Goal: Task Accomplishment & Management: Complete application form

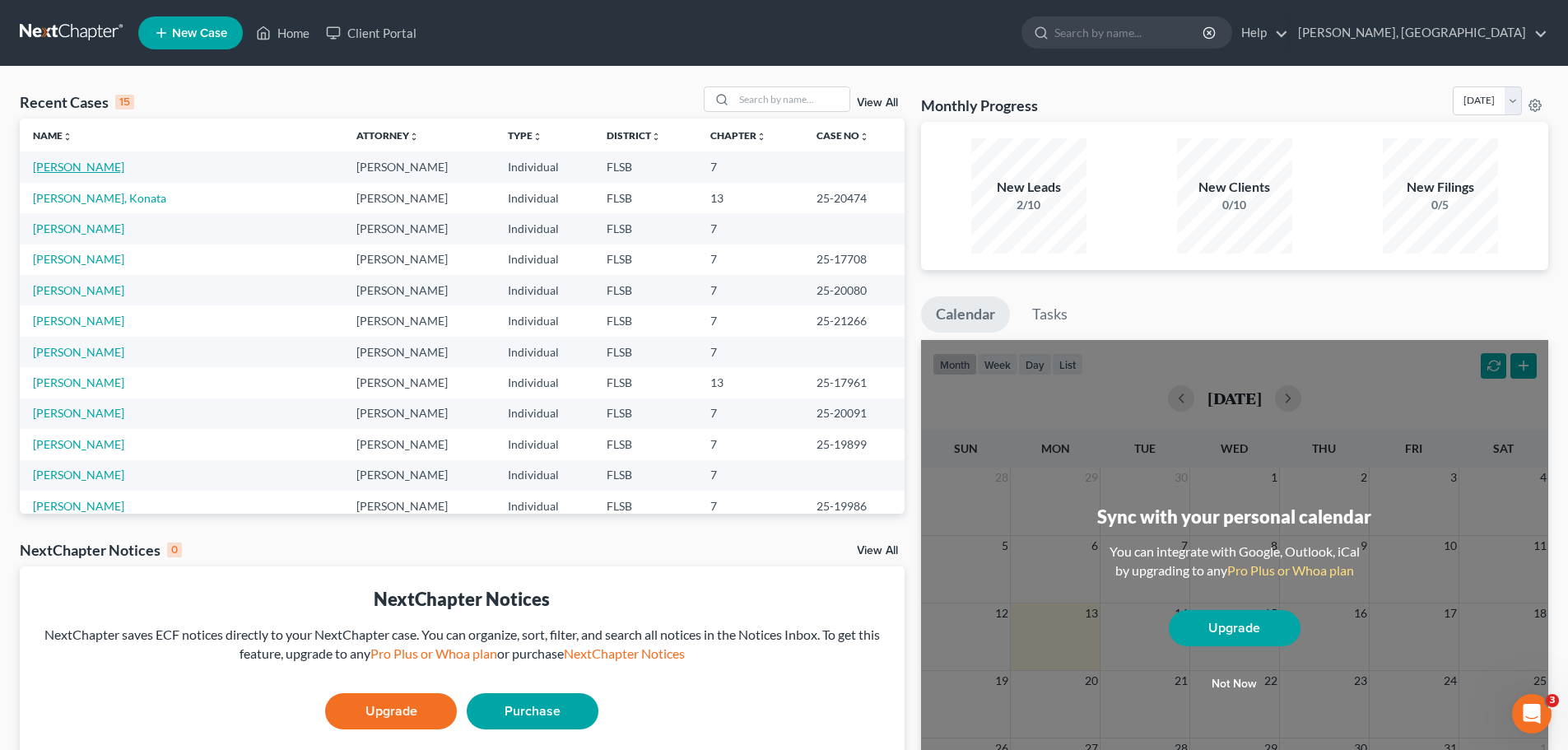
click at [92, 169] on link "[PERSON_NAME]" at bounding box center [78, 167] width 92 height 14
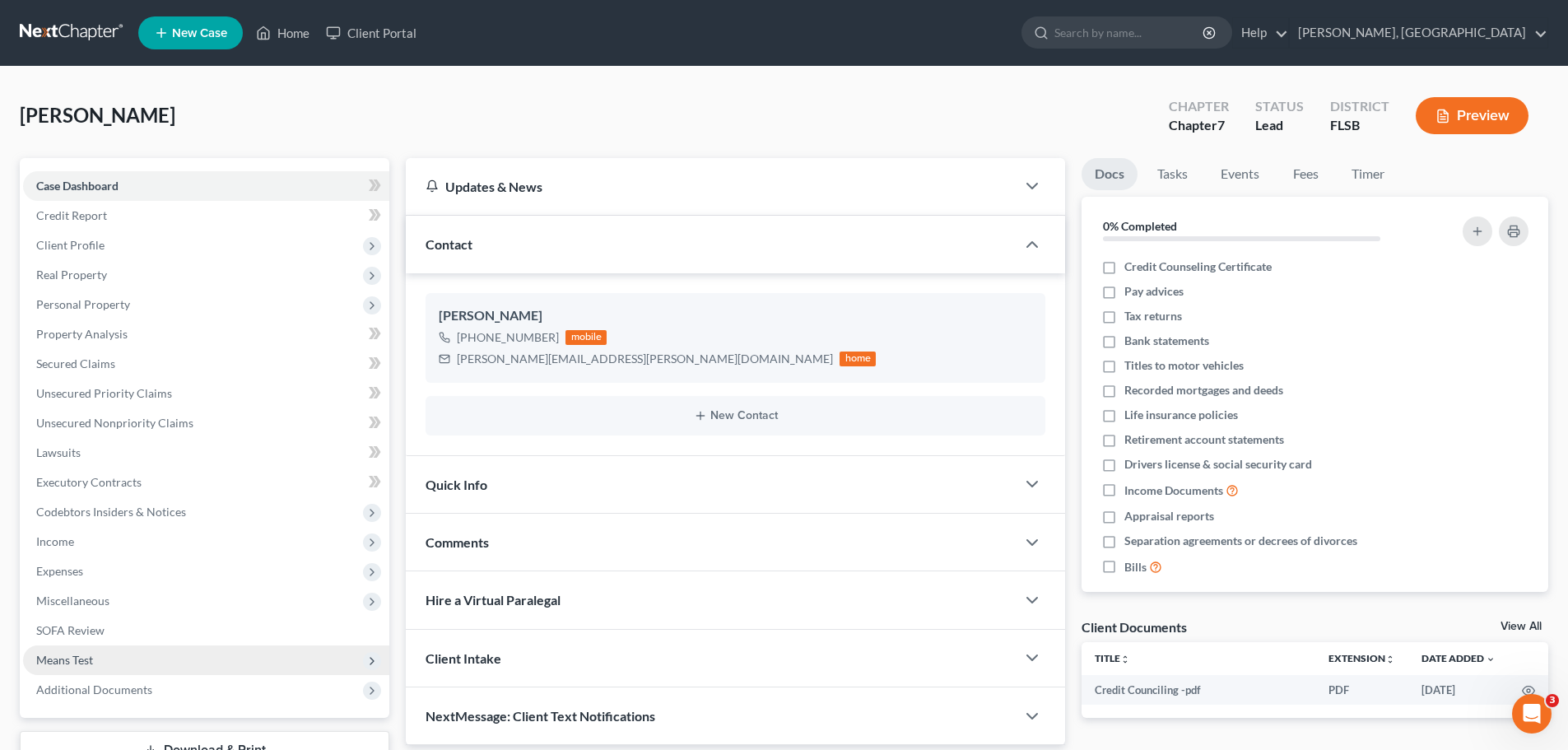
click at [73, 653] on span "Means Test" at bounding box center [65, 660] width 57 height 14
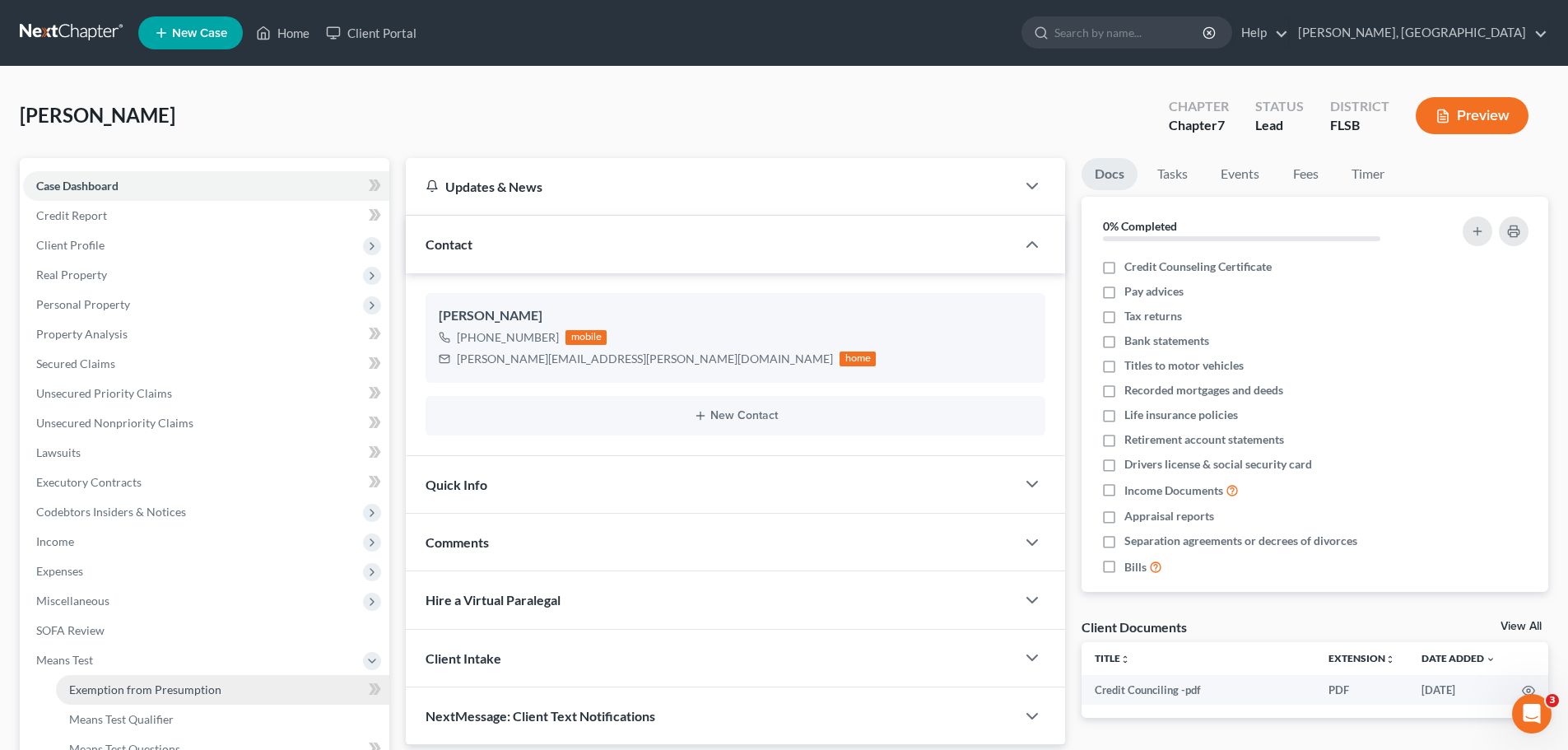
click at [111, 691] on span "Exemption from Presumption" at bounding box center [145, 690] width 152 height 14
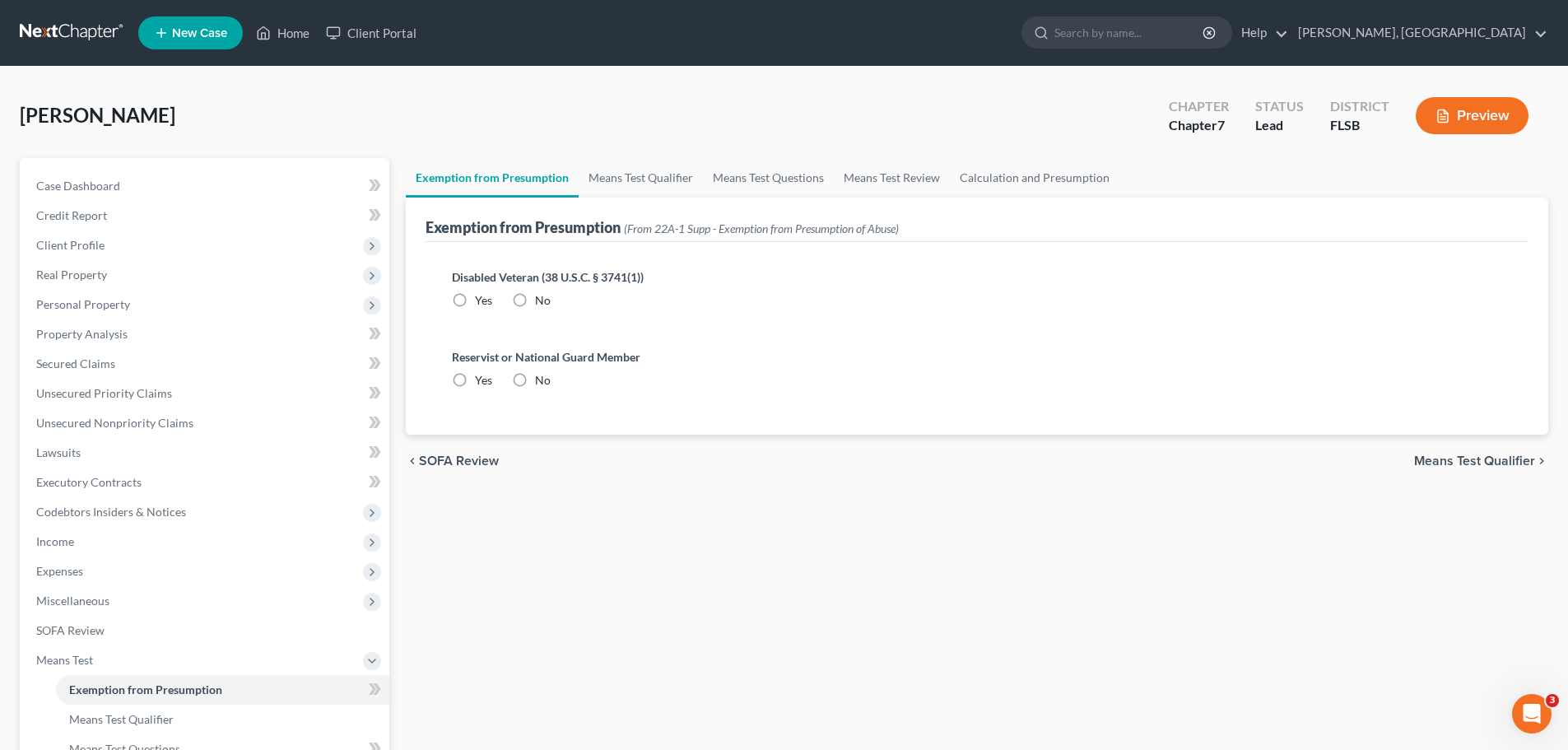
click at [535, 302] on label "No" at bounding box center [543, 300] width 16 height 17
click at [542, 302] on input "No" at bounding box center [547, 297] width 11 height 11
radio input "true"
click at [535, 385] on label "No" at bounding box center [543, 380] width 16 height 17
click at [542, 383] on input "No" at bounding box center [547, 377] width 11 height 11
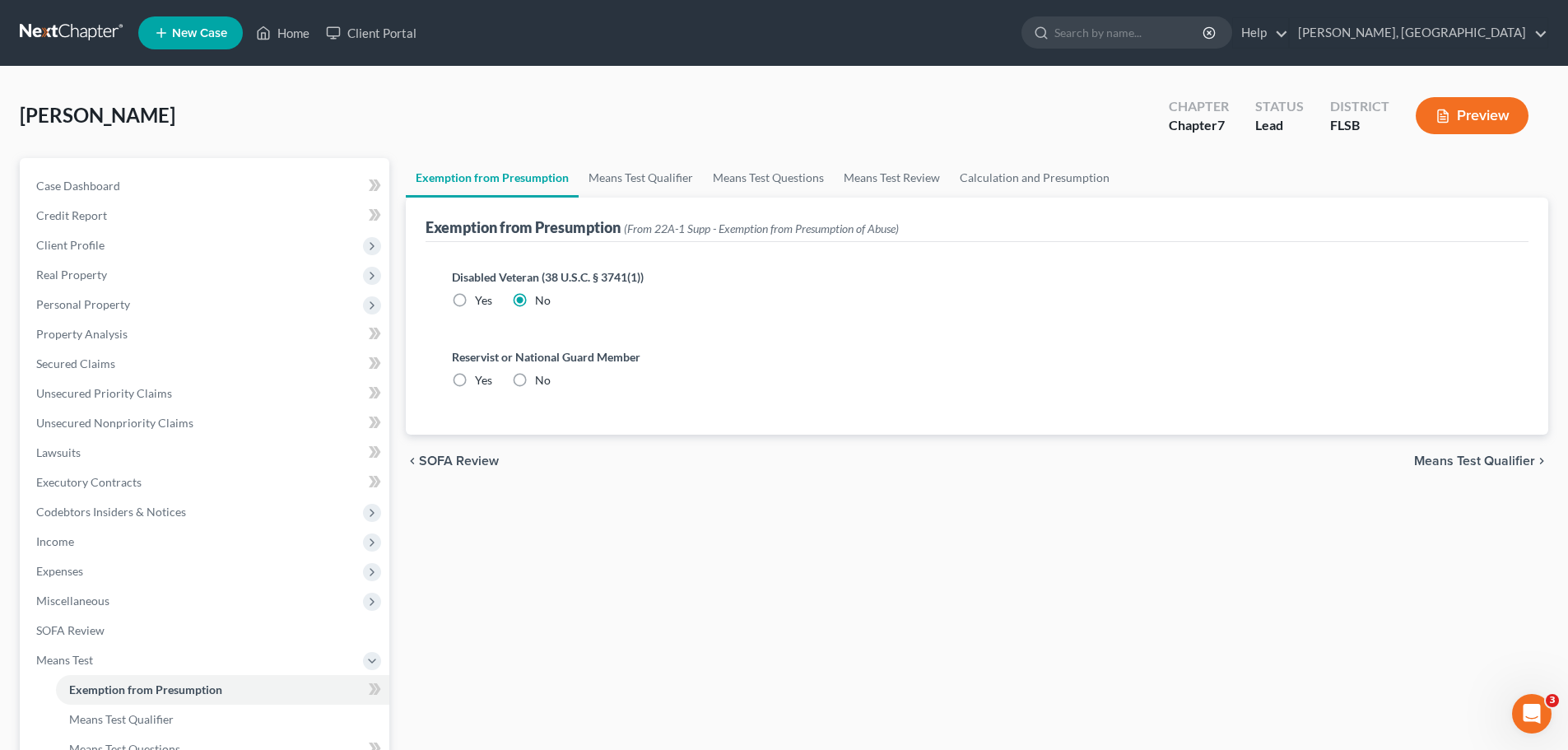
radio input "true"
click at [1456, 465] on span "Means Test Qualifier" at bounding box center [1474, 460] width 121 height 13
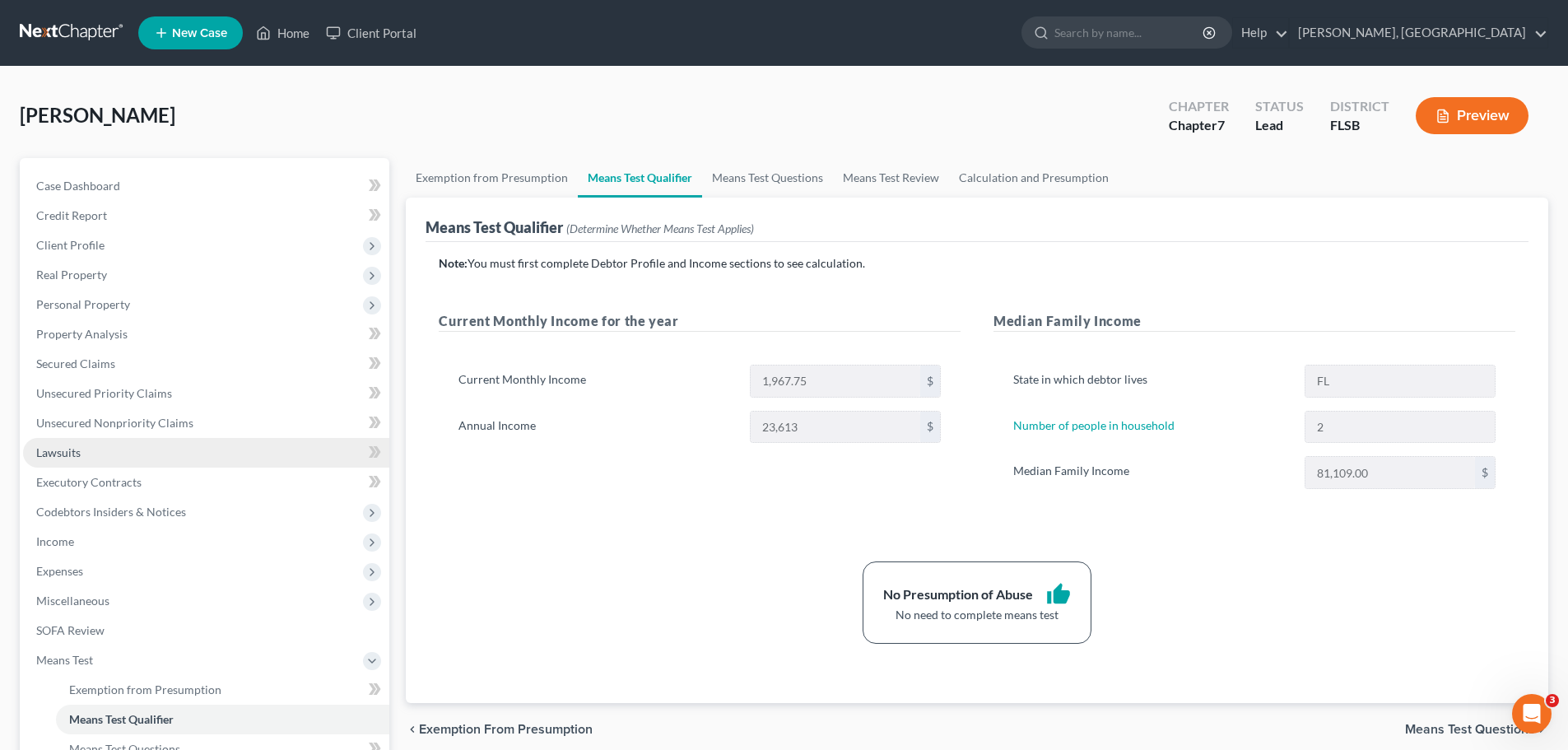
click at [67, 451] on span "Lawsuits" at bounding box center [58, 452] width 44 height 14
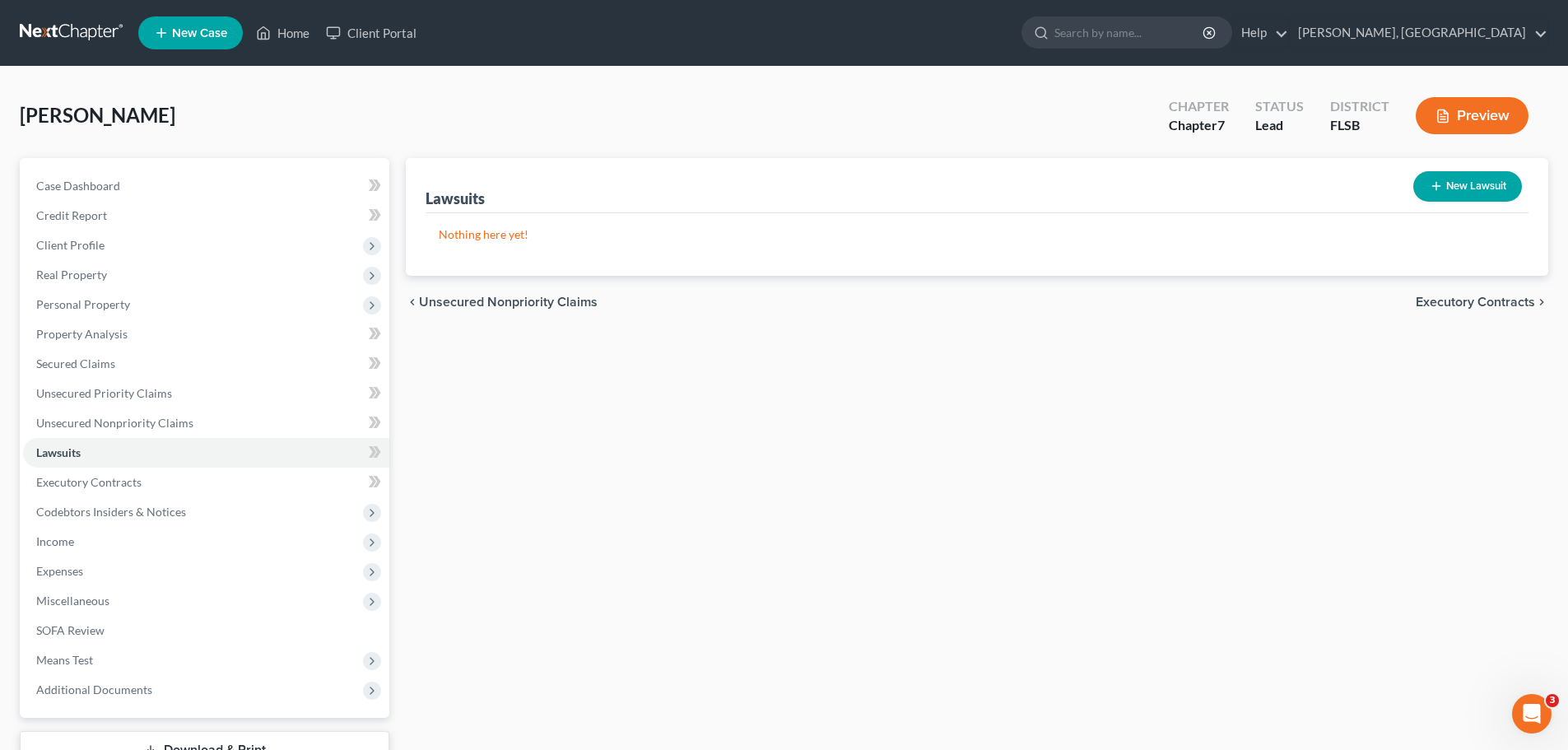
click at [1473, 187] on button "New Lawsuit" at bounding box center [1467, 187] width 109 height 31
select select "0"
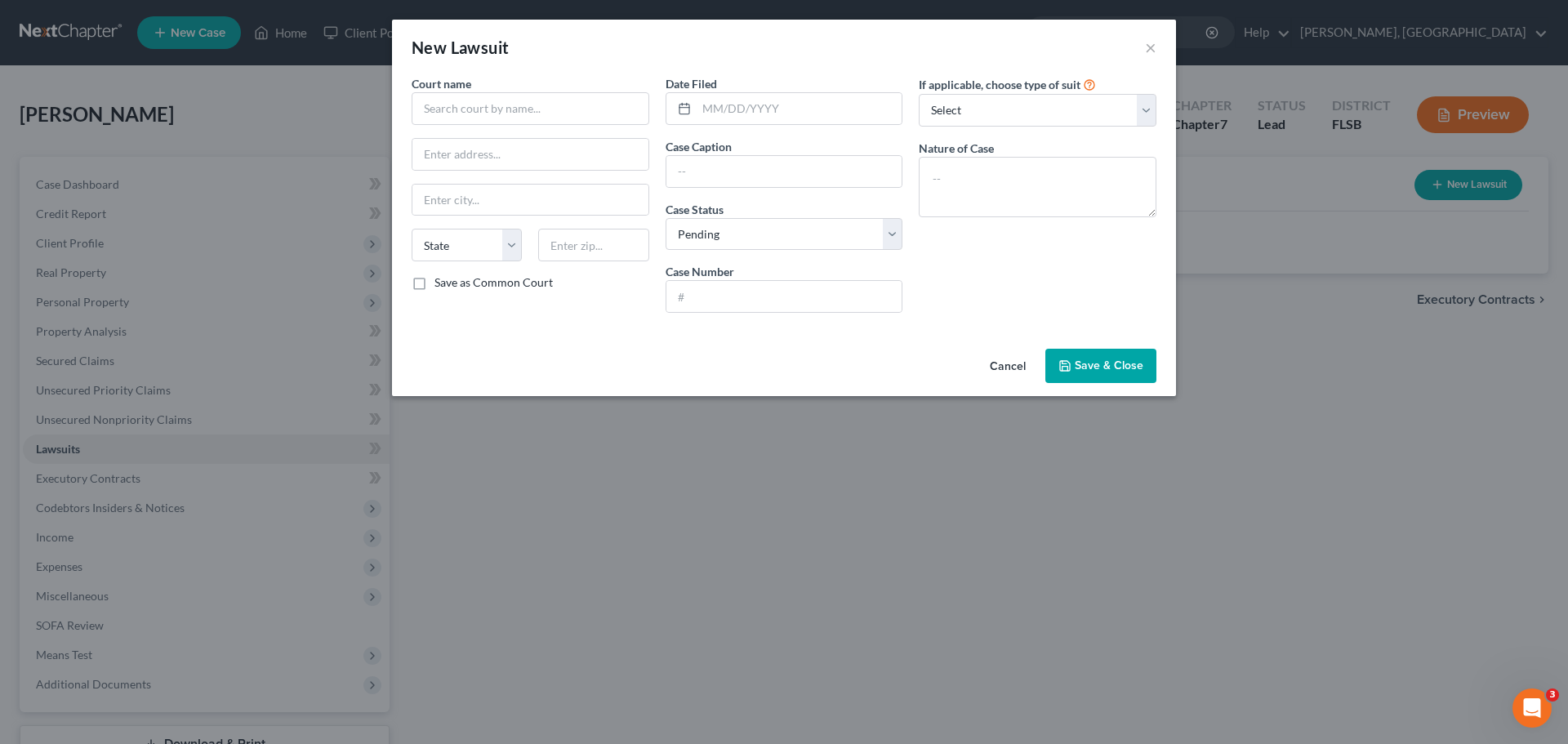
click at [998, 367] on button "Cancel" at bounding box center [1007, 366] width 62 height 32
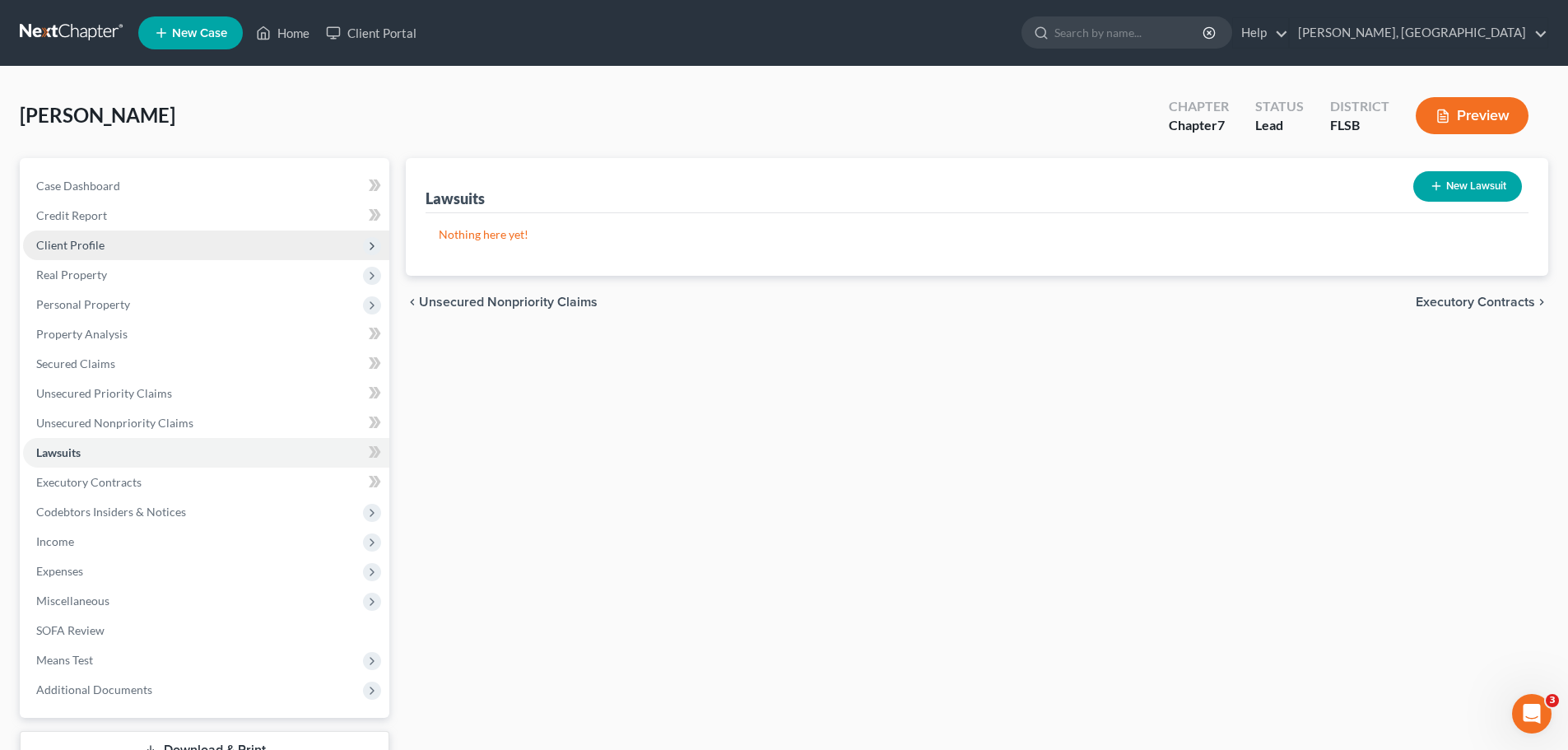
click at [82, 245] on span "Client Profile" at bounding box center [70, 245] width 68 height 14
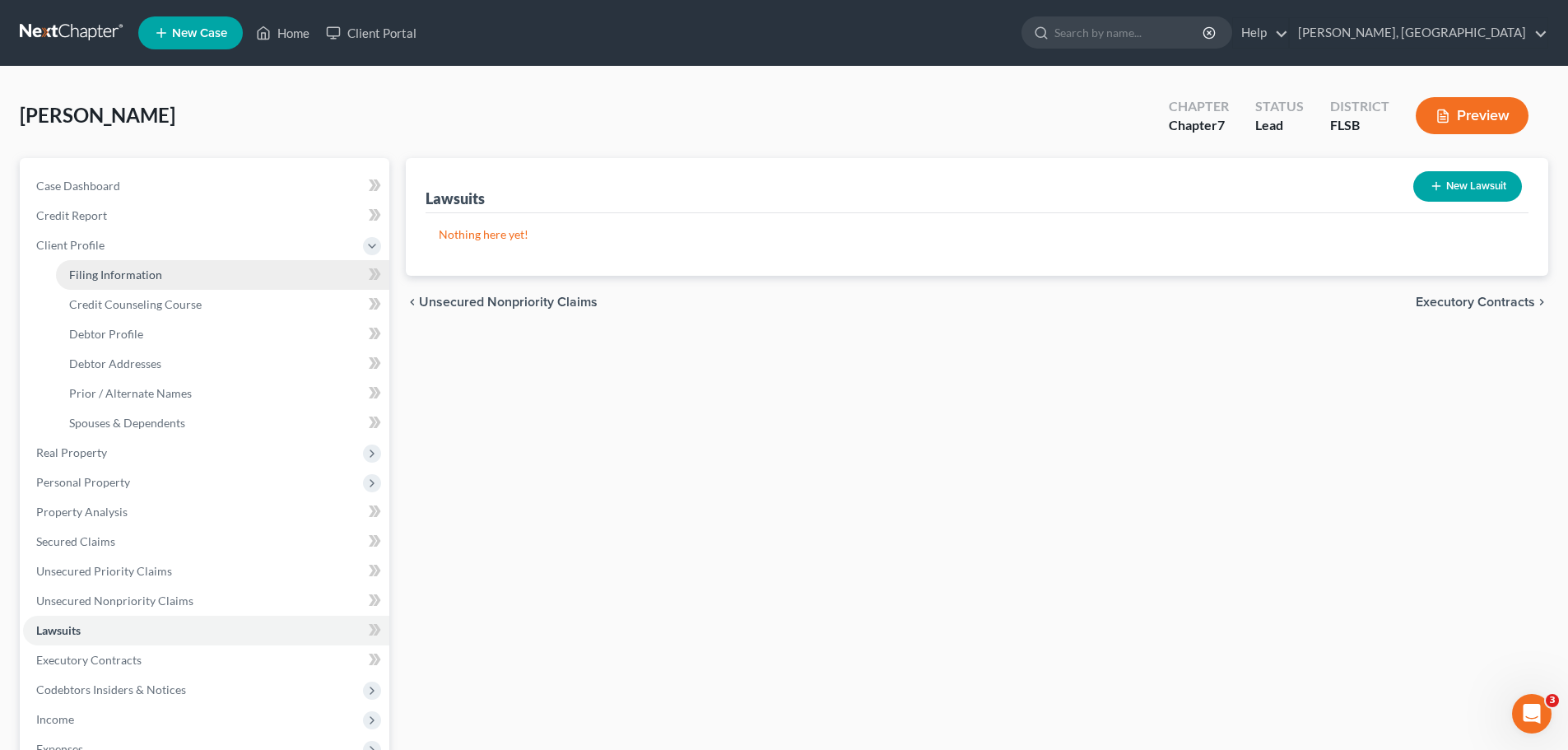
click at [124, 270] on span "Filing Information" at bounding box center [115, 274] width 93 height 14
select select "1"
select select "0"
select select "17"
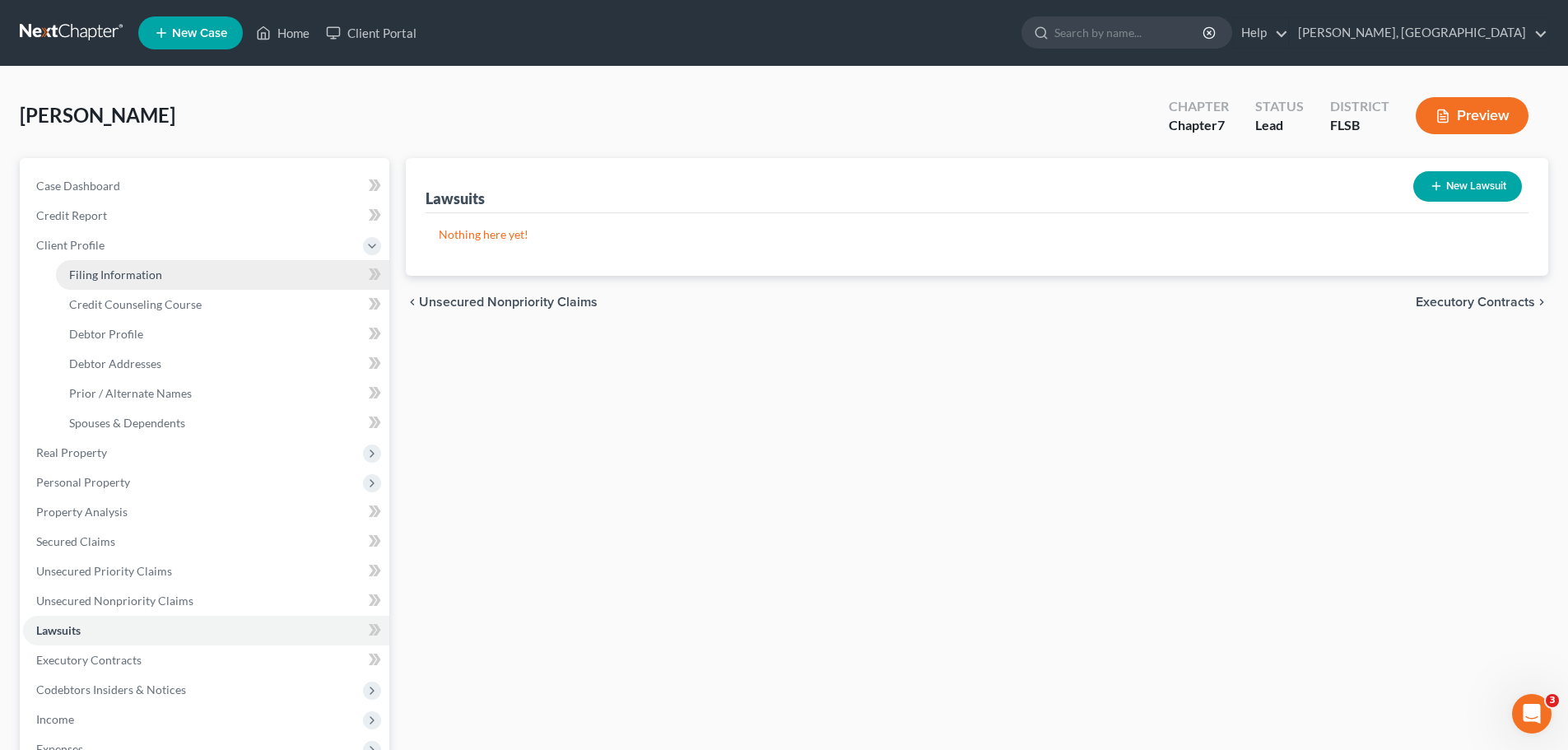
select select "9"
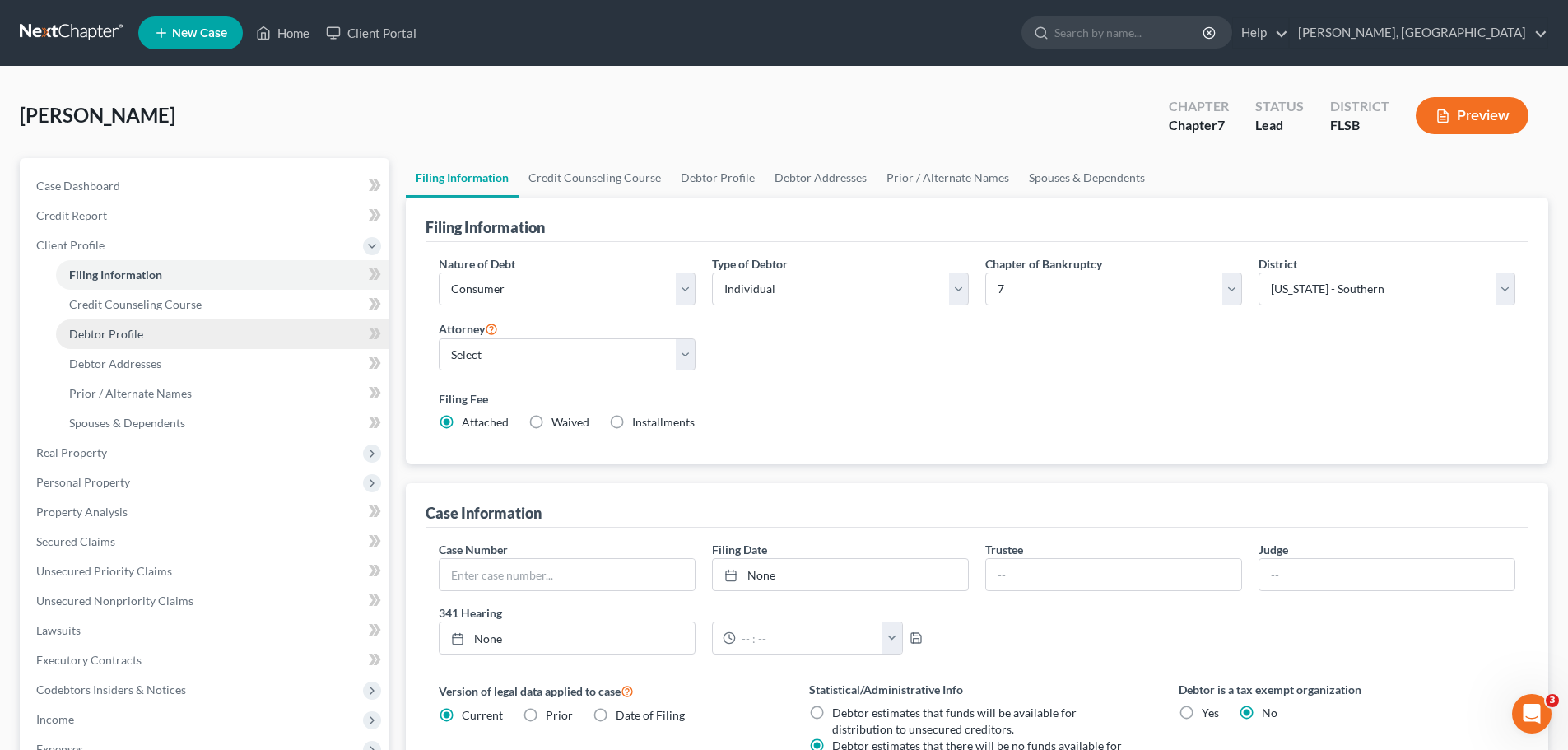
click at [129, 333] on span "Debtor Profile" at bounding box center [106, 334] width 74 height 14
select select "1"
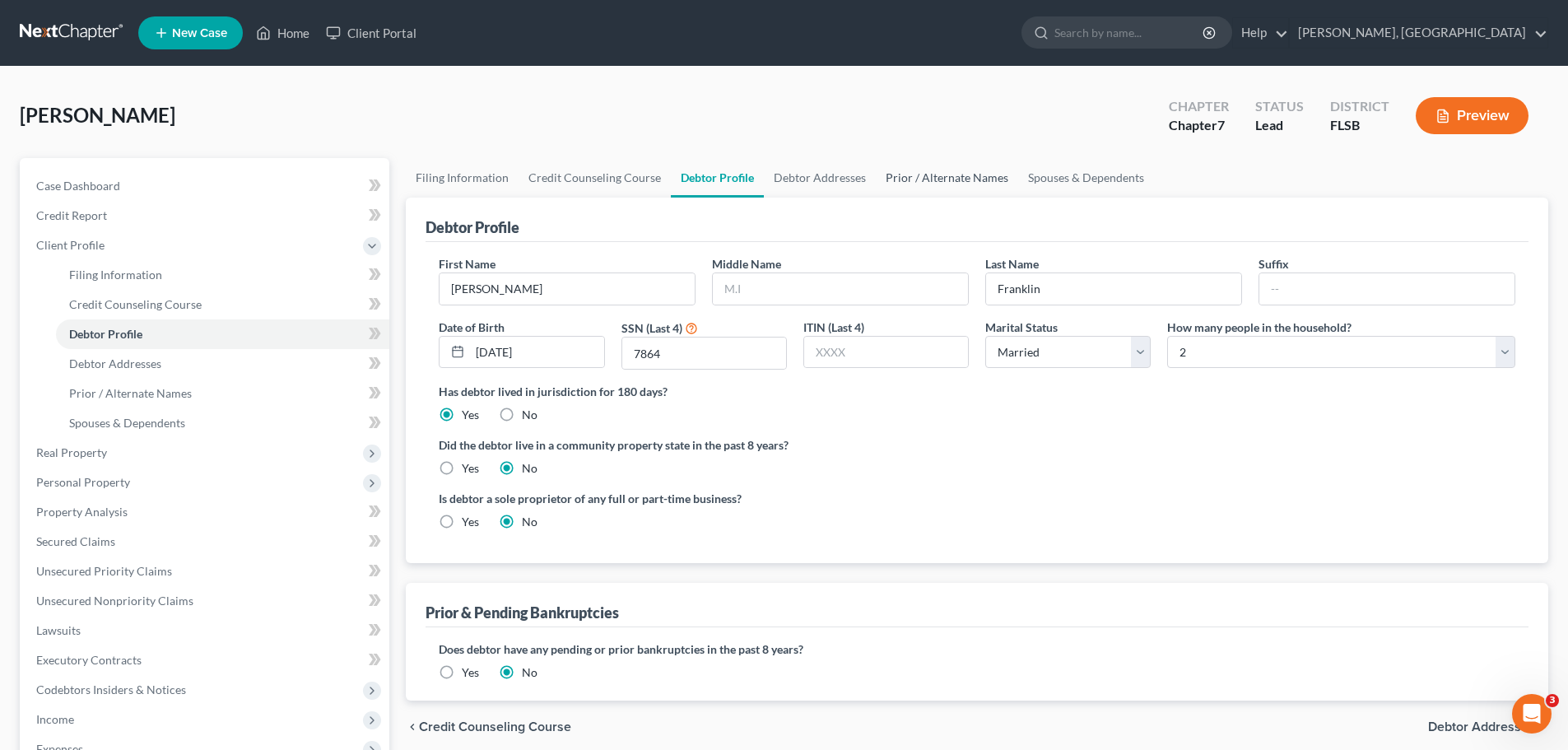
click at [941, 183] on link "Prior / Alternate Names" at bounding box center [947, 178] width 142 height 39
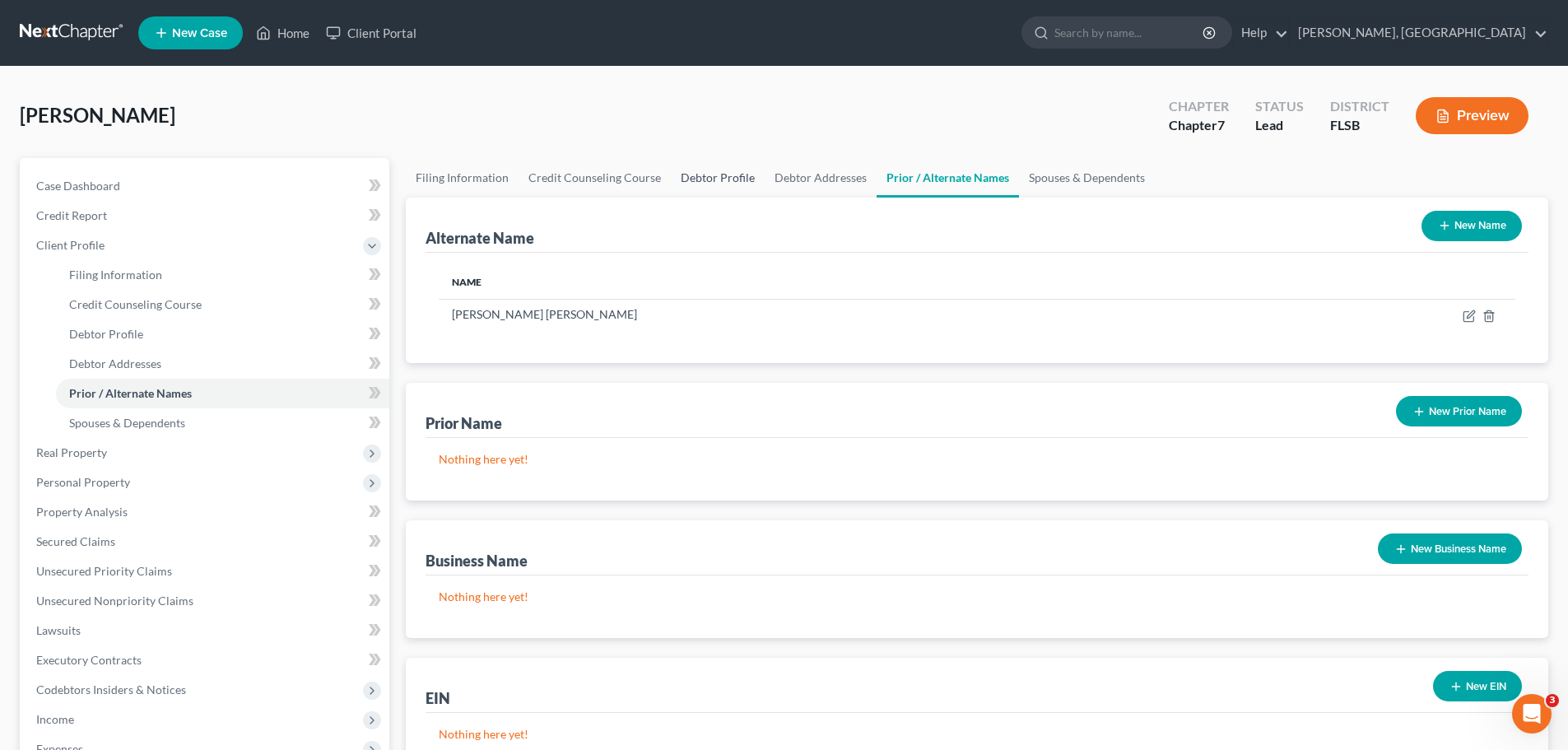
click at [692, 173] on link "Debtor Profile" at bounding box center [717, 178] width 94 height 39
select select "1"
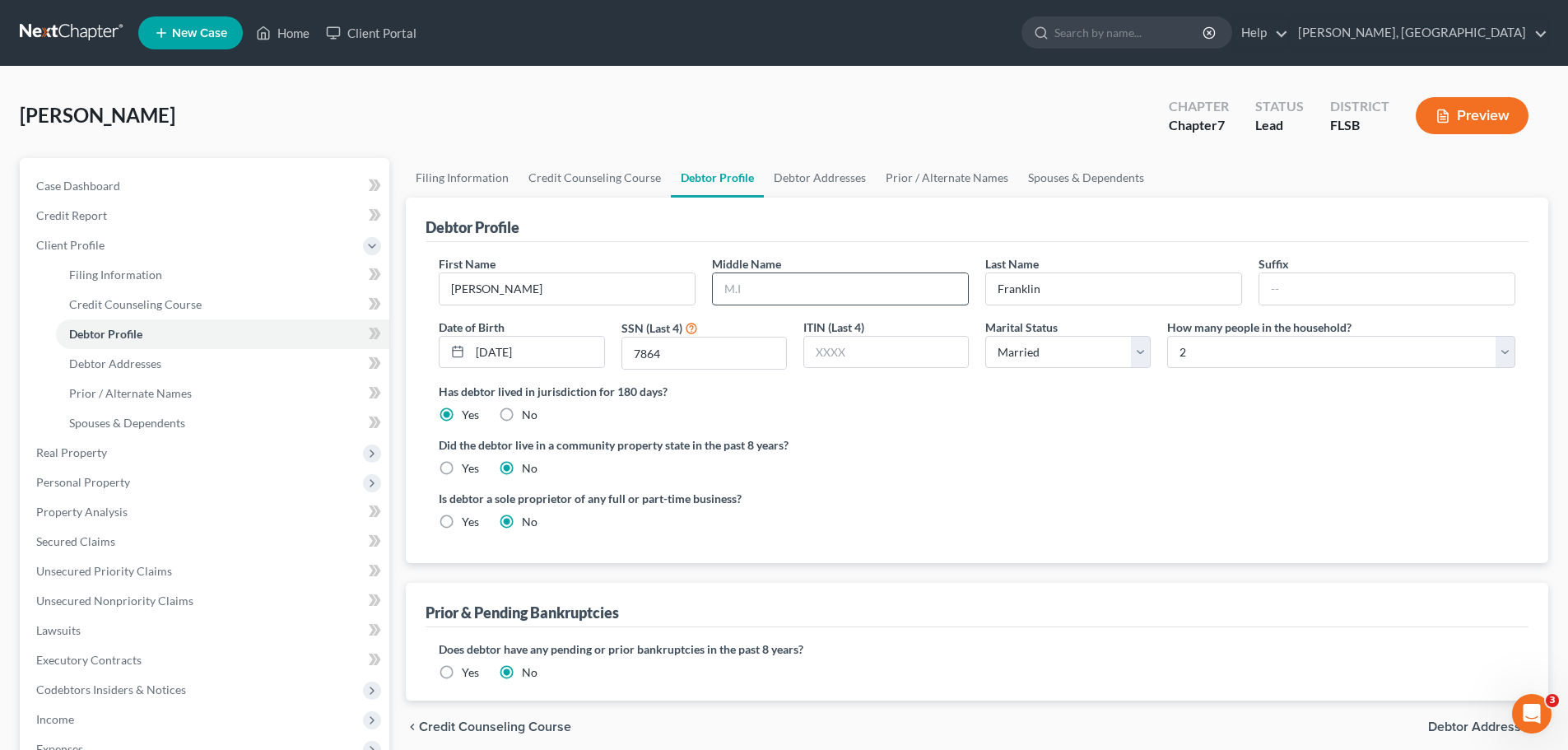
click at [760, 293] on input "text" at bounding box center [840, 289] width 256 height 32
type input "[PERSON_NAME]"
click at [933, 176] on link "Prior / Alternate Names" at bounding box center [947, 178] width 142 height 39
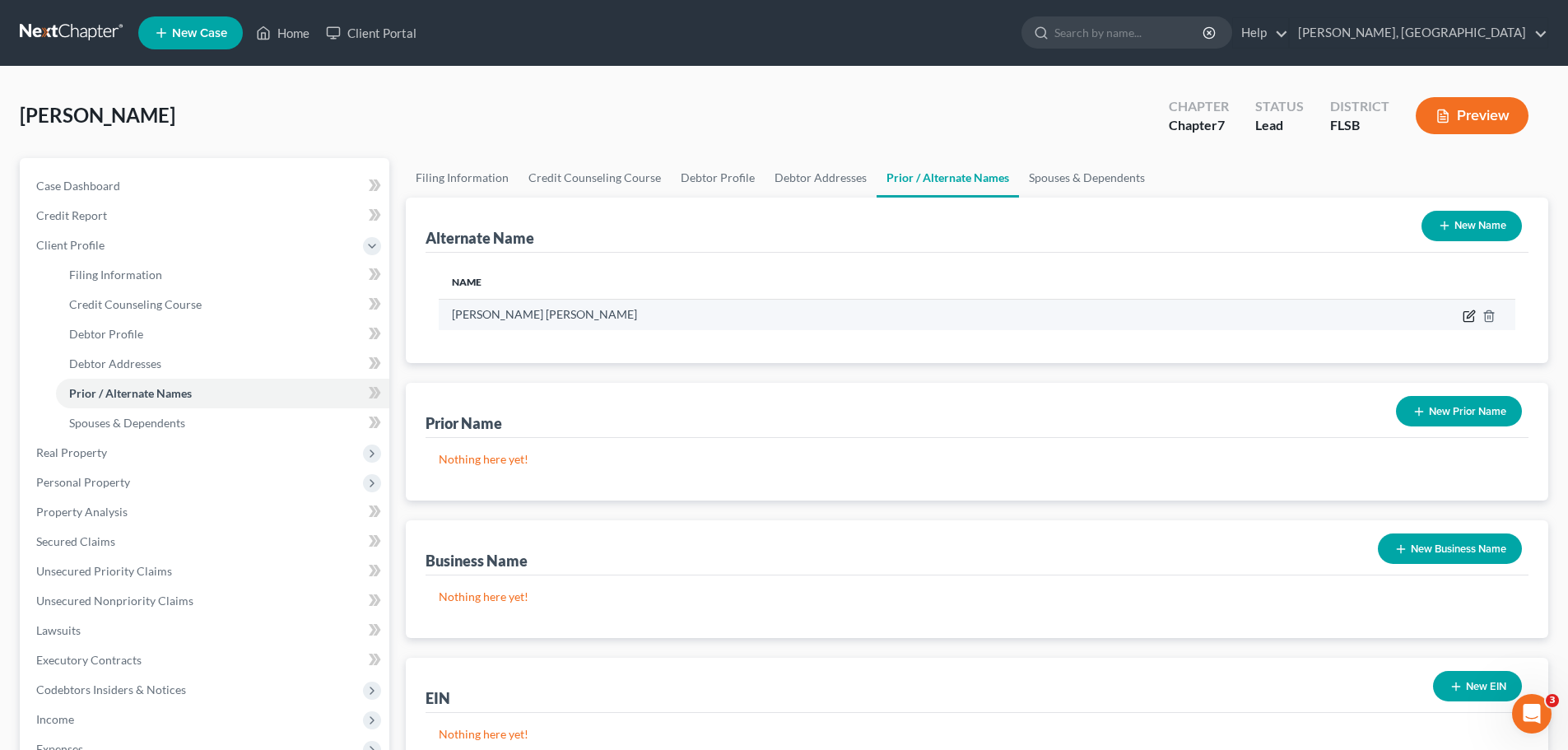
click at [1470, 317] on icon at bounding box center [1471, 315] width 8 height 8
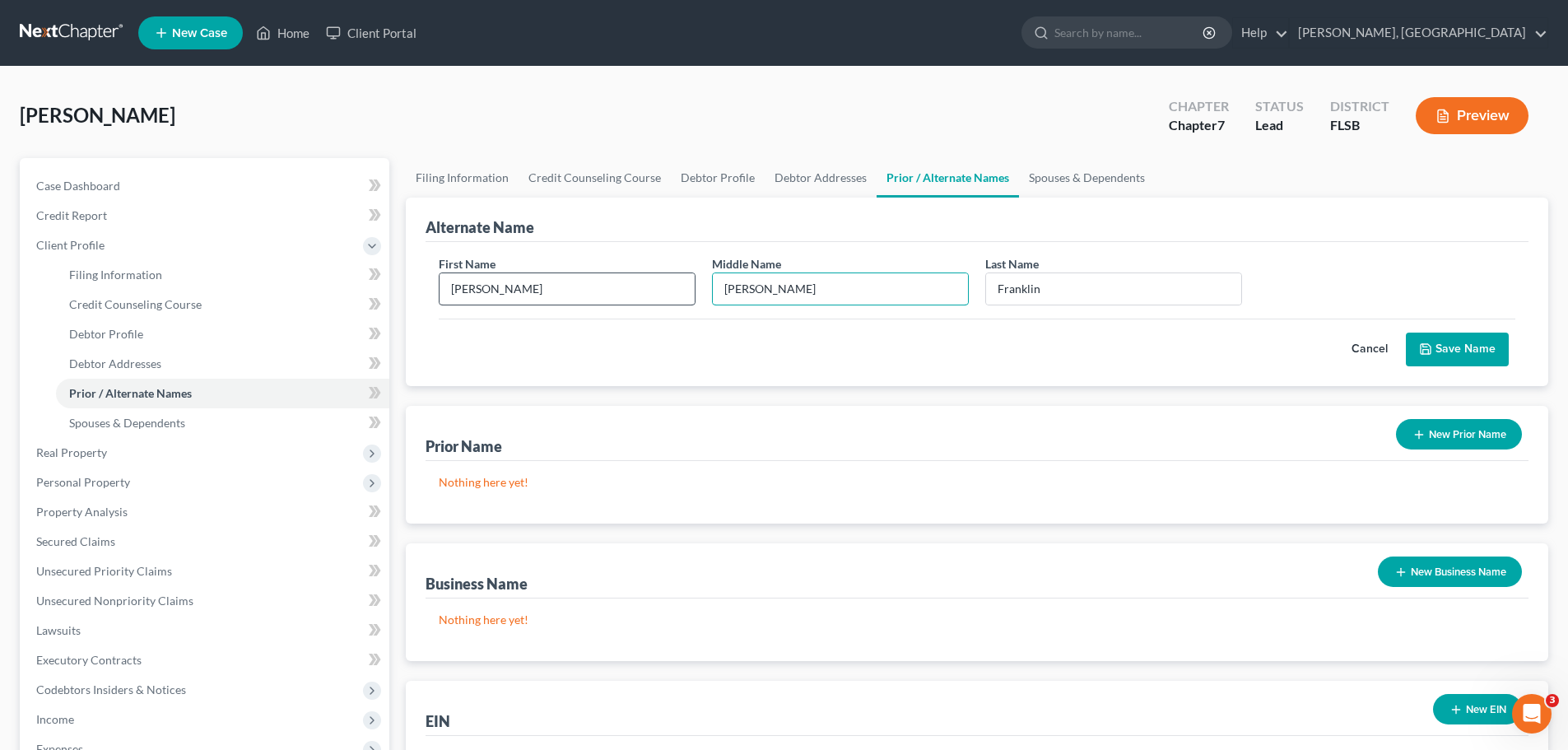
drag, startPoint x: 779, startPoint y: 284, endPoint x: 680, endPoint y: 280, distance: 99.1
click at [680, 280] on div "First Name [PERSON_NAME] Middle Name [PERSON_NAME] Last Name * [GEOGRAPHIC_DATA]" at bounding box center [977, 287] width 1093 height 63
type input "S"
click at [1453, 351] on button "Save Name" at bounding box center [1457, 349] width 103 height 35
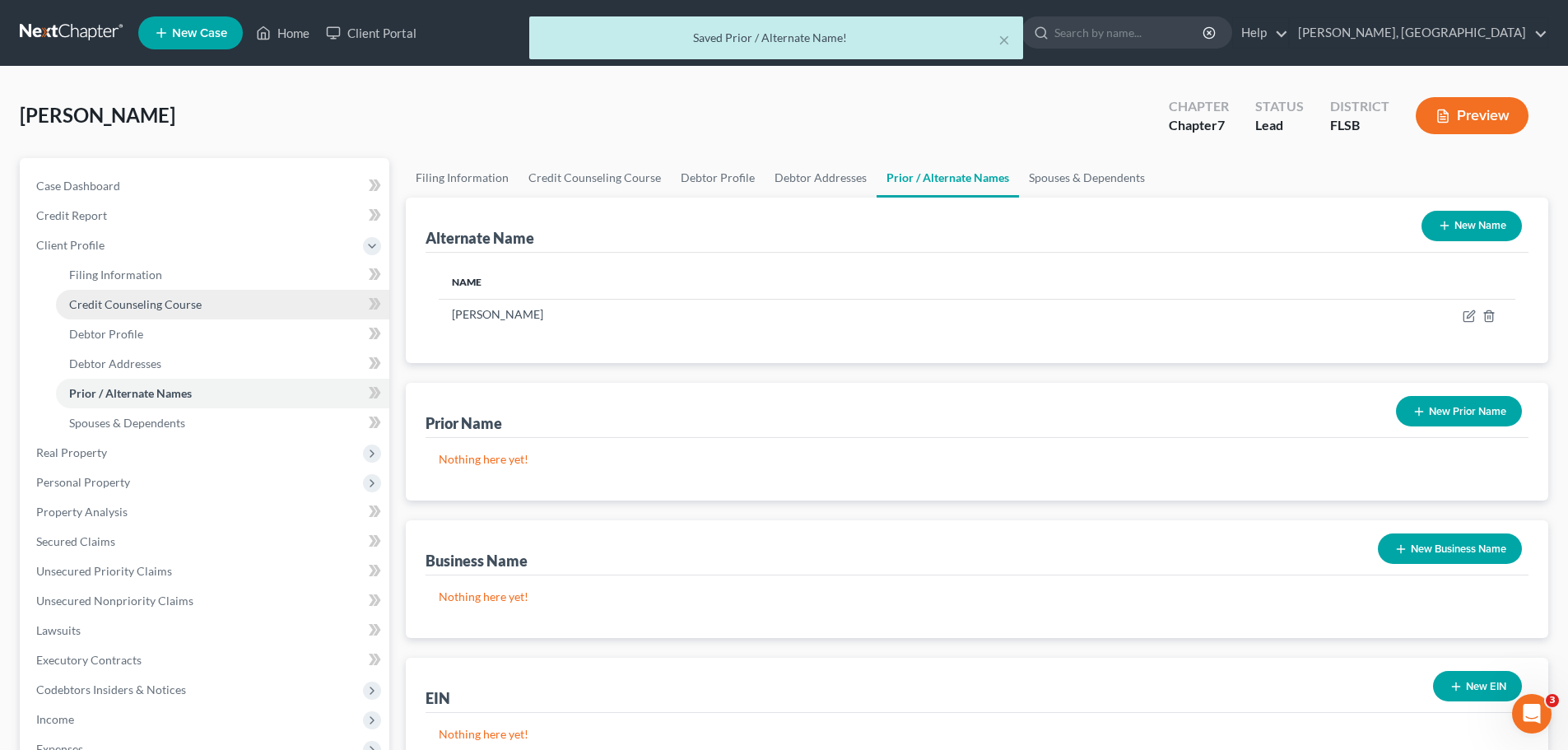
click at [126, 307] on span "Credit Counseling Course" at bounding box center [135, 304] width 132 height 14
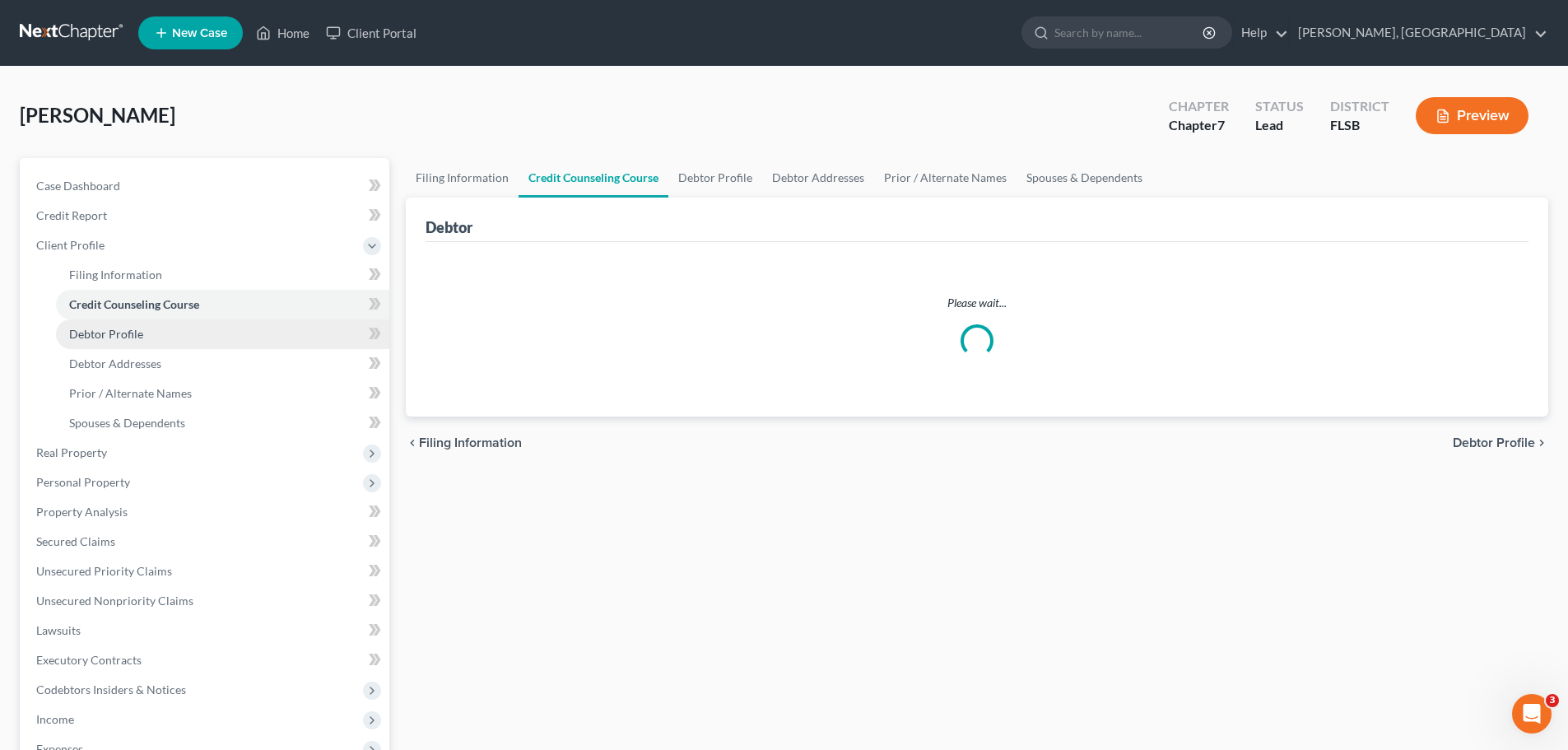
click at [119, 338] on span "Debtor Profile" at bounding box center [106, 334] width 74 height 14
select select "1"
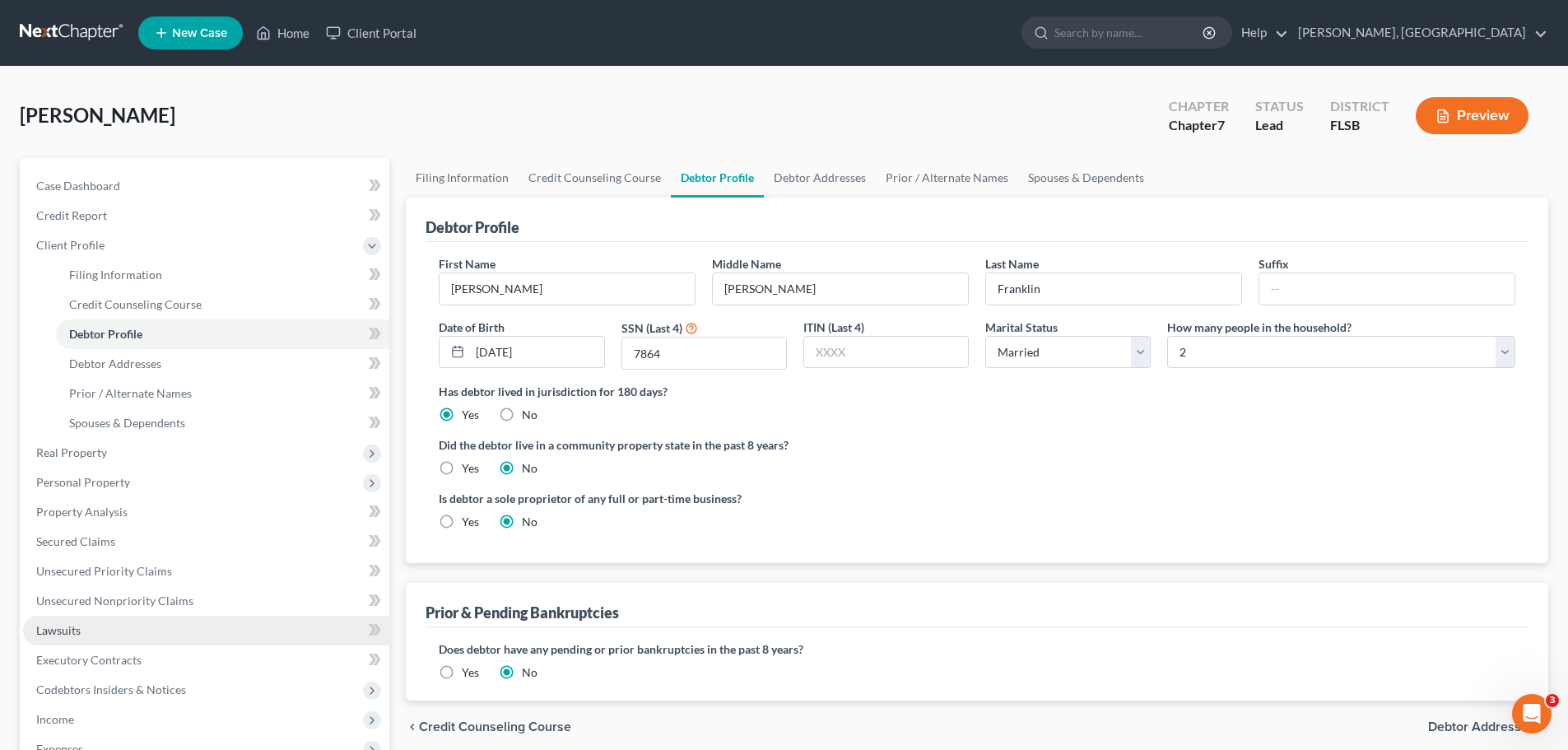
click at [82, 628] on link "Lawsuits" at bounding box center [205, 631] width 366 height 30
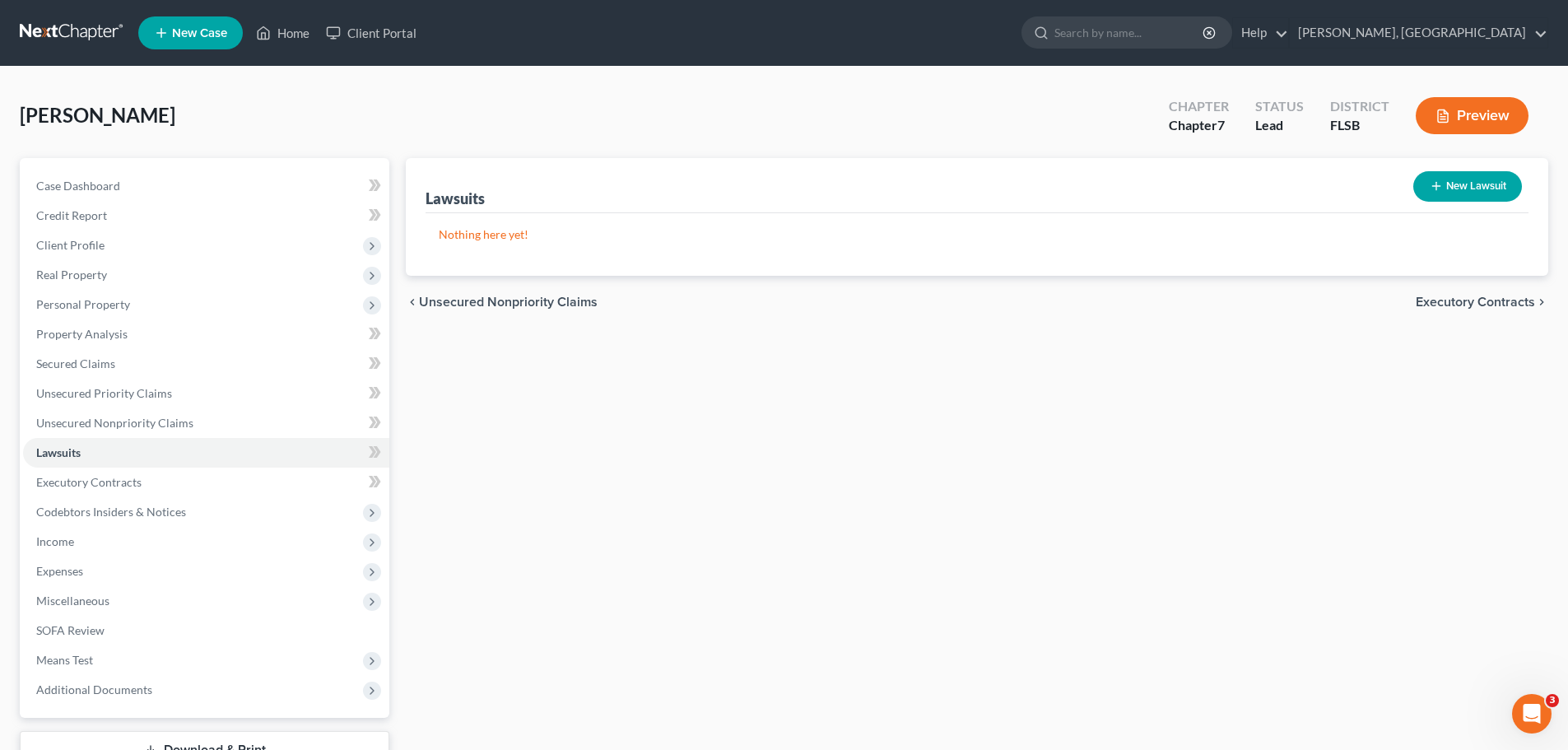
click at [1481, 183] on button "New Lawsuit" at bounding box center [1467, 187] width 109 height 31
select select "0"
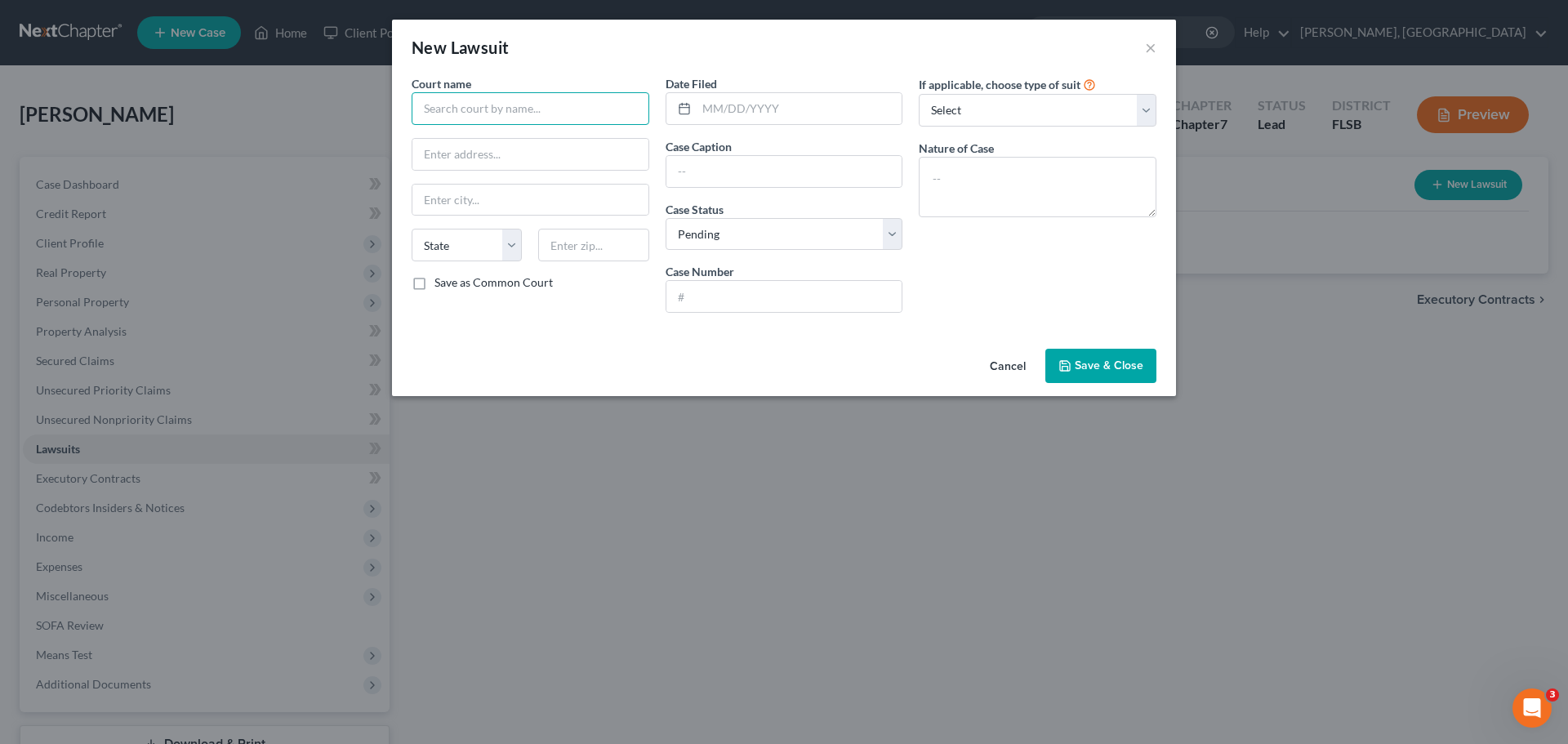
click at [539, 111] on input "text" at bounding box center [530, 108] width 238 height 32
type input "Broward County County Court"
click at [766, 108] on input "text" at bounding box center [800, 109] width 206 height 31
type input "[DATE]"
click at [1037, 109] on select "Select Repossession Garnishment Foreclosure Attached, Seized, Or Levied Other" at bounding box center [1038, 110] width 238 height 32
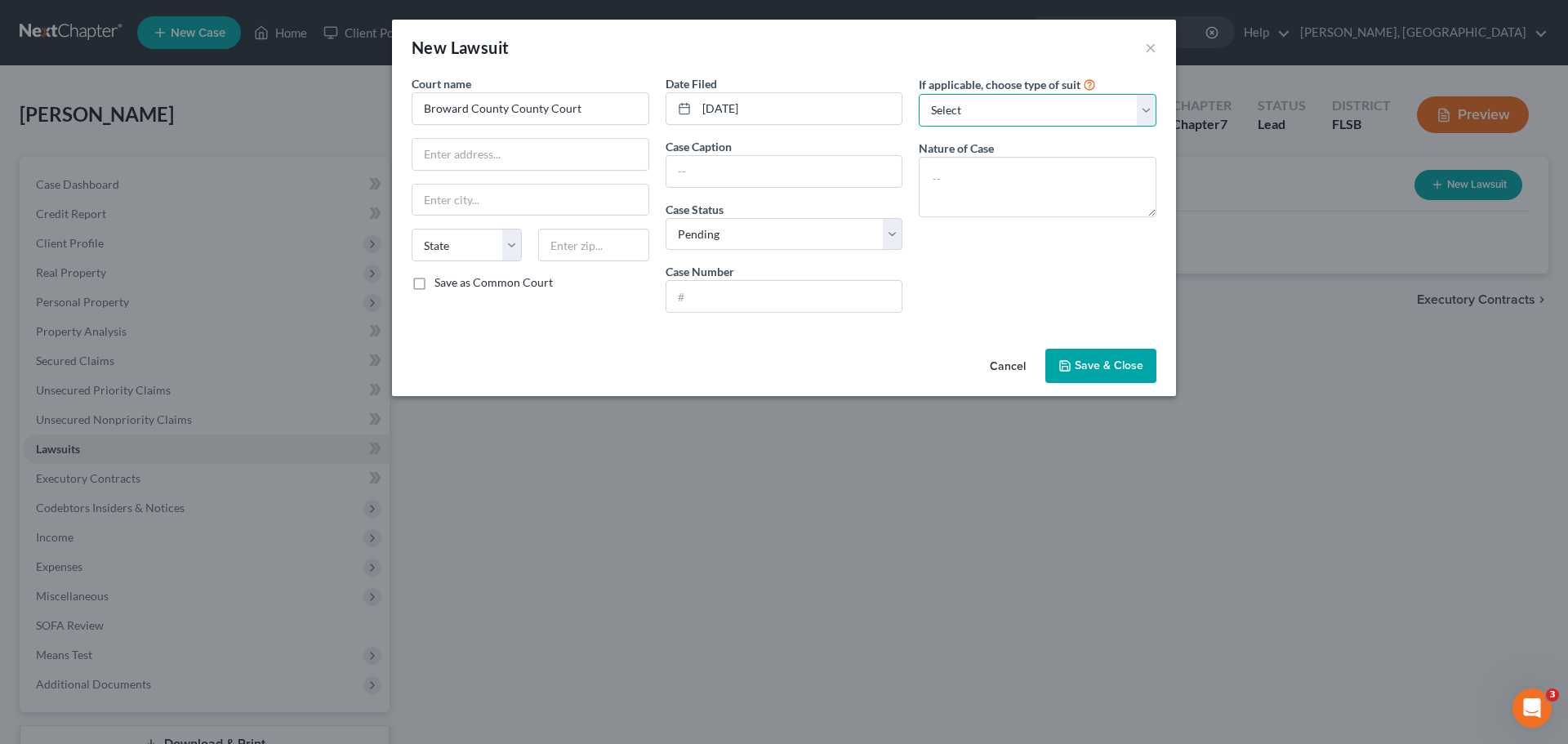
select select "1"
click at [919, 94] on select "Select Repossession Garnishment Foreclosure Attached, Seized, Or Levied Other" at bounding box center [1038, 110] width 238 height 32
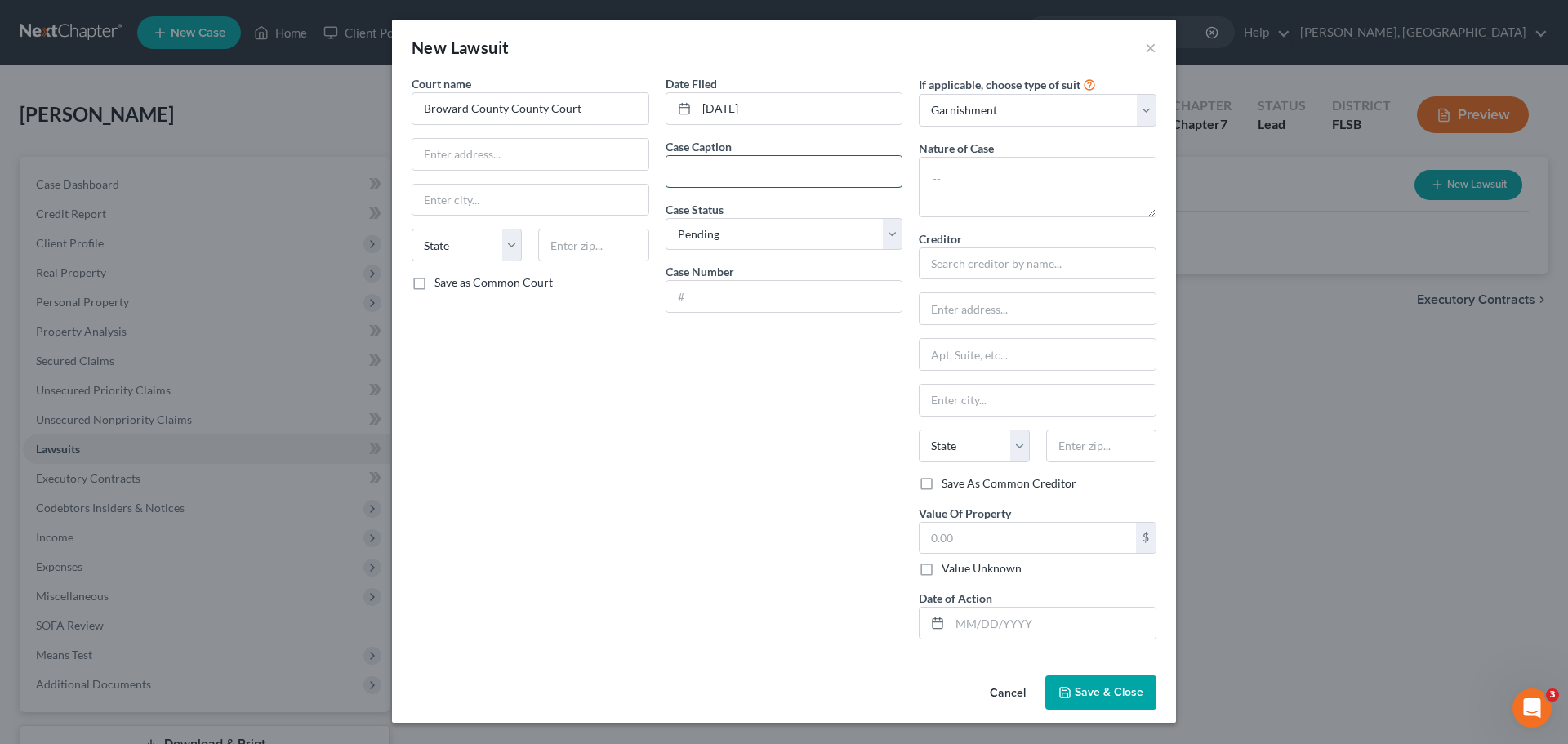
click at [725, 177] on input "text" at bounding box center [784, 171] width 236 height 31
type input "Capita One NA [PERSON_NAME] [PERSON_NAME]"
type input "COCE-25-042940"
click at [1023, 261] on input "text" at bounding box center [1038, 263] width 238 height 32
type input "Capital One"
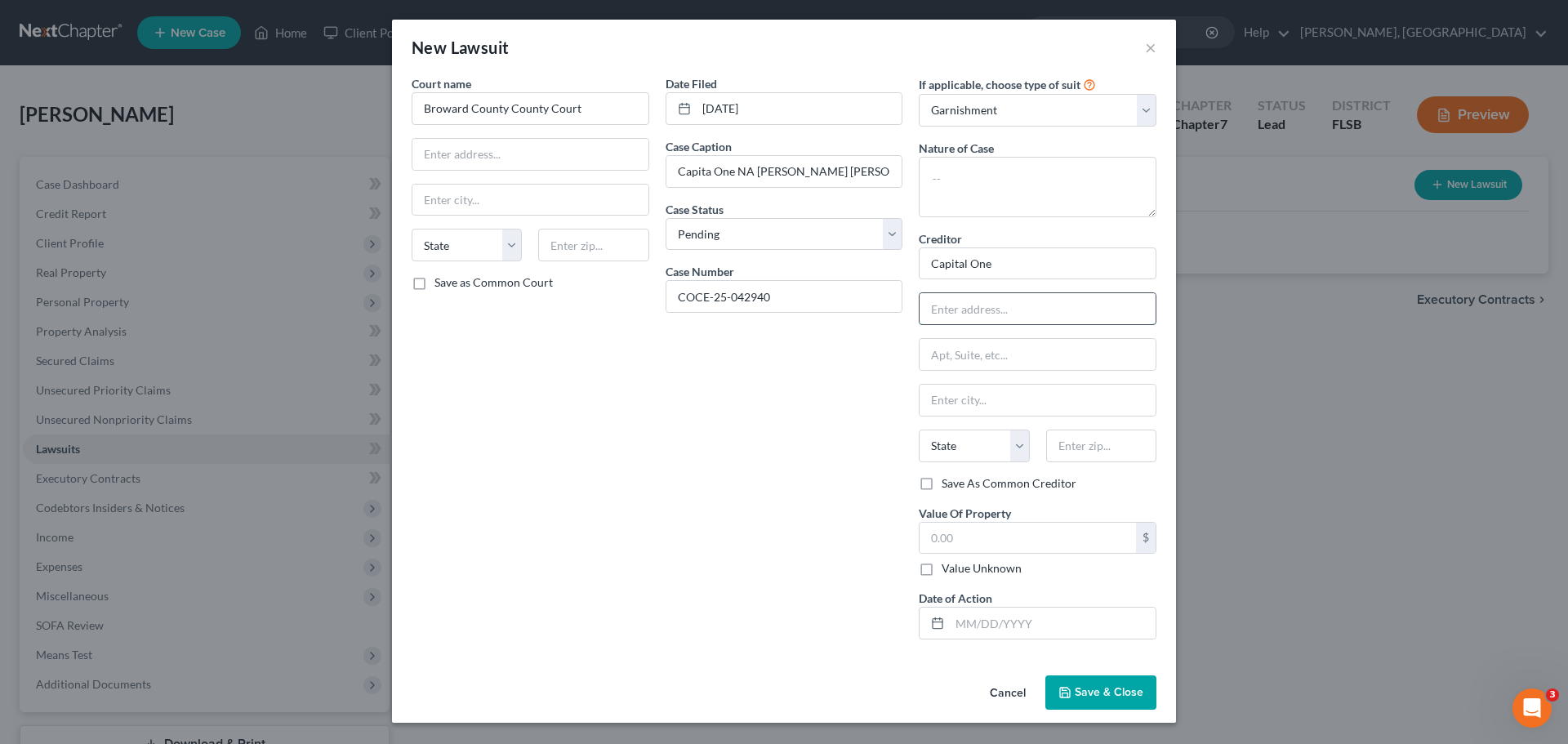
click at [1072, 309] on input "text" at bounding box center [1037, 308] width 236 height 31
type input "c/[PERSON_NAME] & Associates, PC"
type input "[STREET_ADDRESS]"
type input "[GEOGRAPHIC_DATA]"
select select "9"
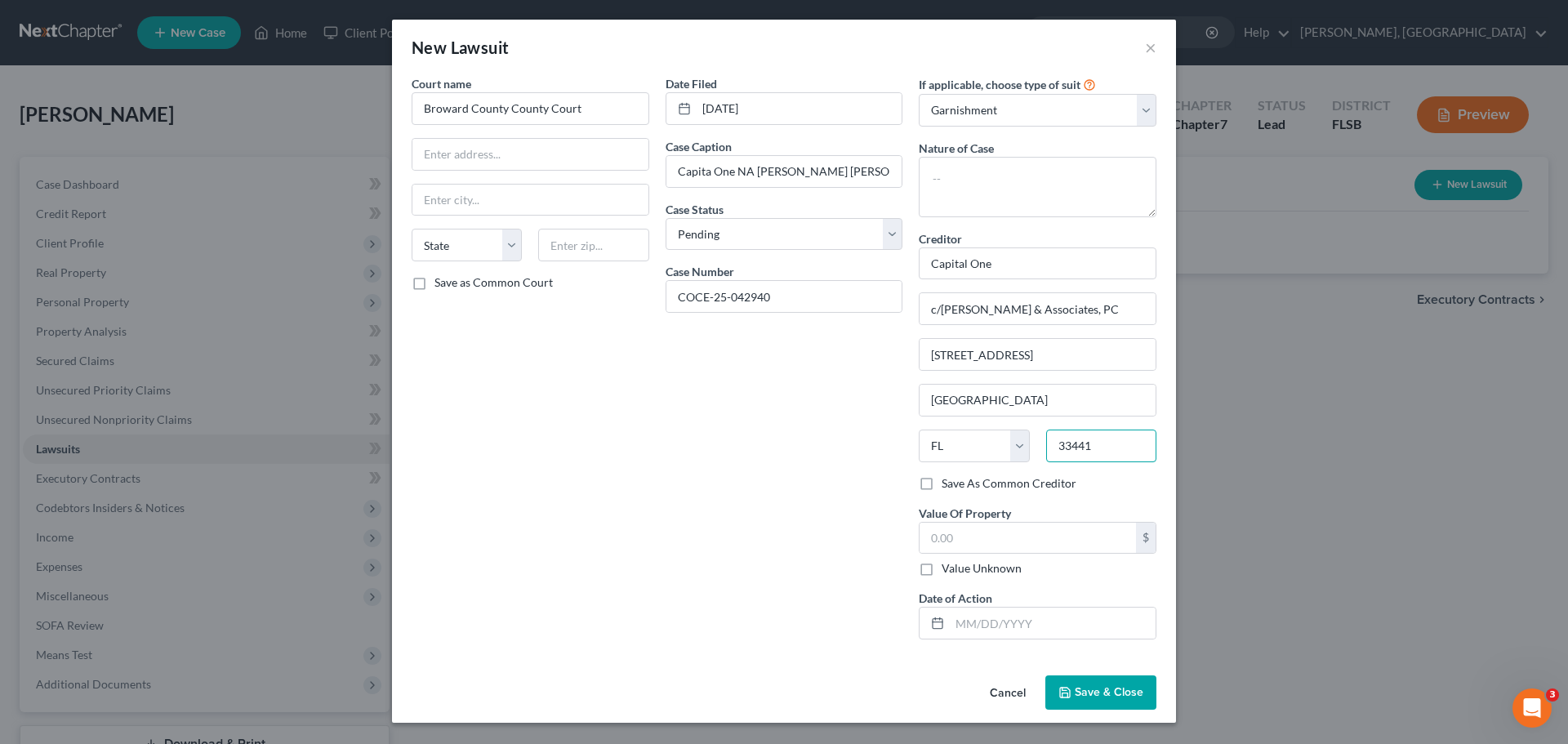
type input "33441"
click at [1102, 690] on span "Save & Close" at bounding box center [1109, 692] width 69 height 14
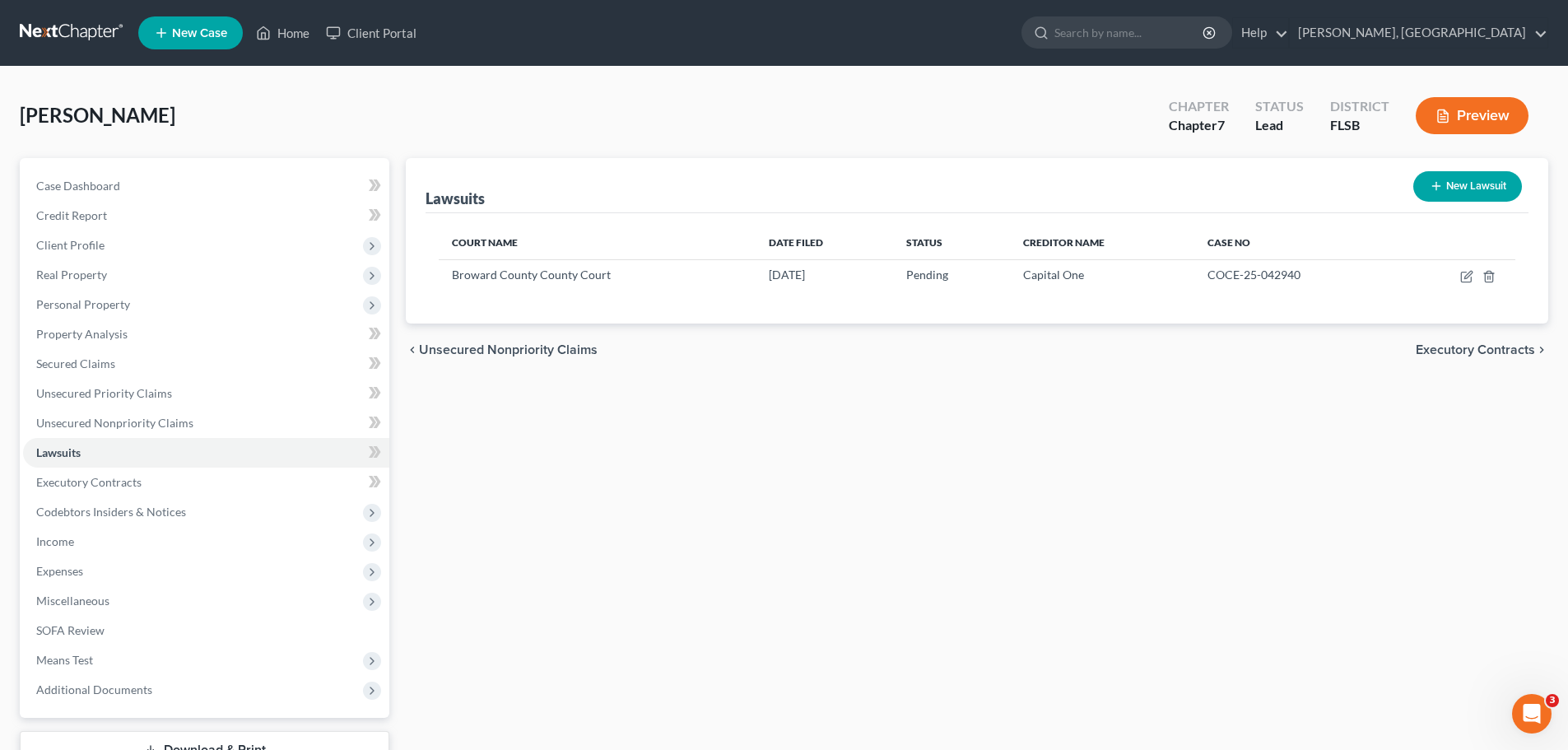
click at [1467, 186] on button "New Lawsuit" at bounding box center [1467, 187] width 109 height 31
select select "0"
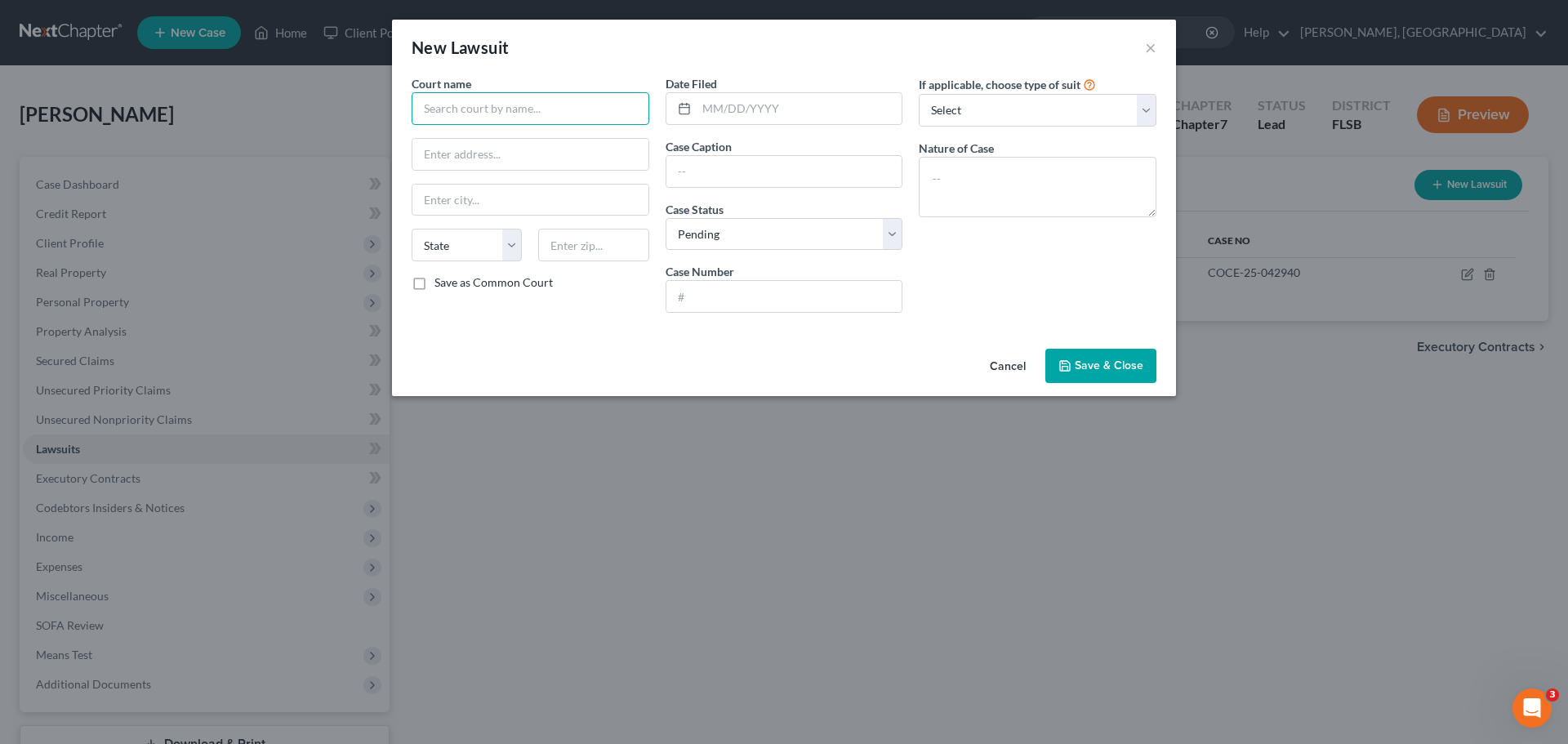
click at [545, 106] on input "text" at bounding box center [530, 108] width 238 height 32
type input "Broward County Court"
click at [708, 102] on input "text" at bounding box center [800, 109] width 206 height 31
type input "[DATE]"
click at [963, 107] on select "Select Repossession Garnishment Foreclosure Attached, Seized, Or Levied Other" at bounding box center [1038, 110] width 238 height 32
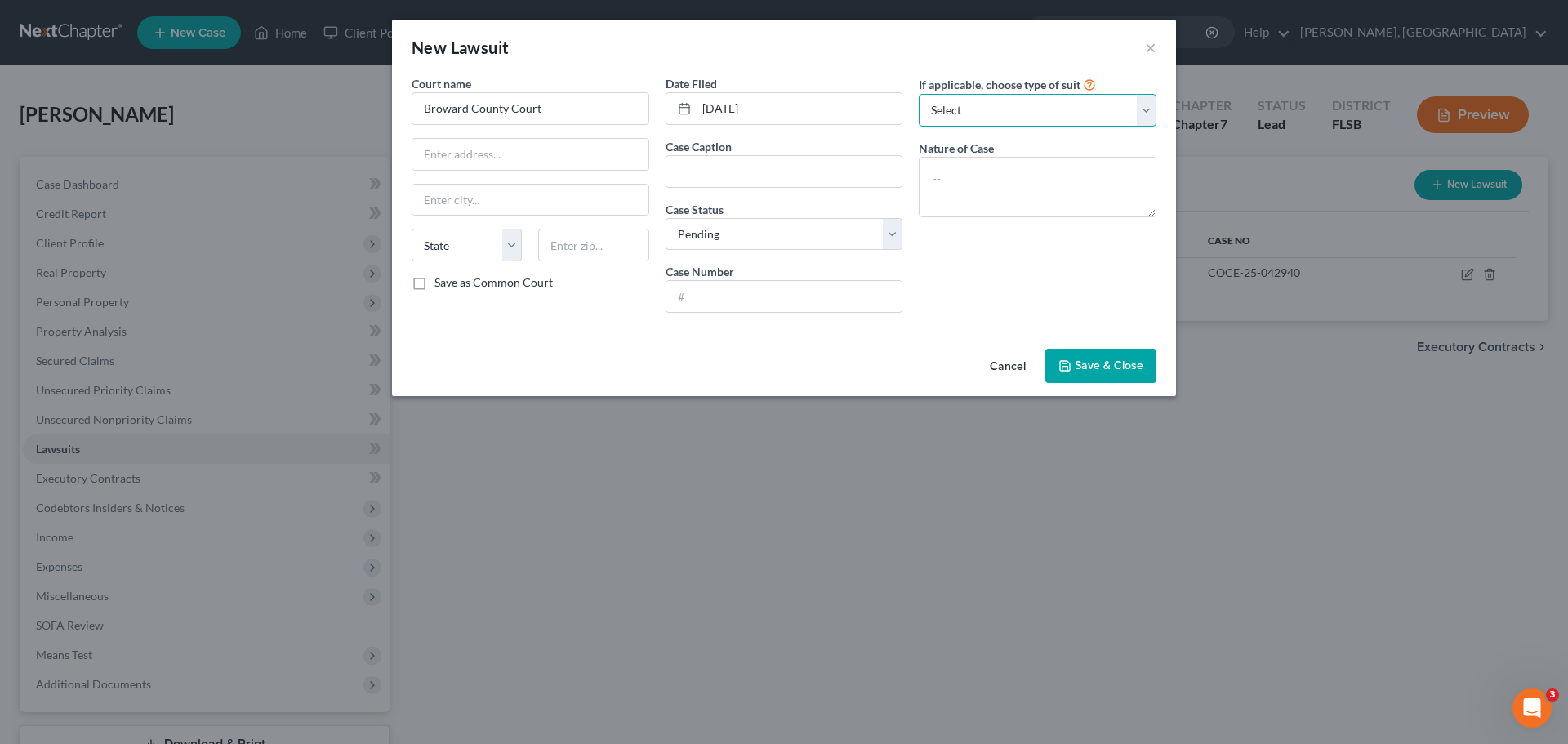
select select "1"
click at [919, 94] on select "Select Repossession Garnishment Foreclosure Attached, Seized, Or Levied Other" at bounding box center [1038, 110] width 238 height 32
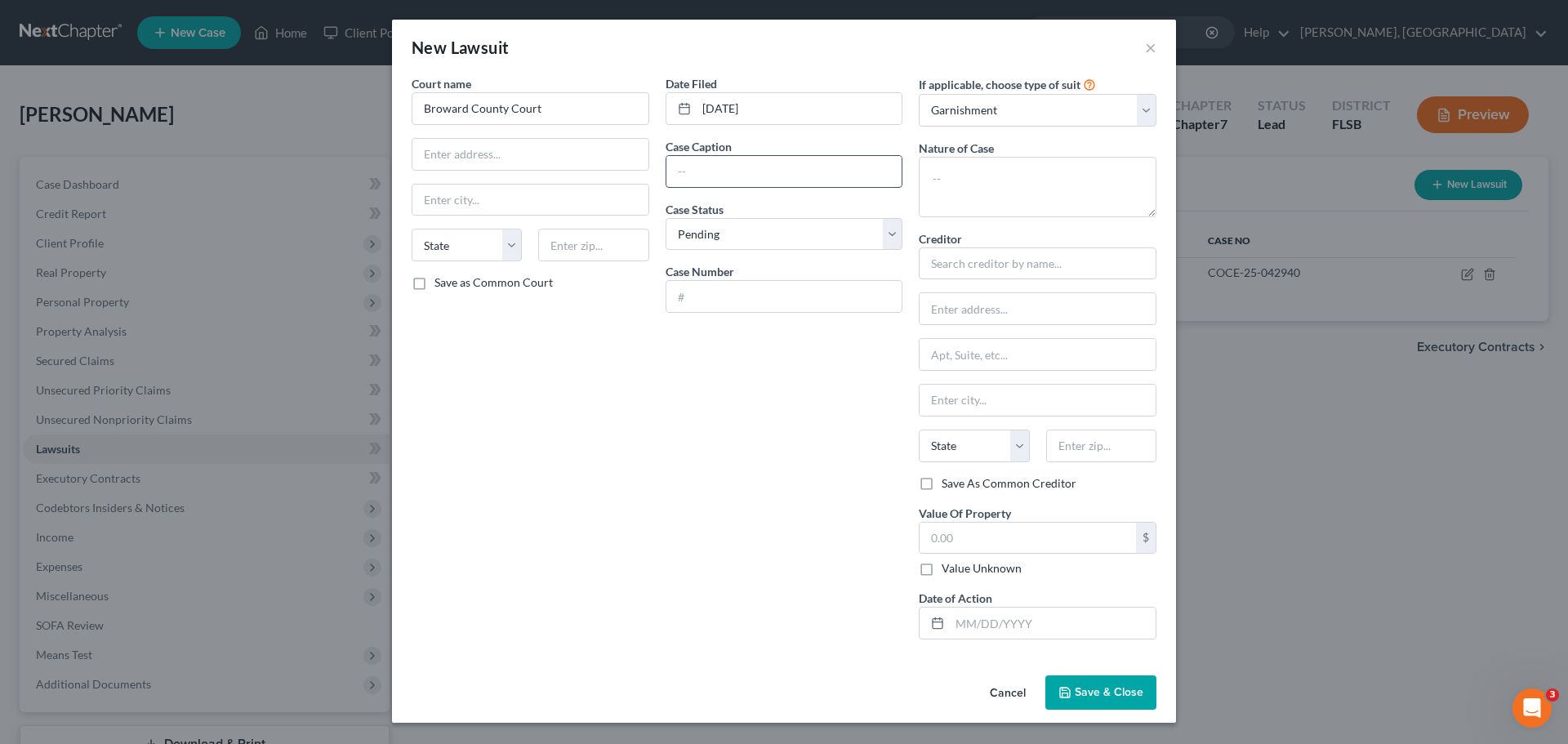
click at [714, 170] on input "text" at bounding box center [784, 171] width 236 height 31
type input "One Main Financial Group LLC v. [PERSON_NAME]"
click at [741, 298] on input "text" at bounding box center [784, 297] width 236 height 31
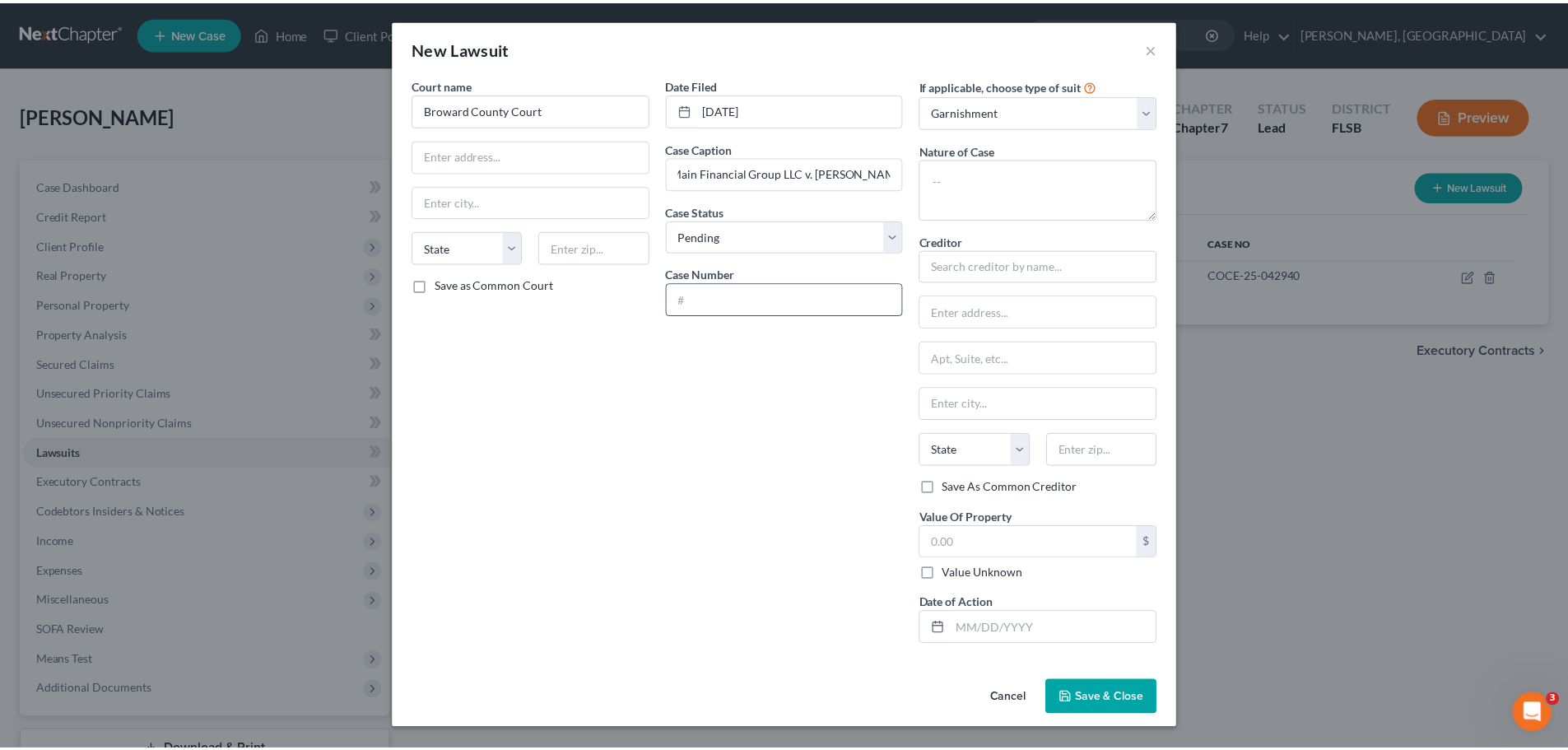
scroll to position [0, 0]
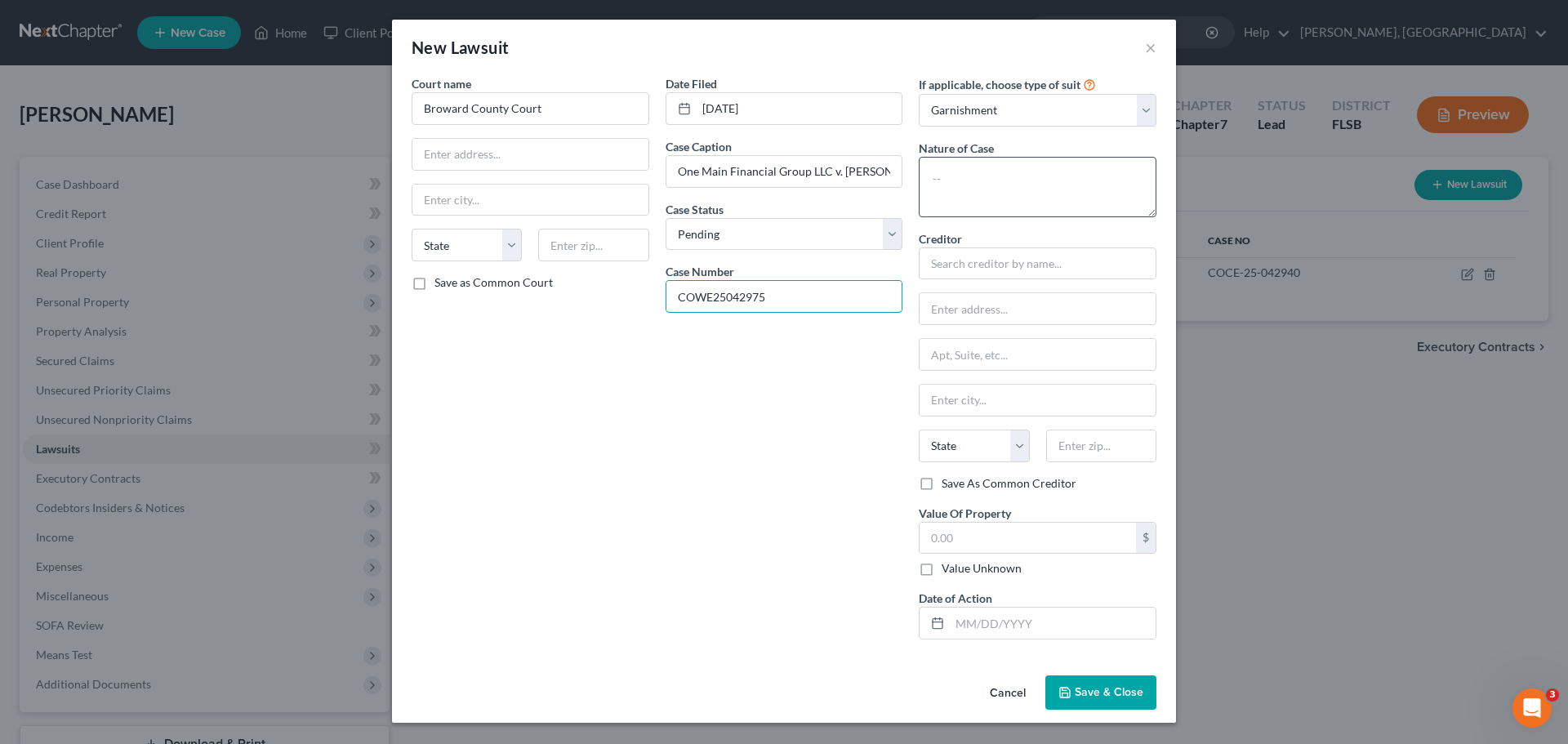
type input "COWE25042975"
click at [1027, 174] on textarea at bounding box center [1038, 187] width 238 height 61
click at [1017, 258] on input "text" at bounding box center [1038, 263] width 238 height 32
type input "o"
type input "OneMain Financial Group, LLC"
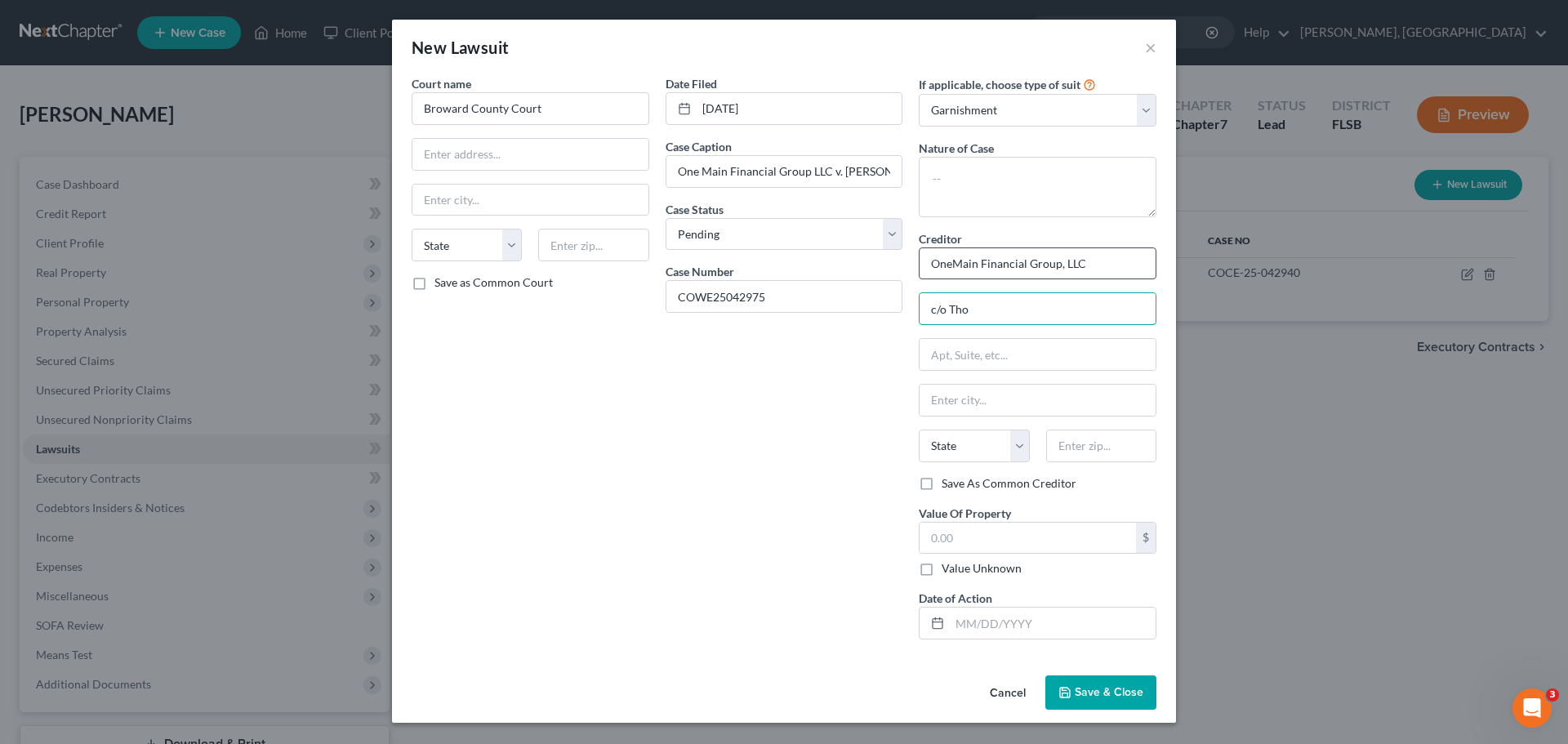
type input "c/o [PERSON_NAME], III, Esq."
type input "PO Box 4400"
type input "[GEOGRAPHIC_DATA]"
select select "9"
type input "32201"
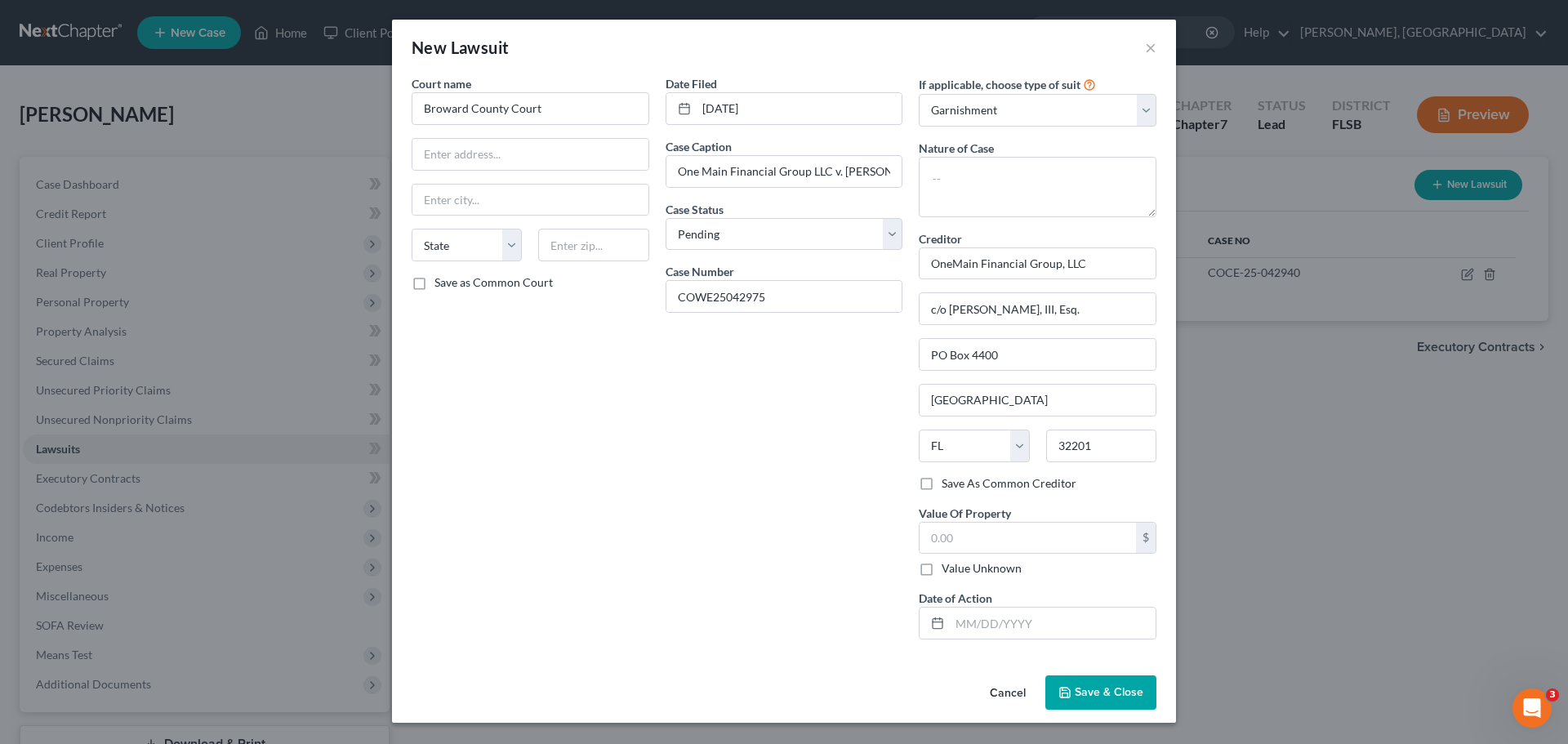
click at [1107, 694] on span "Save & Close" at bounding box center [1109, 692] width 69 height 14
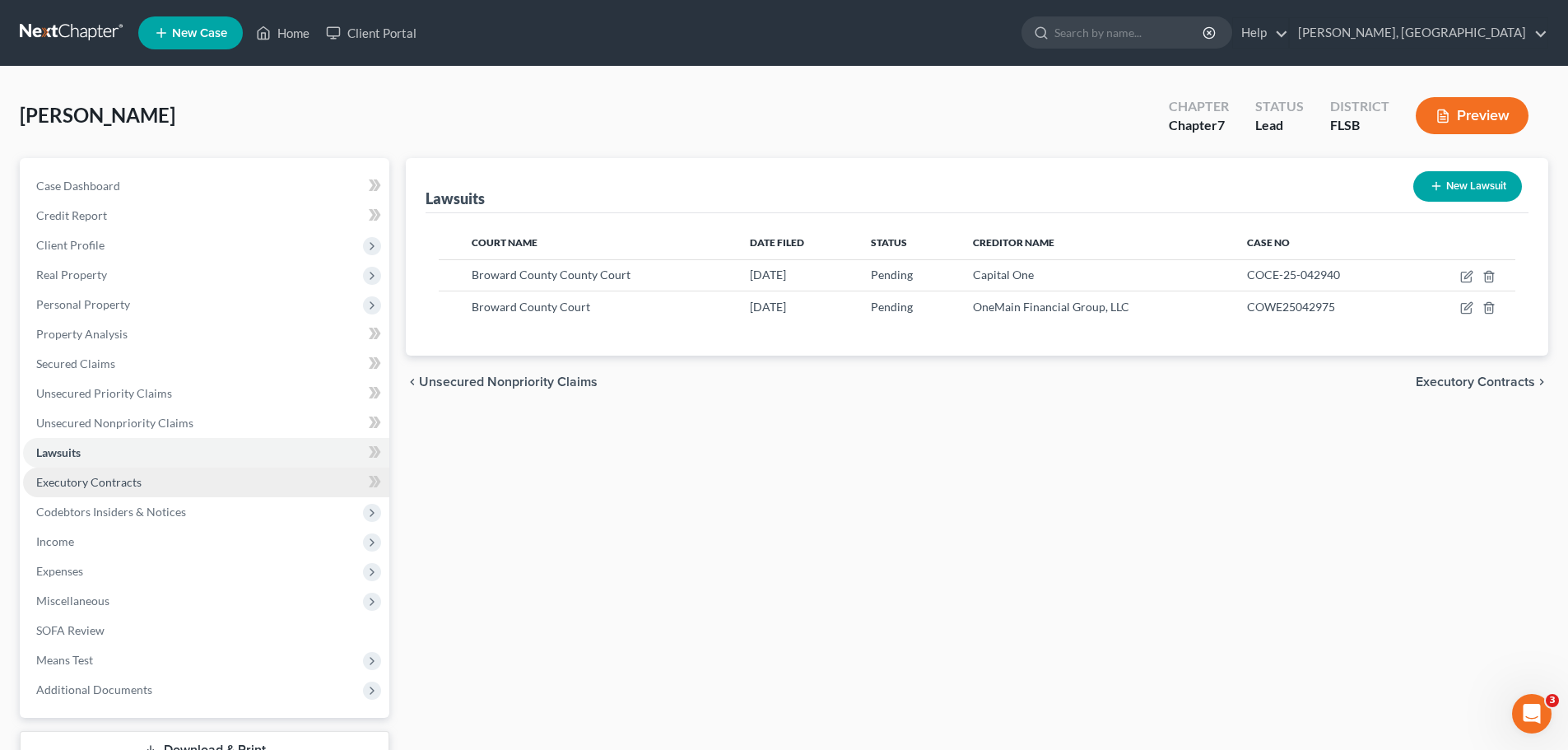
click at [107, 482] on span "Executory Contracts" at bounding box center [89, 482] width 106 height 14
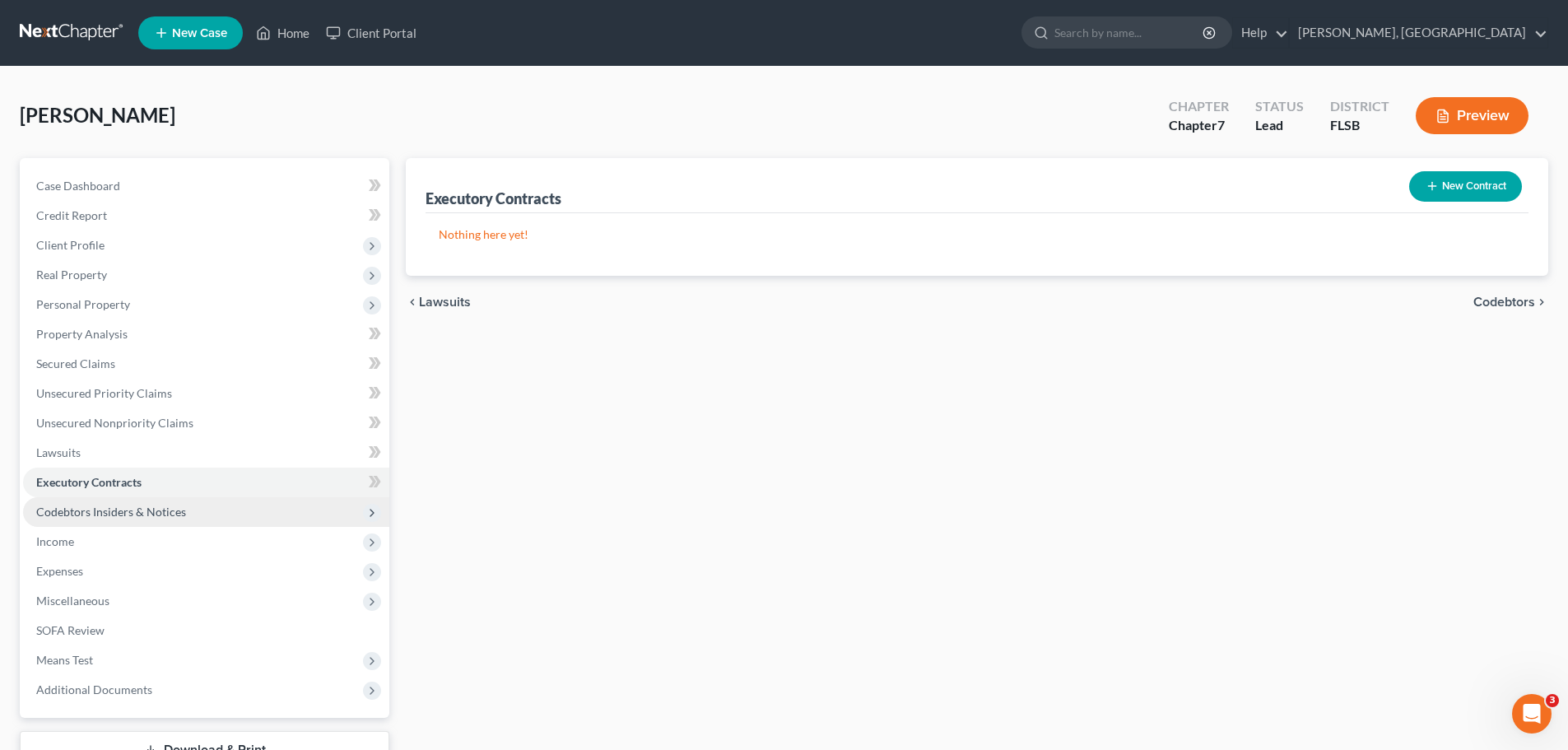
click at [112, 509] on span "Codebtors Insiders & Notices" at bounding box center [112, 511] width 150 height 14
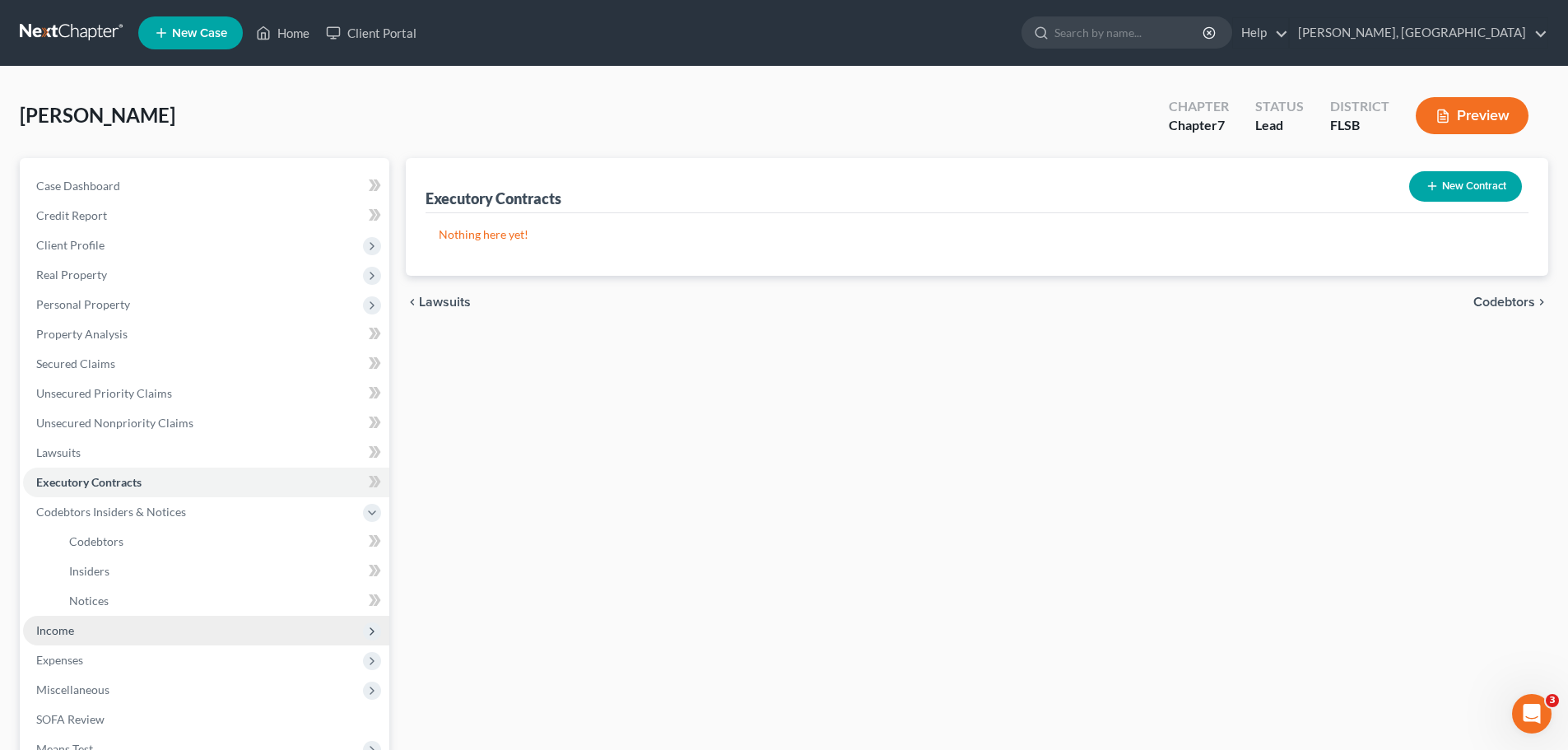
click at [62, 630] on span "Income" at bounding box center [55, 631] width 37 height 14
click at [120, 658] on span "Gross Yearly Income" at bounding box center [121, 660] width 105 height 14
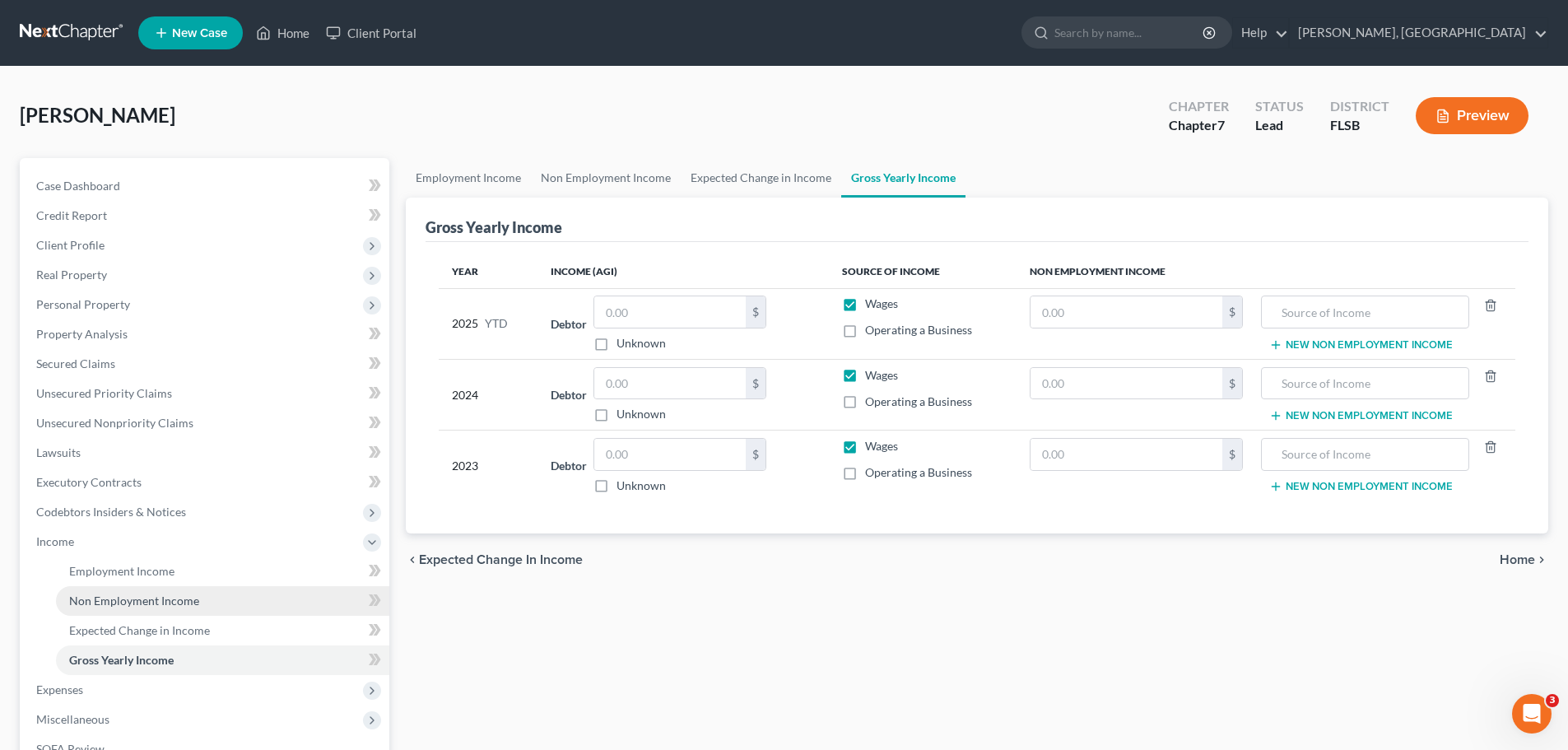
click at [152, 603] on span "Non Employment Income" at bounding box center [134, 600] width 130 height 14
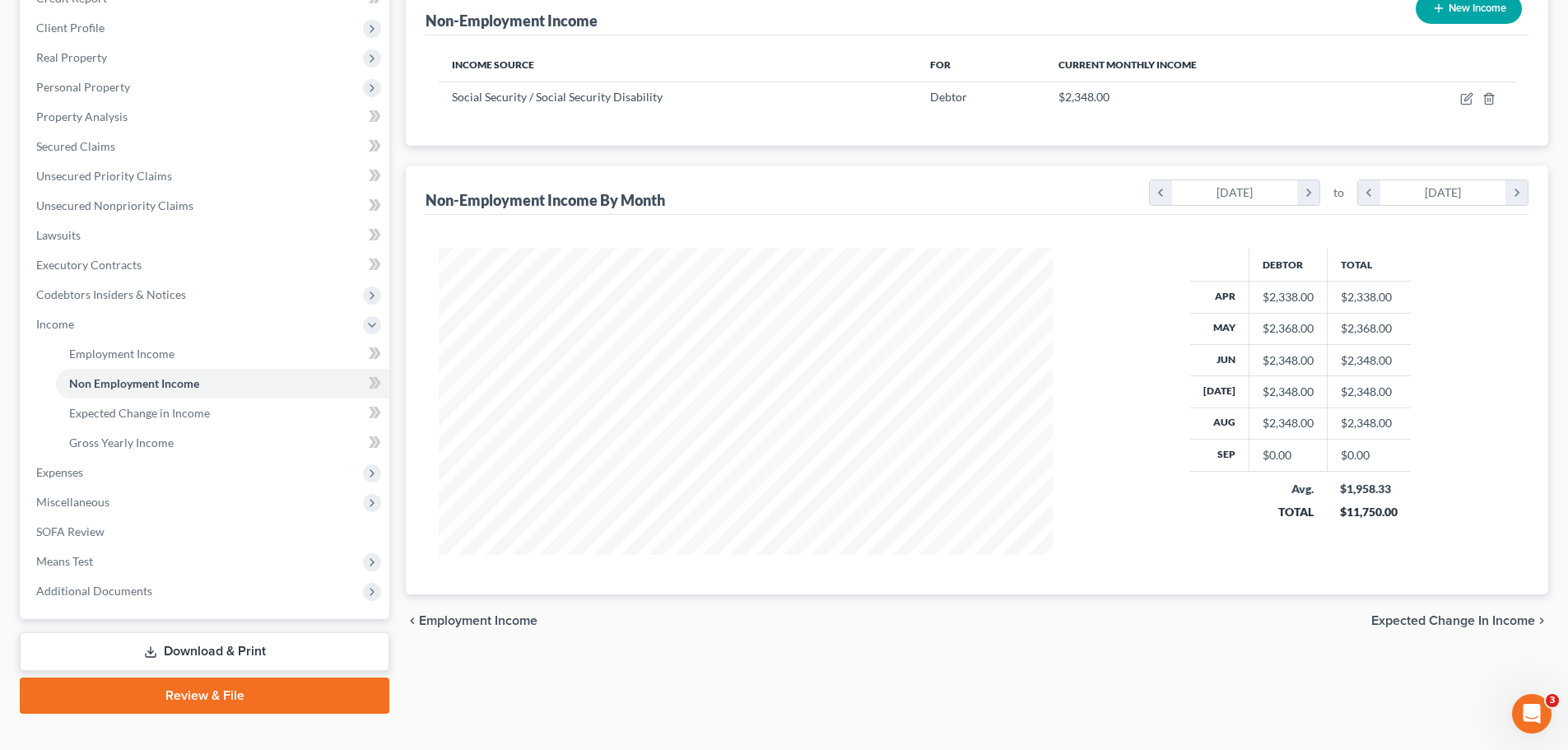
scroll to position [244, 0]
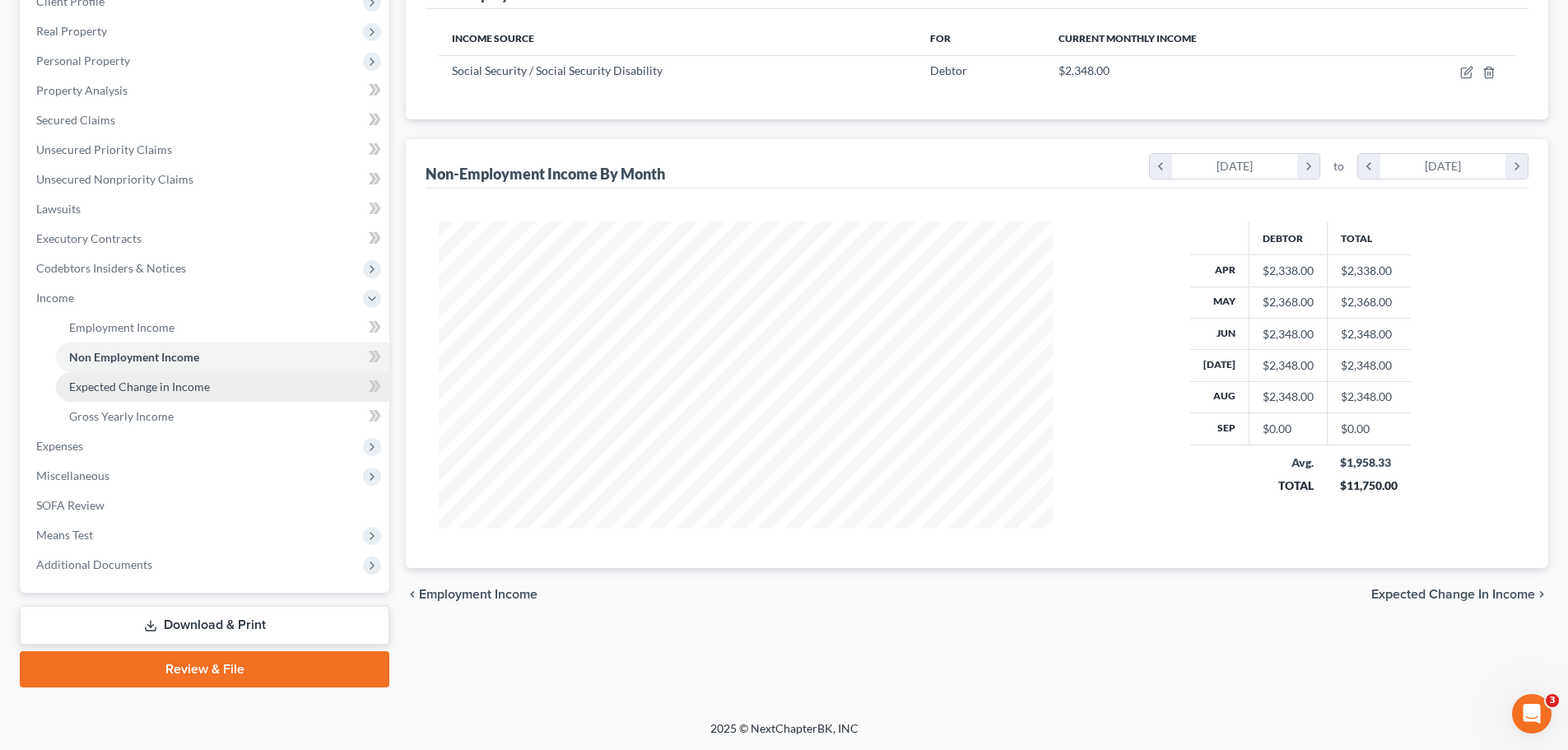
click at [145, 390] on span "Expected Change in Income" at bounding box center [139, 387] width 141 height 14
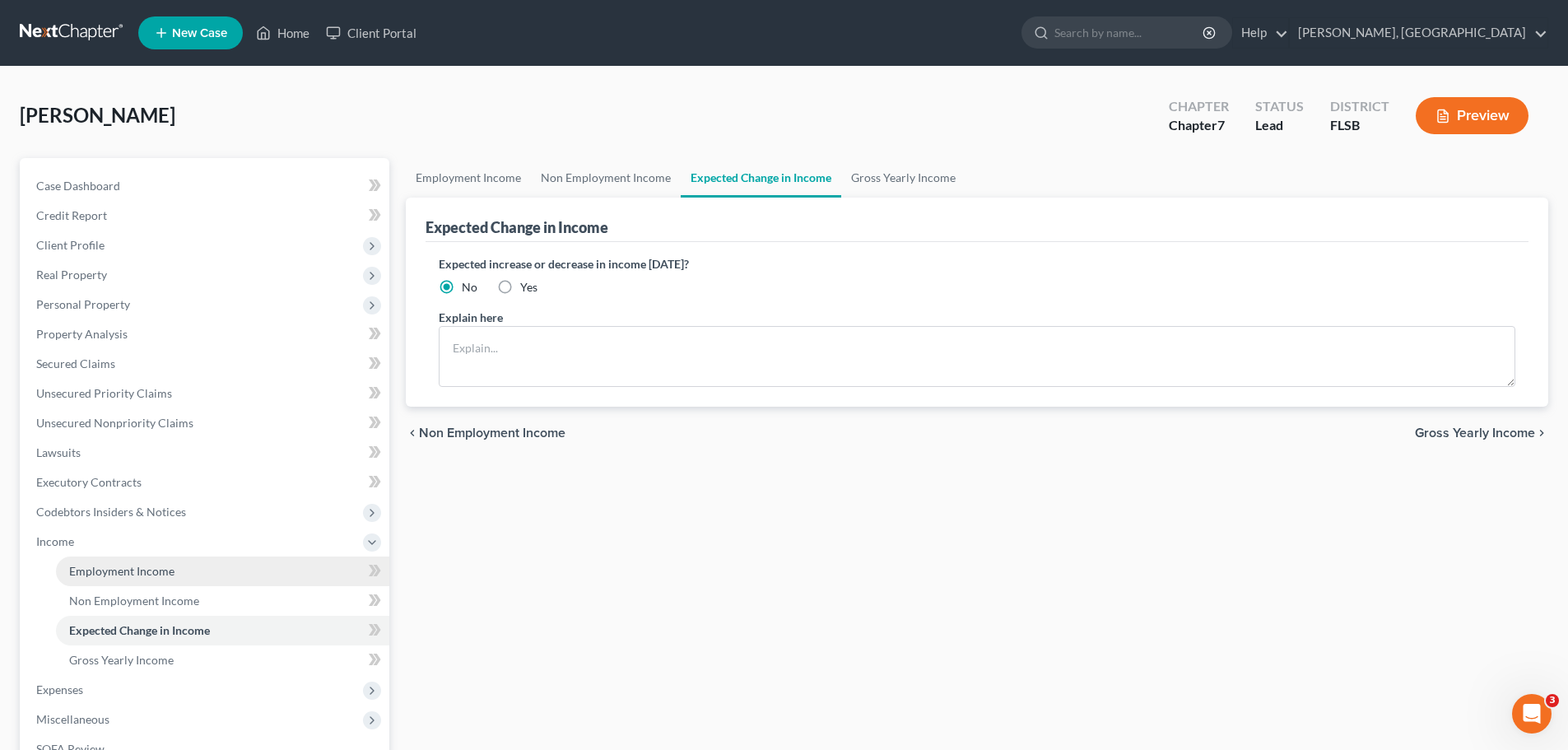
click at [151, 574] on span "Employment Income" at bounding box center [121, 570] width 106 height 14
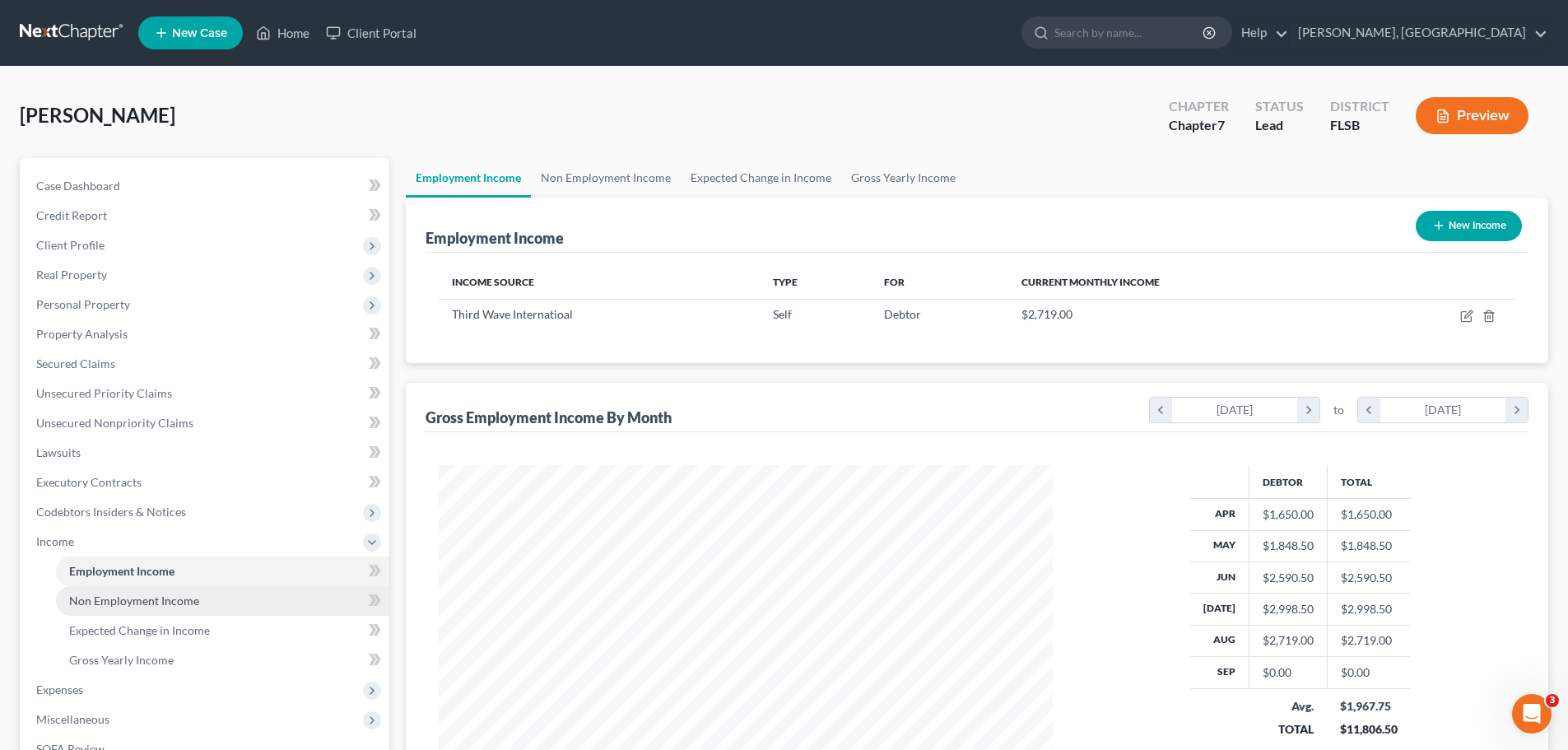
scroll to position [307, 647]
drag, startPoint x: 131, startPoint y: 657, endPoint x: 225, endPoint y: 575, distance: 124.7
click at [131, 657] on span "Gross Yearly Income" at bounding box center [121, 660] width 105 height 14
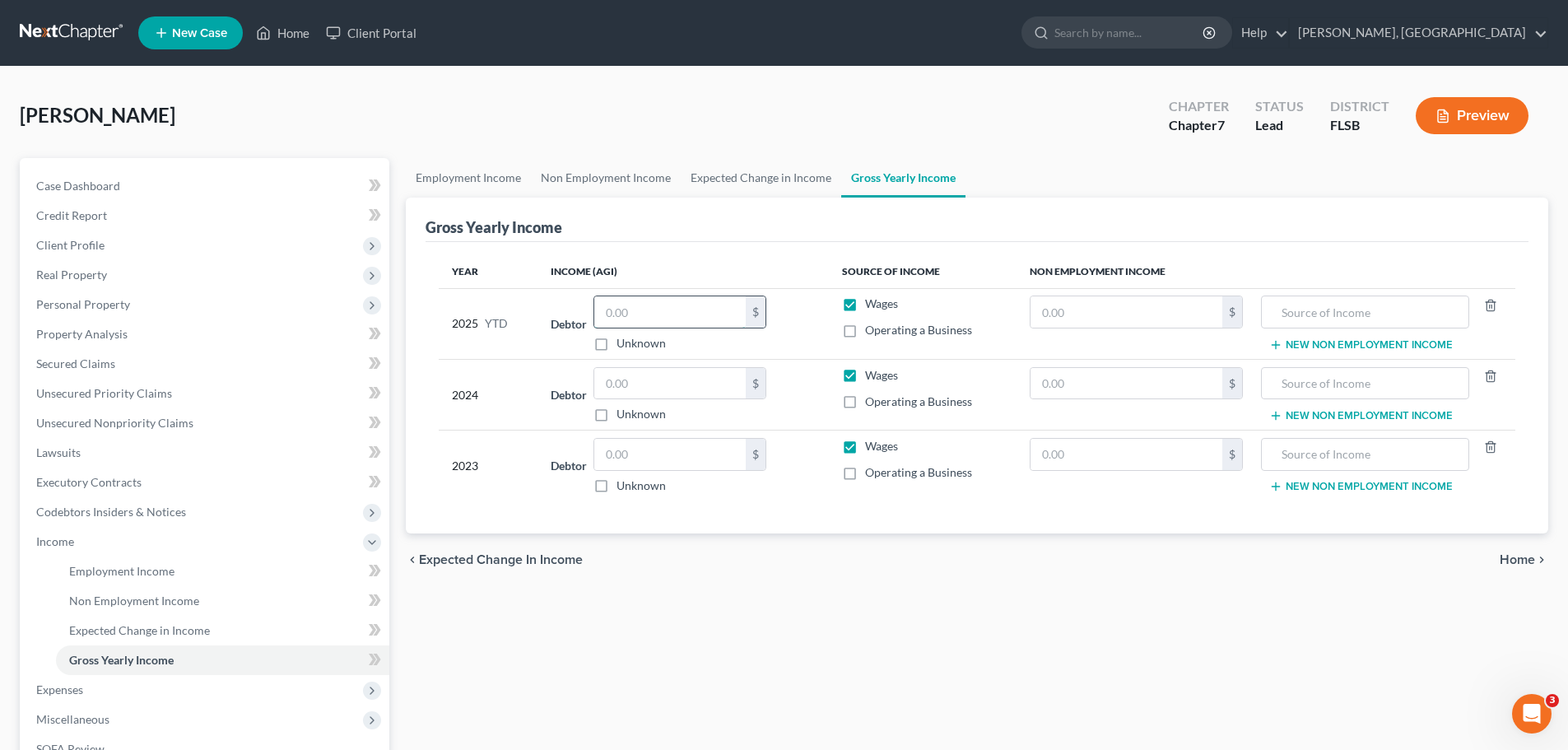
click at [632, 303] on input "text" at bounding box center [669, 312] width 151 height 32
type input "11,806"
click at [672, 384] on input "text" at bounding box center [669, 384] width 151 height 32
click at [673, 382] on input "text" at bounding box center [669, 384] width 151 height 32
type input "102,490"
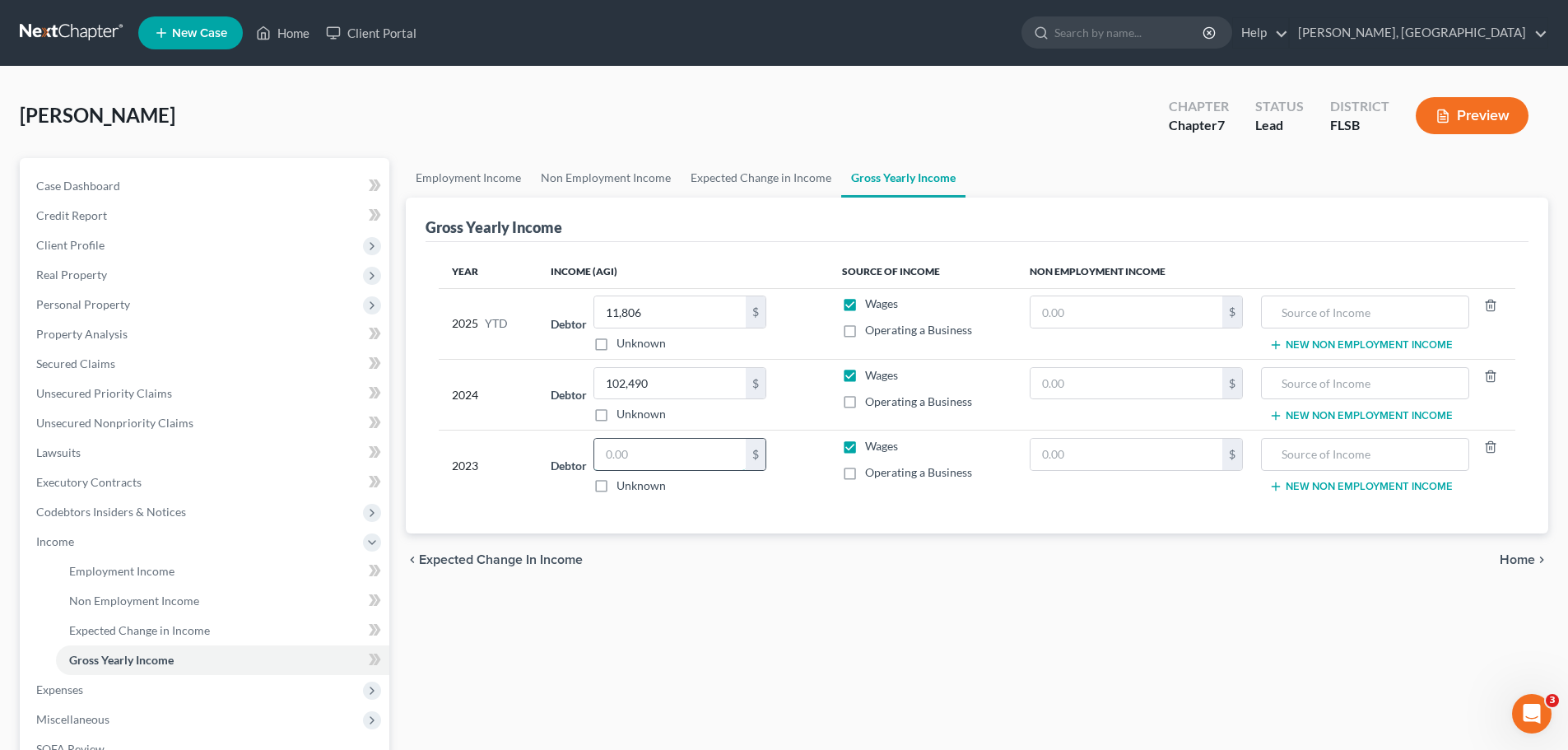
click at [642, 454] on input "text" at bounding box center [669, 455] width 151 height 32
type input "98,243"
click at [78, 688] on span "Expenses" at bounding box center [60, 690] width 47 height 14
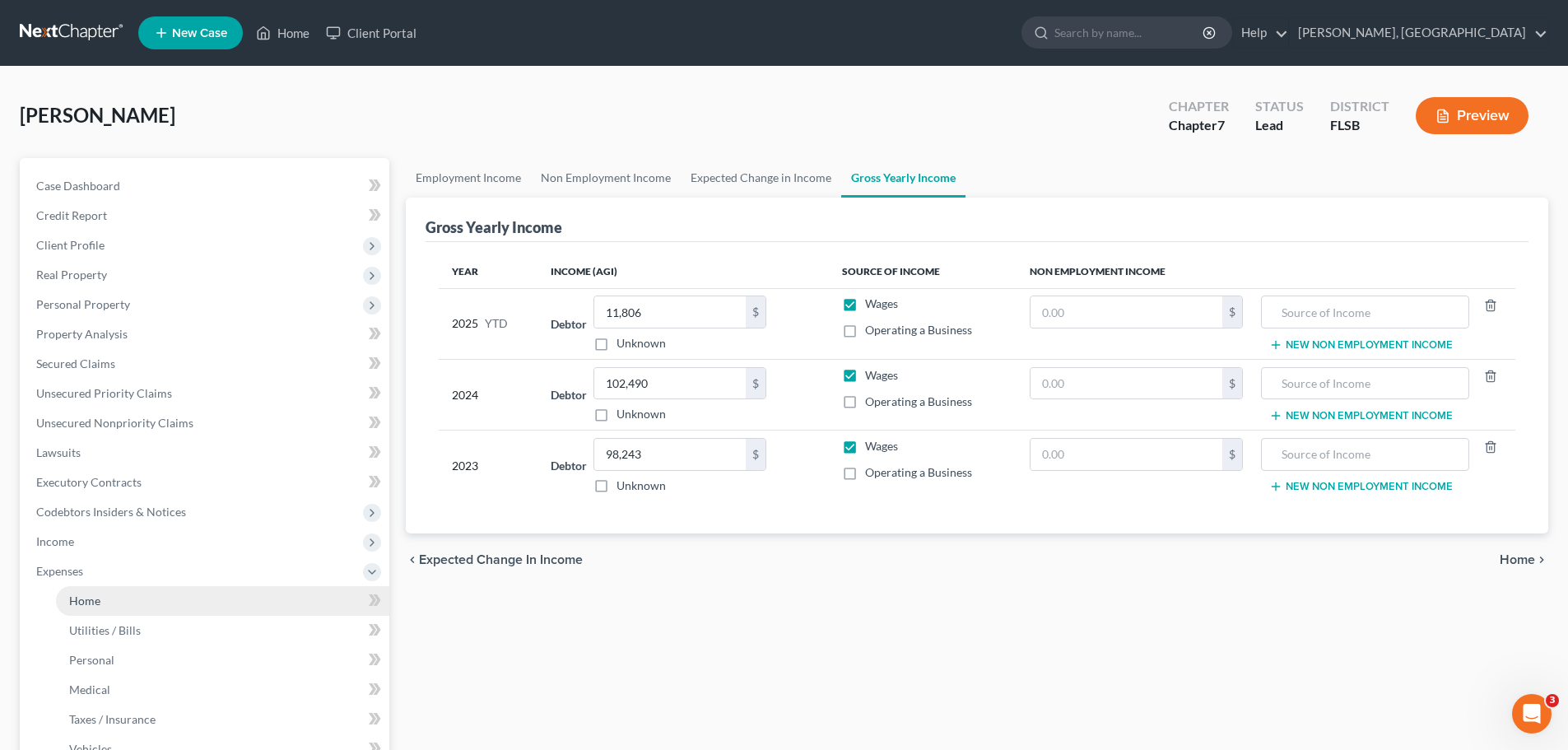
click at [87, 601] on span "Home" at bounding box center [85, 600] width 32 height 14
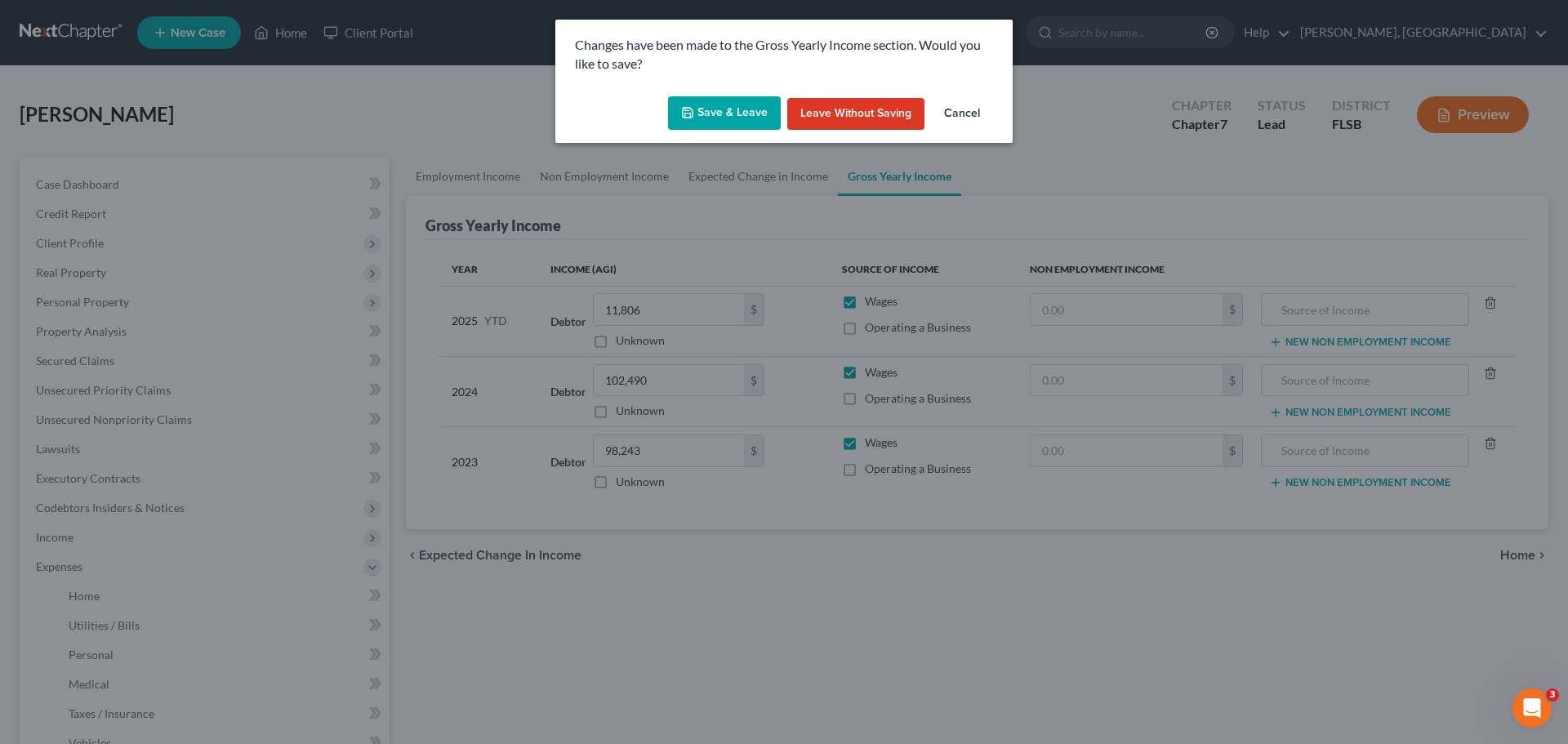
click at [713, 103] on button "Save & Leave" at bounding box center [723, 113] width 113 height 34
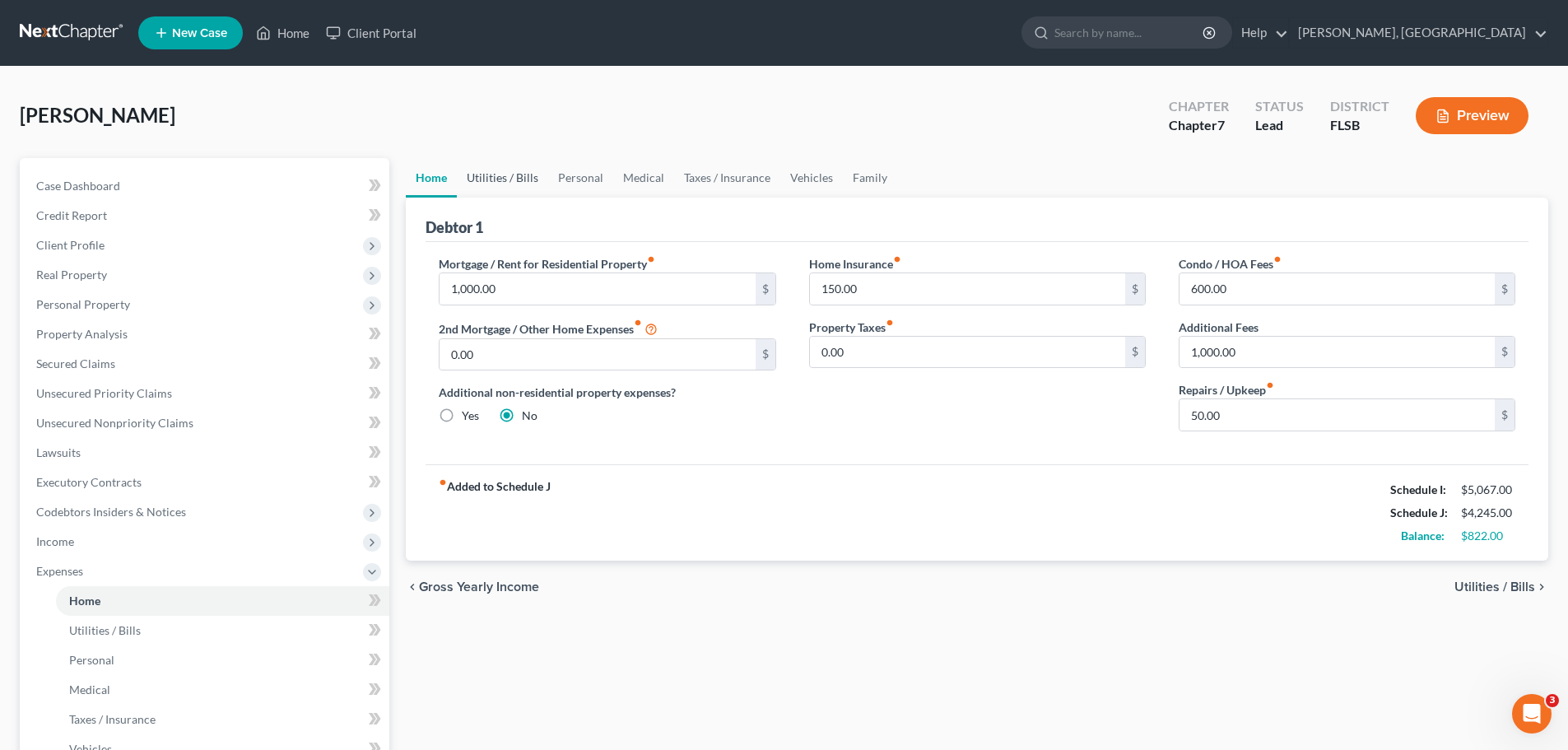
click at [509, 176] on link "Utilities / Bills" at bounding box center [502, 178] width 92 height 39
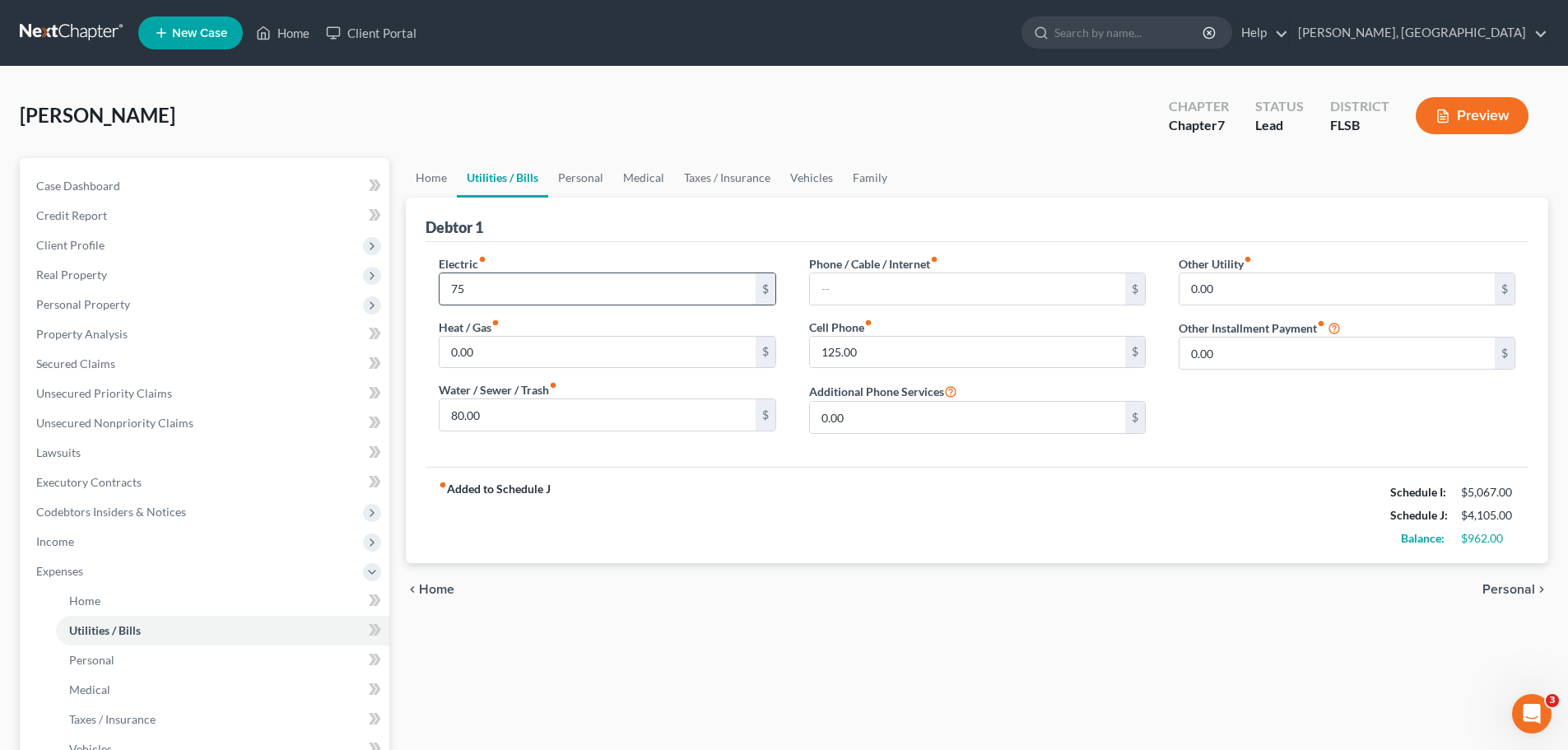
type input "7"
type input "175"
click at [867, 279] on input "text" at bounding box center [968, 289] width 316 height 32
type input "70"
click at [583, 174] on link "Personal" at bounding box center [581, 178] width 65 height 39
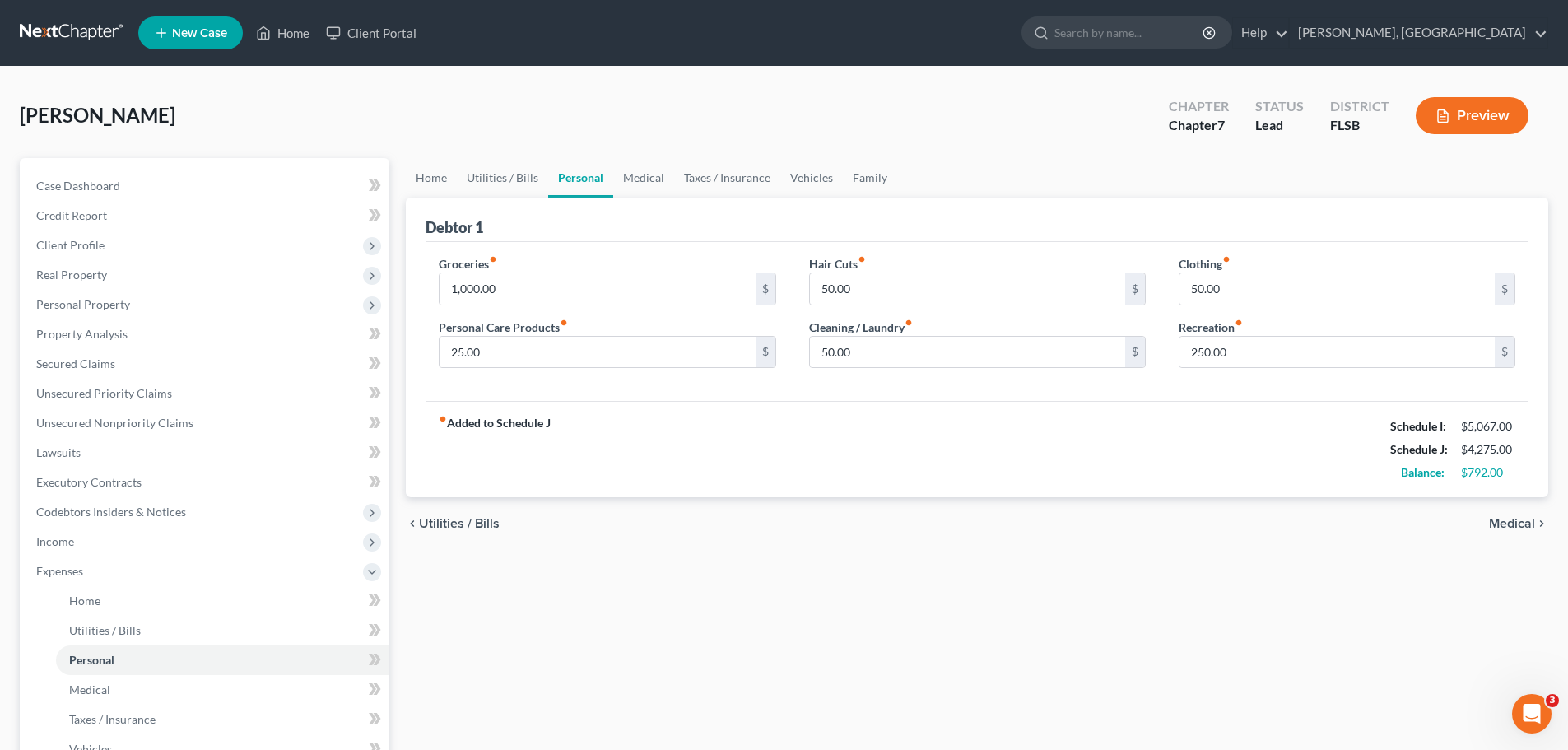
click at [1522, 526] on span "Medical" at bounding box center [1512, 523] width 46 height 13
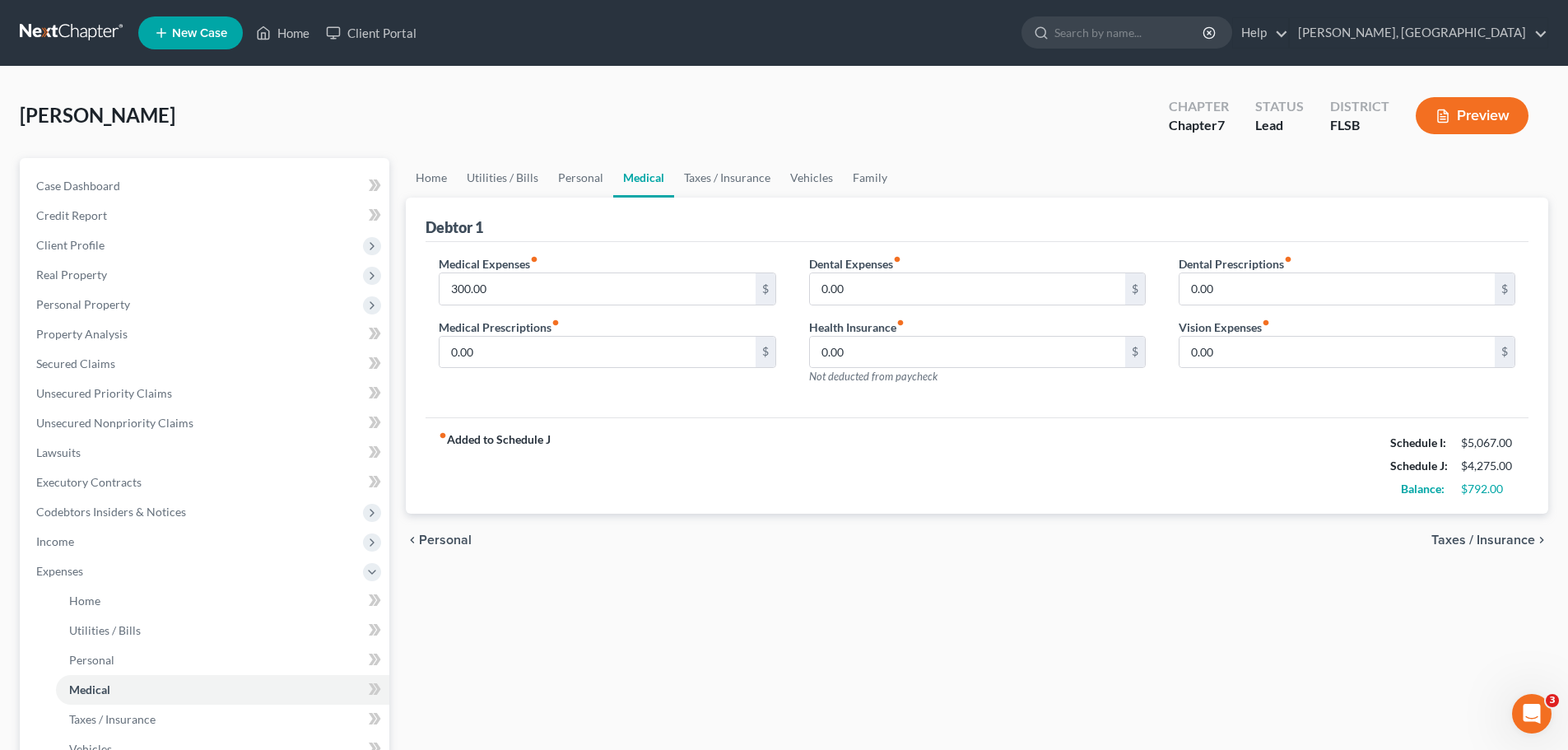
click at [1498, 538] on span "Taxes / Insurance" at bounding box center [1483, 540] width 104 height 13
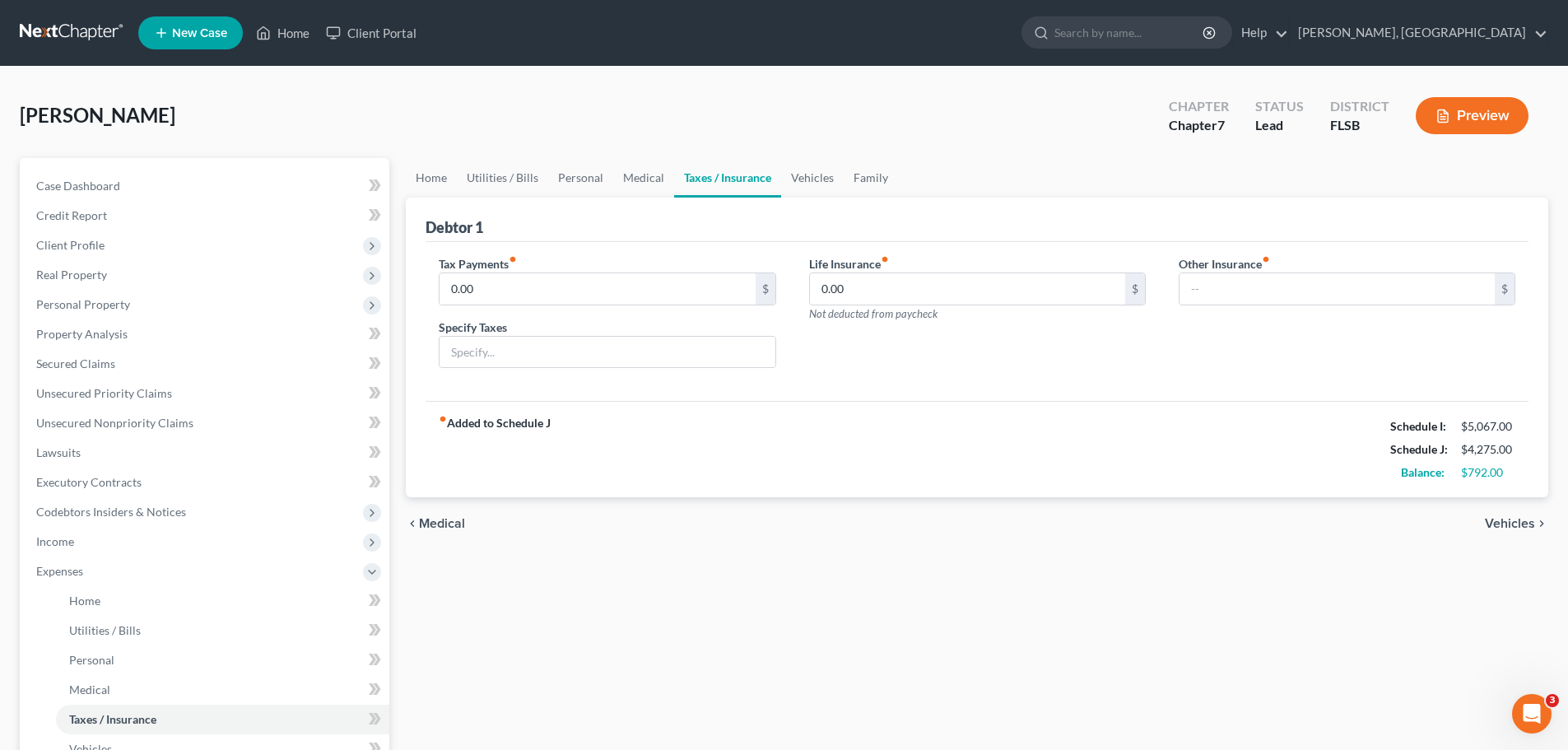
click at [1517, 519] on span "Vehicles" at bounding box center [1510, 523] width 50 height 13
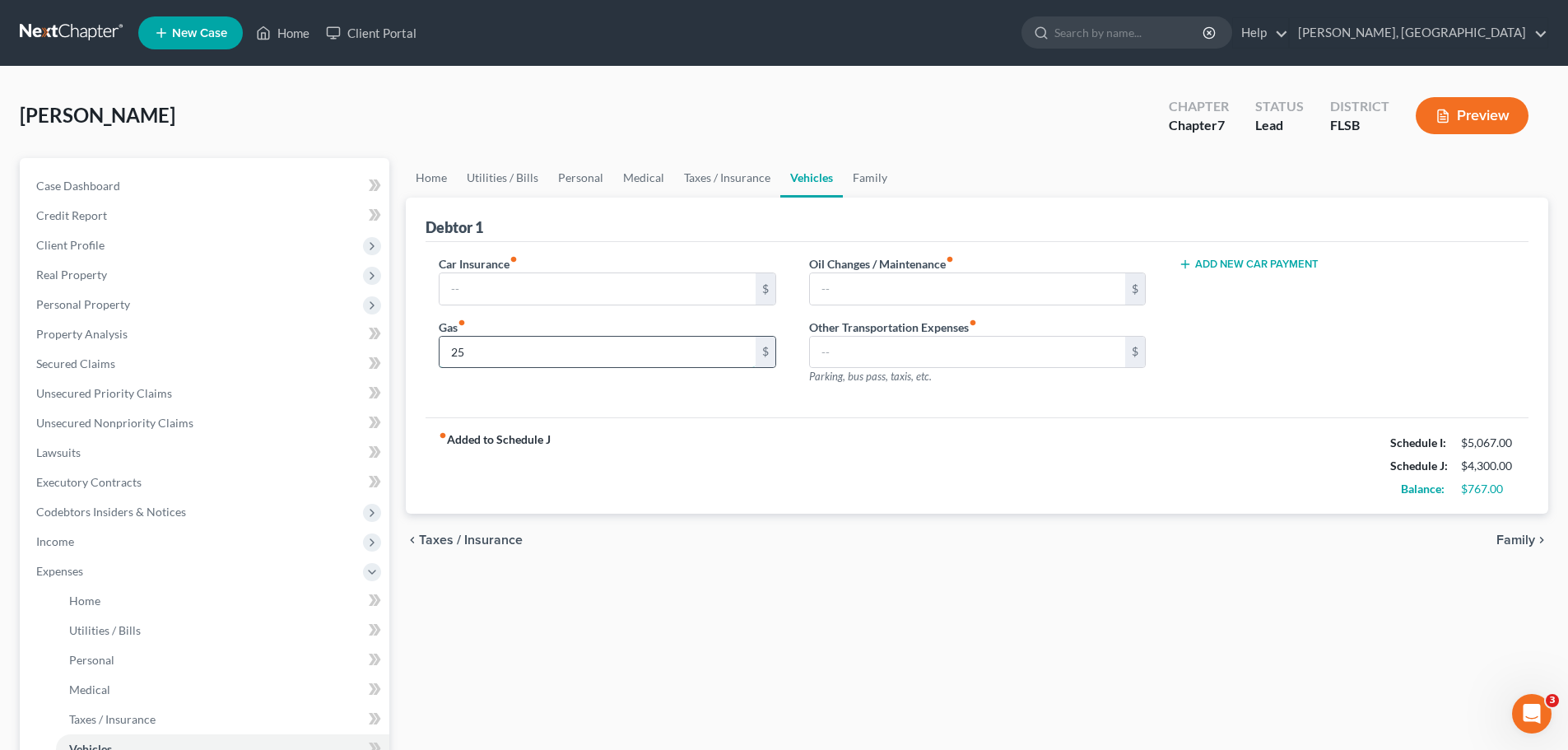
type input "2"
click at [855, 345] on input "text" at bounding box center [968, 352] width 316 height 32
type input "250"
click at [862, 181] on link "Family" at bounding box center [869, 178] width 54 height 39
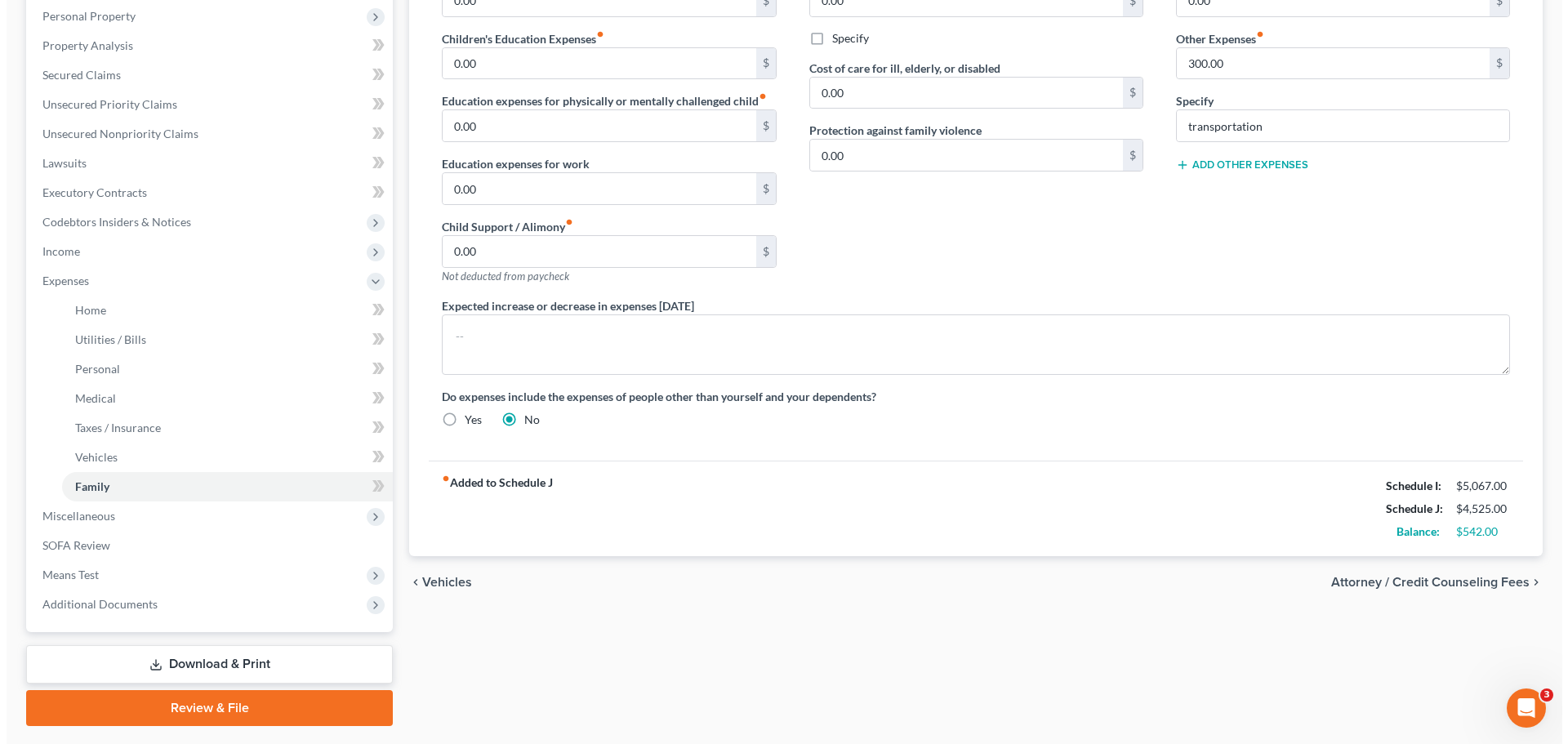
scroll to position [289, 0]
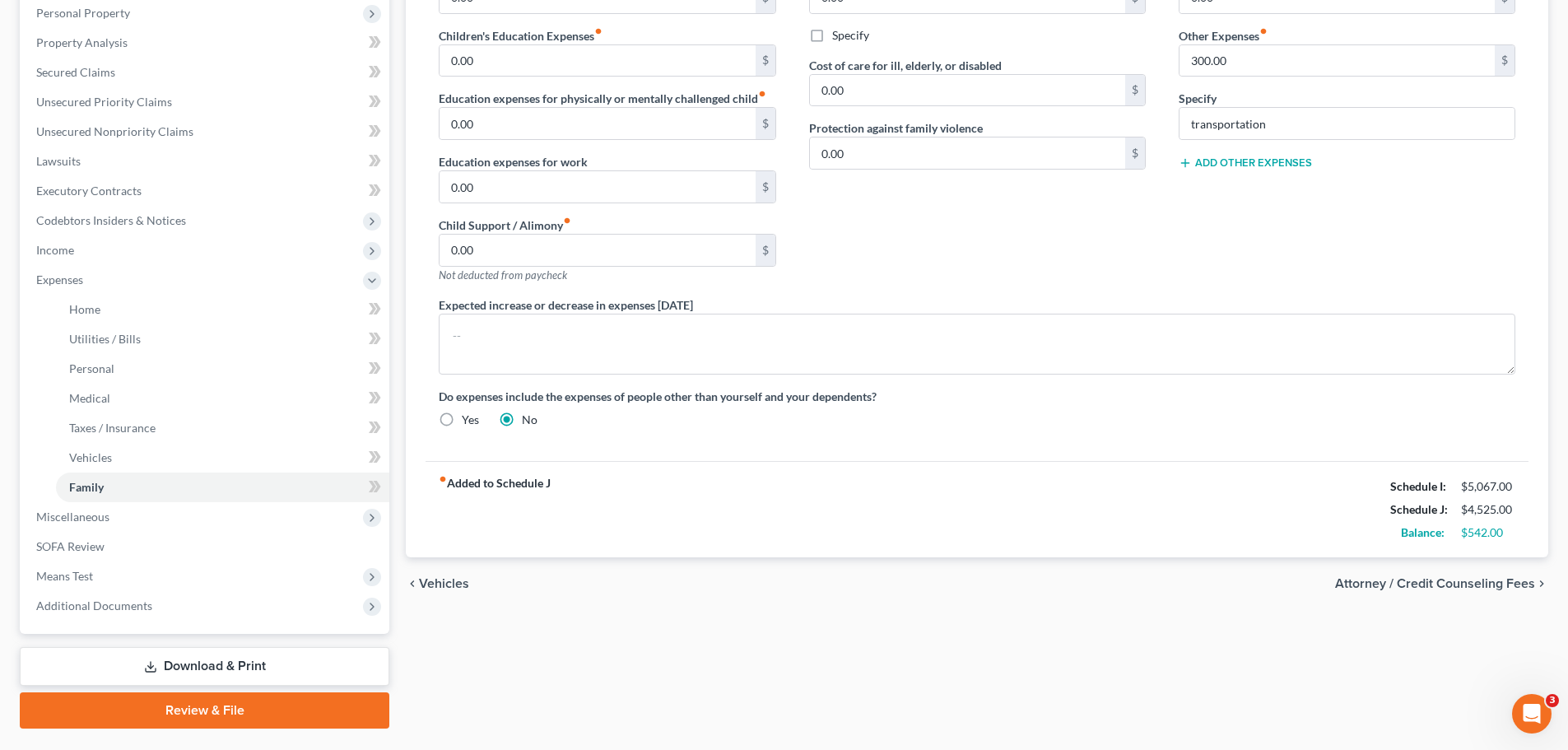
click at [1476, 580] on span "Attorney / Credit Counseling Fees" at bounding box center [1435, 583] width 200 height 13
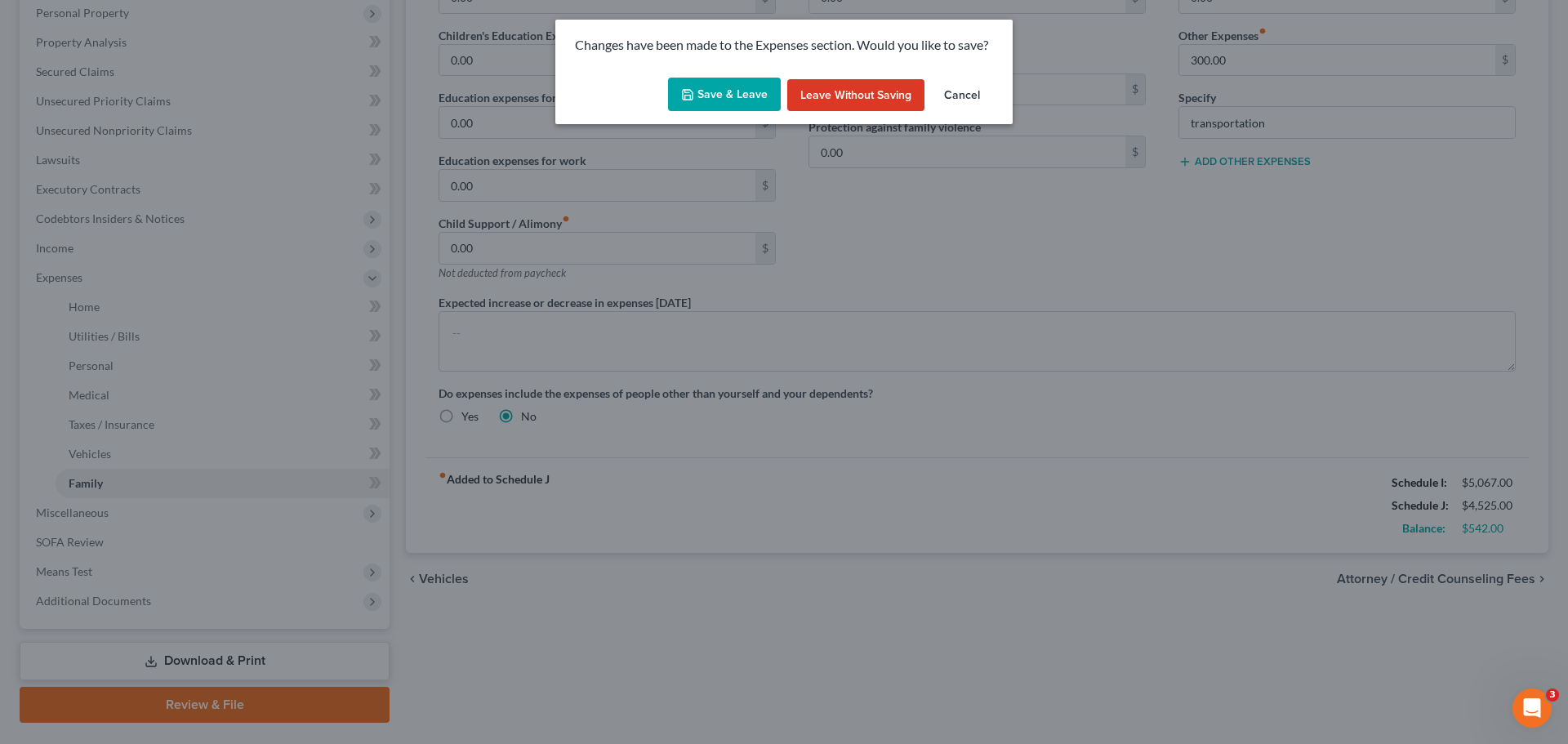
click at [732, 91] on button "Save & Leave" at bounding box center [723, 94] width 113 height 34
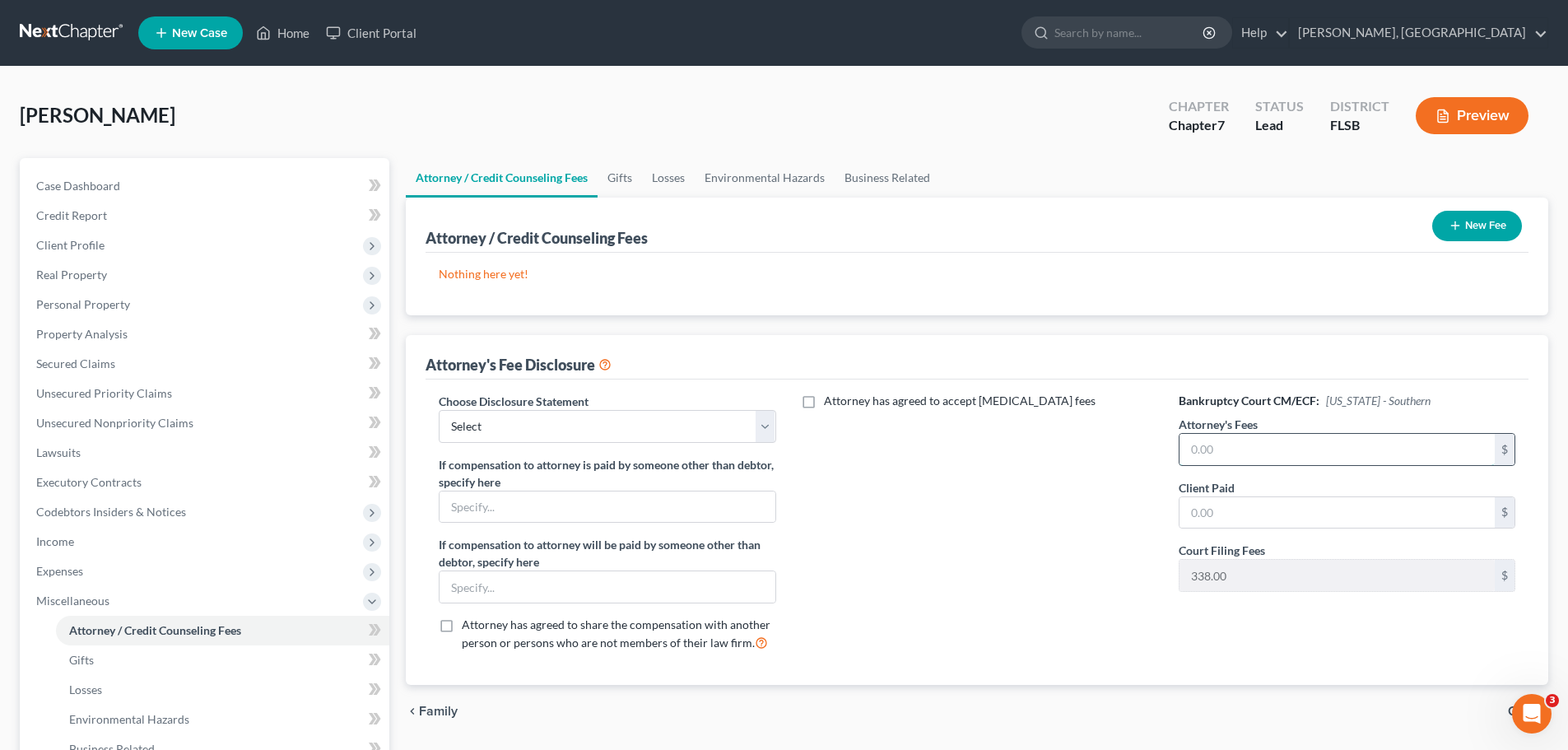
click at [1339, 449] on input "text" at bounding box center [1337, 450] width 316 height 32
type input "1,962"
click at [1340, 506] on input "text" at bounding box center [1337, 513] width 316 height 32
type input "2,300"
click at [762, 419] on select "Select Fl Middle District Attorney Fee Disclosure FL Northern District Attorney…" at bounding box center [607, 425] width 336 height 33
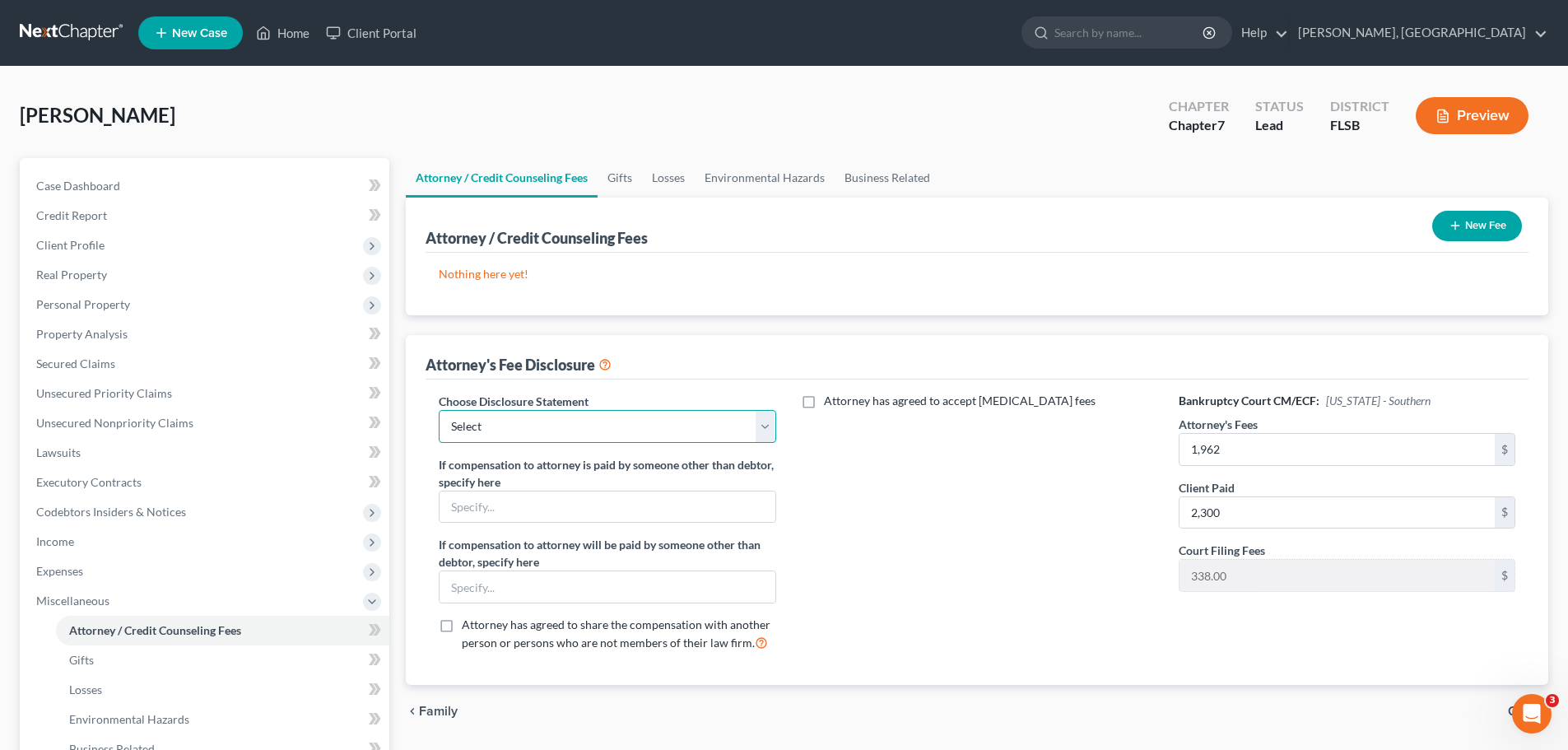
select select "2"
click at [439, 410] on select "Select Fl Middle District Attorney Fee Disclosure FL Northern District Attorney…" at bounding box center [607, 425] width 336 height 33
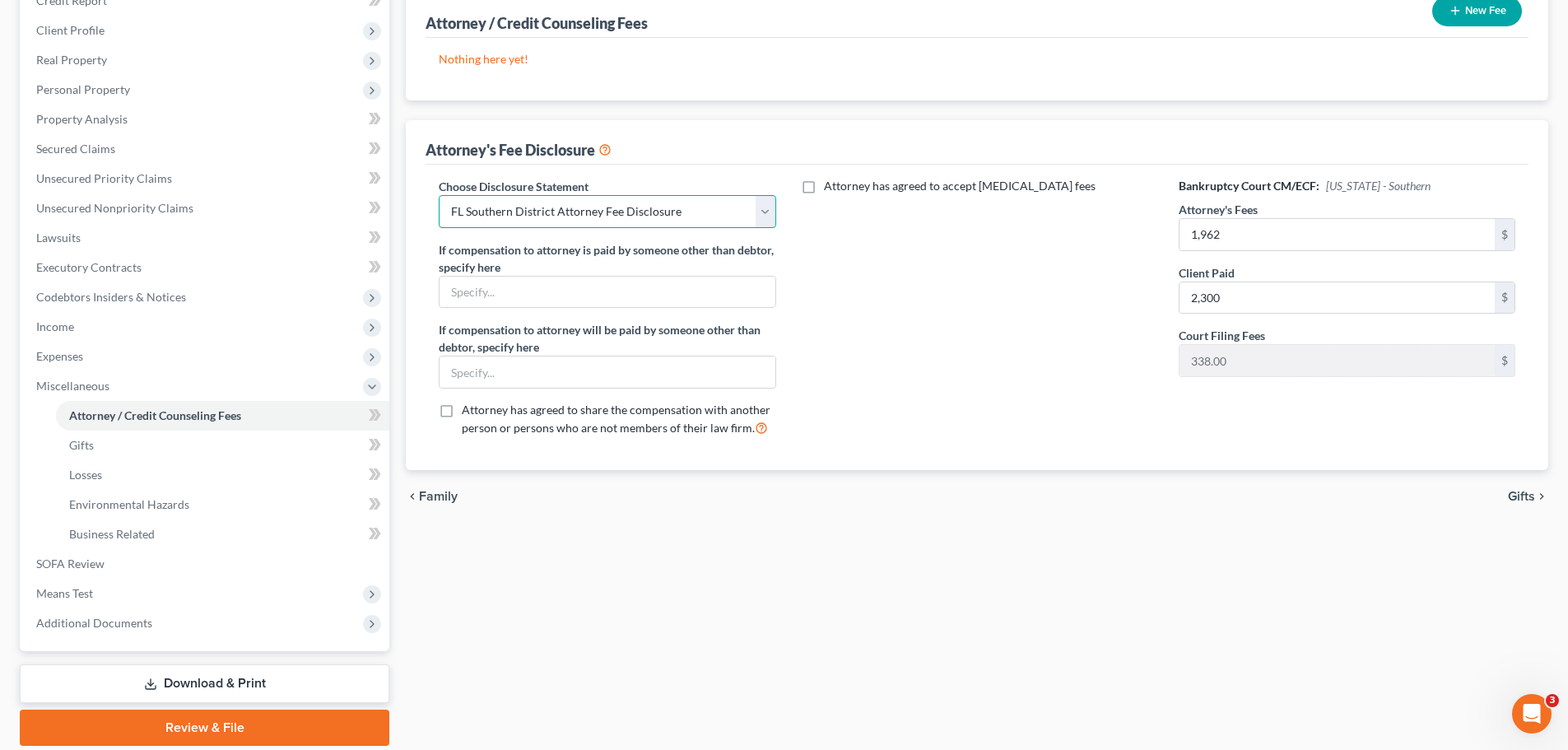
scroll to position [218, 0]
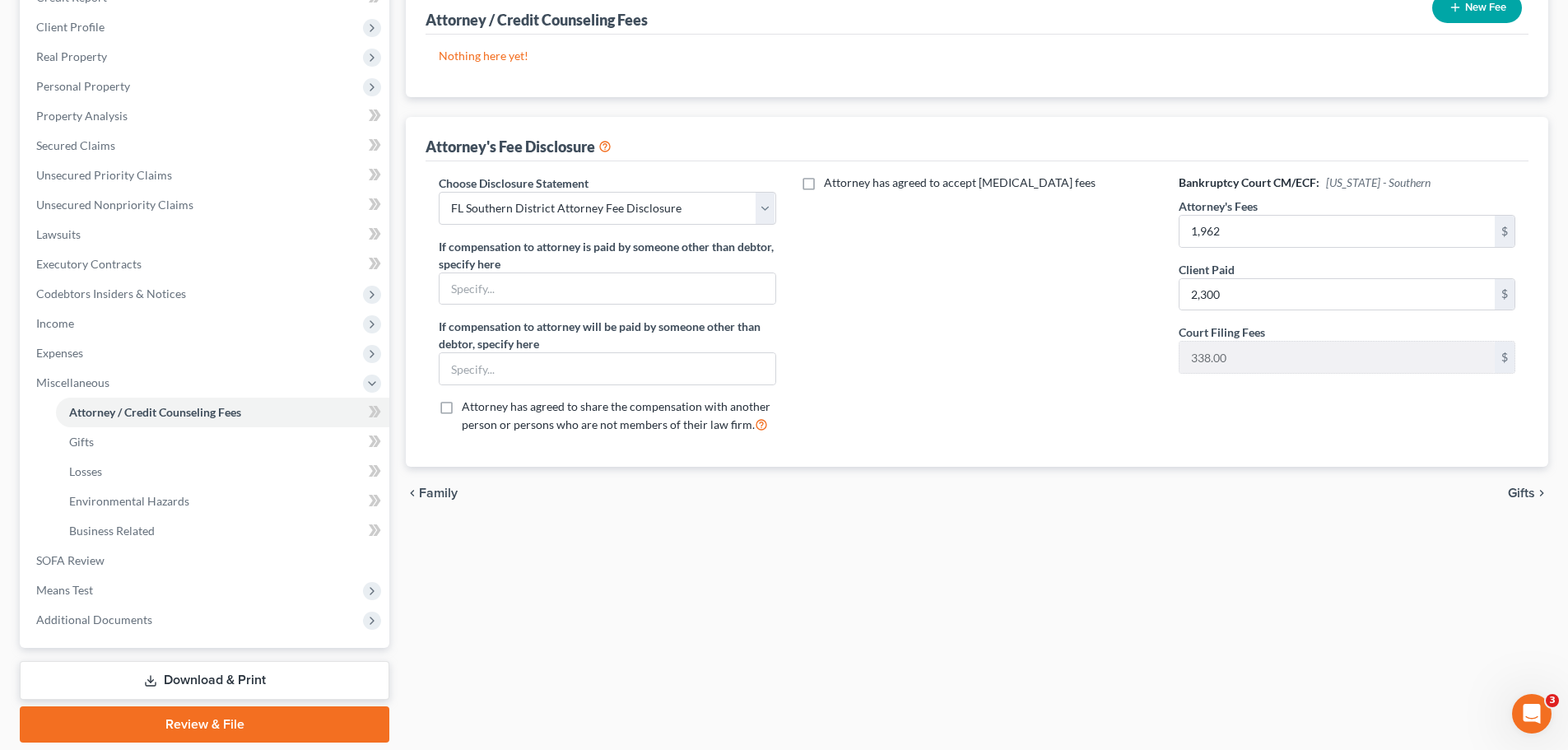
click at [1518, 487] on span "Gifts" at bounding box center [1522, 492] width 28 height 13
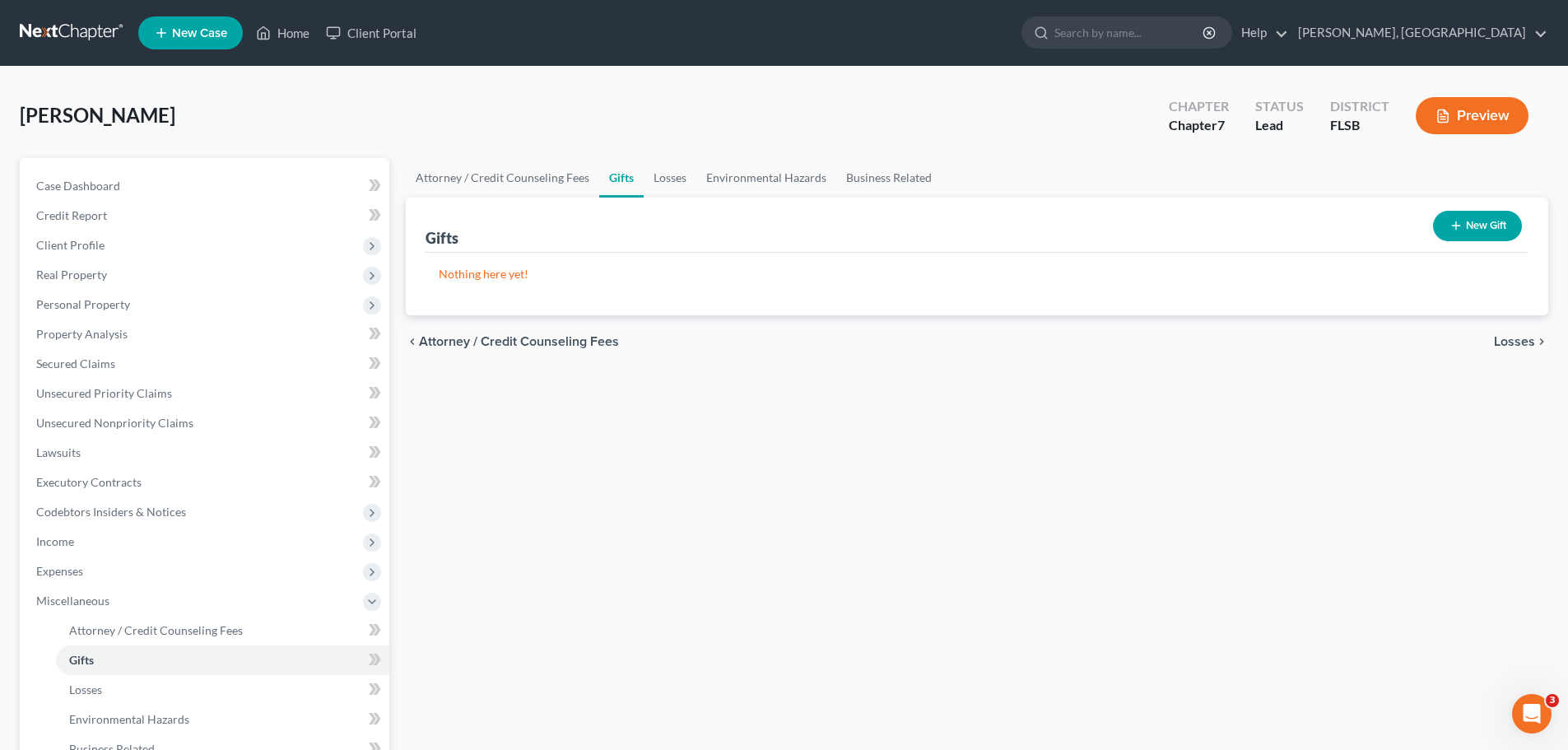
scroll to position [273, 0]
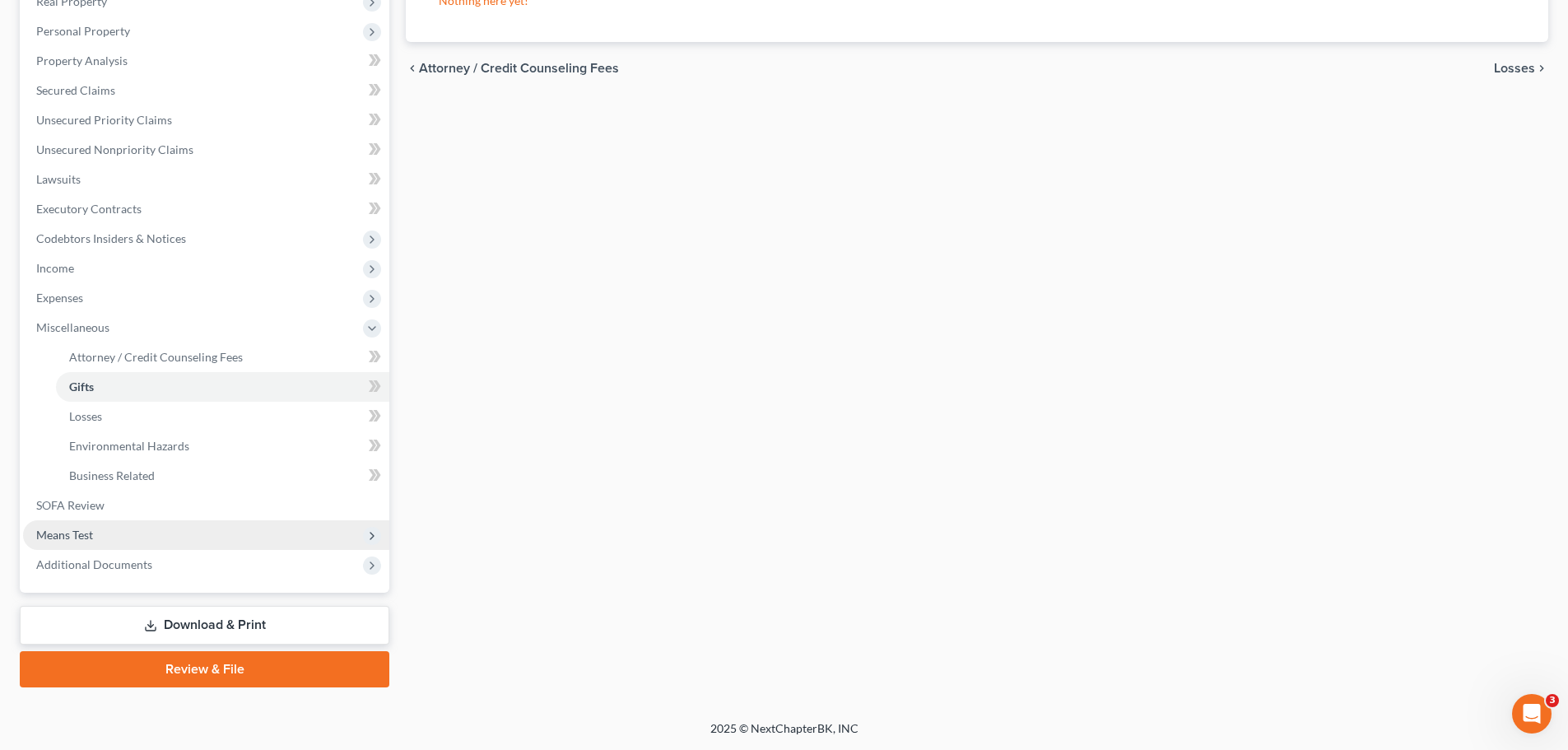
click at [78, 536] on span "Means Test" at bounding box center [65, 535] width 57 height 14
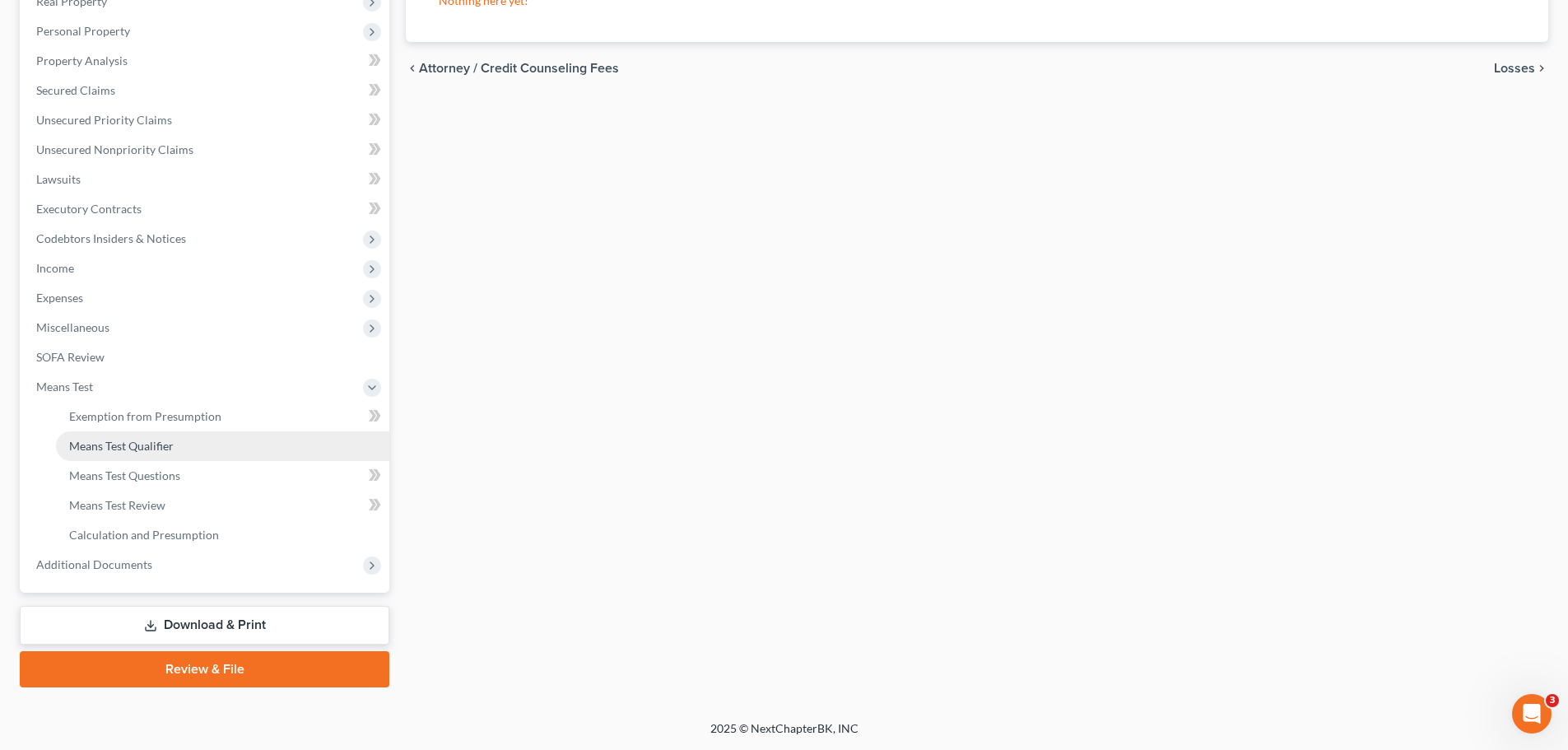
click at [143, 439] on span "Means Test Qualifier" at bounding box center [121, 446] width 105 height 14
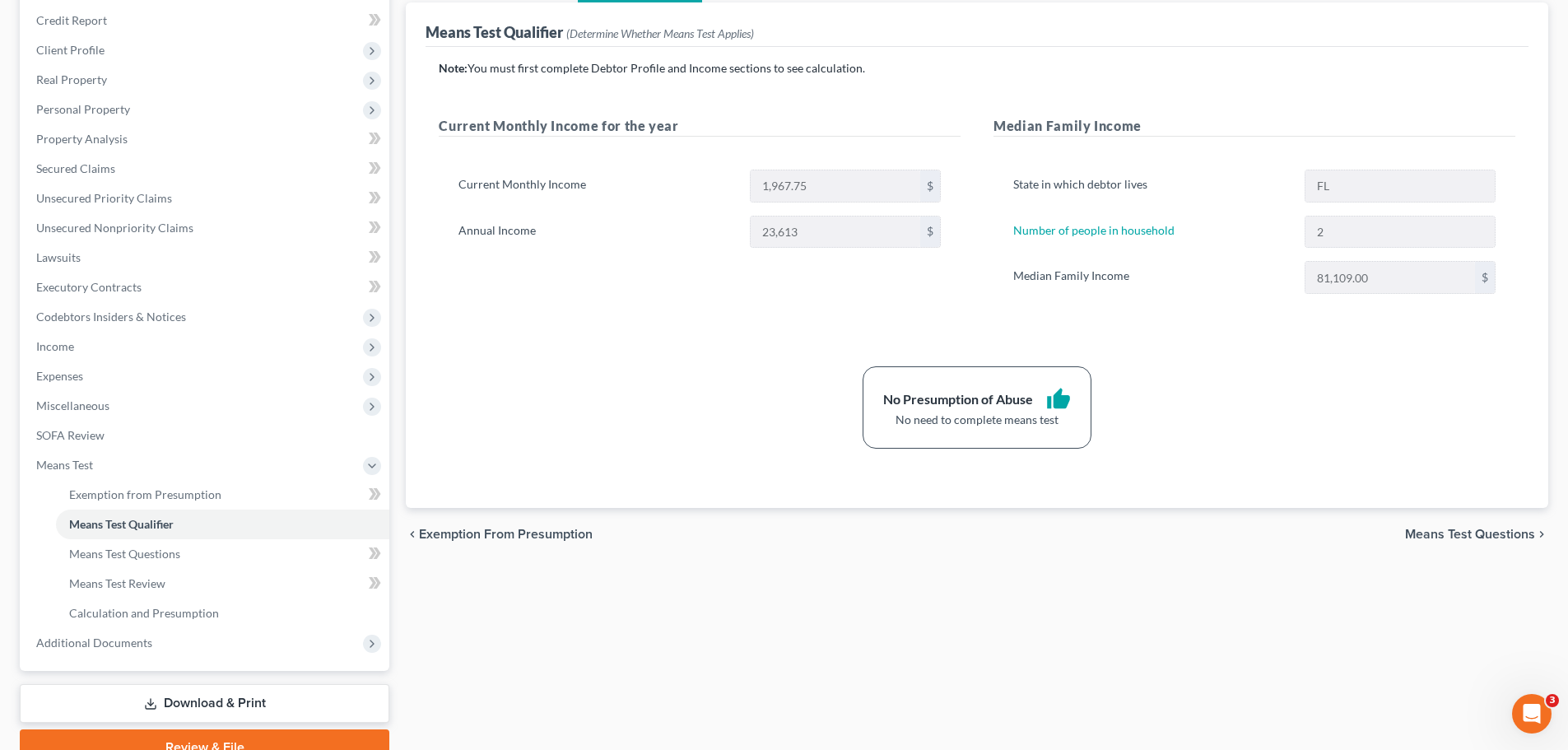
scroll to position [196, 0]
click at [1455, 533] on span "Means Test Questions" at bounding box center [1470, 533] width 130 height 13
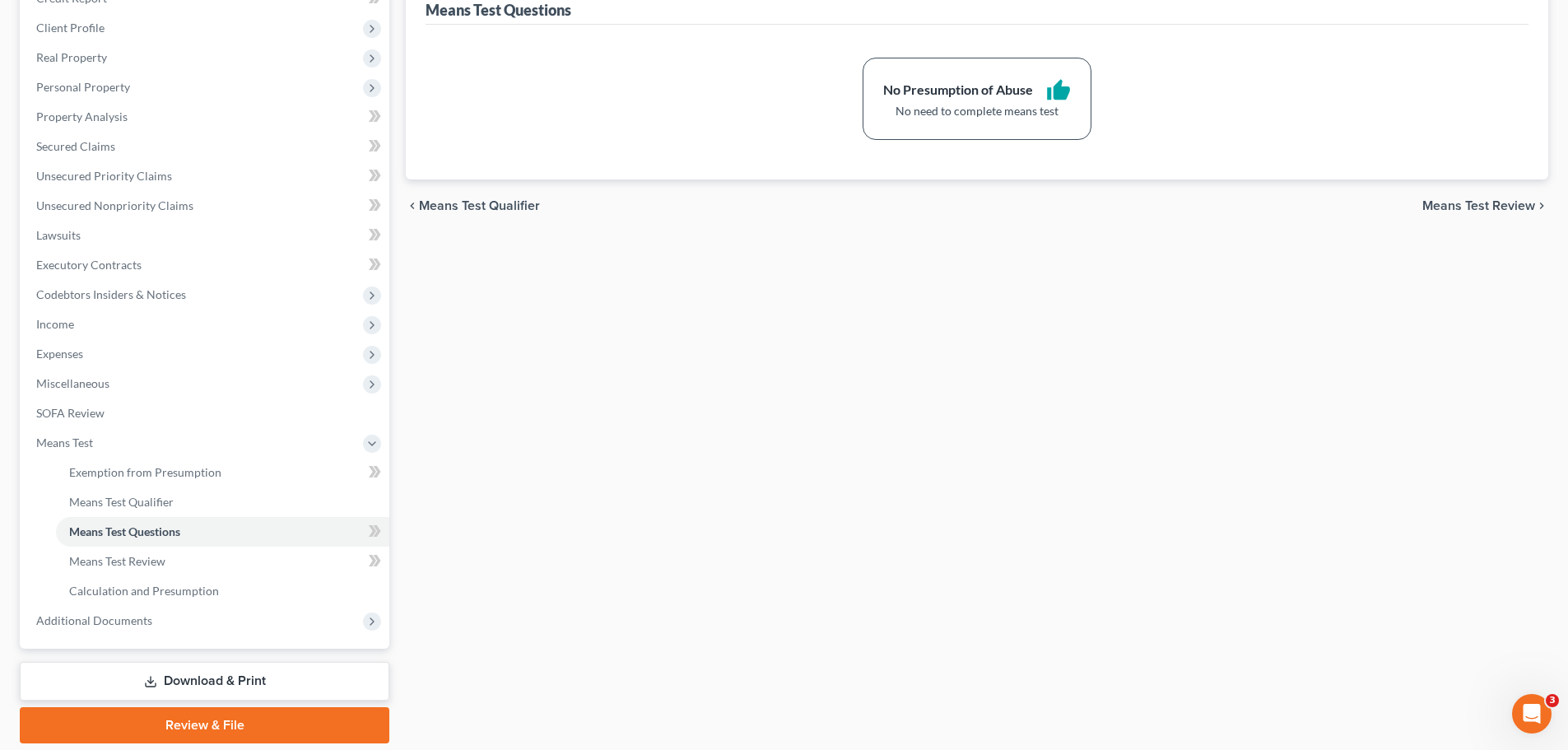
scroll to position [273, 0]
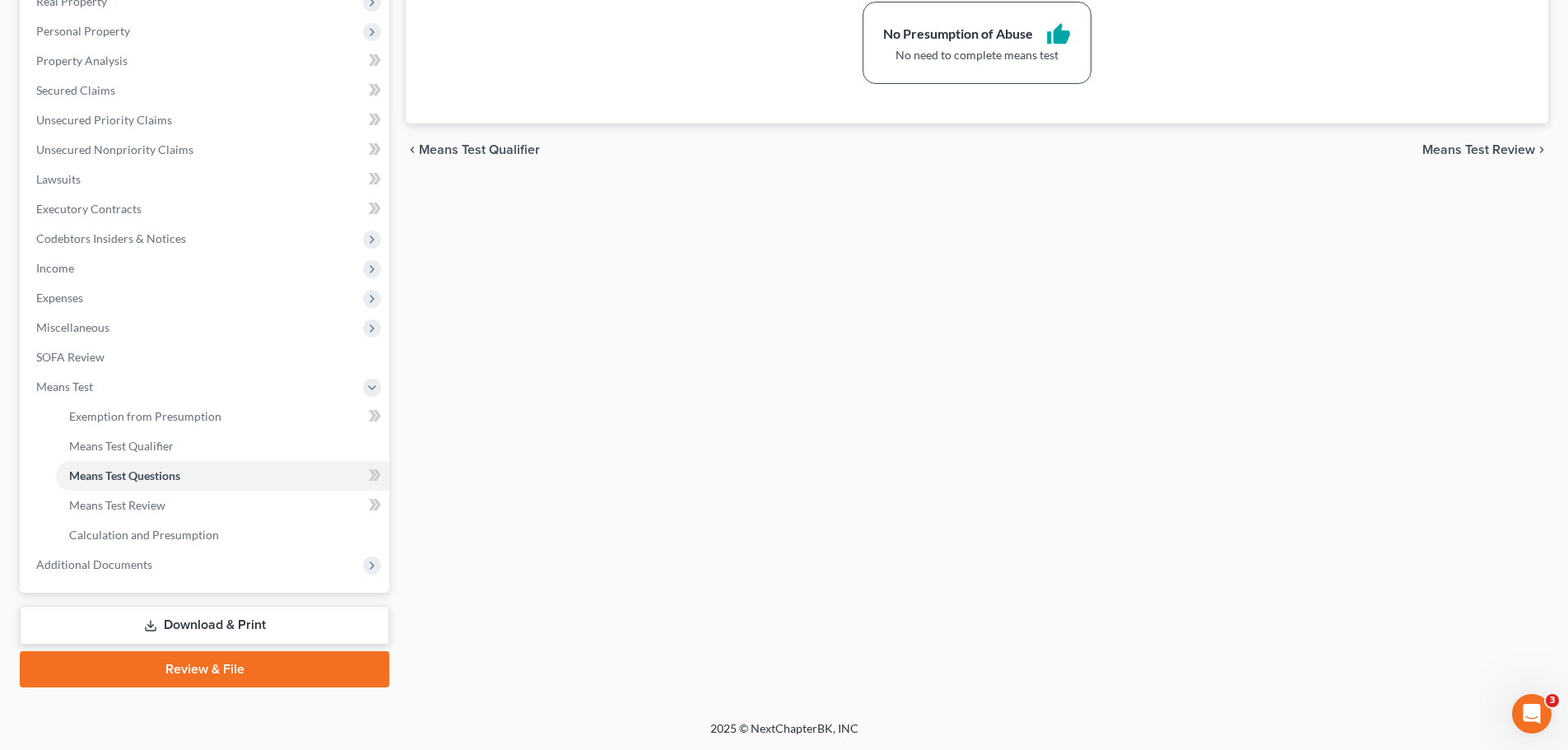
click at [259, 626] on link "Download & Print" at bounding box center [204, 625] width 370 height 38
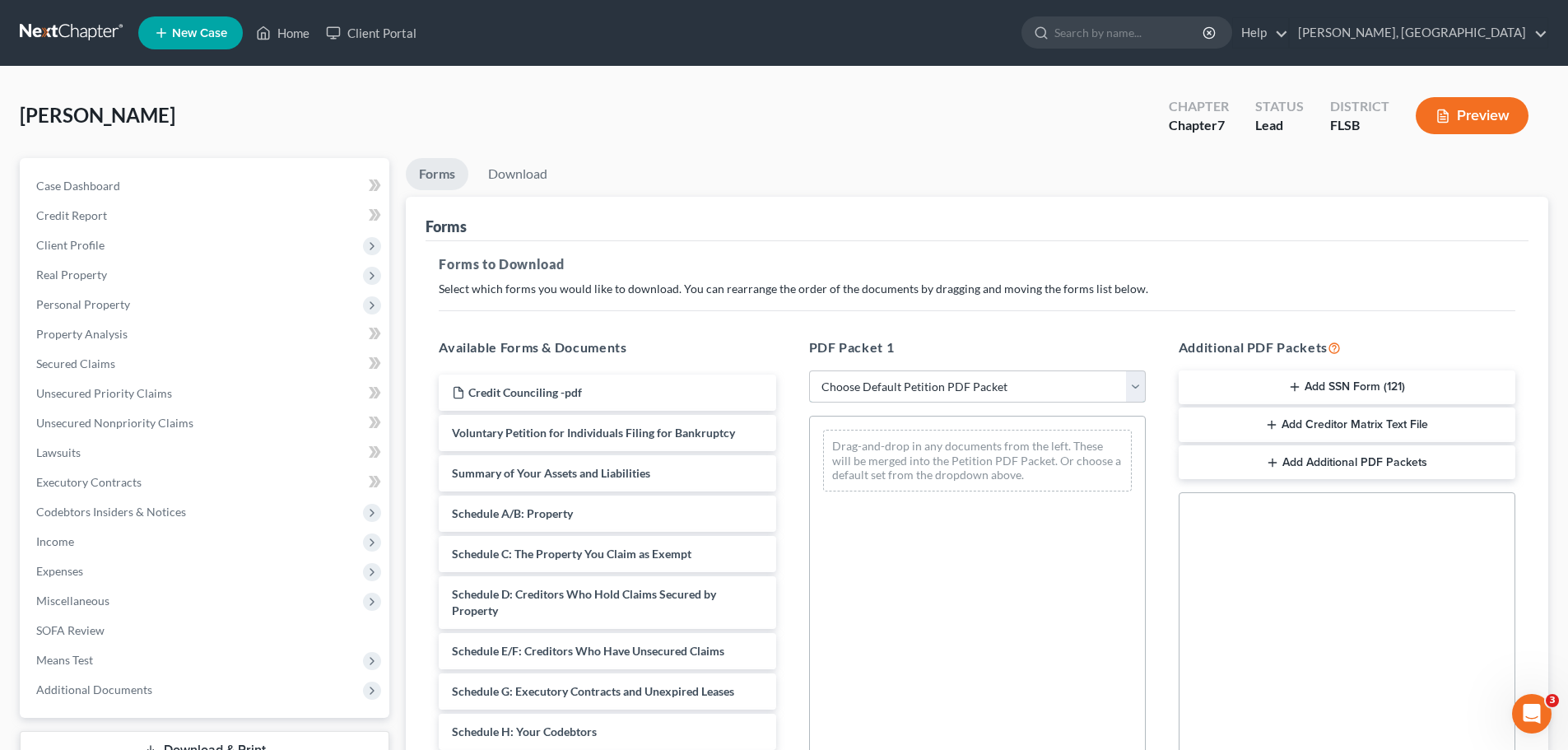
click at [1138, 385] on select "Choose Default Petition PDF Packet Complete Bankruptcy Petition (all forms and …" at bounding box center [977, 386] width 336 height 33
select select "0"
click at [809, 370] on select "Choose Default Petition PDF Packet Complete Bankruptcy Petition (all forms and …" at bounding box center [977, 386] width 336 height 33
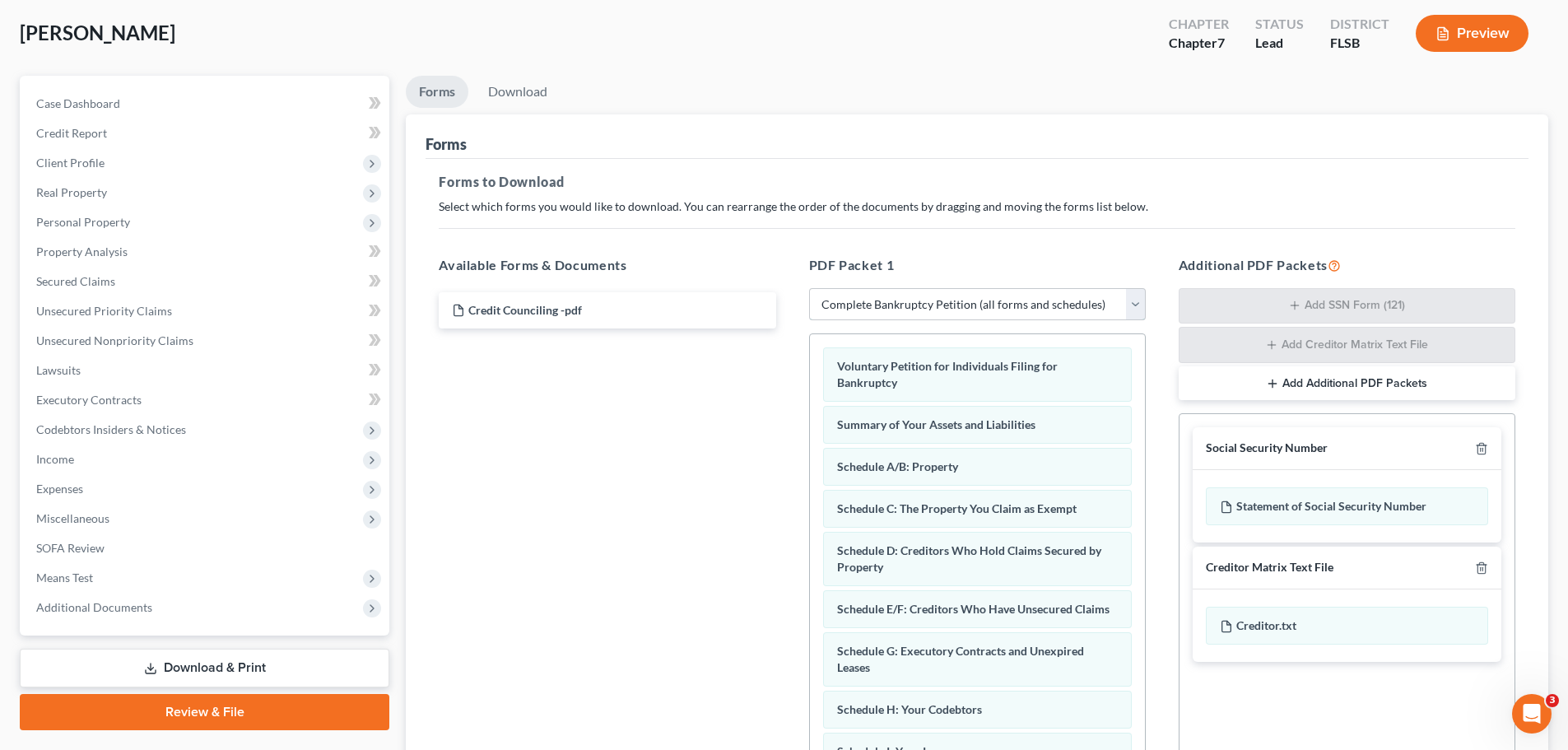
scroll to position [268, 0]
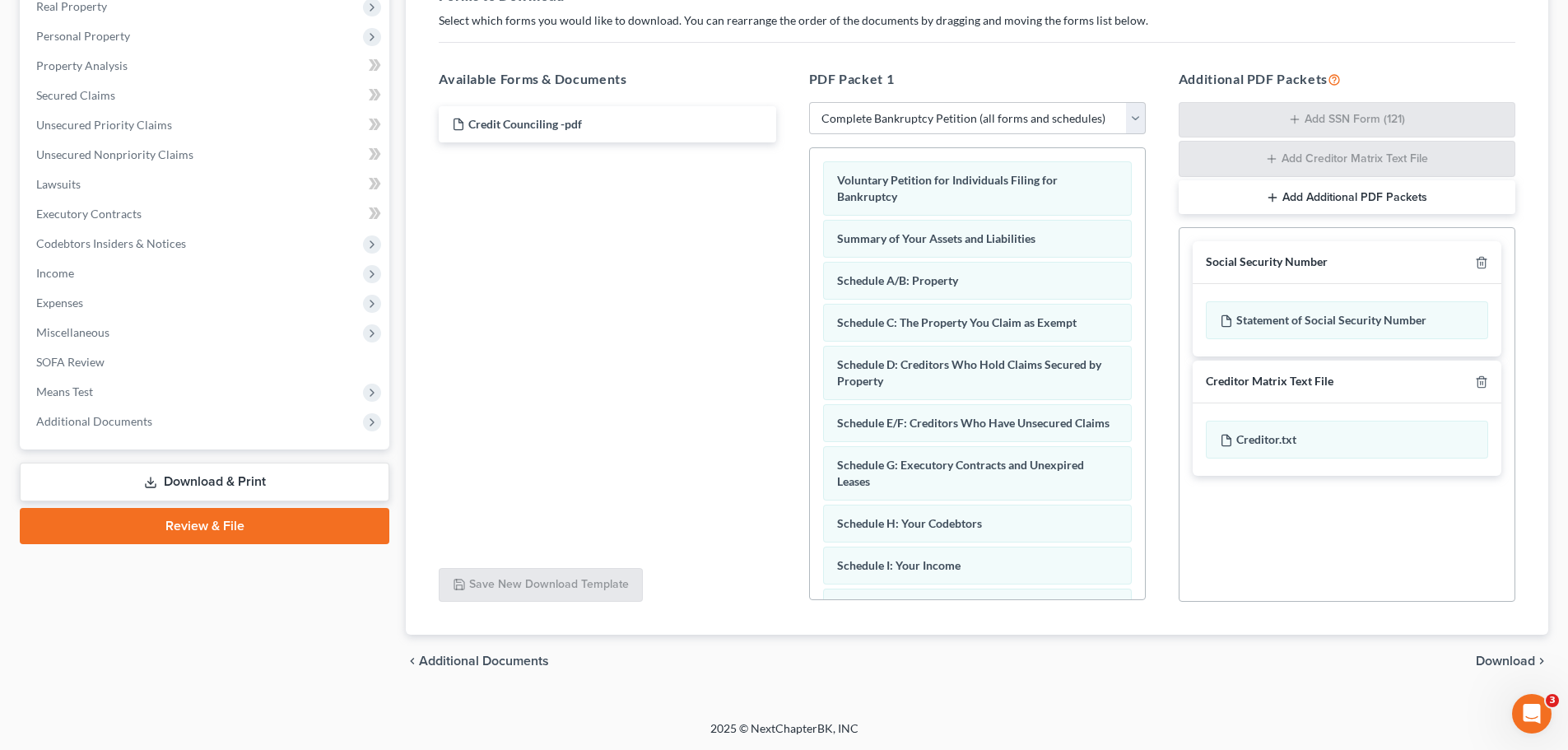
click at [1515, 658] on span "Download" at bounding box center [1506, 660] width 59 height 13
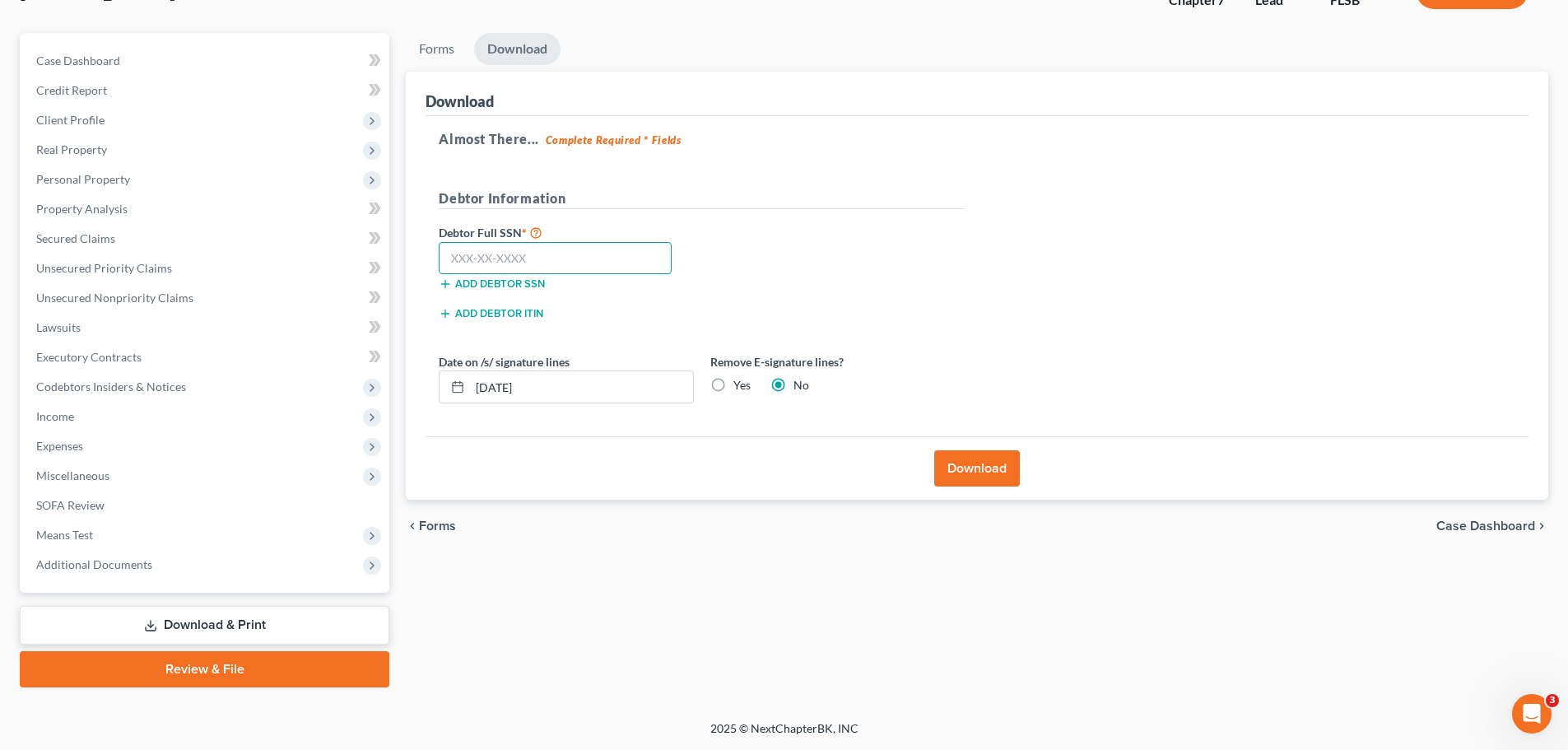
click at [470, 258] on input "text" at bounding box center [556, 258] width 233 height 33
click at [451, 257] on input "text" at bounding box center [556, 258] width 233 height 33
type input "466-88-7864"
click at [981, 464] on button "Download" at bounding box center [977, 468] width 86 height 37
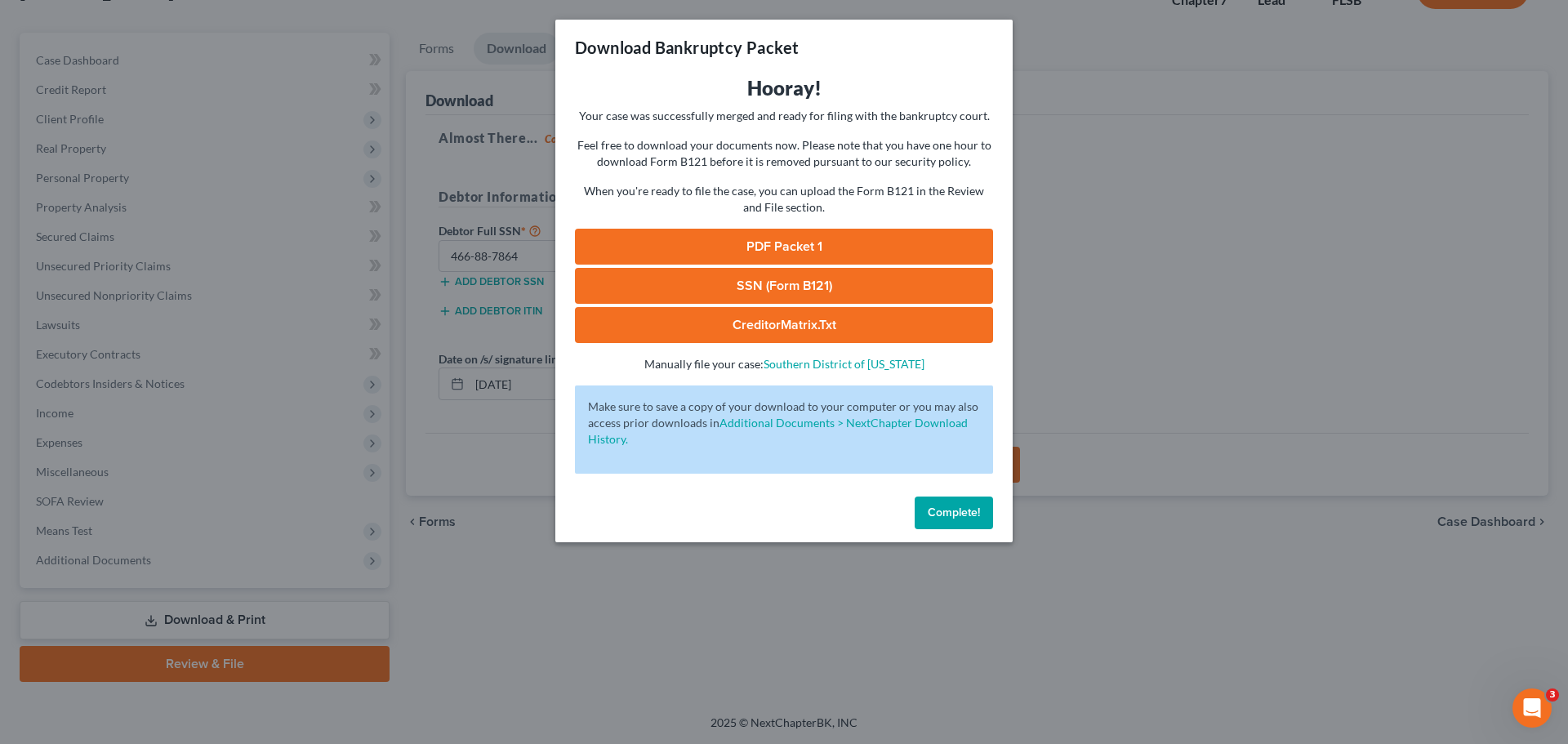
click at [768, 239] on link "PDF Packet 1" at bounding box center [783, 247] width 418 height 36
click at [957, 512] on span "Complete!" at bounding box center [953, 512] width 52 height 14
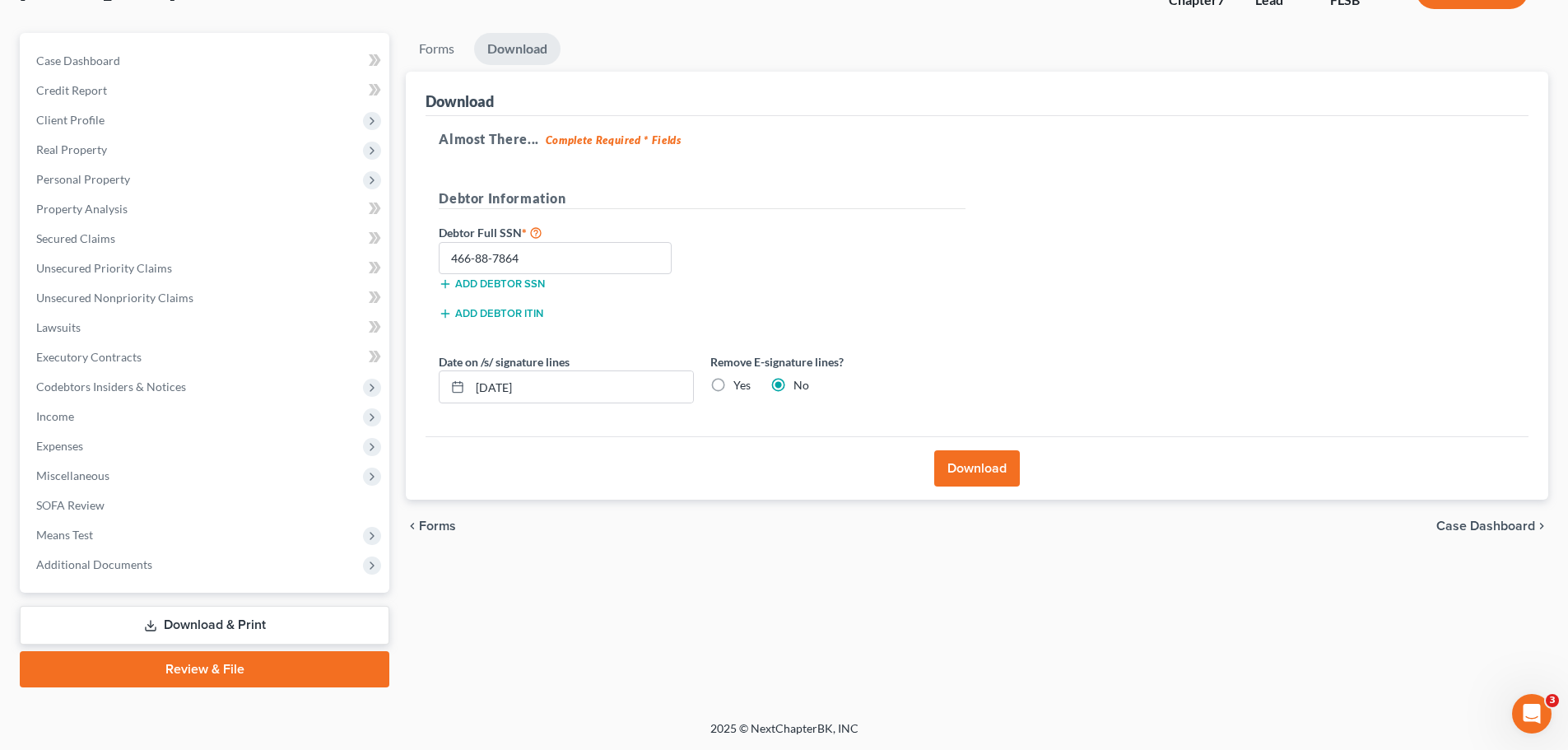
drag, startPoint x: 328, startPoint y: 3, endPoint x: 1490, endPoint y: 524, distance: 1273.5
click at [1490, 524] on span "Case Dashboard" at bounding box center [1486, 525] width 99 height 13
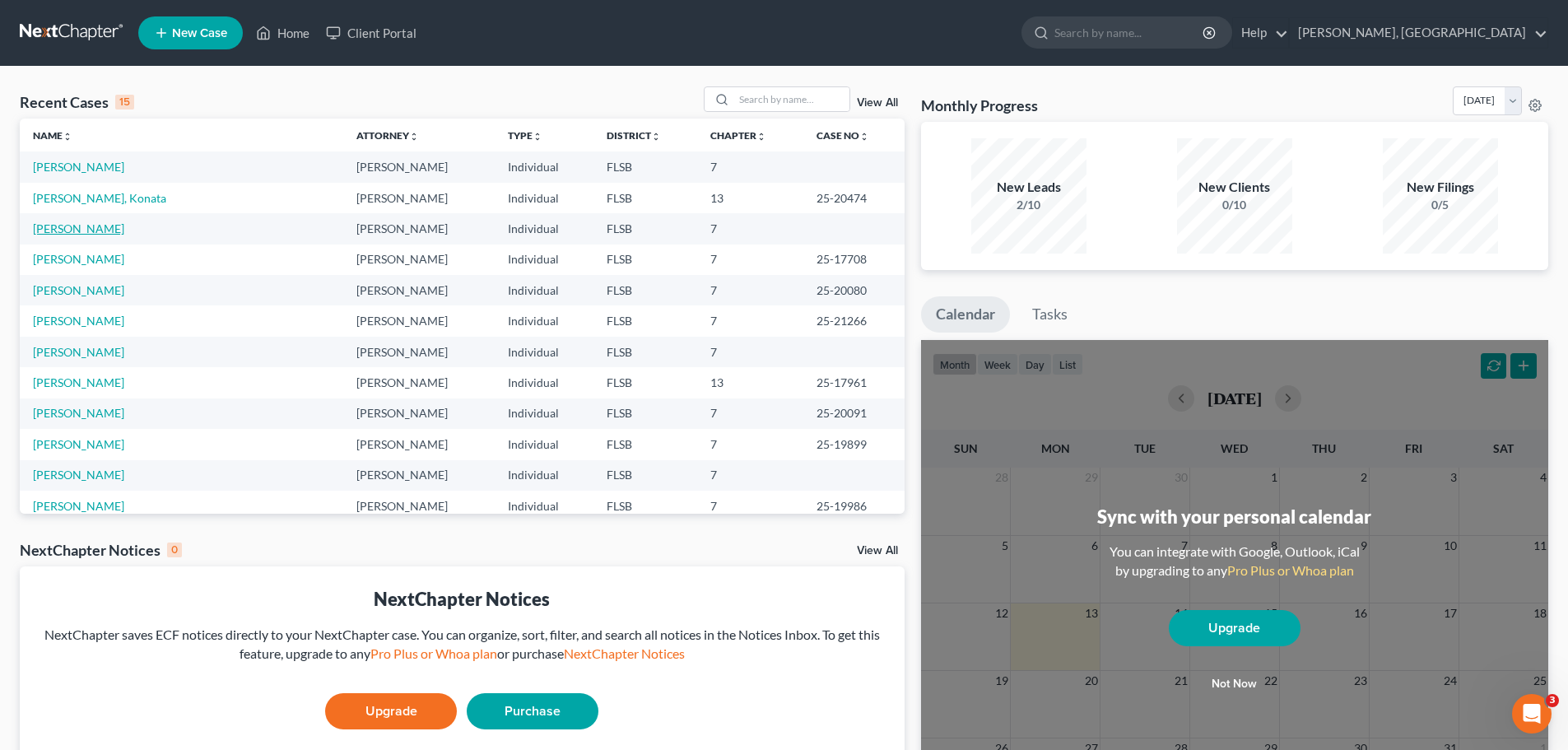
click at [93, 232] on link "[PERSON_NAME]" at bounding box center [78, 228] width 92 height 14
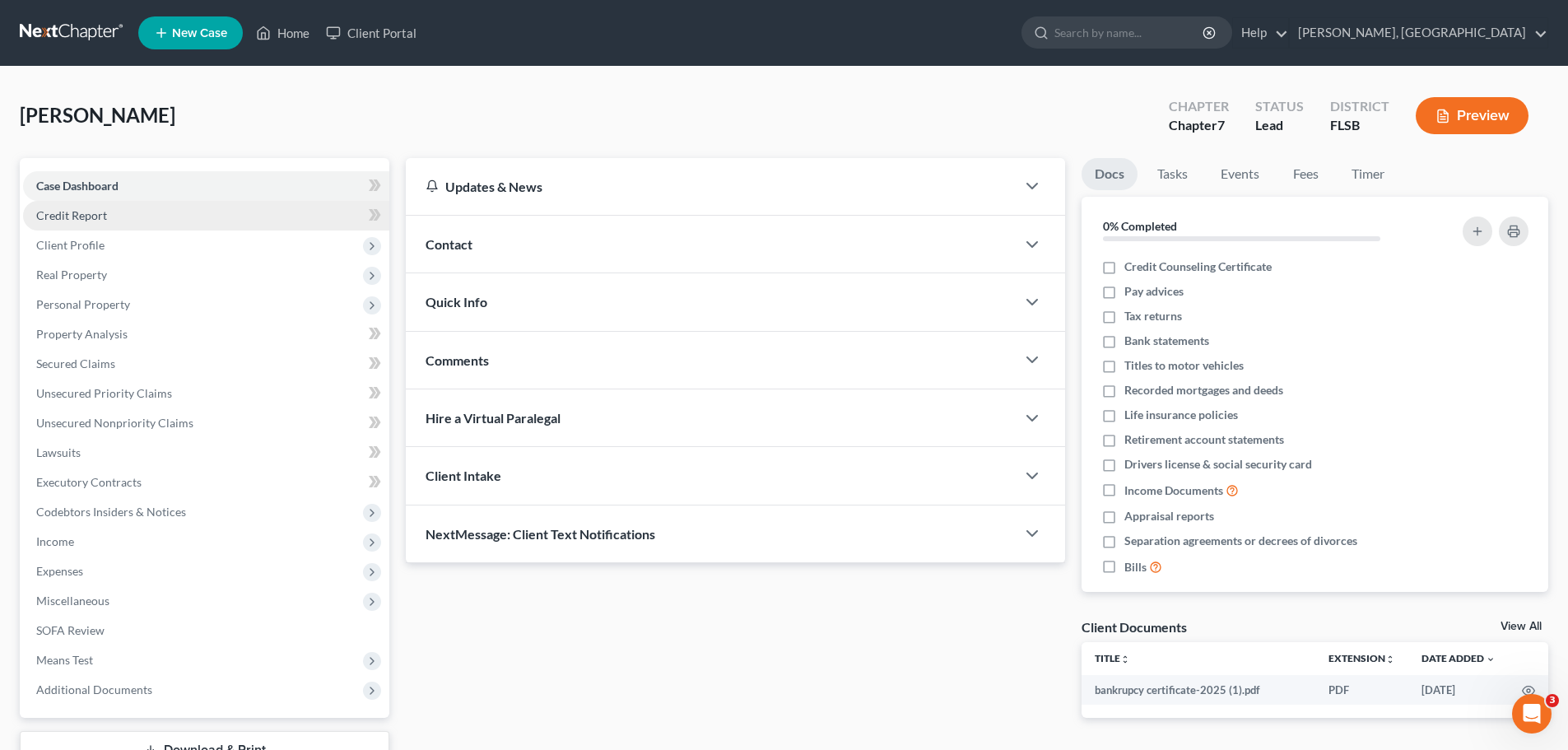
click at [80, 212] on span "Credit Report" at bounding box center [72, 215] width 71 height 14
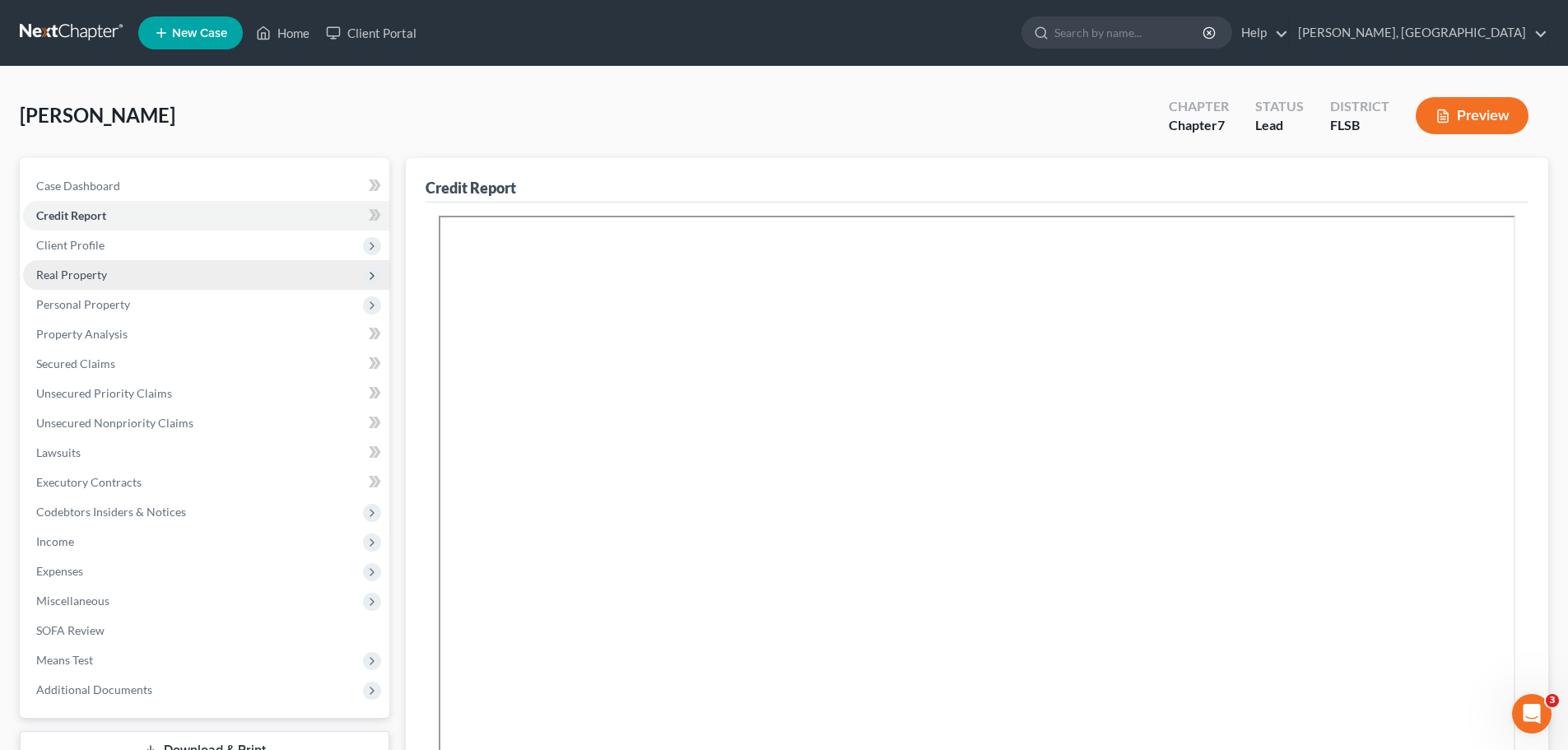
click at [80, 274] on span "Real Property" at bounding box center [72, 274] width 71 height 14
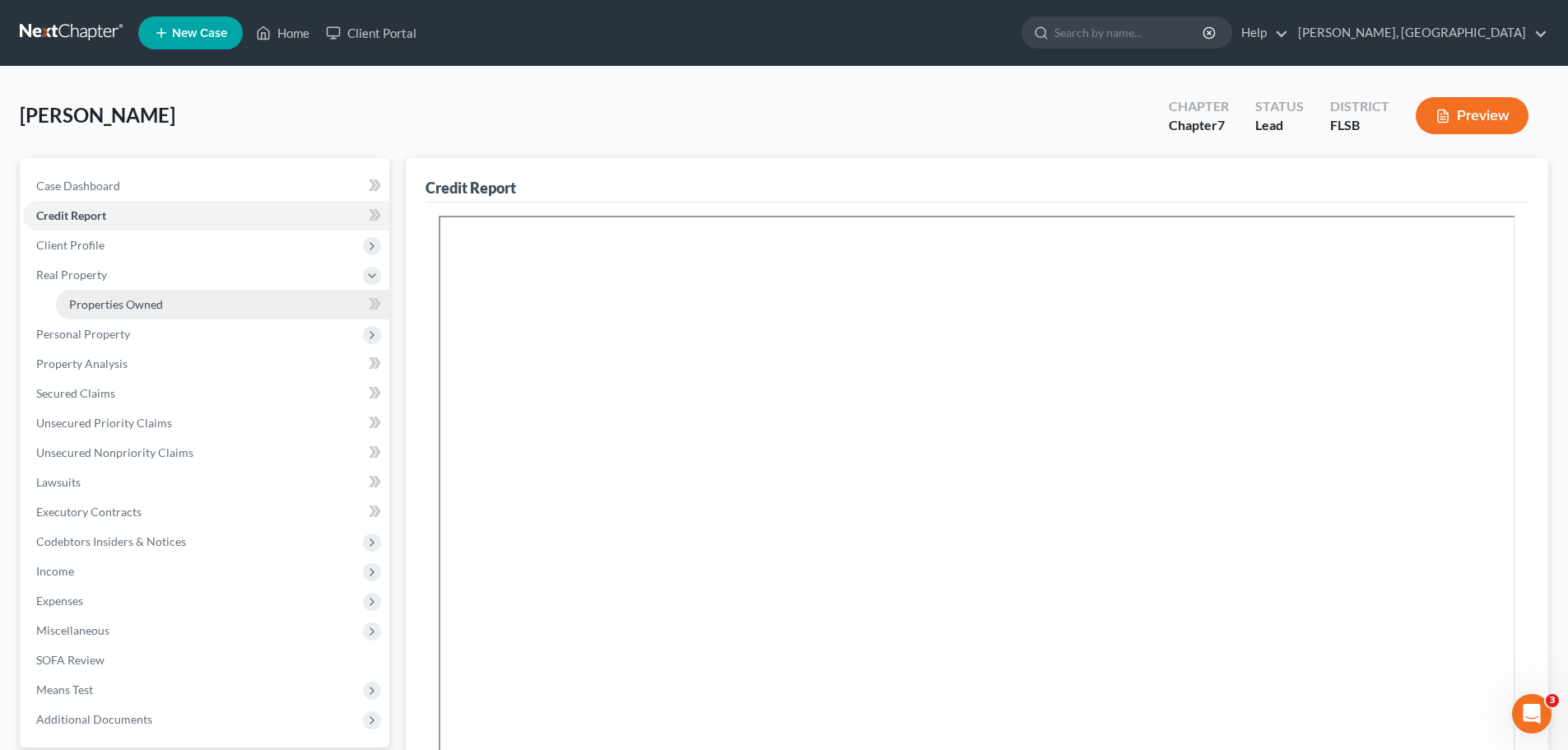
click at [137, 297] on span "Properties Owned" at bounding box center [115, 304] width 94 height 14
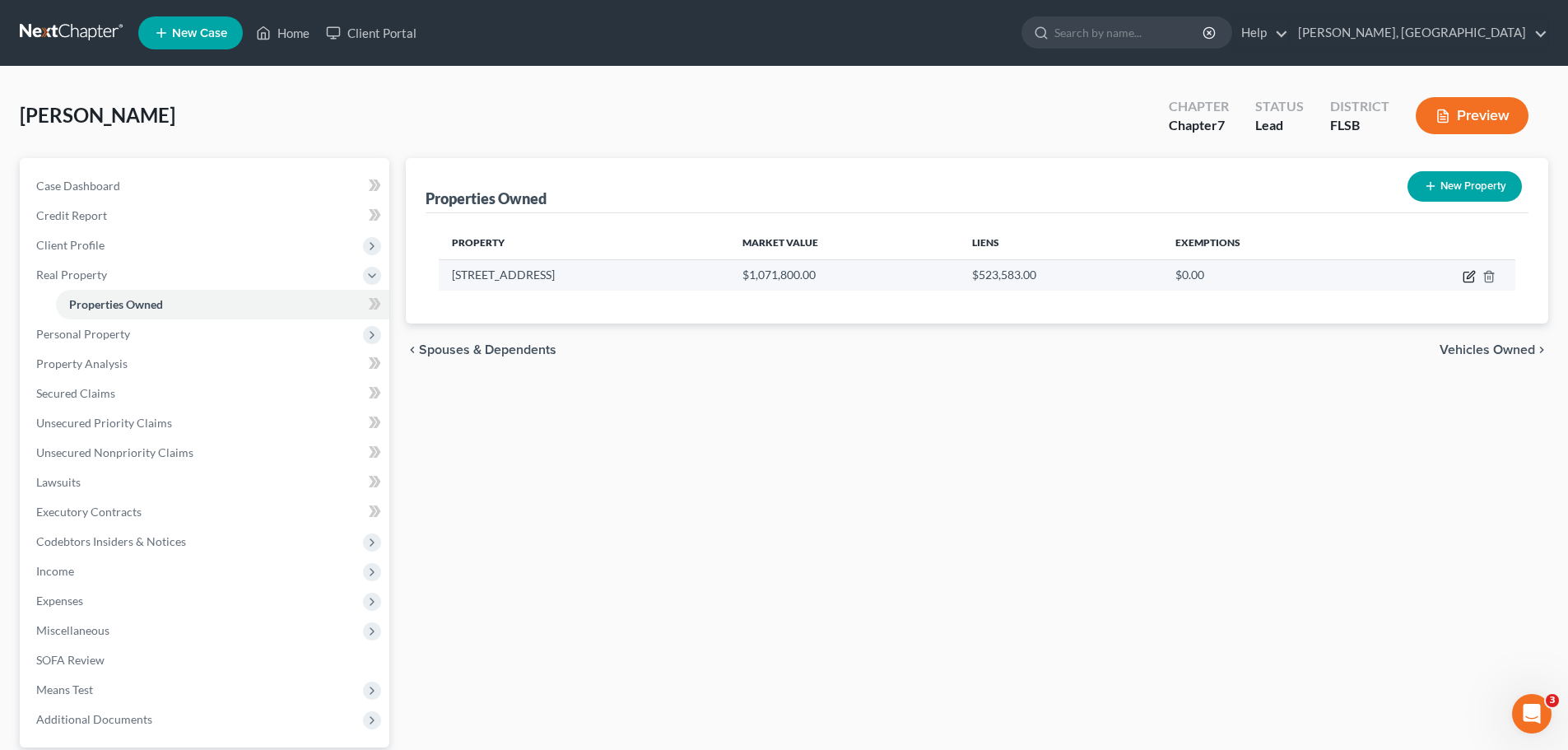
click at [1465, 274] on icon "button" at bounding box center [1468, 276] width 13 height 13
select select "9"
select select "0"
select select "45"
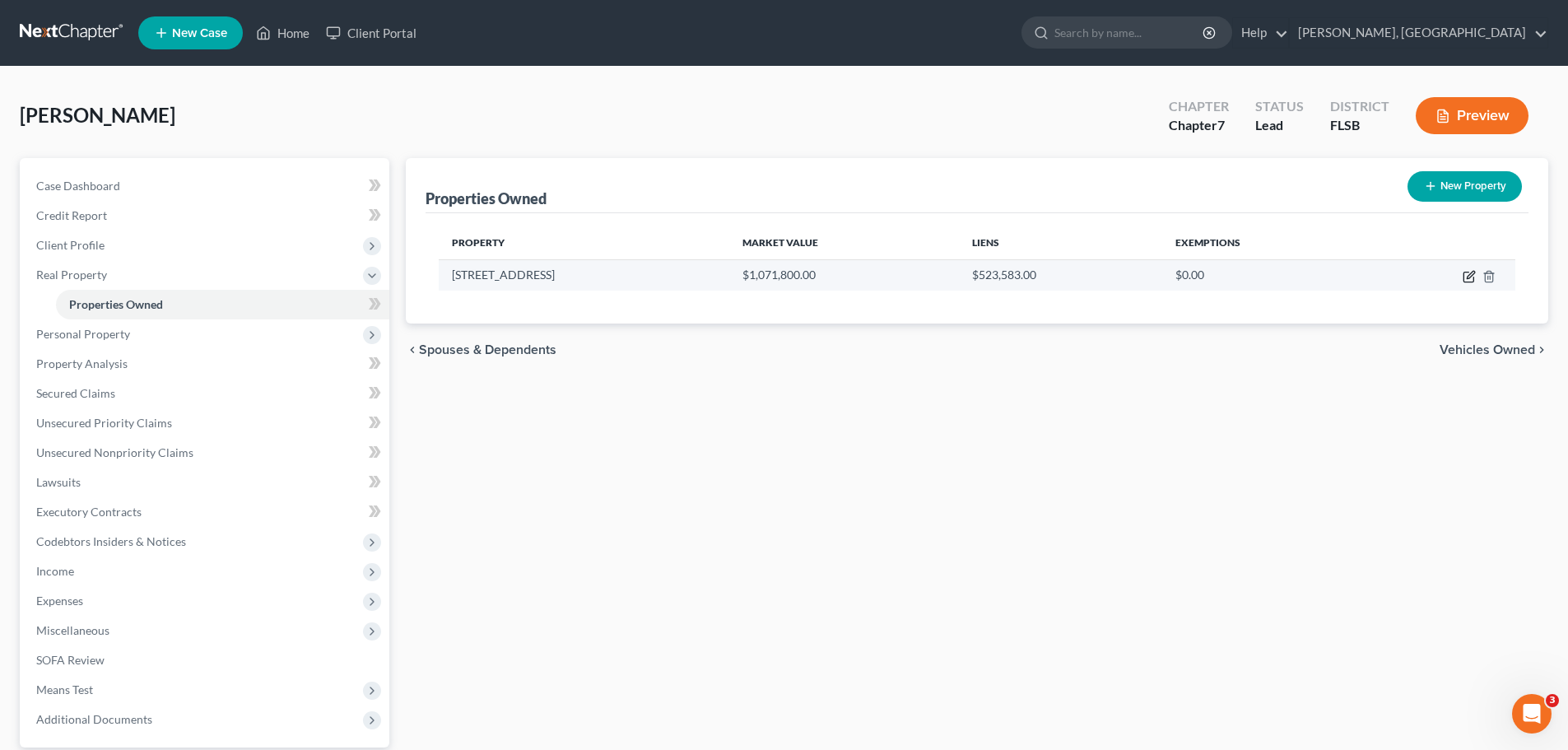
select select "0"
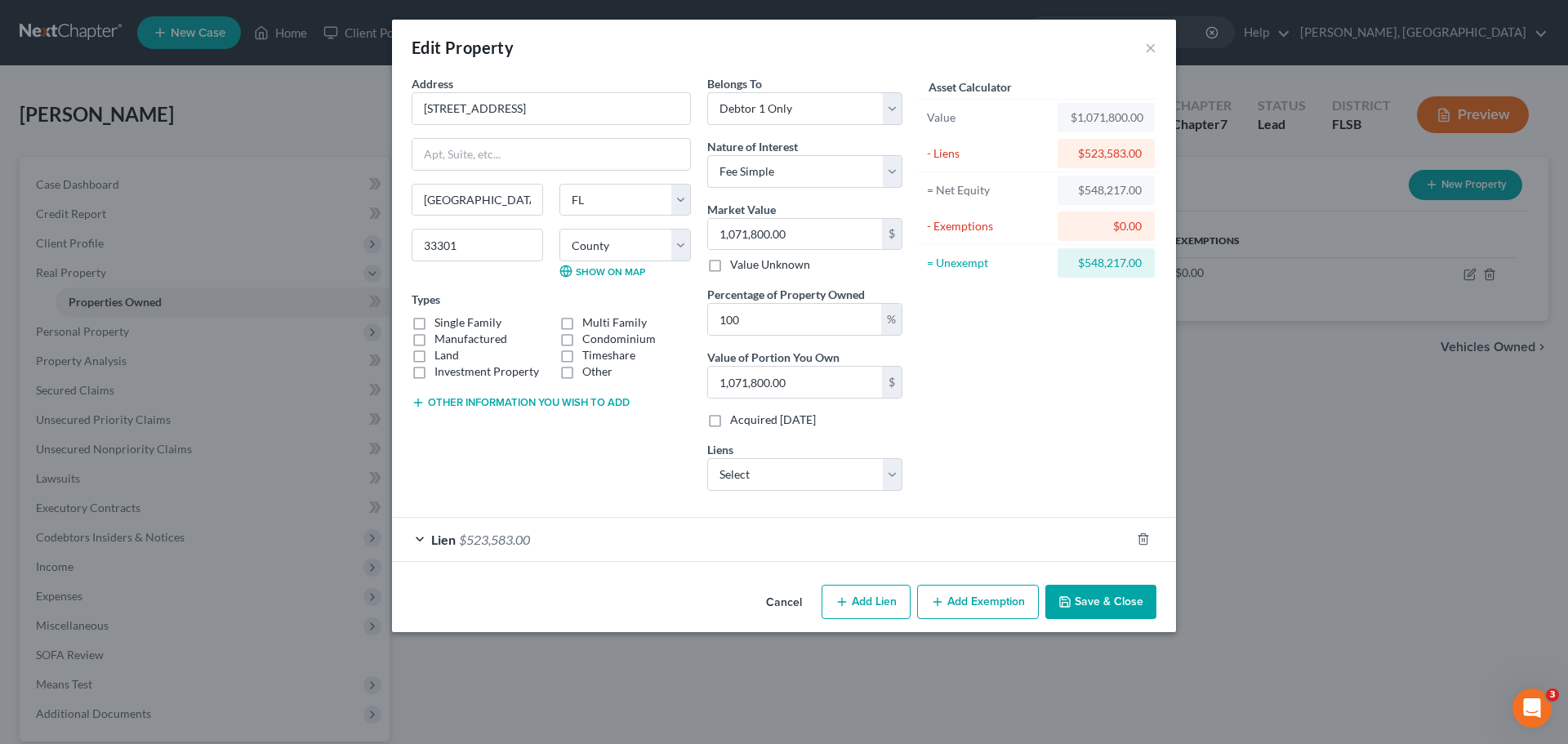
click at [422, 542] on div "Lien $523,583.00" at bounding box center [761, 539] width 738 height 43
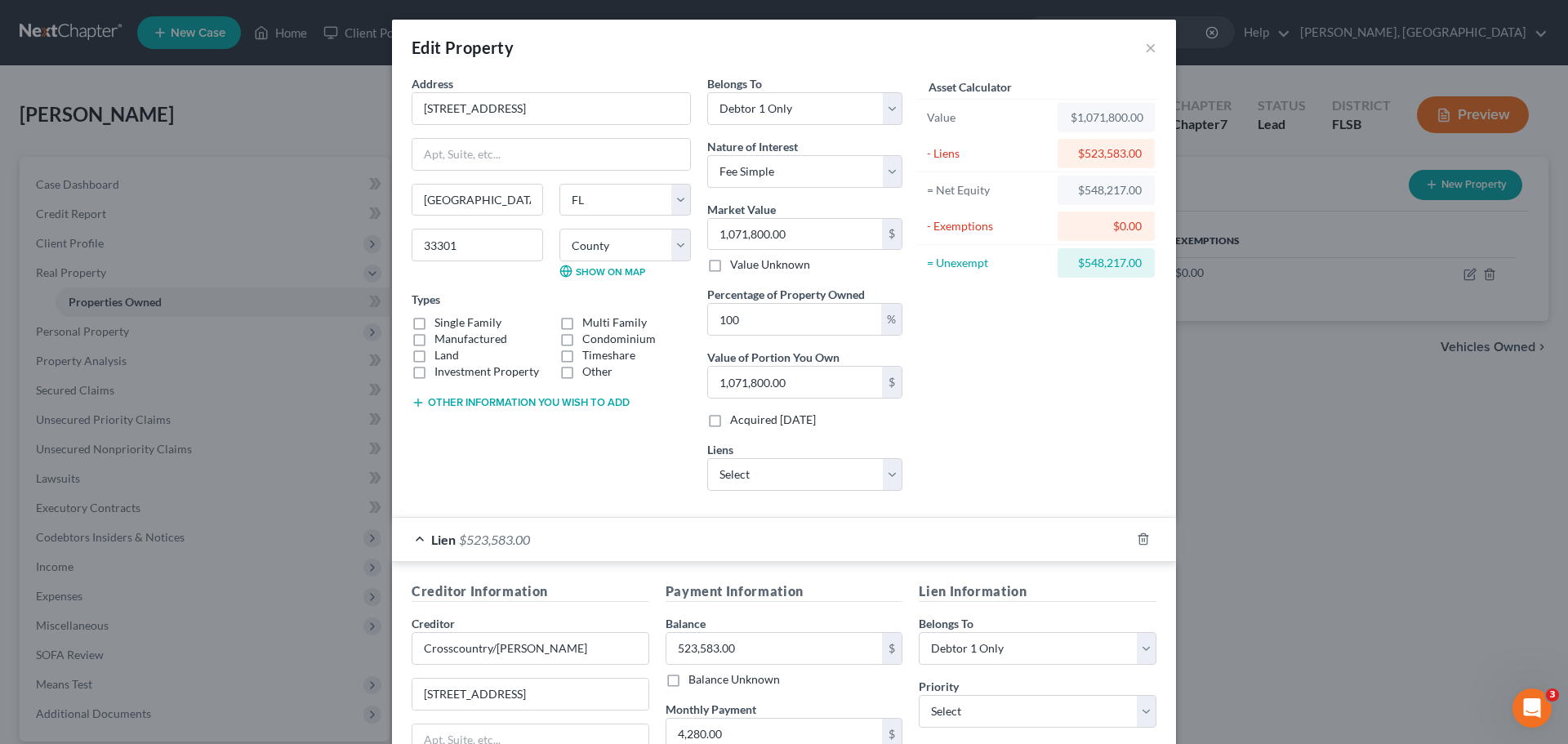
click at [413, 536] on div "Lien $523,583.00" at bounding box center [761, 539] width 738 height 43
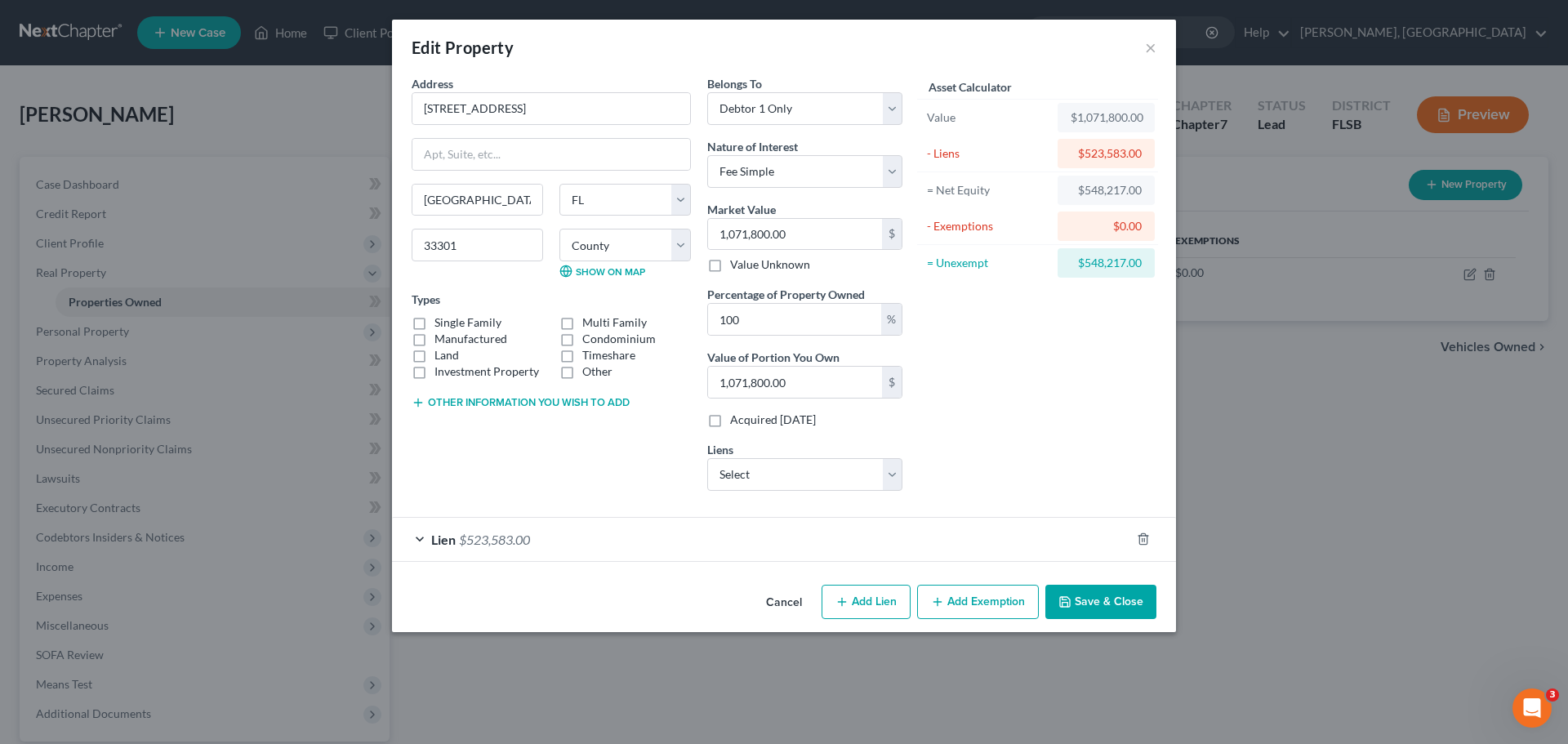
click at [869, 603] on button "Add Lien" at bounding box center [865, 601] width 89 height 34
select select "0"
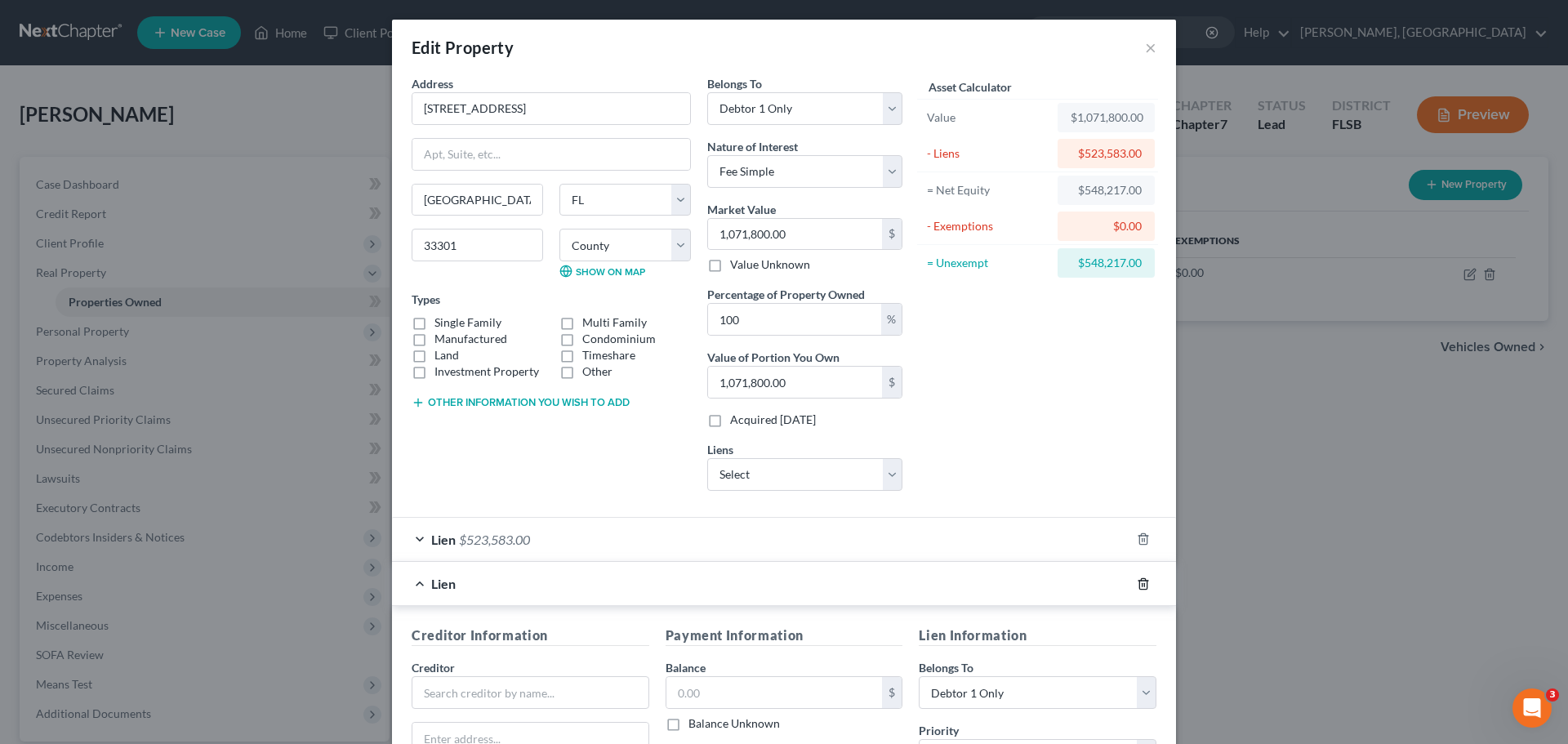
click at [1136, 584] on icon "button" at bounding box center [1142, 583] width 13 height 13
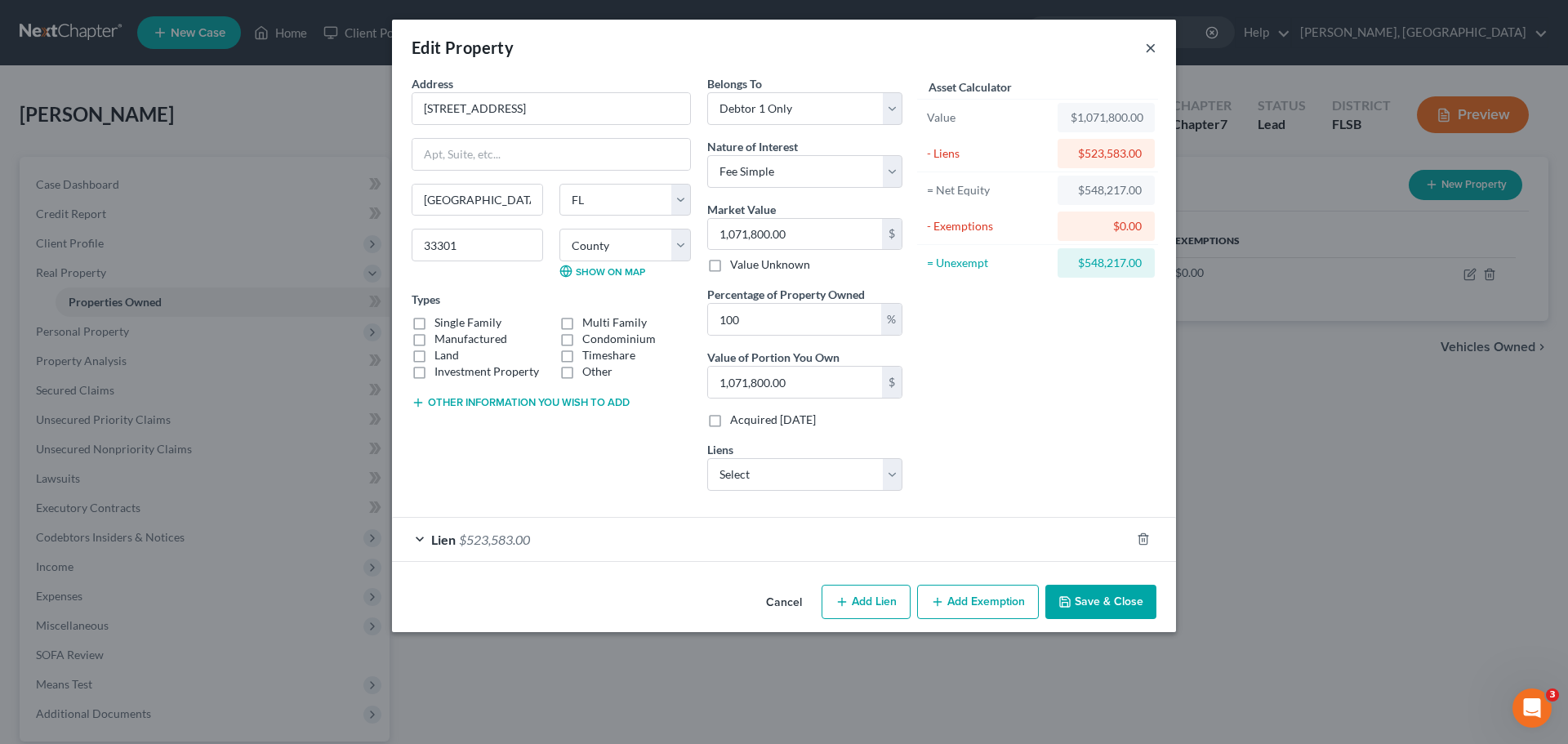
click at [1151, 48] on button "×" at bounding box center [1151, 47] width 12 height 20
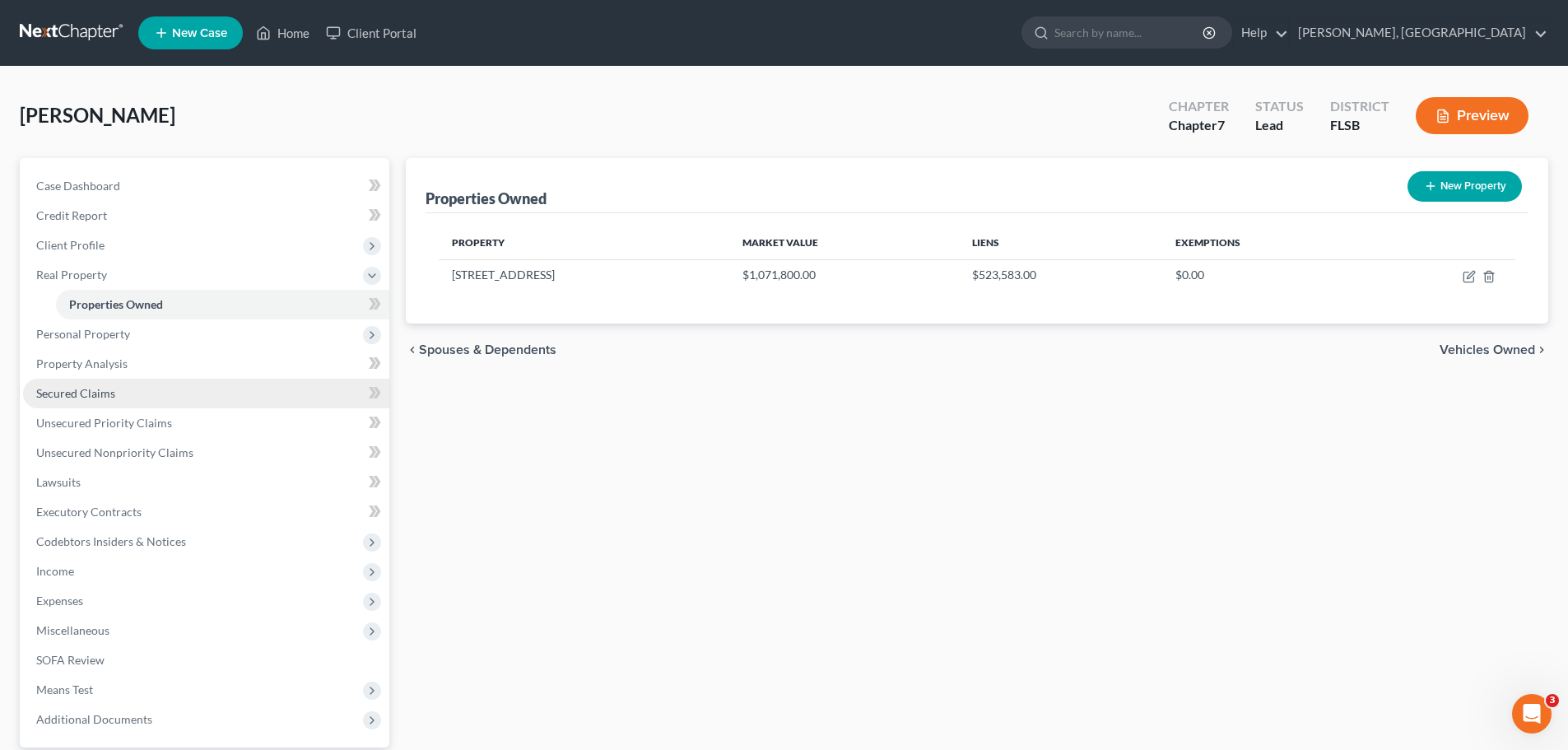
click at [96, 401] on link "Secured Claims" at bounding box center [205, 394] width 366 height 30
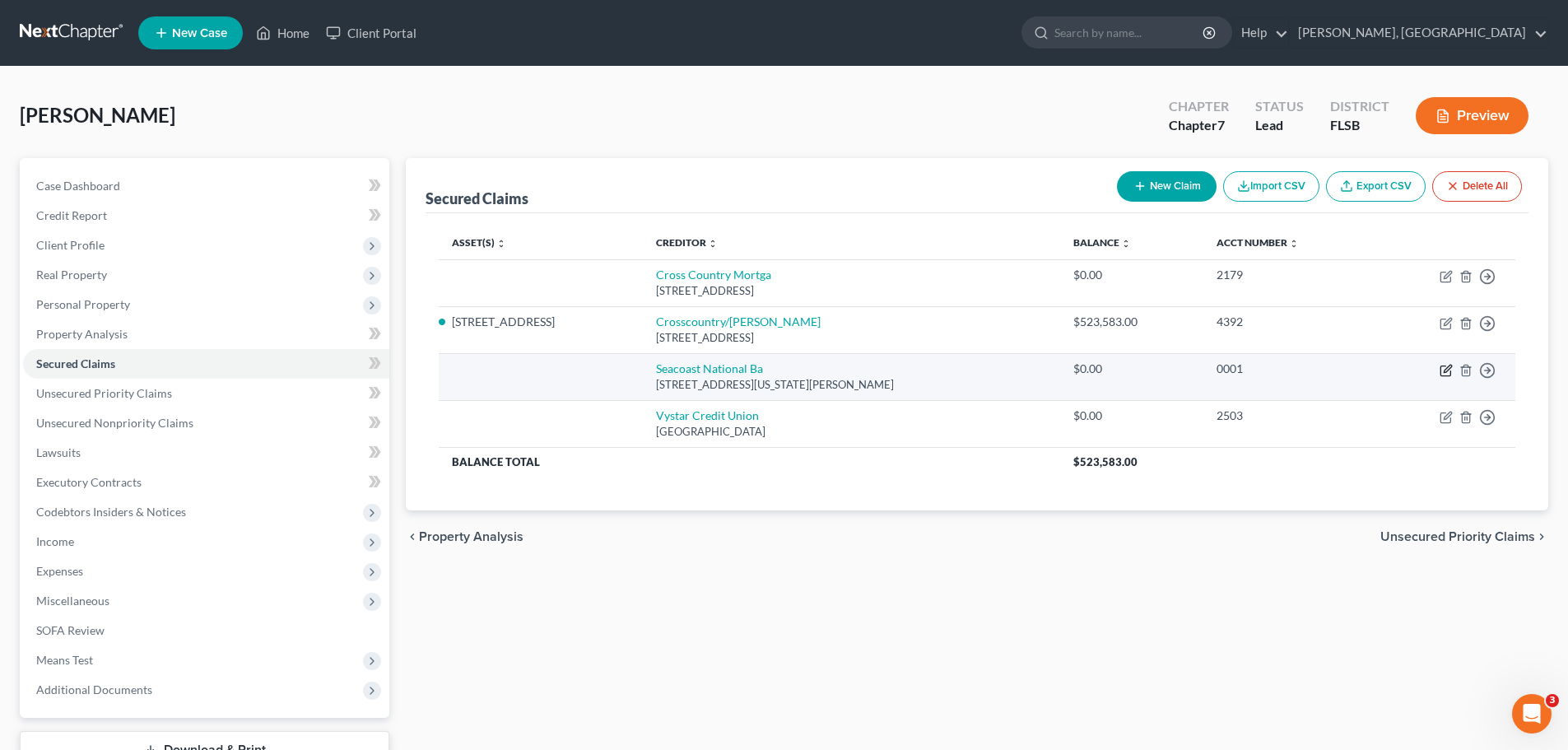
click at [1448, 372] on icon "button" at bounding box center [1446, 370] width 13 height 13
select select "9"
select select "0"
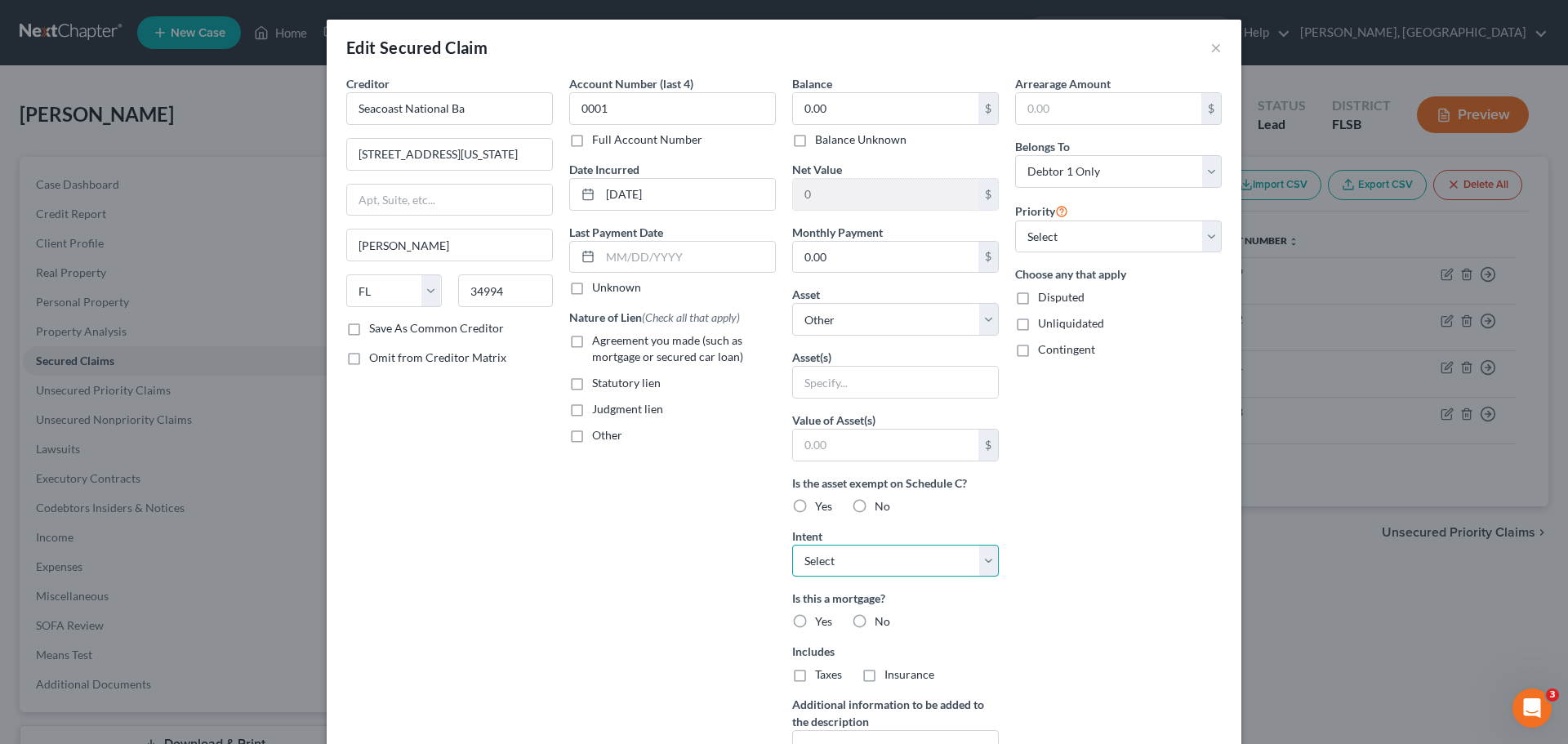
click at [977, 558] on select "Select Surrender Redeem Reaffirm Avoid Other" at bounding box center [895, 560] width 207 height 32
select select "2"
click at [792, 544] on select "Select Surrender Redeem Reaffirm Avoid Other" at bounding box center [895, 560] width 207 height 32
click at [874, 503] on label "No" at bounding box center [882, 506] width 16 height 17
click at [881, 503] on input "No" at bounding box center [886, 503] width 11 height 11
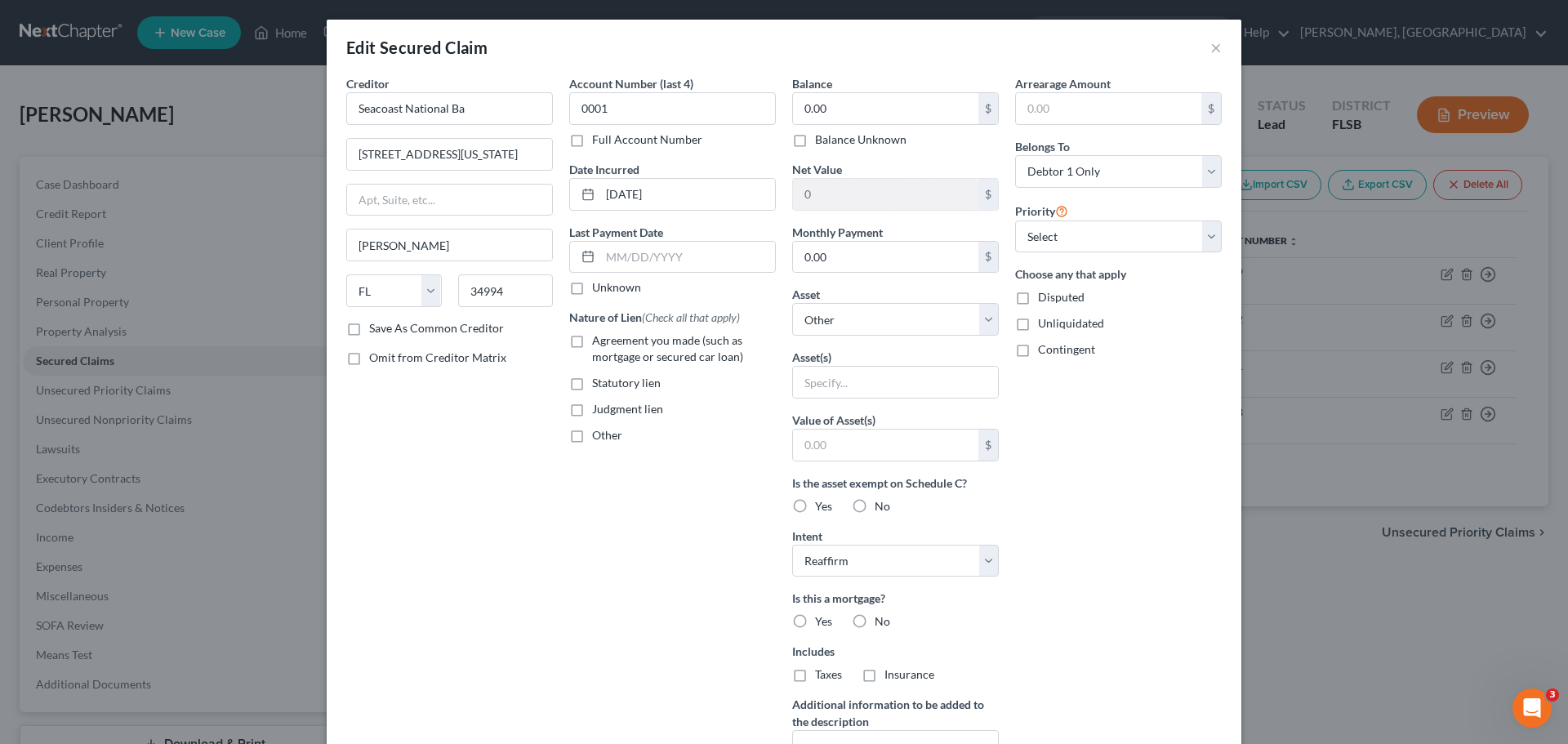
radio input "true"
click at [986, 323] on select "Select Other Multiple Assets Household Goods - living room and bedroon - $1250.…" at bounding box center [895, 319] width 207 height 32
select select "3"
click at [792, 303] on select "Select Other Multiple Assets Household Goods - living room and bedroon - $1250.…" at bounding box center [895, 319] width 207 height 32
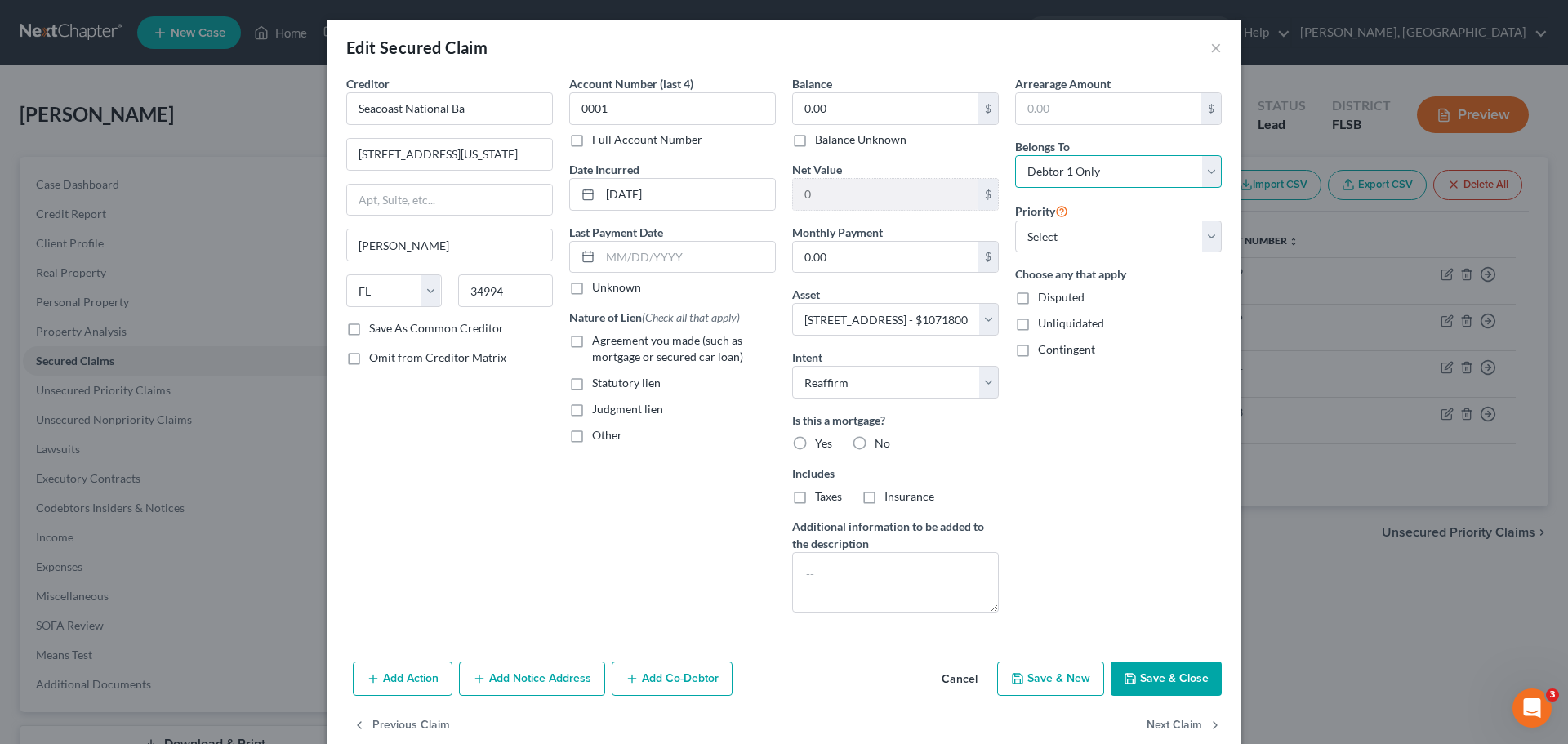
click at [1204, 173] on select "Select Debtor 1 Only Debtor 2 Only Debtor 1 And Debtor 2 Only At Least One Of T…" at bounding box center [1118, 171] width 207 height 32
click at [1199, 172] on select "Select Debtor 1 Only Debtor 2 Only Debtor 1 And Debtor 2 Only At Least One Of T…" at bounding box center [1118, 171] width 207 height 32
select select "3"
click at [1015, 156] on select "Select Debtor 1 Only Debtor 2 Only Debtor 1 And Debtor 2 Only At Least One Of T…" at bounding box center [1118, 171] width 207 height 32
click at [1167, 234] on select "Select 1st 2nd 3rd 4th 5th 6th 7th 8th 9th 10th 11th 12th 13th 14th 15th 16th 1…" at bounding box center [1118, 236] width 207 height 32
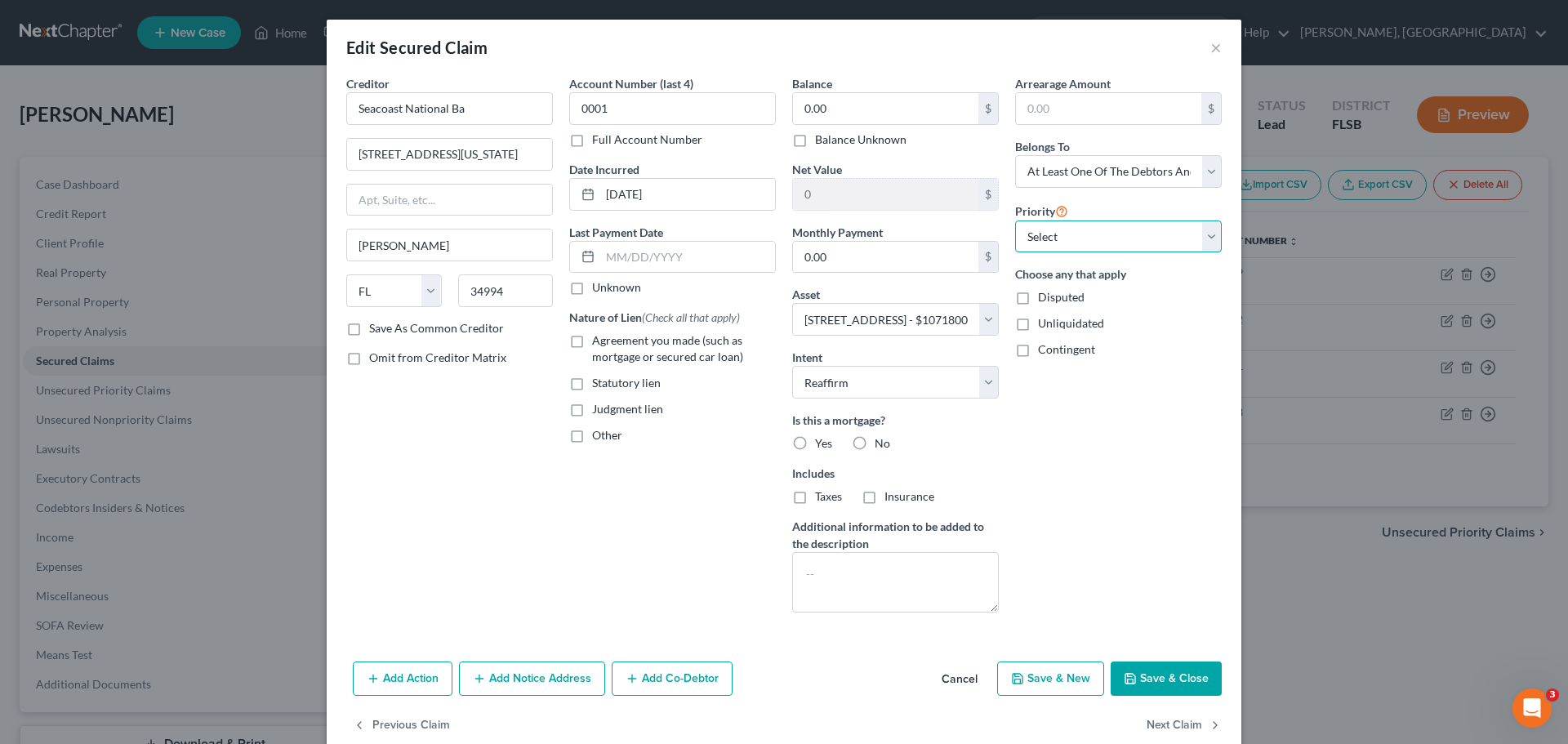
select select "1"
click at [1015, 220] on select "Select 1st 2nd 3rd 4th 5th 6th 7th 8th 9th 10th 11th 12th 13th 14th 15th 16th 1…" at bounding box center [1118, 236] width 207 height 32
click at [889, 114] on input "0.00" at bounding box center [885, 109] width 185 height 31
type input "77,000"
click at [815, 442] on label "Yes" at bounding box center [824, 443] width 18 height 17
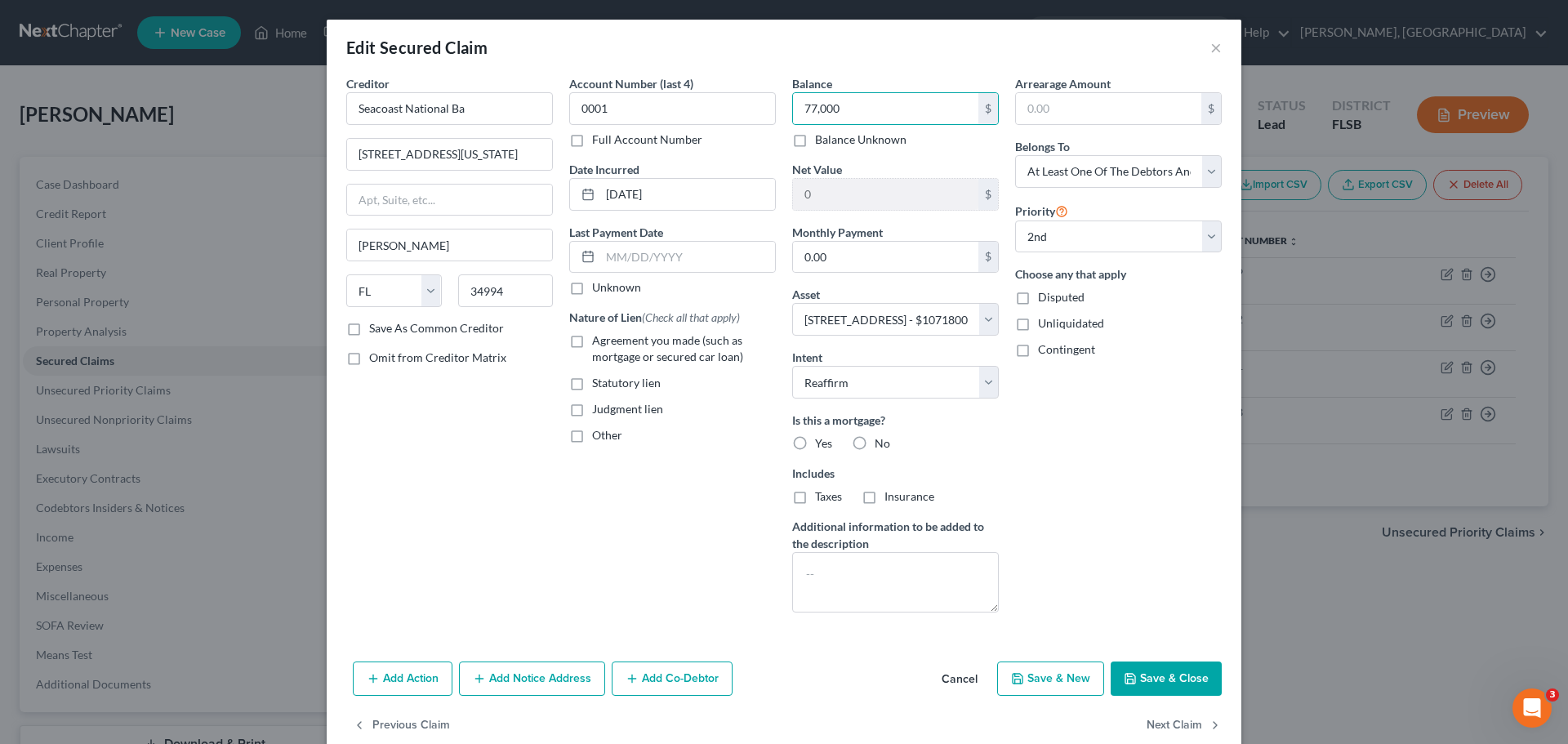
click at [821, 442] on input "Yes" at bounding box center [826, 441] width 11 height 11
radio input "true"
click at [1145, 681] on button "Save & Close" at bounding box center [1166, 678] width 111 height 34
select select
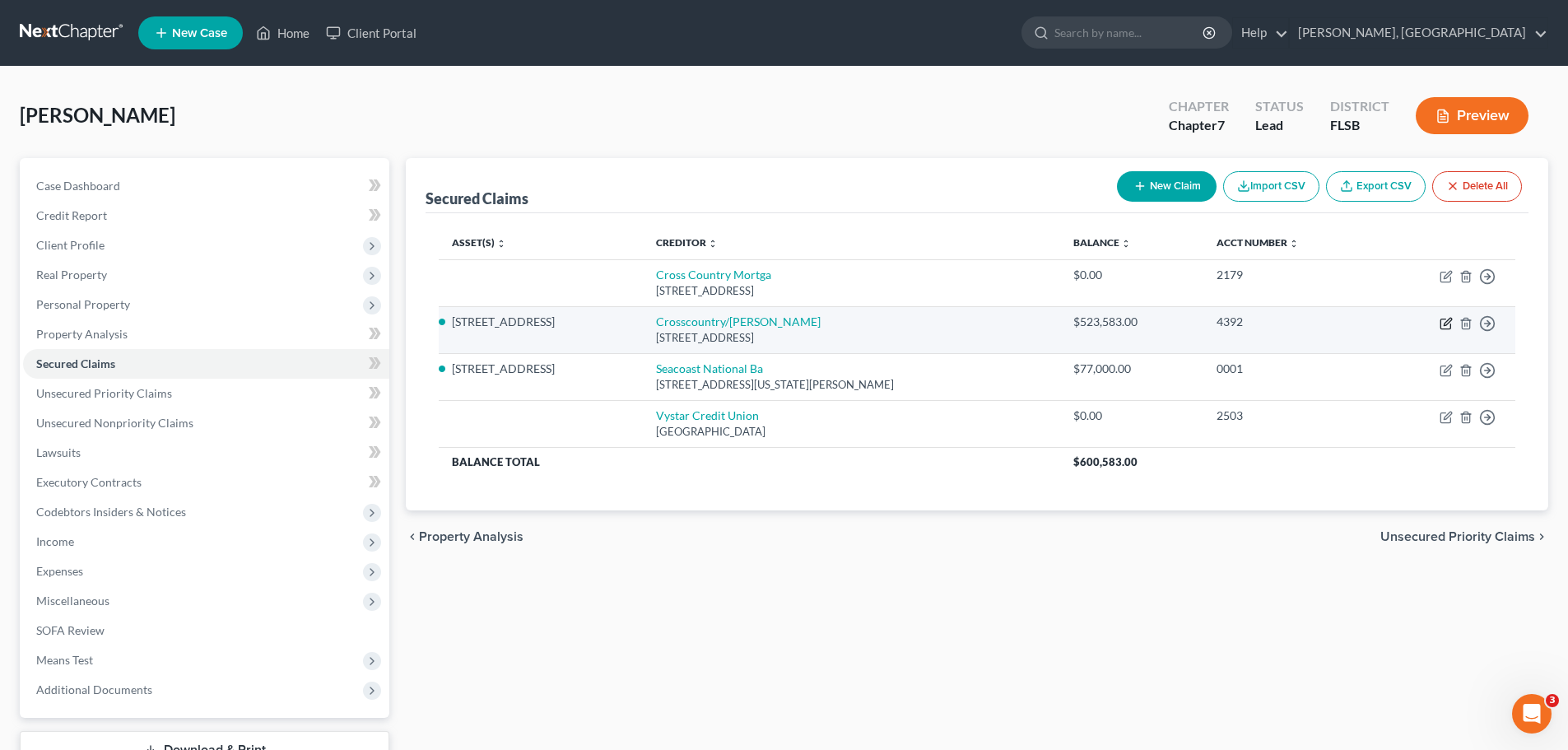
click at [1444, 322] on icon "button" at bounding box center [1446, 323] width 13 height 13
select select "45"
select select "3"
select select "0"
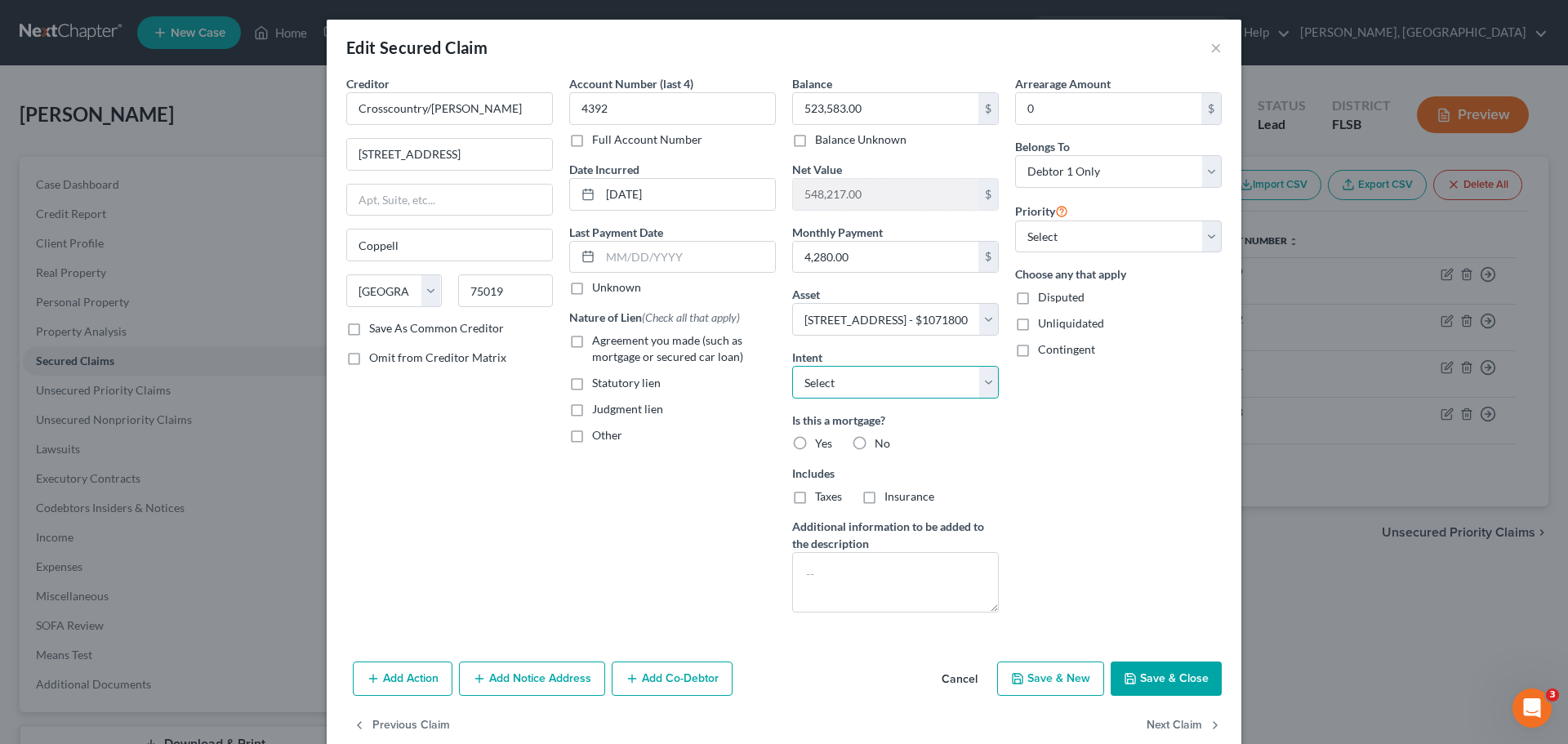
click at [978, 381] on select "Select Surrender Redeem Reaffirm Avoid Other" at bounding box center [895, 382] width 207 height 32
select select "2"
click at [792, 366] on select "Select Surrender Redeem Reaffirm Avoid Other" at bounding box center [895, 382] width 207 height 32
click at [815, 442] on label "Yes" at bounding box center [824, 443] width 18 height 17
click at [821, 442] on input "Yes" at bounding box center [826, 441] width 11 height 11
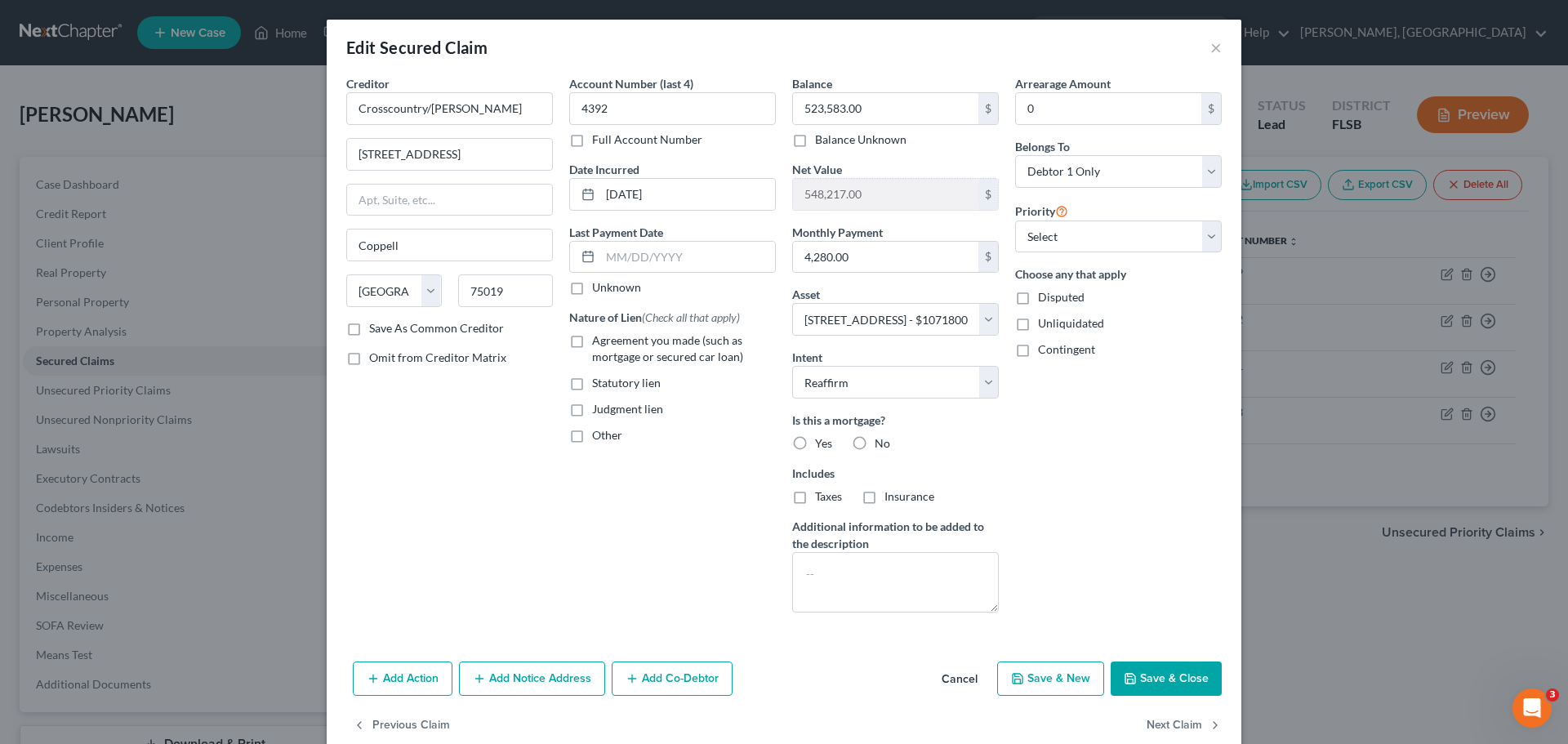
radio input "true"
click at [815, 499] on label "Taxes" at bounding box center [829, 496] width 27 height 17
click at [821, 499] on input "Taxes" at bounding box center [826, 493] width 11 height 11
checkbox input "true"
click at [884, 500] on label "Insurance" at bounding box center [908, 496] width 50 height 17
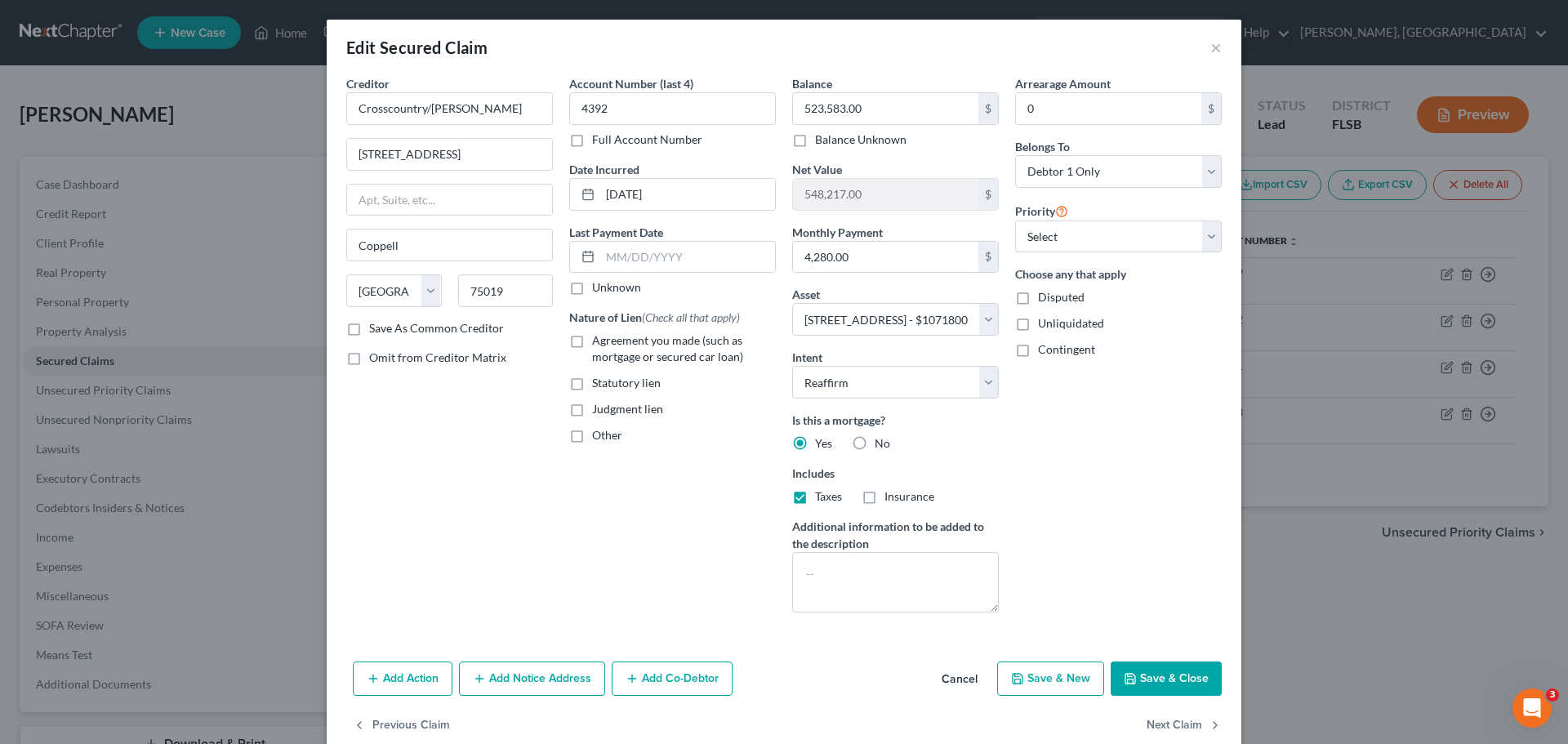
click at [891, 499] on input "Insurance" at bounding box center [896, 493] width 11 height 11
checkbox input "true"
click at [1201, 236] on select "Select 1st 3rd 4th 5th 6th 7th 8th 9th 10th 11th 12th 13th 14th 15th 16th 17th …" at bounding box center [1118, 236] width 207 height 32
select select "0"
click at [1015, 220] on select "Select 1st 3rd 4th 5th 6th 7th 8th 9th 10th 11th 12th 13th 14th 15th 16th 17th …" at bounding box center [1118, 236] width 207 height 32
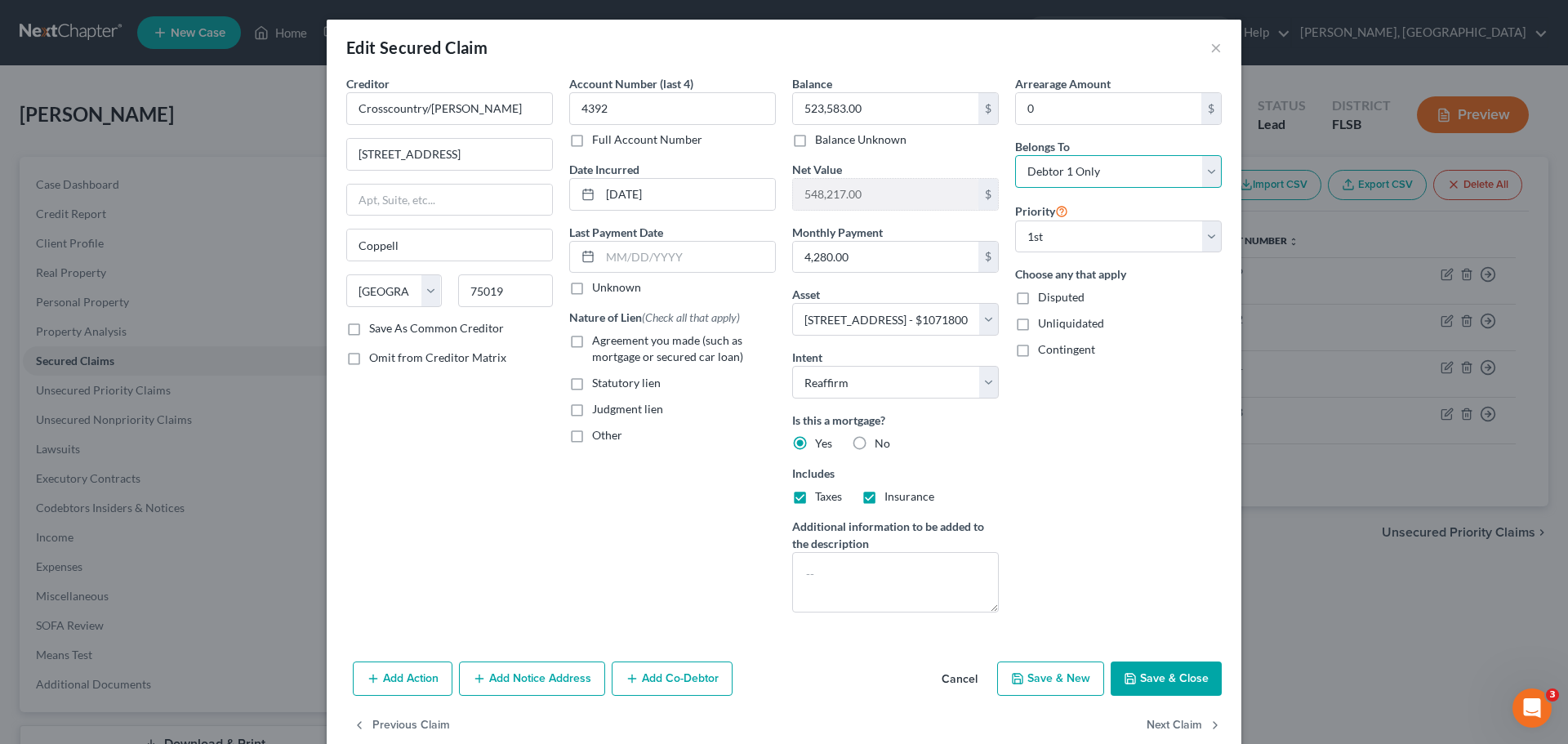
click at [1200, 170] on select "Select Debtor 1 Only Debtor 2 Only Debtor 1 And Debtor 2 Only At Least One Of T…" at bounding box center [1118, 171] width 207 height 32
select select "3"
click at [1015, 156] on select "Select Debtor 1 Only Debtor 2 Only Debtor 1 And Debtor 2 Only At Least One Of T…" at bounding box center [1118, 171] width 207 height 32
click at [1165, 678] on button "Save & Close" at bounding box center [1166, 678] width 111 height 34
select select "3"
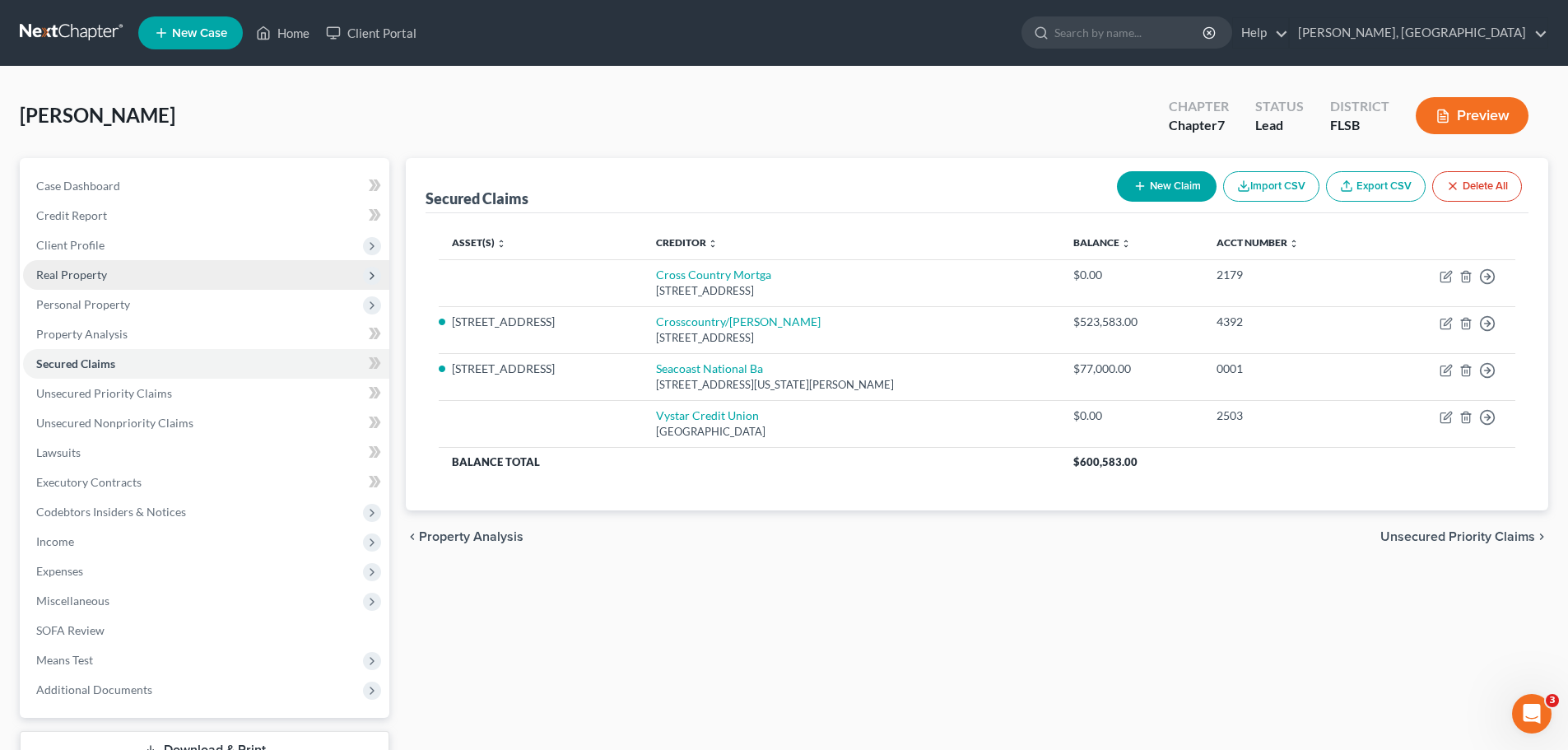
click at [77, 273] on span "Real Property" at bounding box center [72, 274] width 71 height 14
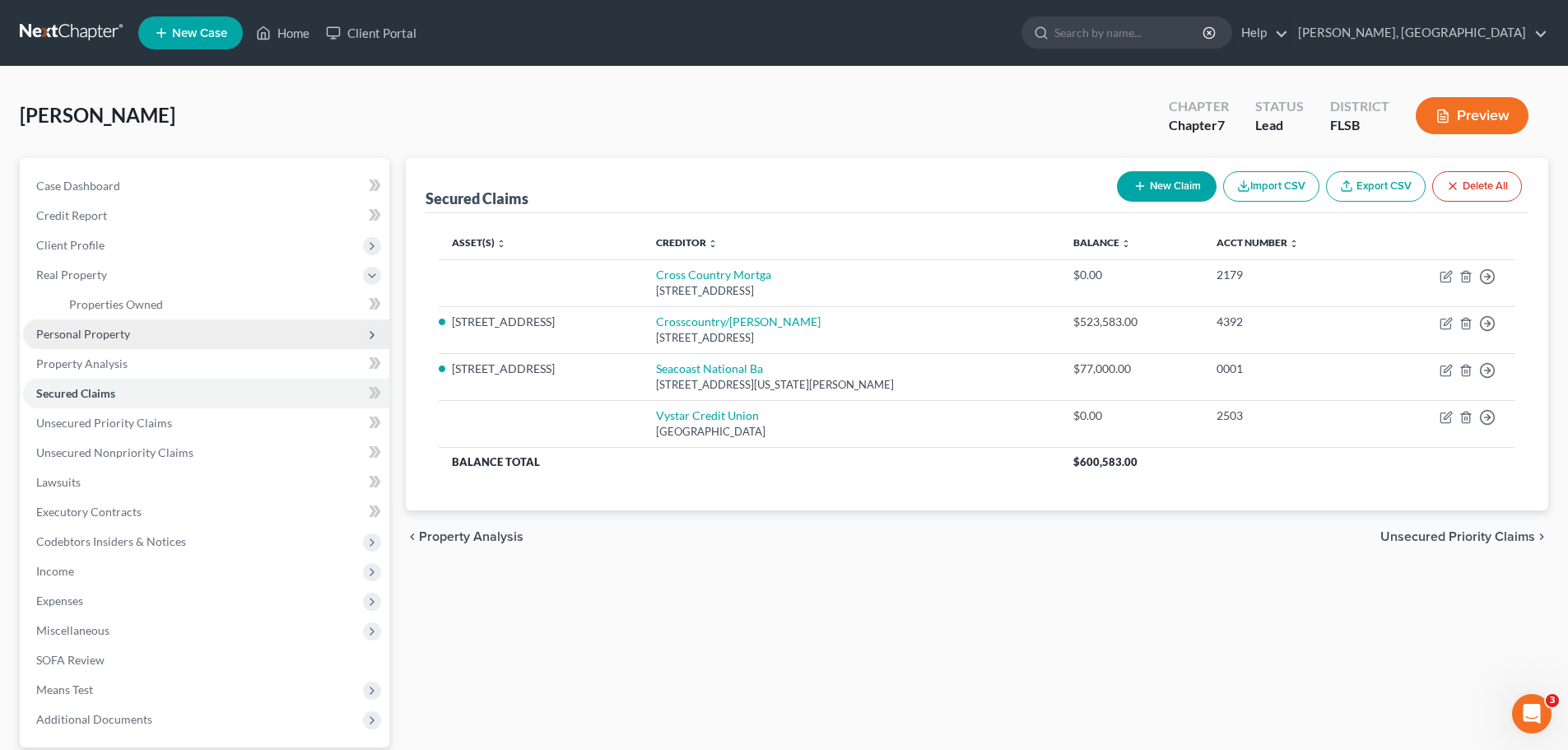
click at [87, 333] on span "Personal Property" at bounding box center [83, 334] width 94 height 14
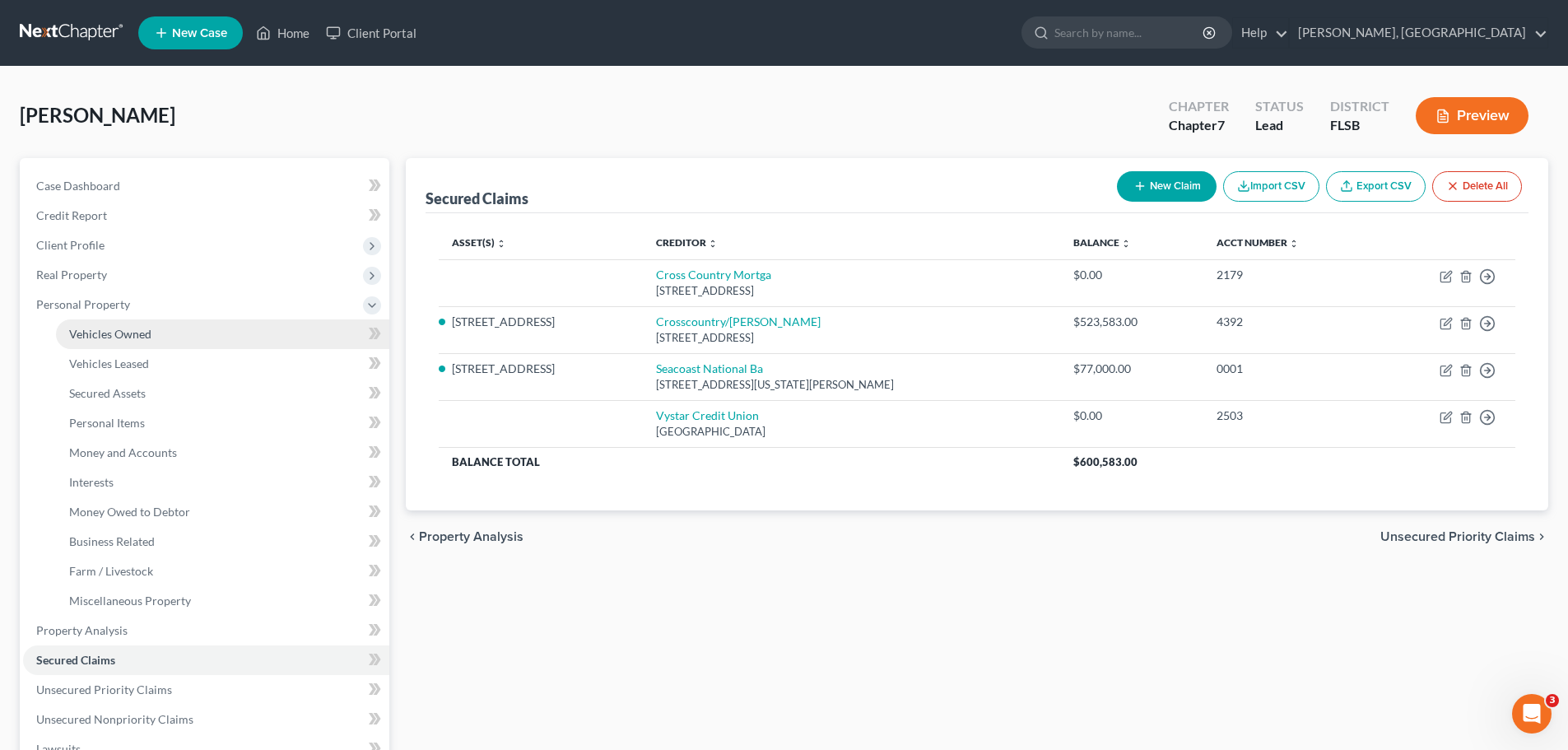
click at [113, 332] on span "Vehicles Owned" at bounding box center [110, 334] width 82 height 14
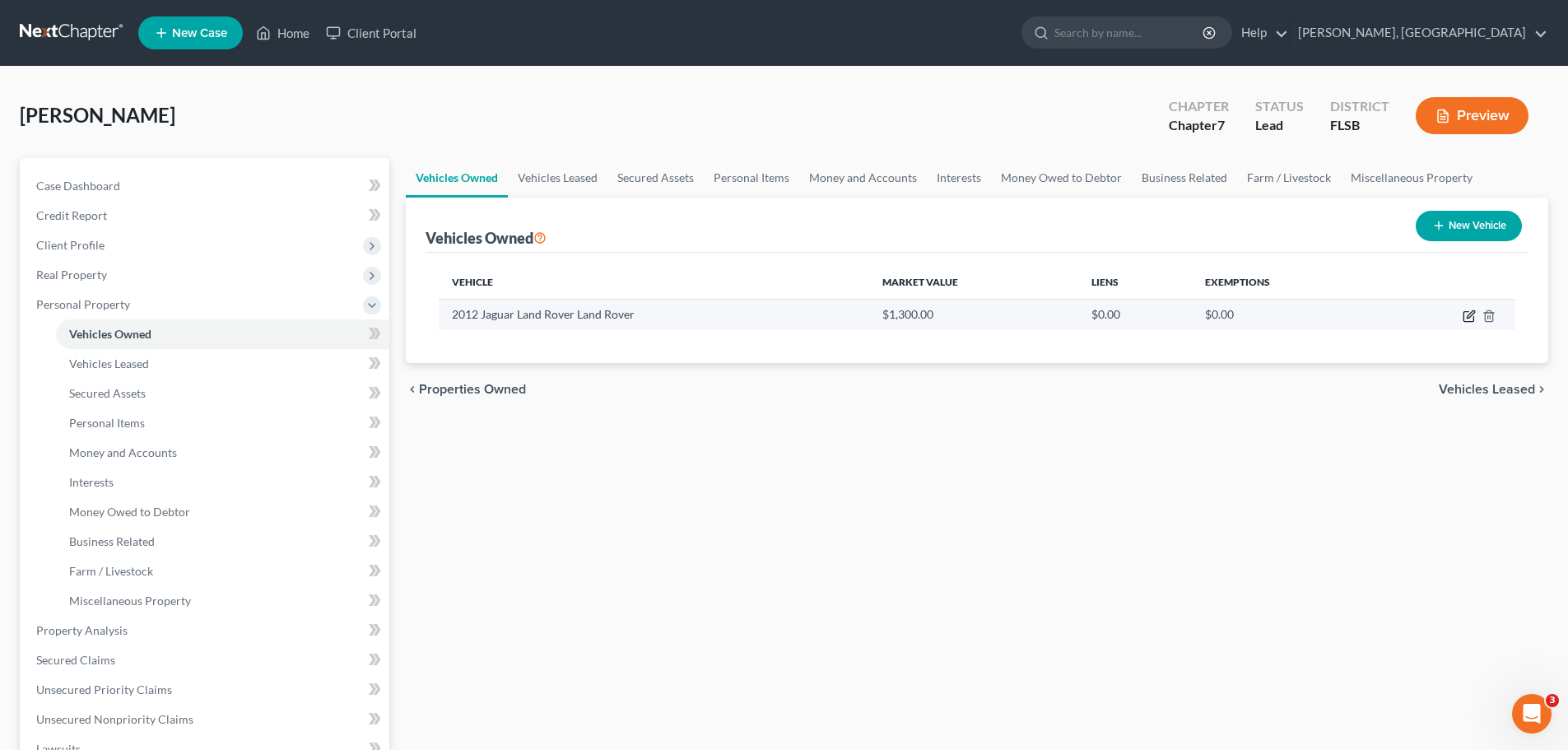
click at [1468, 315] on icon "button" at bounding box center [1471, 315] width 8 height 8
select select "0"
select select "14"
select select "0"
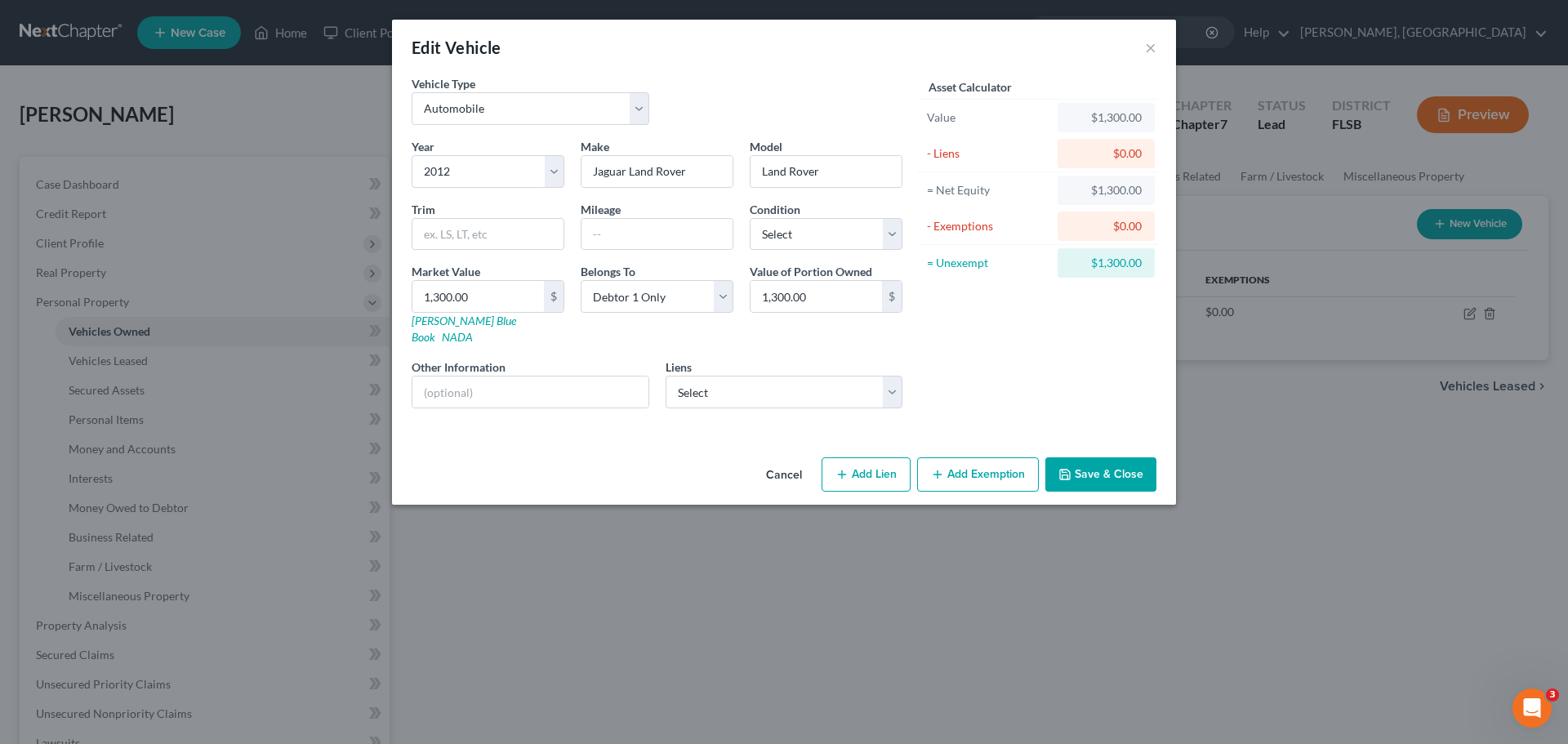
click at [958, 458] on button "Add Exemption" at bounding box center [978, 474] width 121 height 34
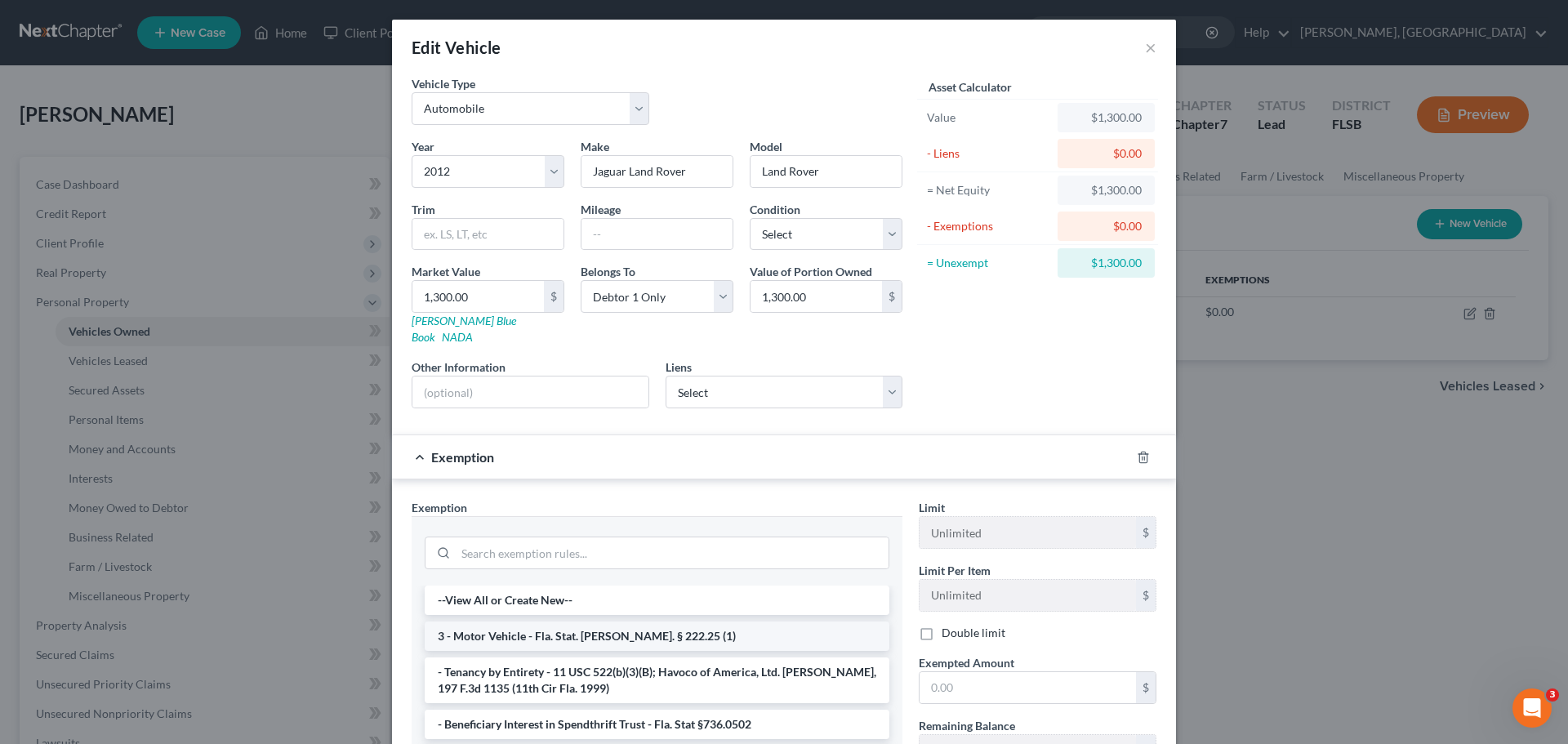
click at [606, 622] on li "3 - Motor Vehicle - Fla. Stat. Ann. § 222.25 (1)" at bounding box center [657, 636] width 465 height 29
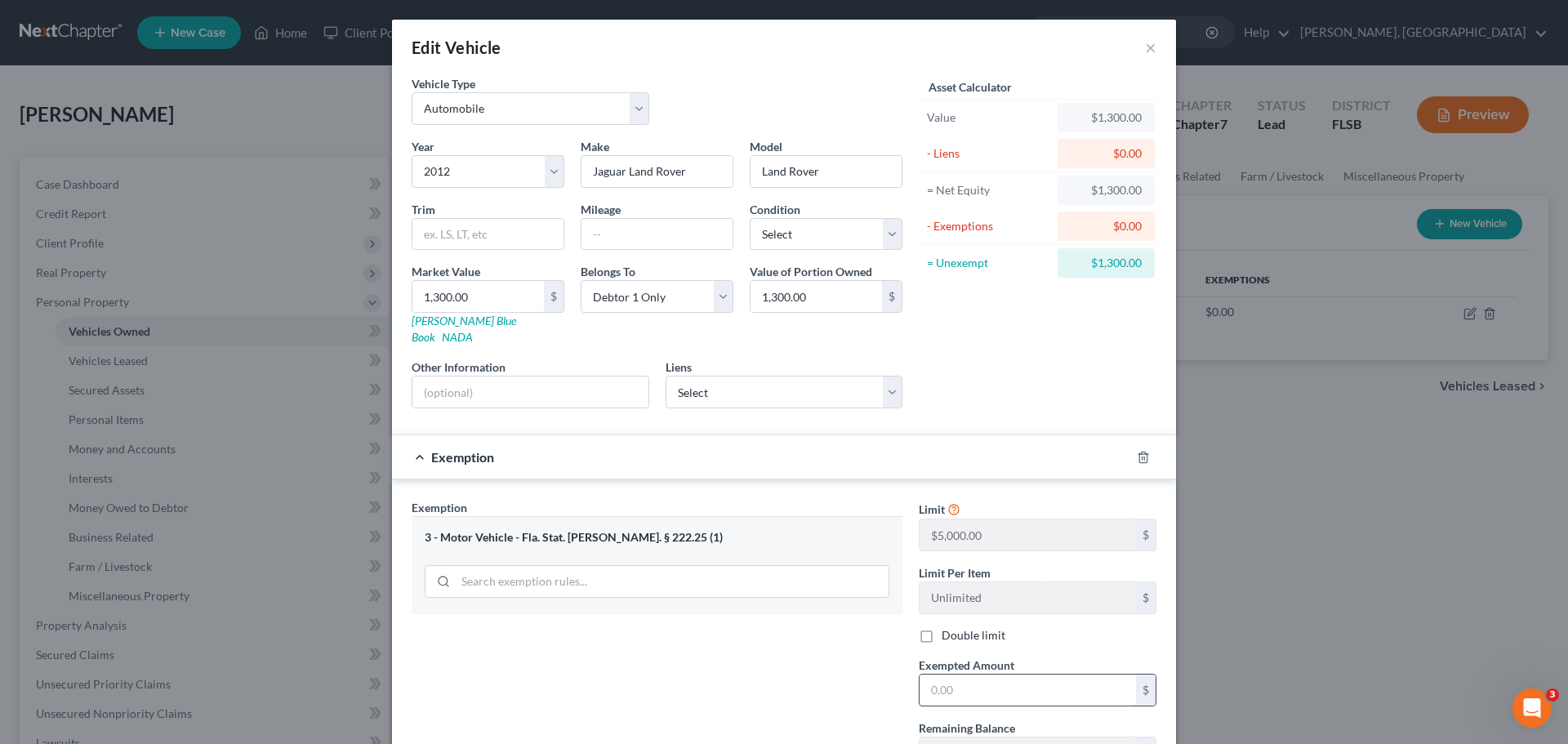
click at [1050, 674] on input "text" at bounding box center [1027, 690] width 216 height 31
type input "1,300"
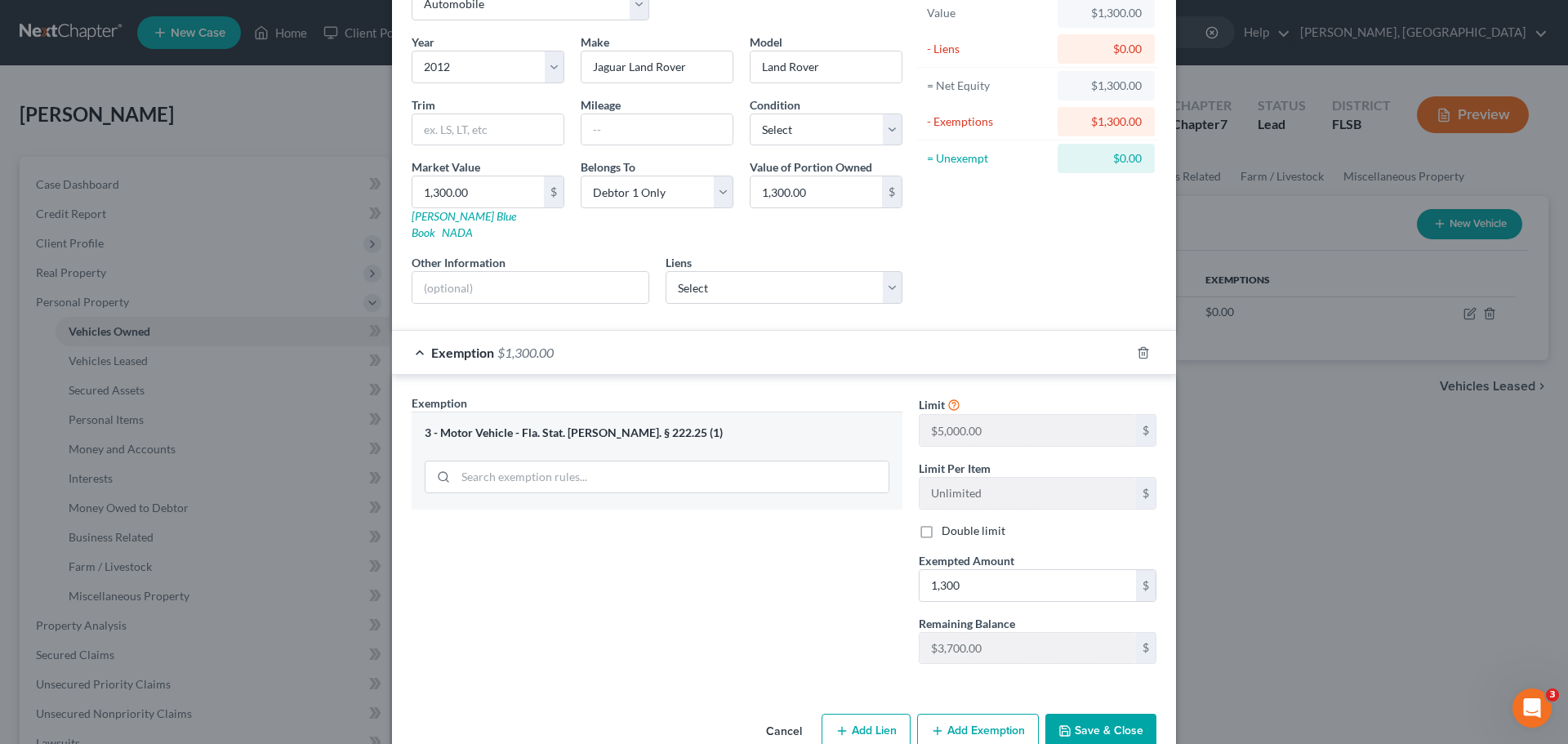
scroll to position [125, 0]
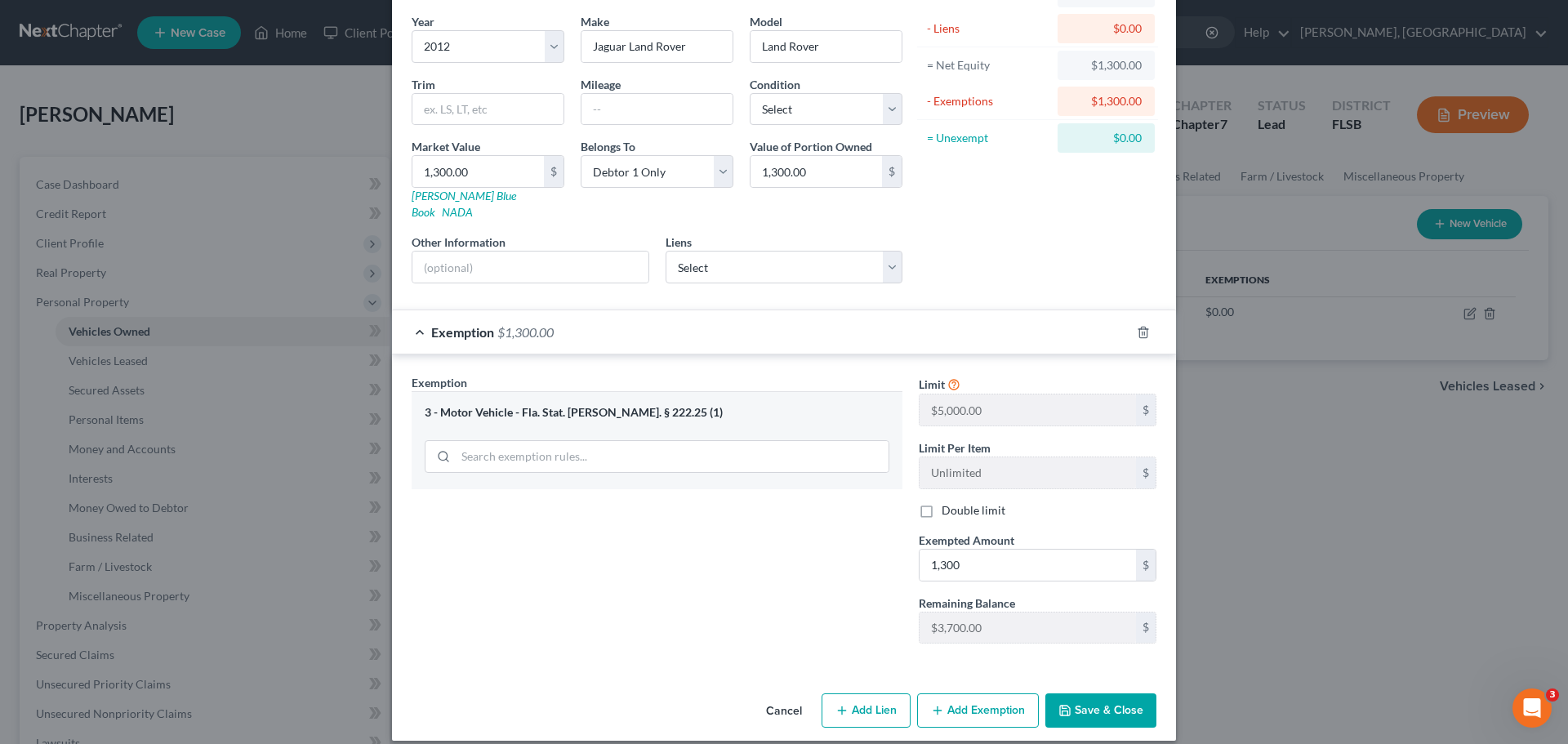
click at [1087, 693] on button "Save & Close" at bounding box center [1100, 710] width 111 height 34
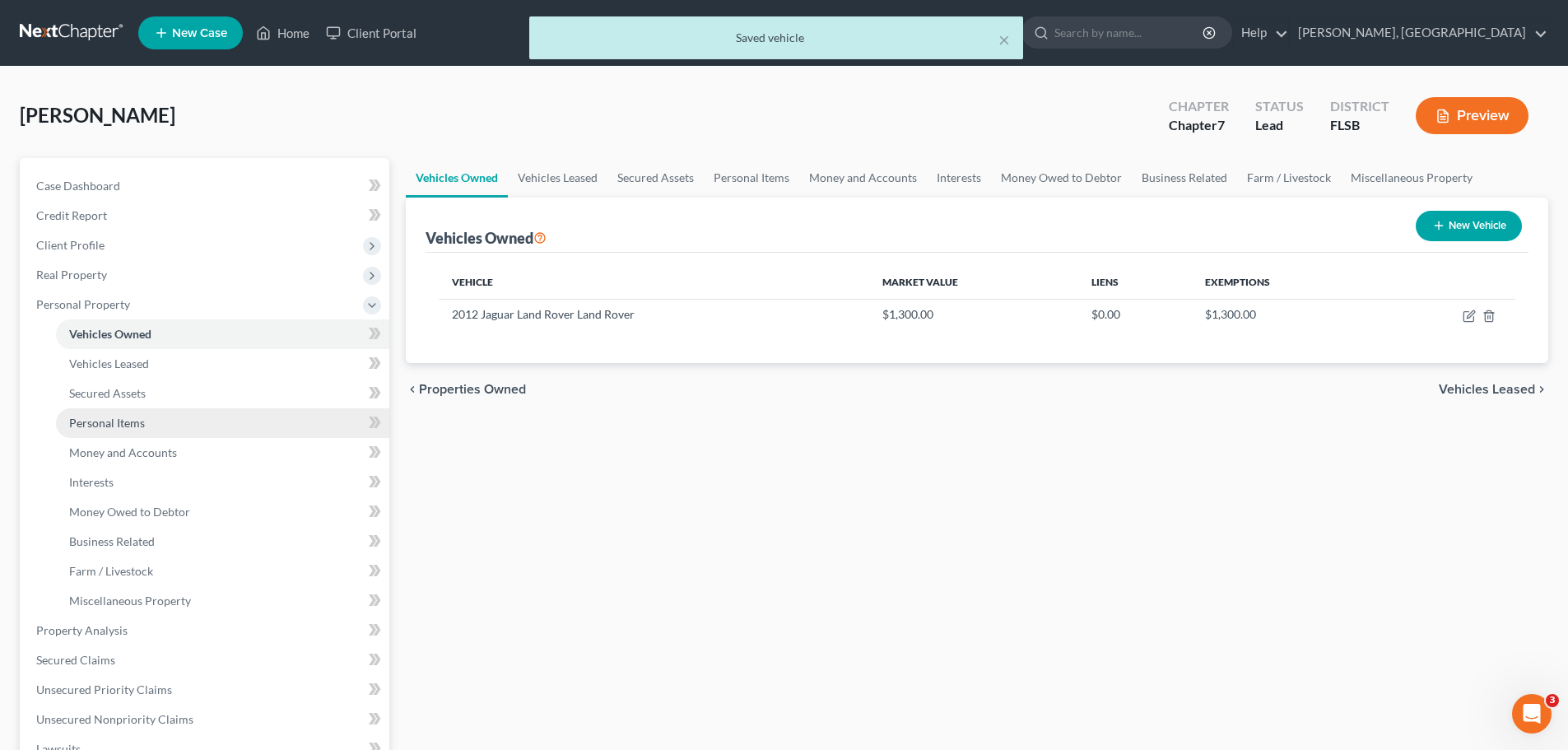
click at [110, 419] on span "Personal Items" at bounding box center [107, 422] width 76 height 14
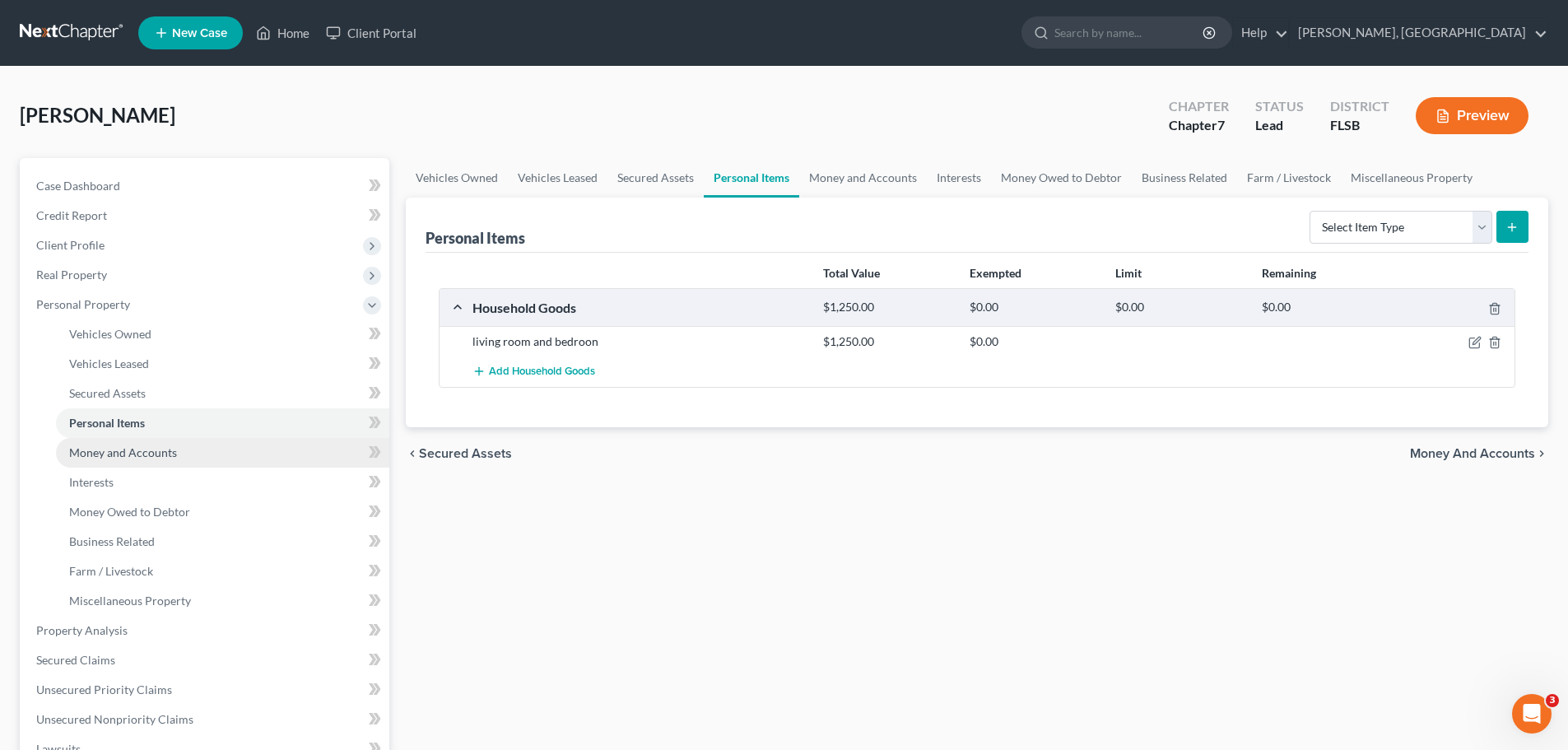
click at [154, 454] on span "Money and Accounts" at bounding box center [122, 452] width 108 height 14
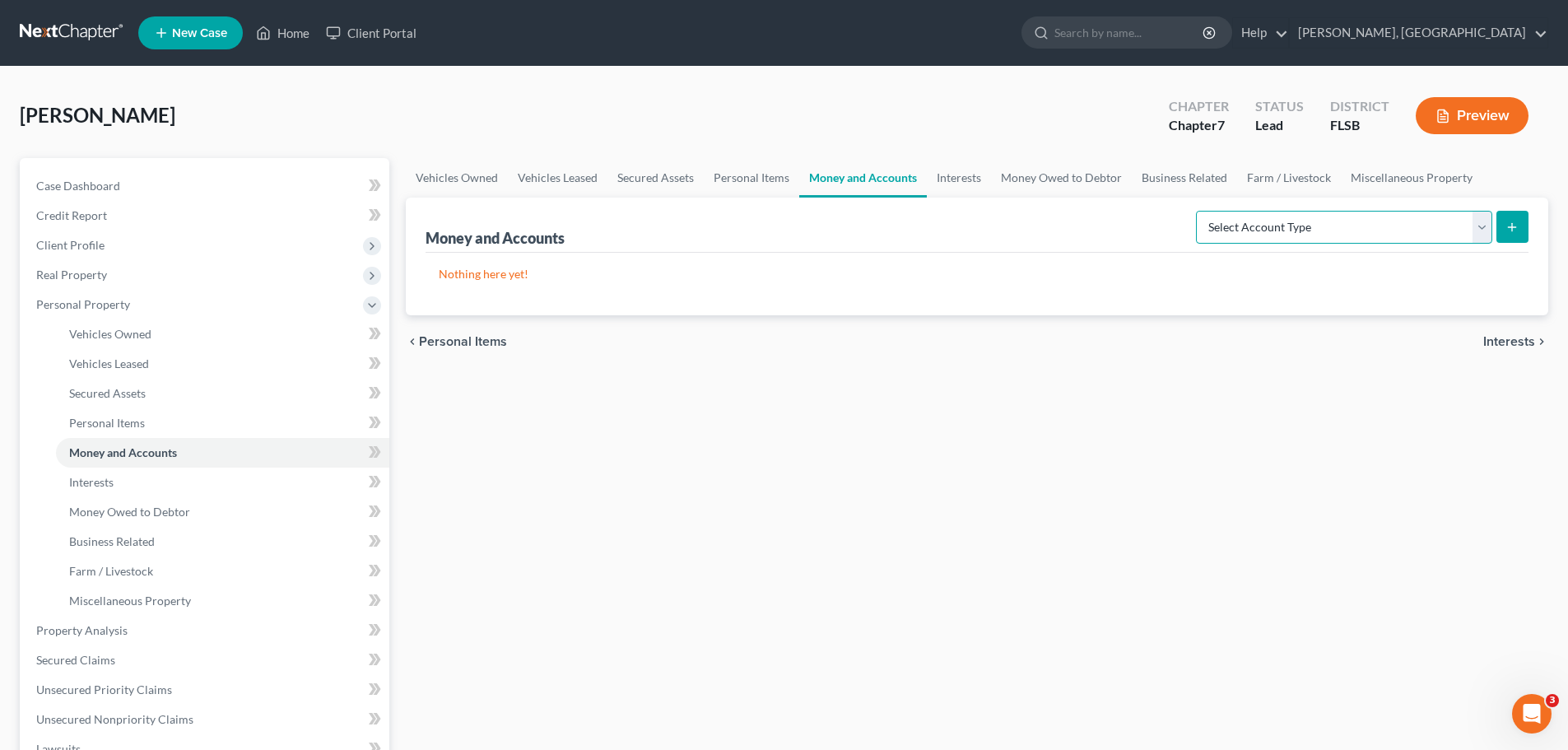
click at [1479, 227] on select "Select Account Type Brokerage Cash on Hand Certificates of Deposit Checking Acc…" at bounding box center [1344, 227] width 296 height 33
click at [1481, 224] on select "Select Account Type Brokerage Cash on Hand Certificates of Deposit Checking Acc…" at bounding box center [1344, 227] width 296 height 33
select select "savings"
click at [1199, 211] on select "Select Account Type Brokerage Cash on Hand Certificates of Deposit Checking Acc…" at bounding box center [1344, 227] width 296 height 33
click at [1507, 226] on icon "submit" at bounding box center [1512, 227] width 13 height 13
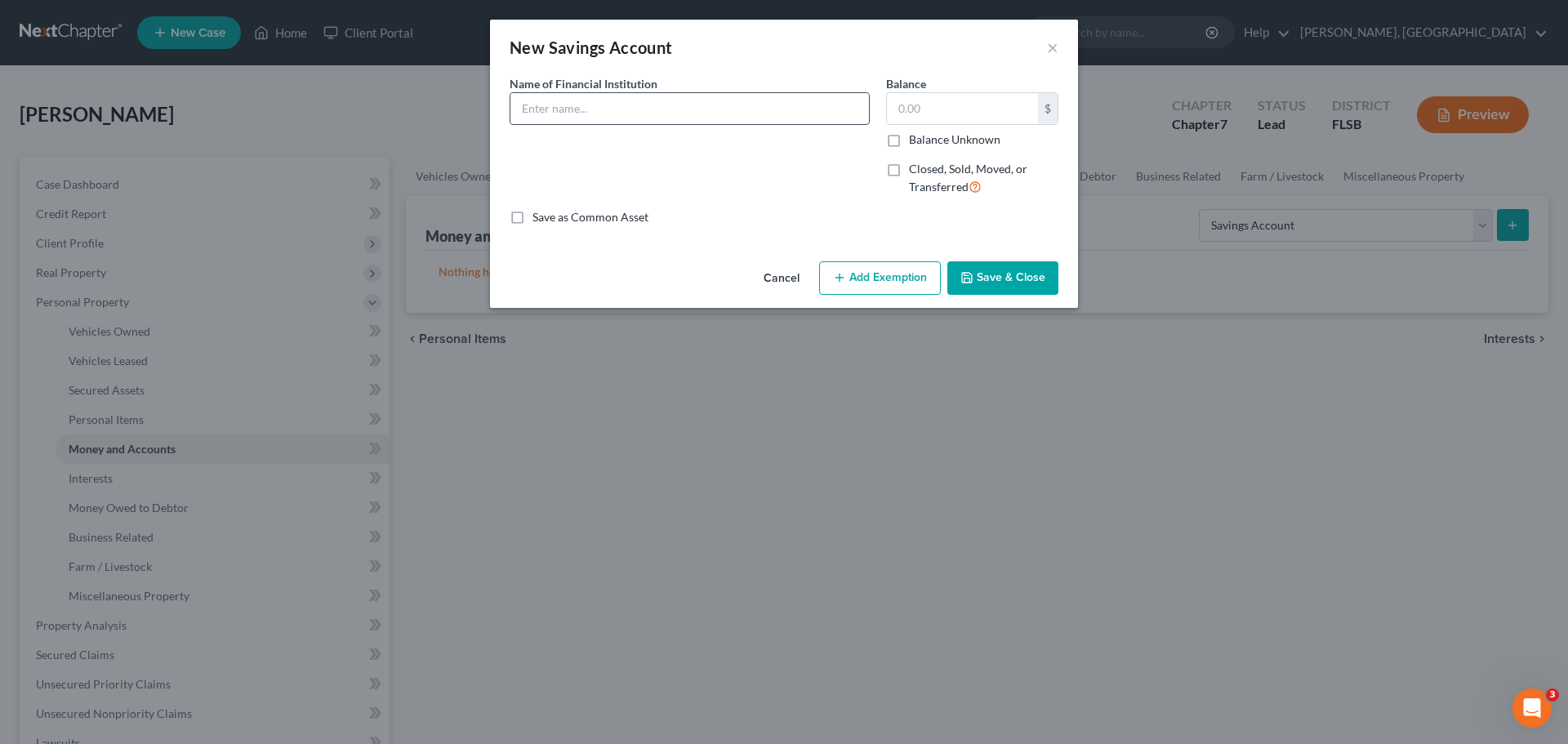
click at [593, 105] on input "text" at bounding box center [689, 109] width 358 height 31
type input "TD Bank"
click at [945, 106] on input "text" at bounding box center [962, 109] width 151 height 31
type input "108.38"
click at [871, 275] on button "Add Exemption" at bounding box center [880, 278] width 121 height 34
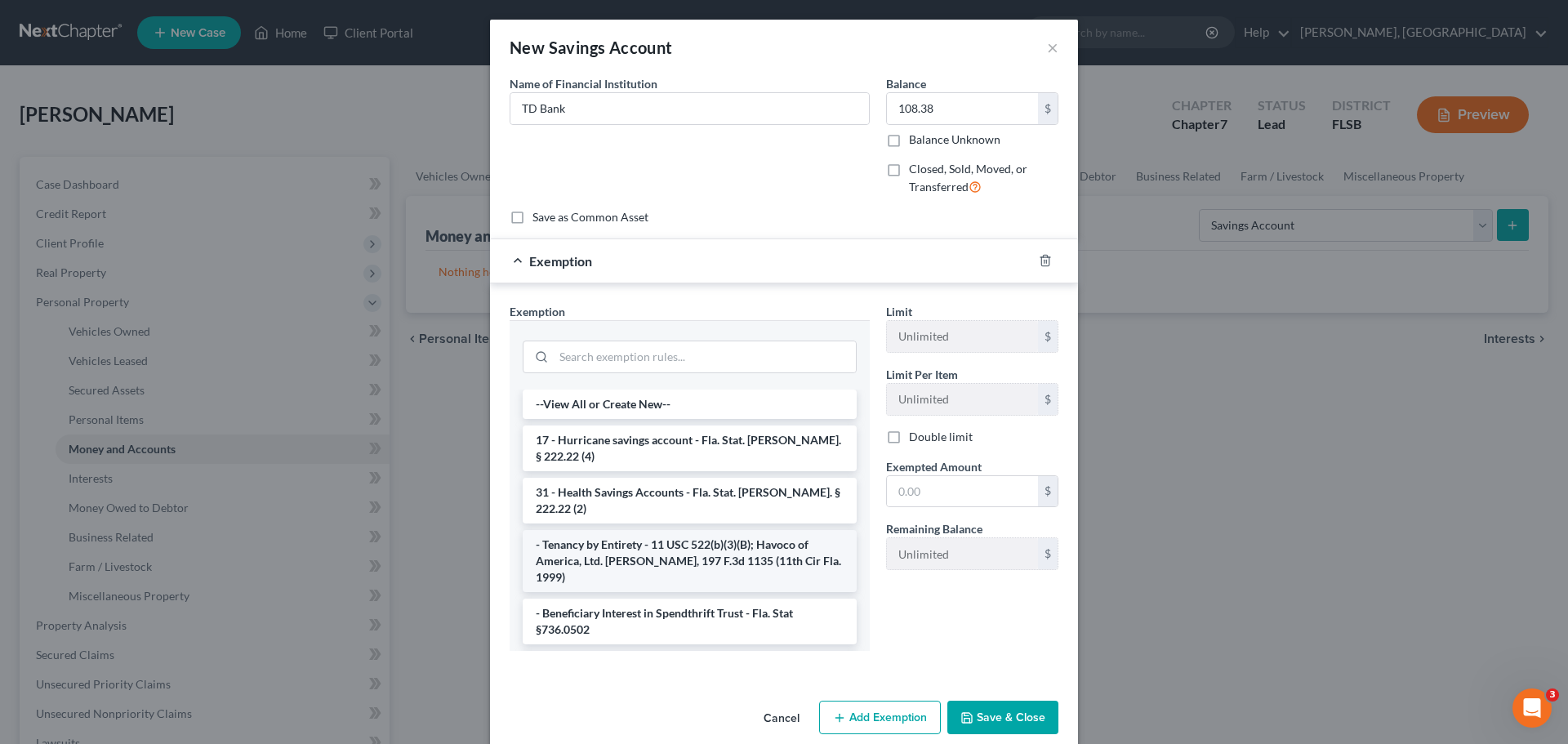
click at [632, 530] on li "- Tenancy by Entirety - 11 USC 522(b)(3)(B); Havoco of America, Ltd. v. Hill, 1…" at bounding box center [689, 560] width 334 height 62
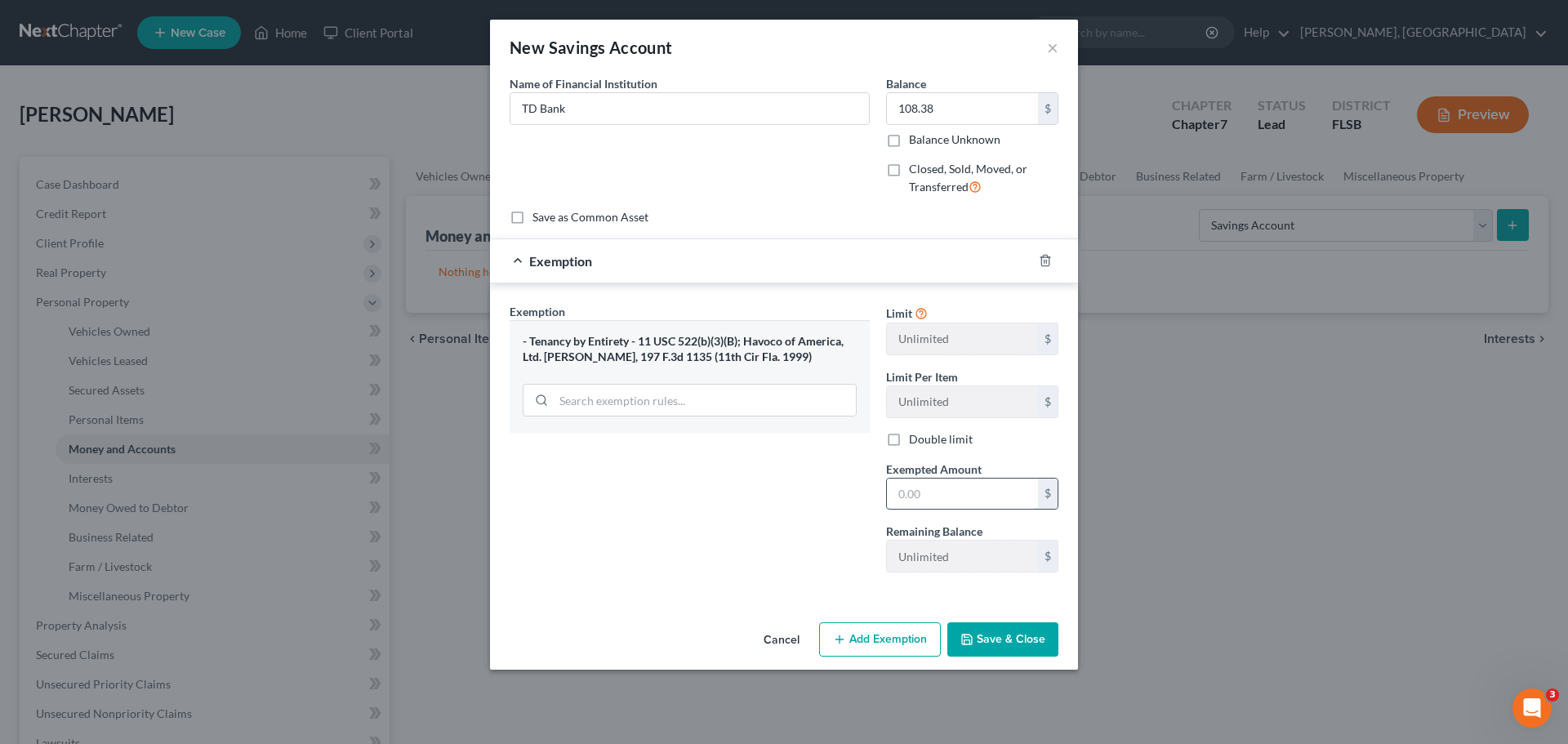
click at [947, 498] on input "text" at bounding box center [962, 494] width 151 height 31
type input "108.38"
click at [1007, 640] on button "Save & Close" at bounding box center [1002, 639] width 111 height 34
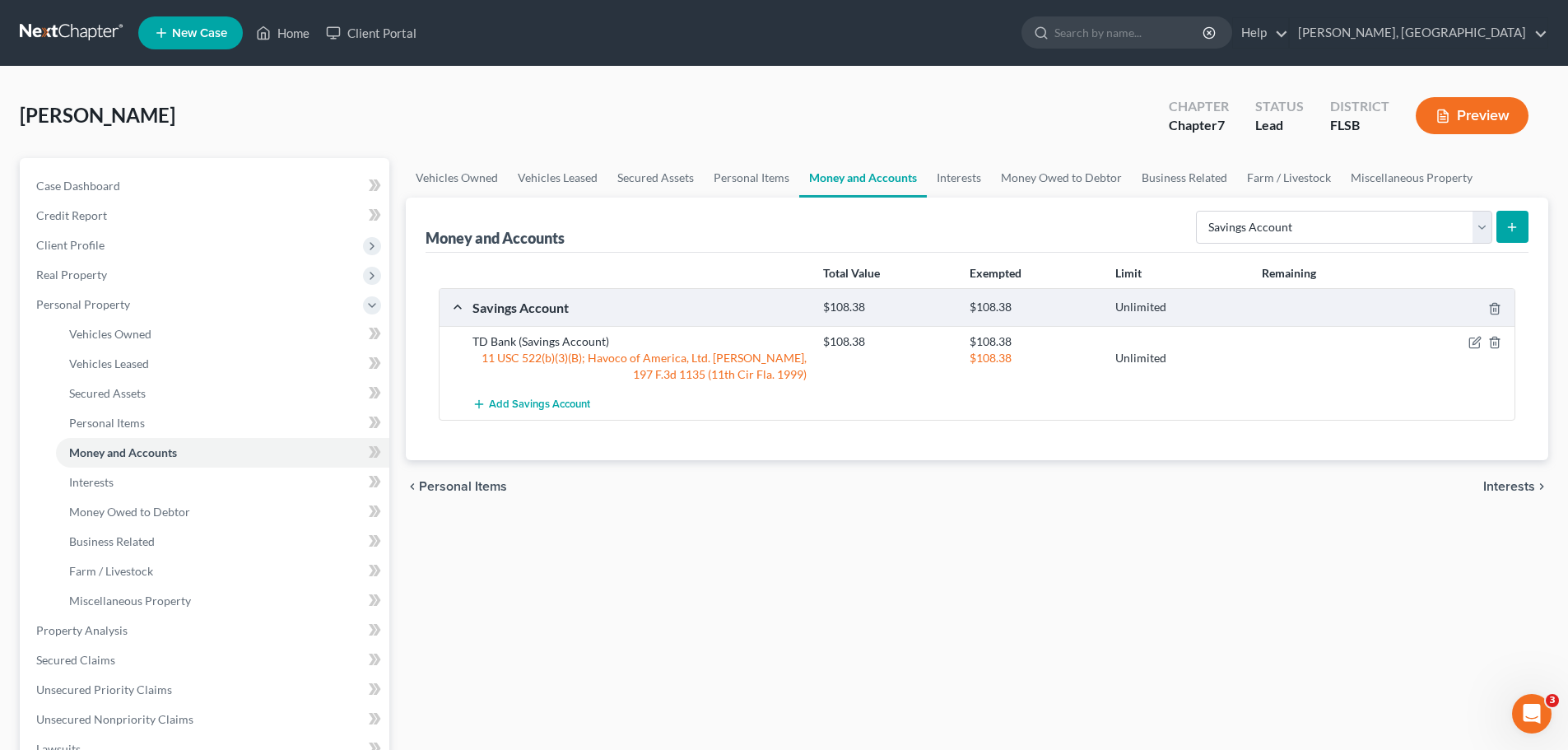
click at [1508, 224] on icon "submit" at bounding box center [1512, 227] width 13 height 13
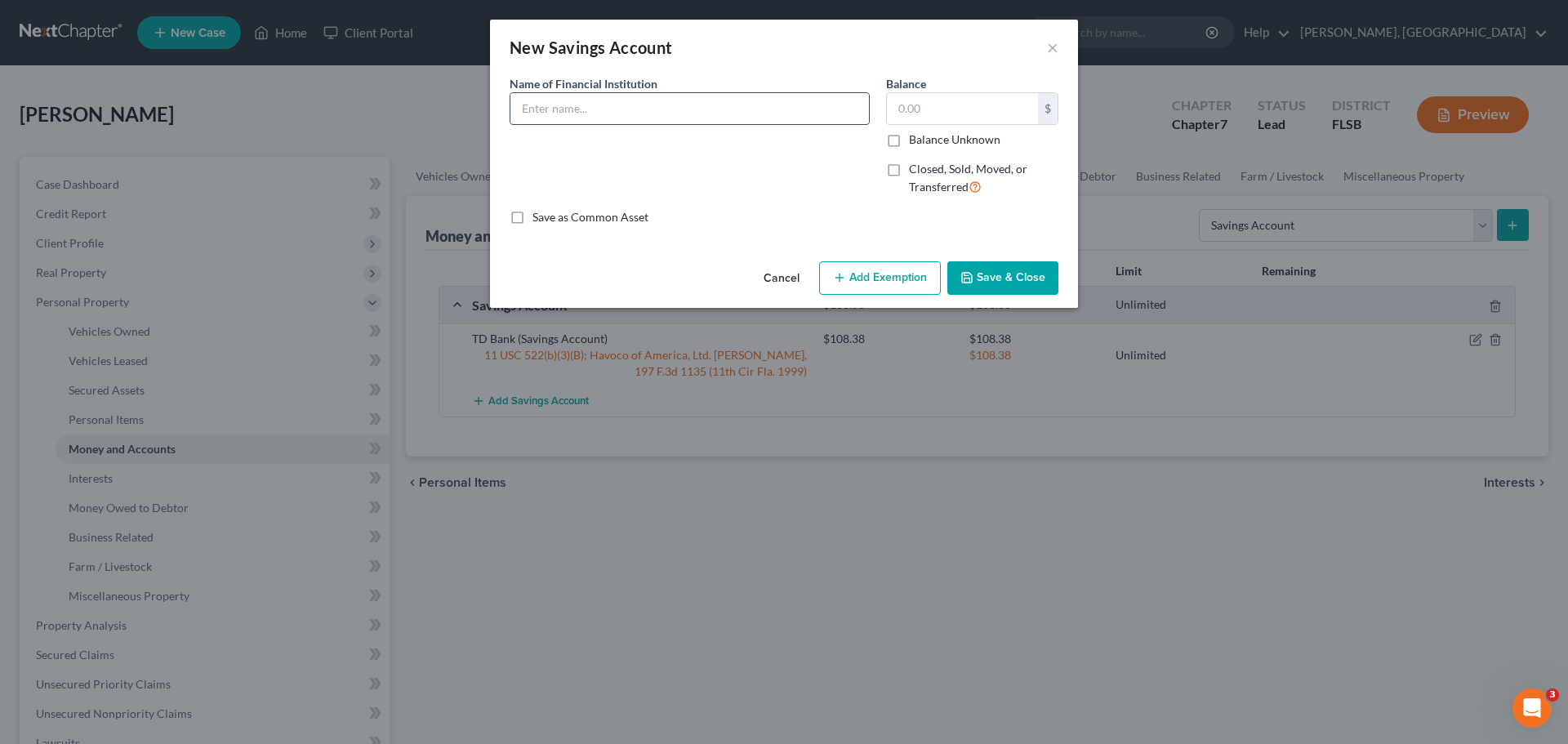
click at [607, 117] on input "text" at bounding box center [689, 109] width 358 height 31
type input "TD Bank"
click at [927, 100] on input "text" at bounding box center [962, 109] width 151 height 31
type input "389.75"
click at [885, 278] on button "Add Exemption" at bounding box center [880, 278] width 121 height 34
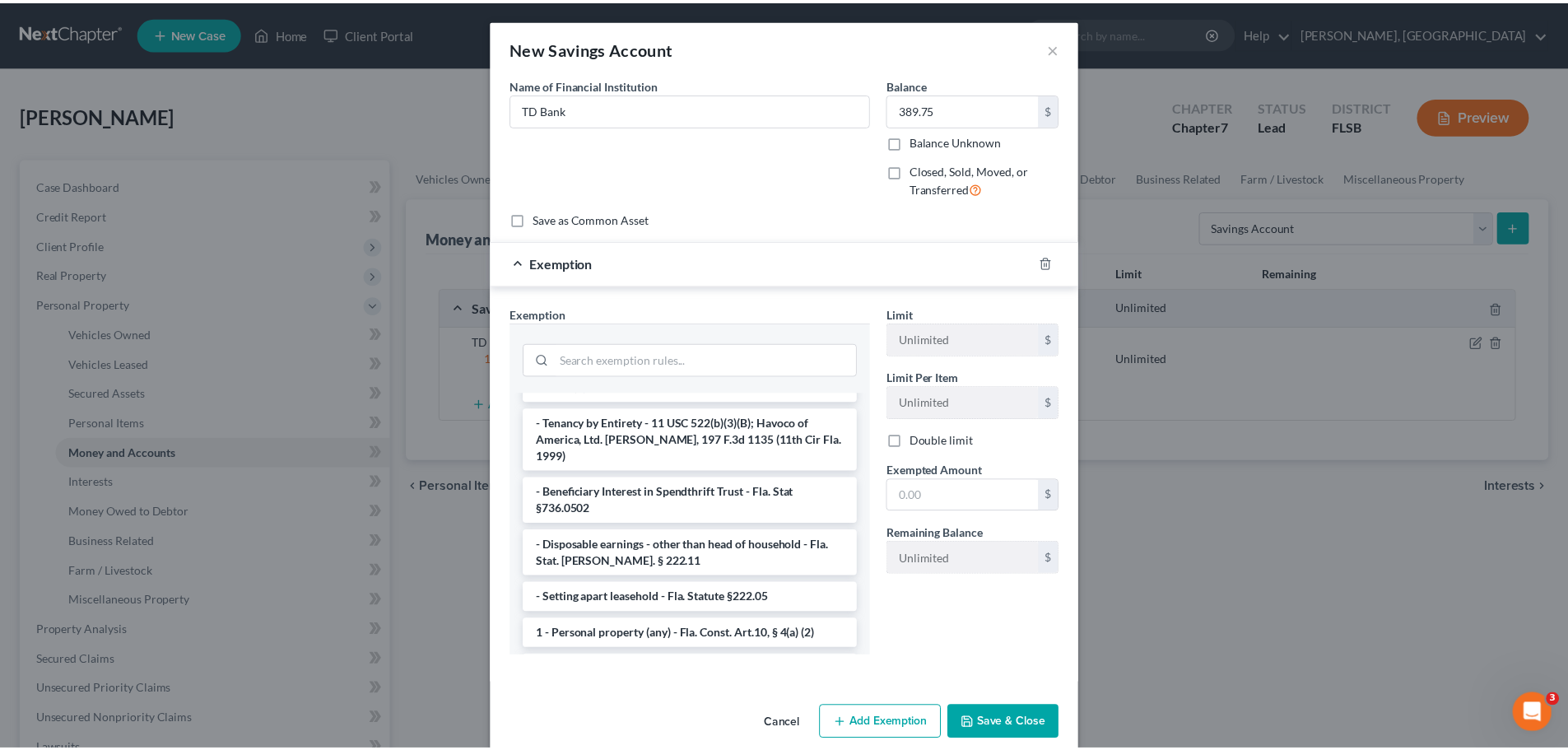
scroll to position [157, 0]
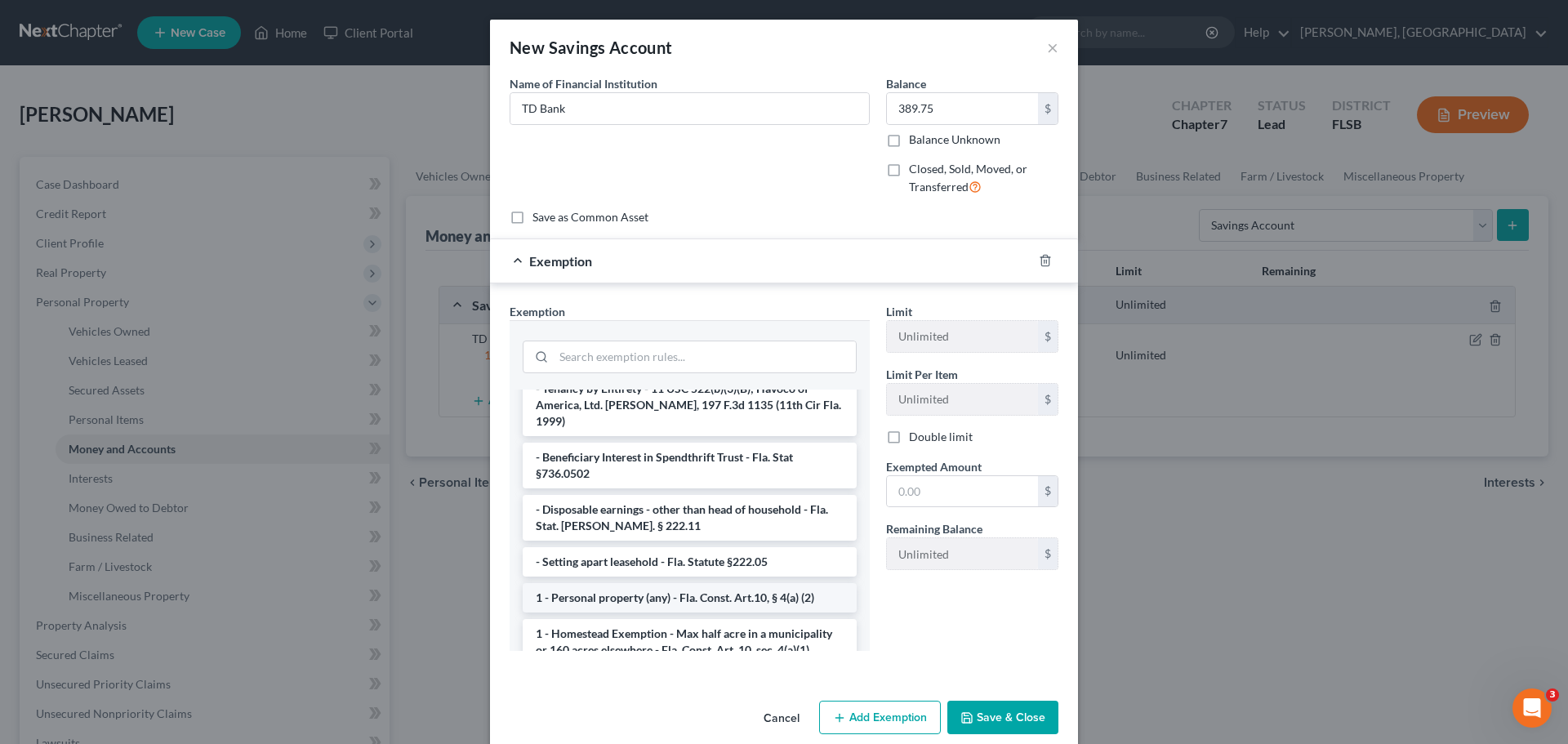
click at [655, 583] on li "1 - Personal property (any) - Fla. Const. Art.10, § 4(a) (2)" at bounding box center [689, 598] width 334 height 29
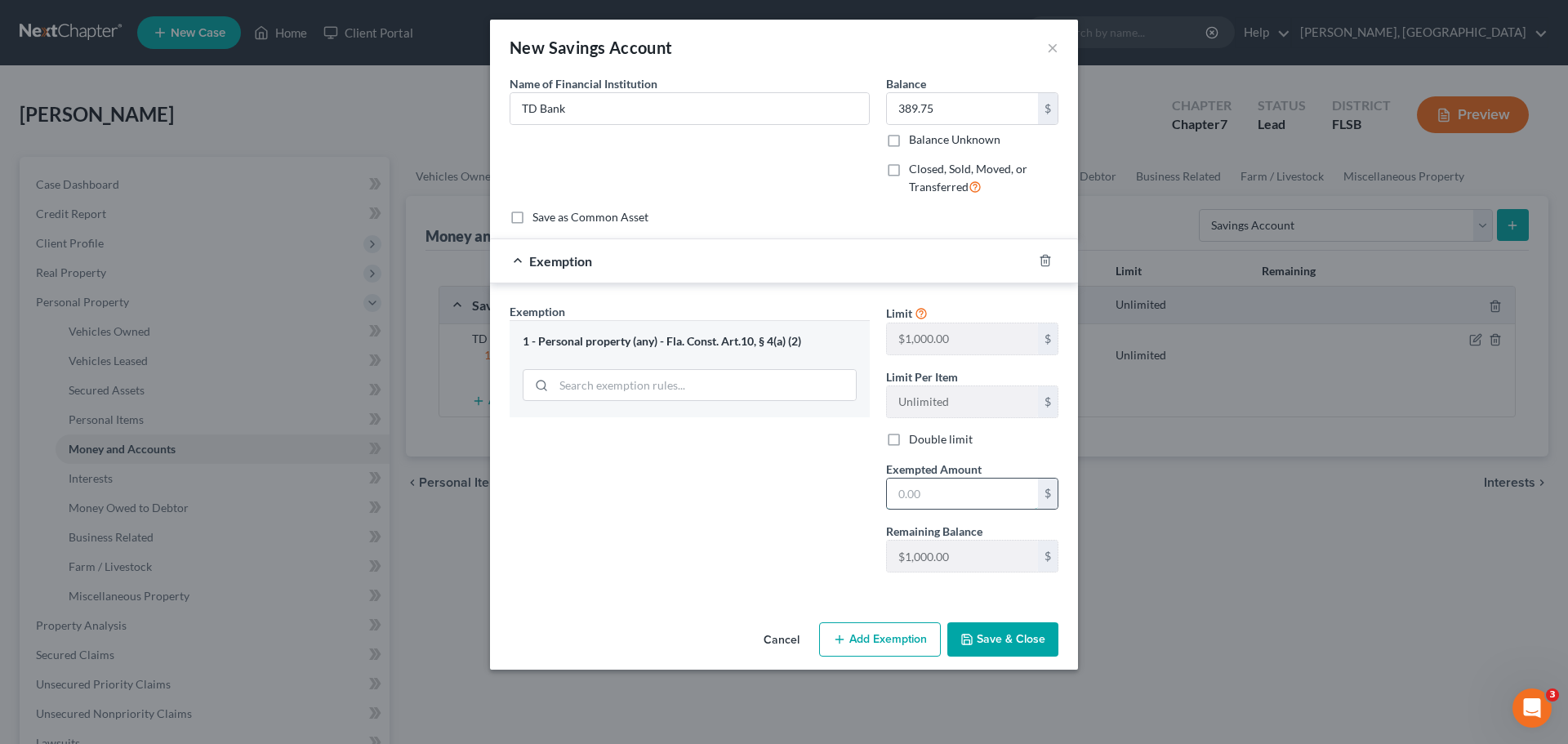
click at [918, 496] on input "text" at bounding box center [962, 494] width 151 height 31
type input "389.75"
click at [988, 632] on button "Save & Close" at bounding box center [1002, 639] width 111 height 34
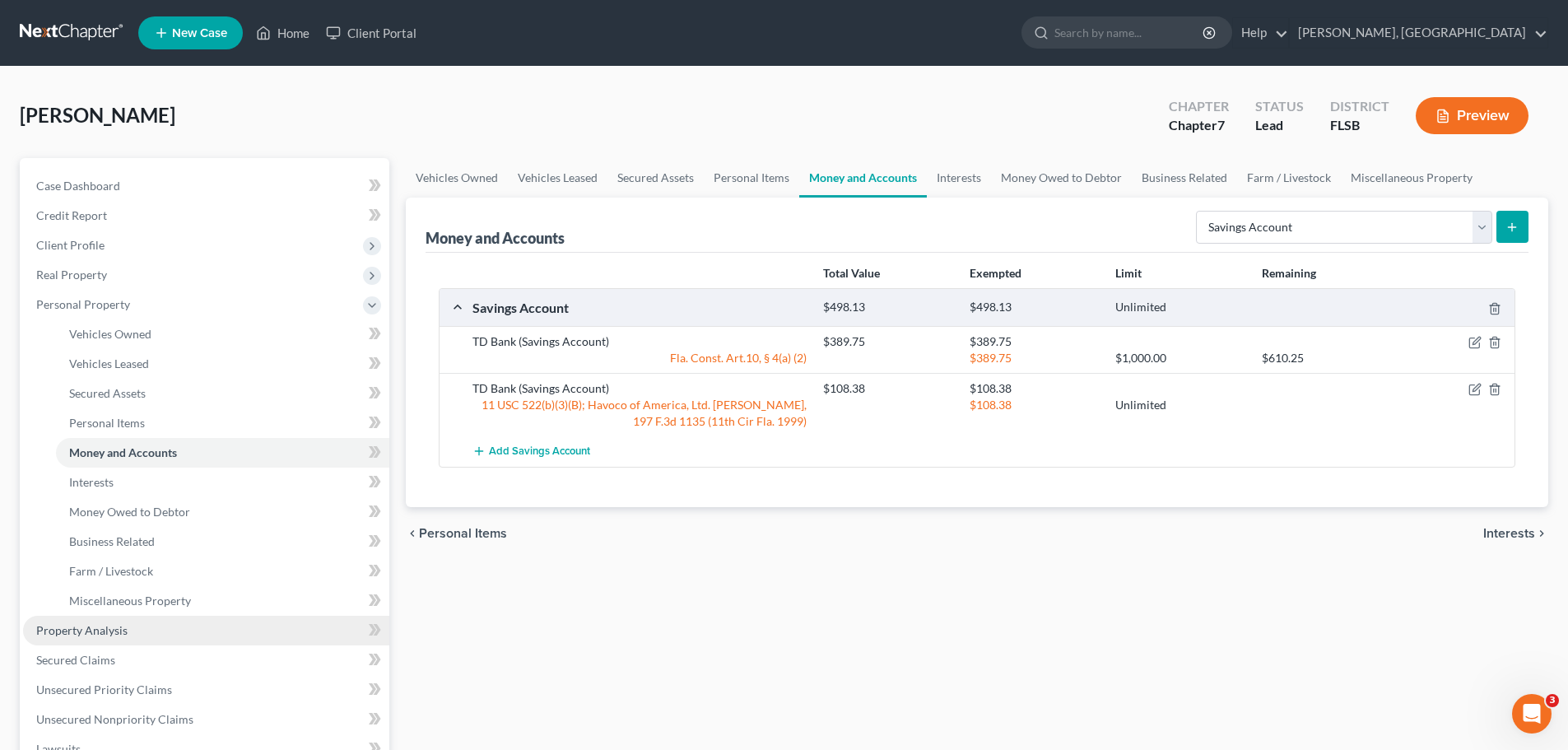
click at [72, 627] on span "Property Analysis" at bounding box center [82, 631] width 92 height 14
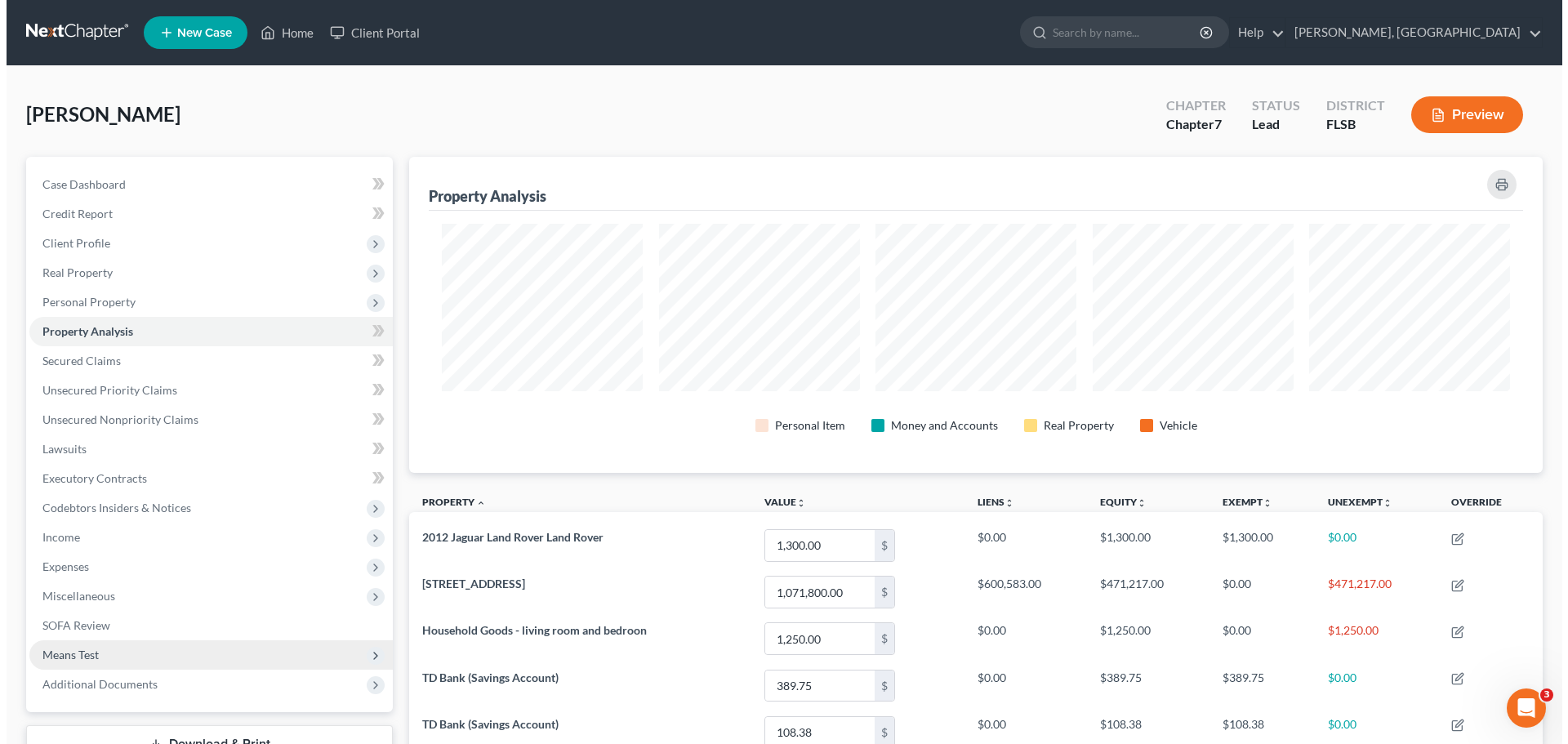
scroll to position [316, 1133]
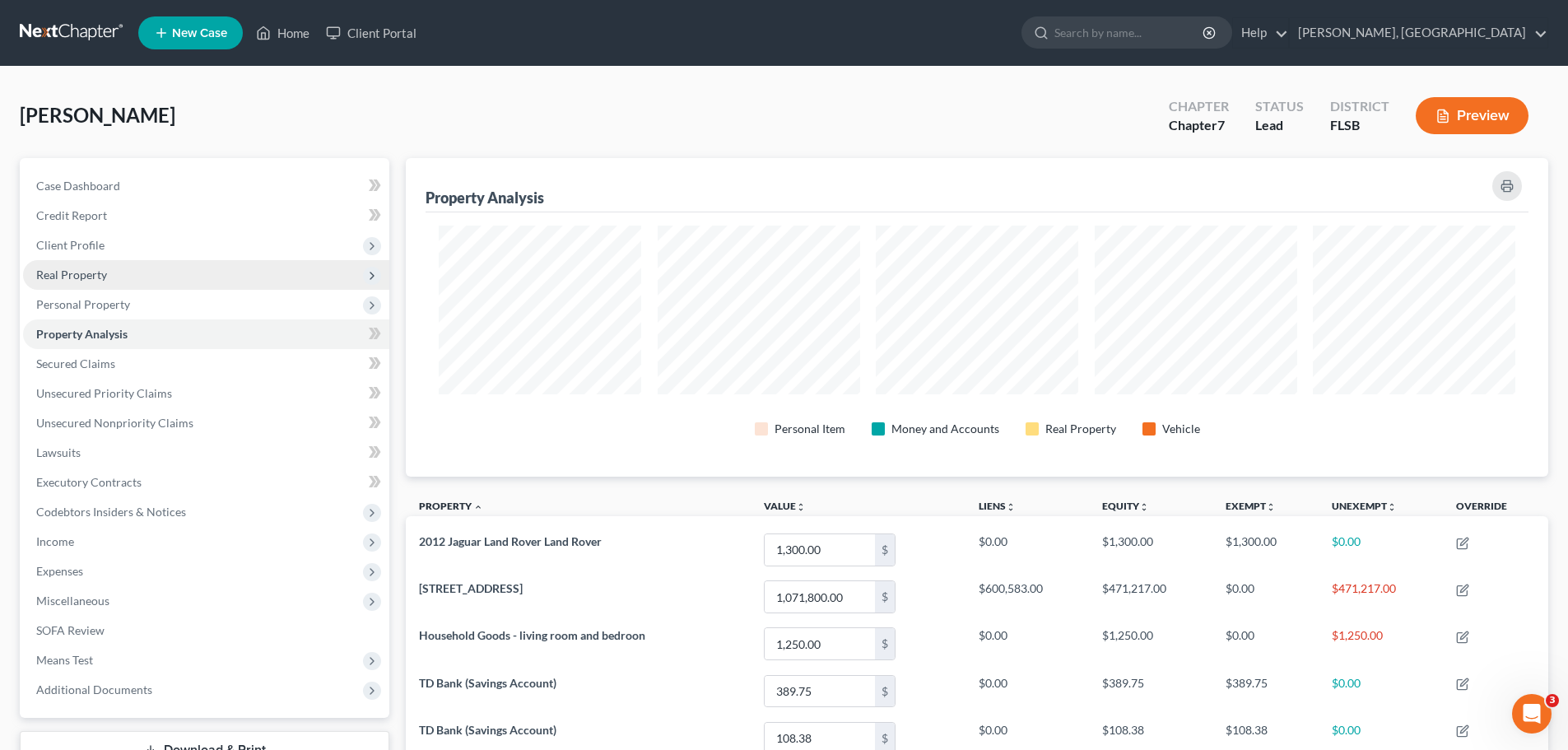
click at [78, 274] on span "Real Property" at bounding box center [72, 274] width 71 height 14
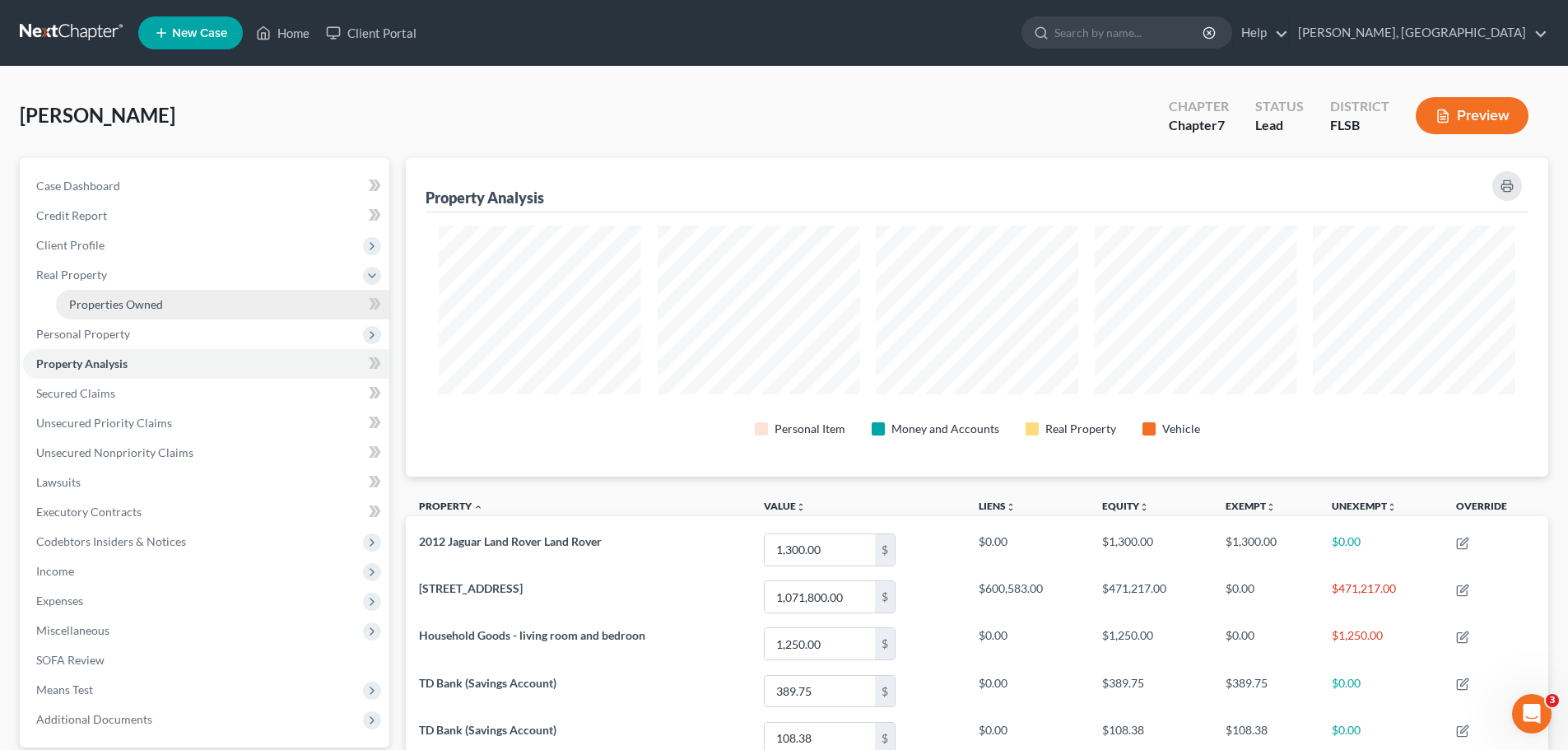
click at [113, 314] on link "Properties Owned" at bounding box center [223, 305] width 334 height 30
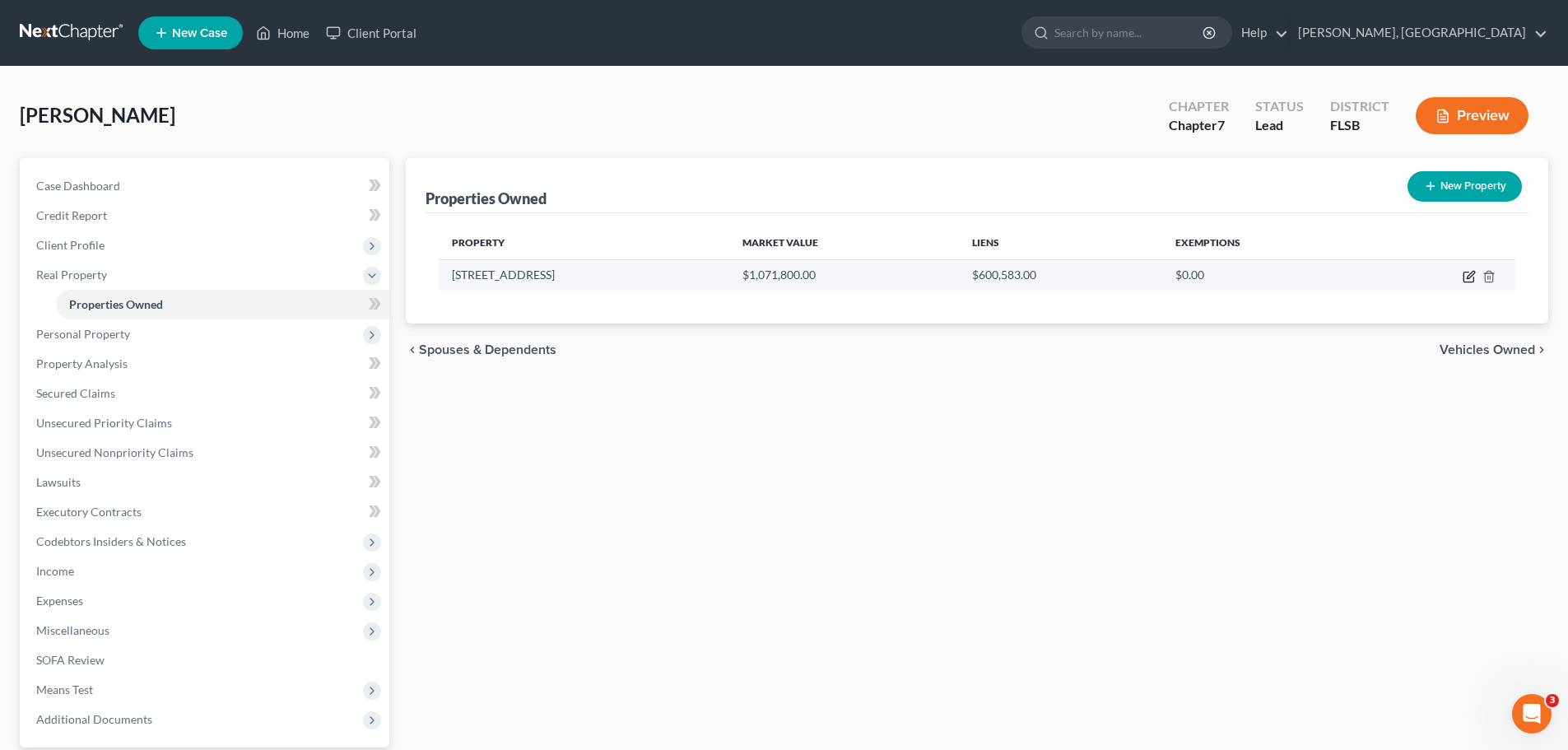
click at [1470, 272] on icon "button" at bounding box center [1468, 276] width 13 height 13
select select "9"
select select "5"
select select "0"
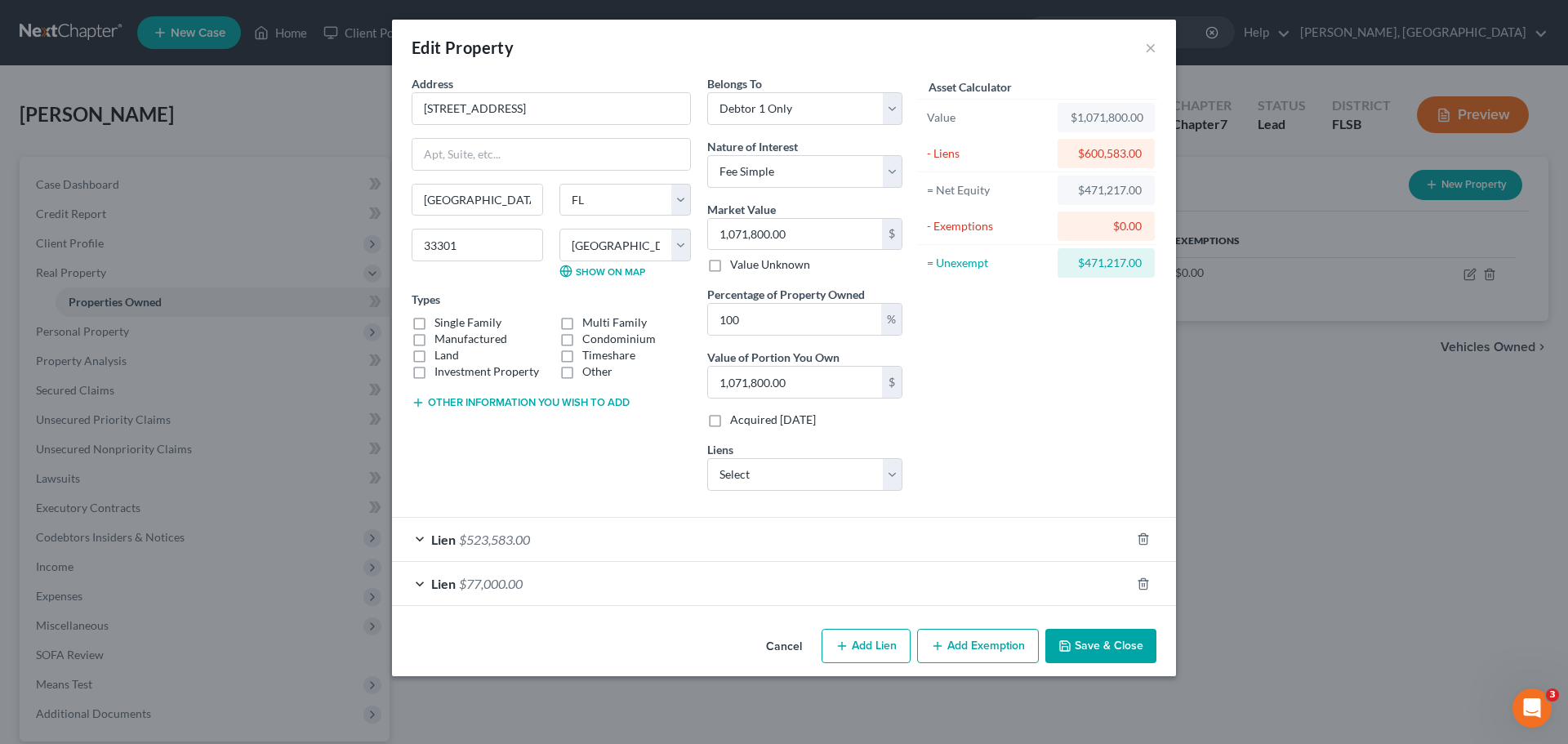
click at [973, 643] on button "Add Exemption" at bounding box center [978, 645] width 121 height 34
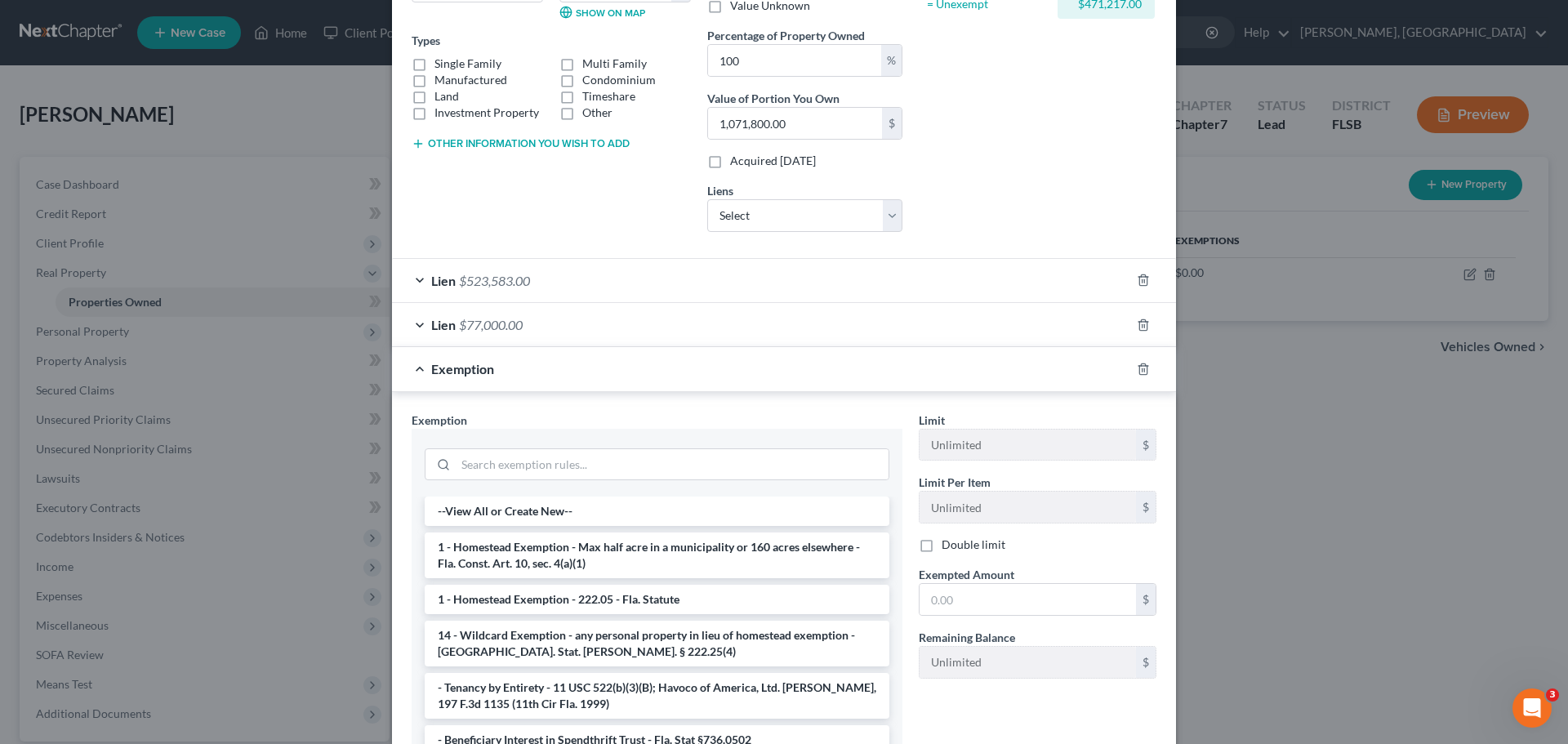
scroll to position [260, 0]
click at [692, 545] on li "1 - Homestead Exemption - Max half acre in a municipality or 160 acres elsewher…" at bounding box center [657, 553] width 465 height 46
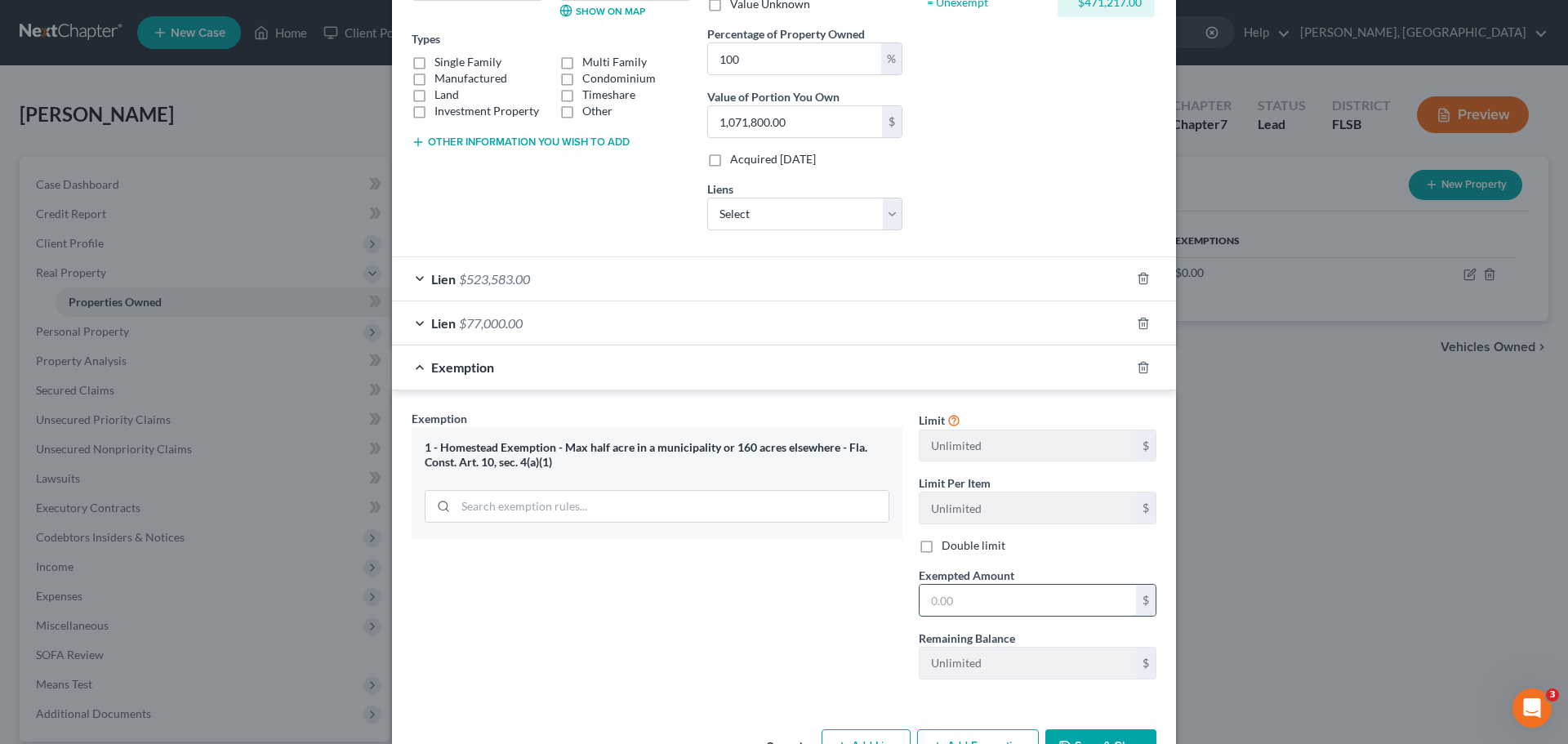
click at [970, 598] on input "text" at bounding box center [1027, 600] width 216 height 31
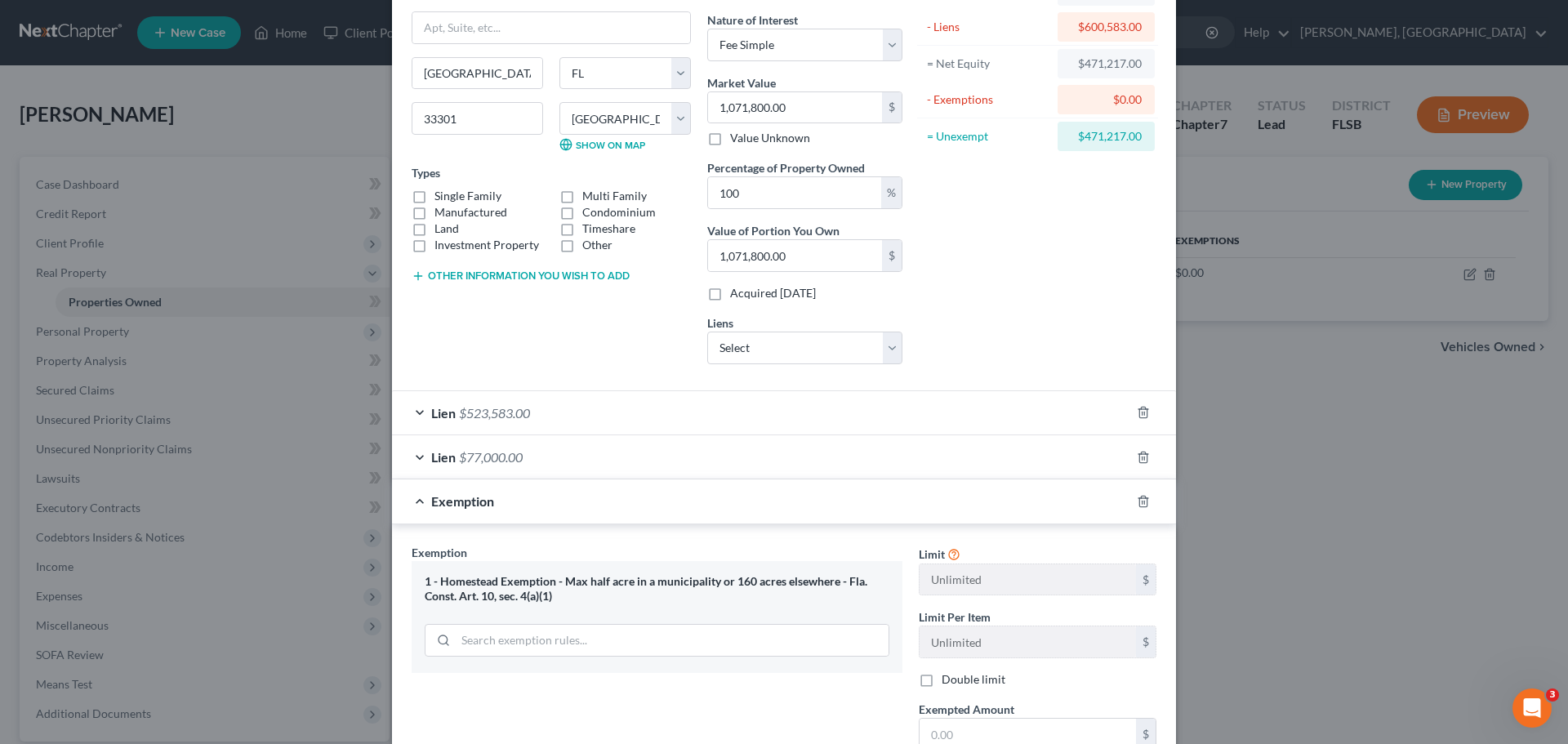
scroll to position [122, 0]
click at [924, 738] on input "text" at bounding box center [1027, 738] width 216 height 31
type input "471,217"
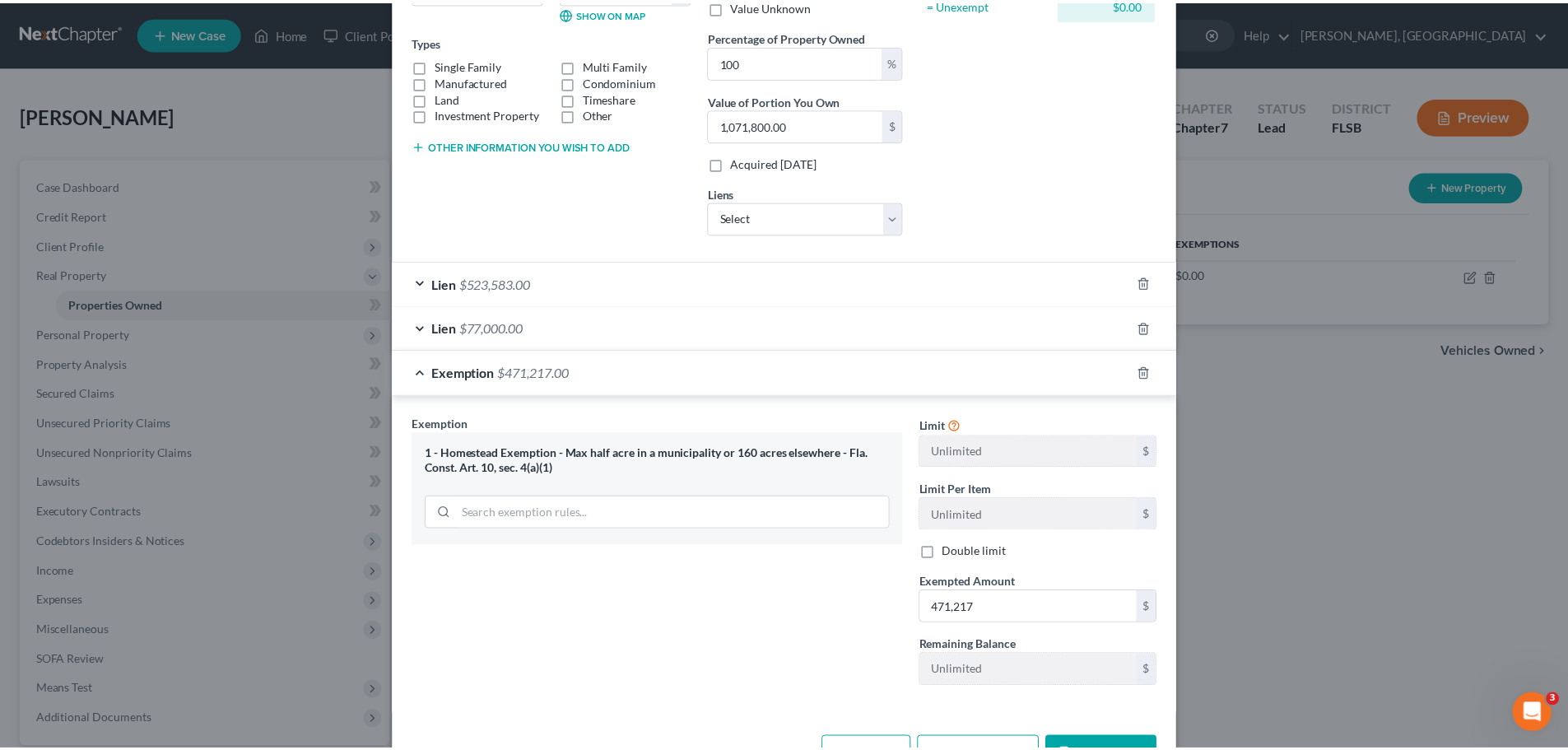
scroll to position [315, 0]
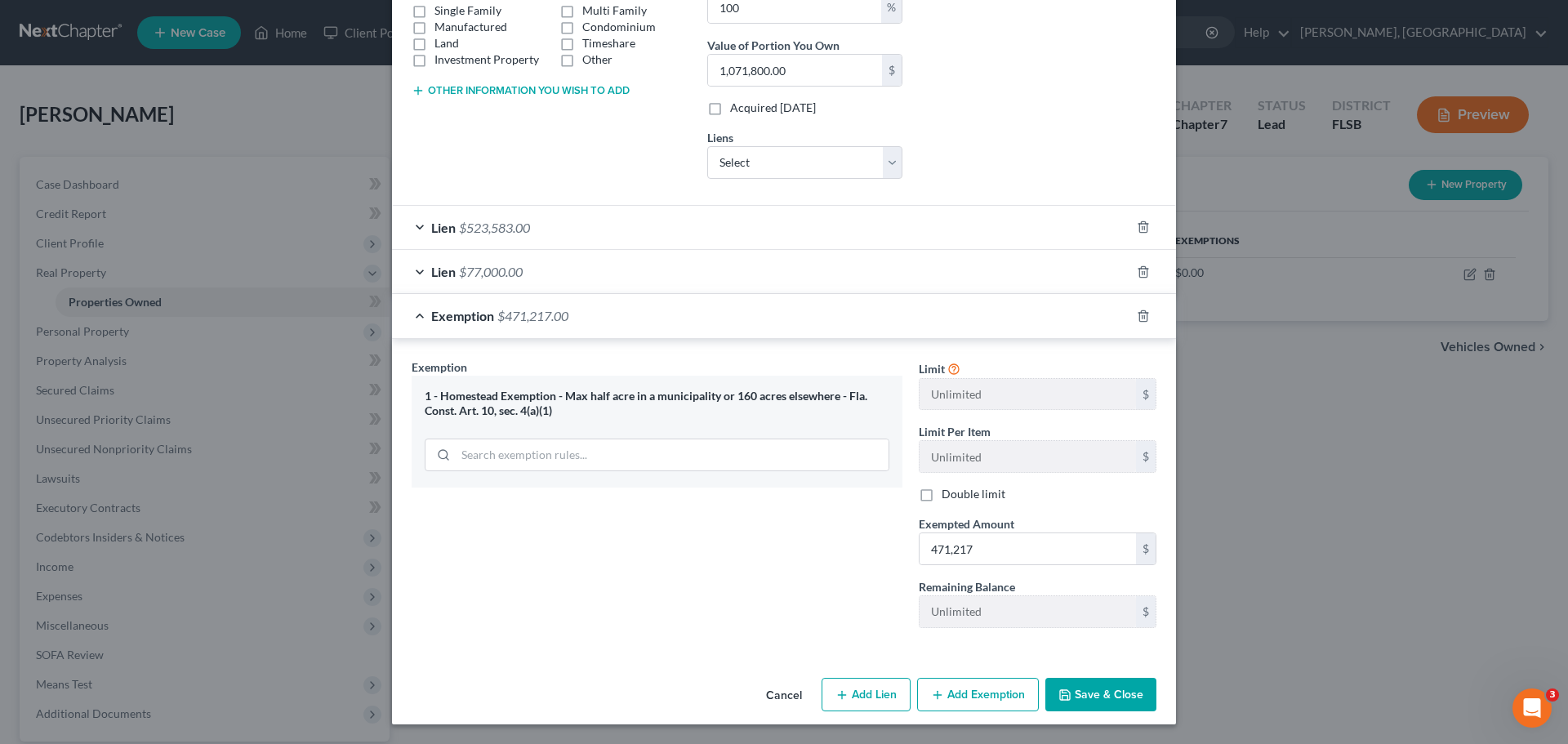
click at [1095, 698] on button "Save & Close" at bounding box center [1100, 694] width 111 height 34
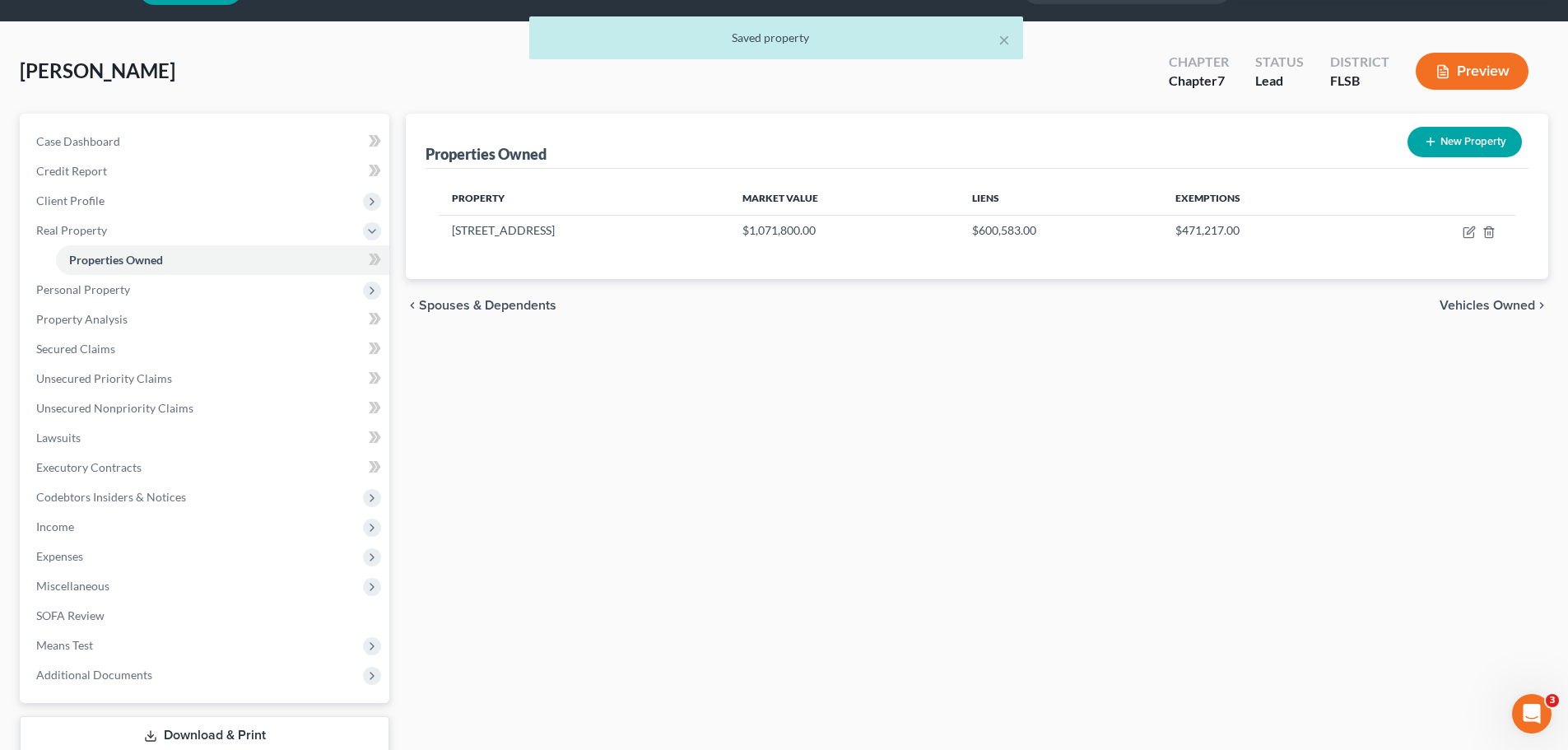
scroll to position [0, 0]
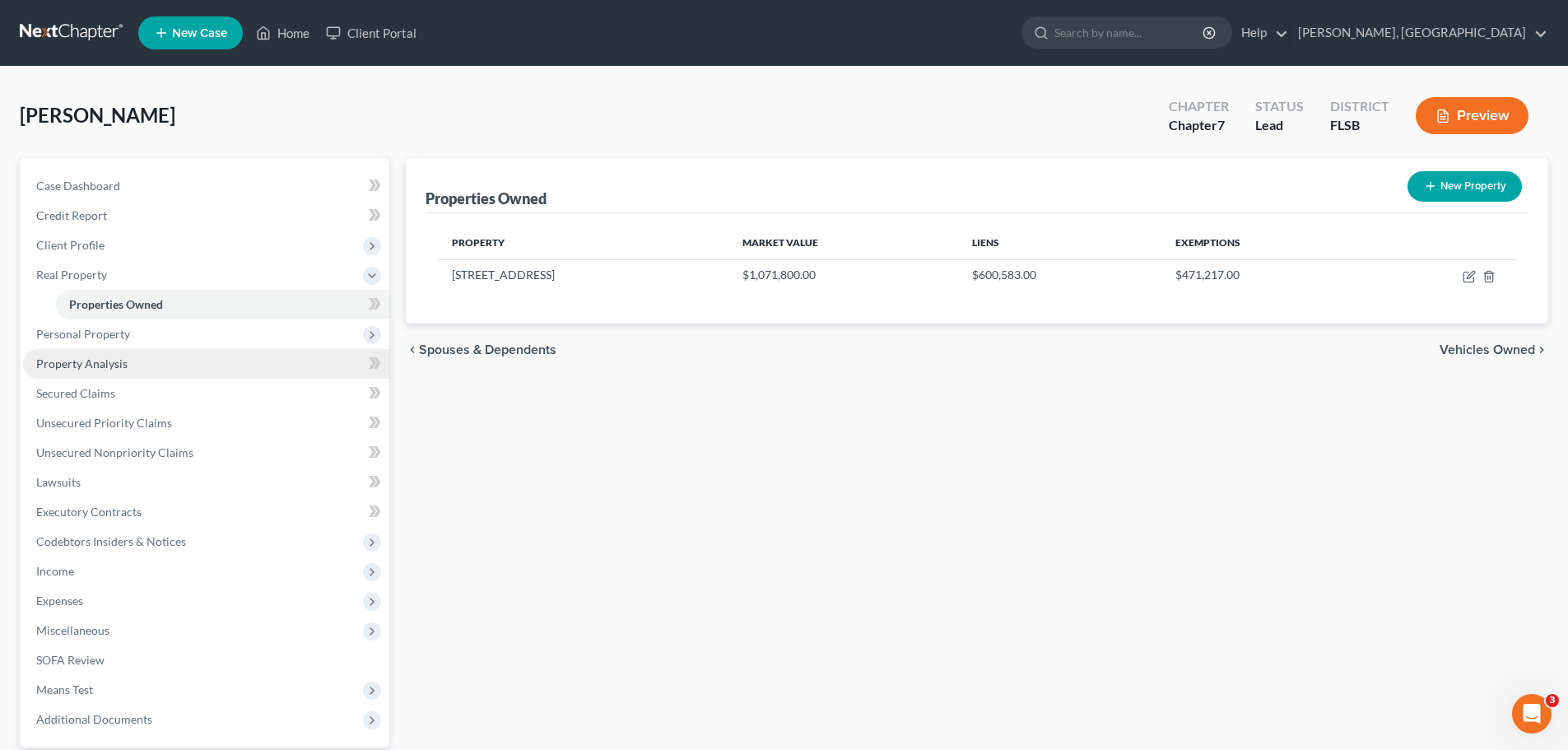
click at [101, 358] on span "Property Analysis" at bounding box center [82, 363] width 92 height 14
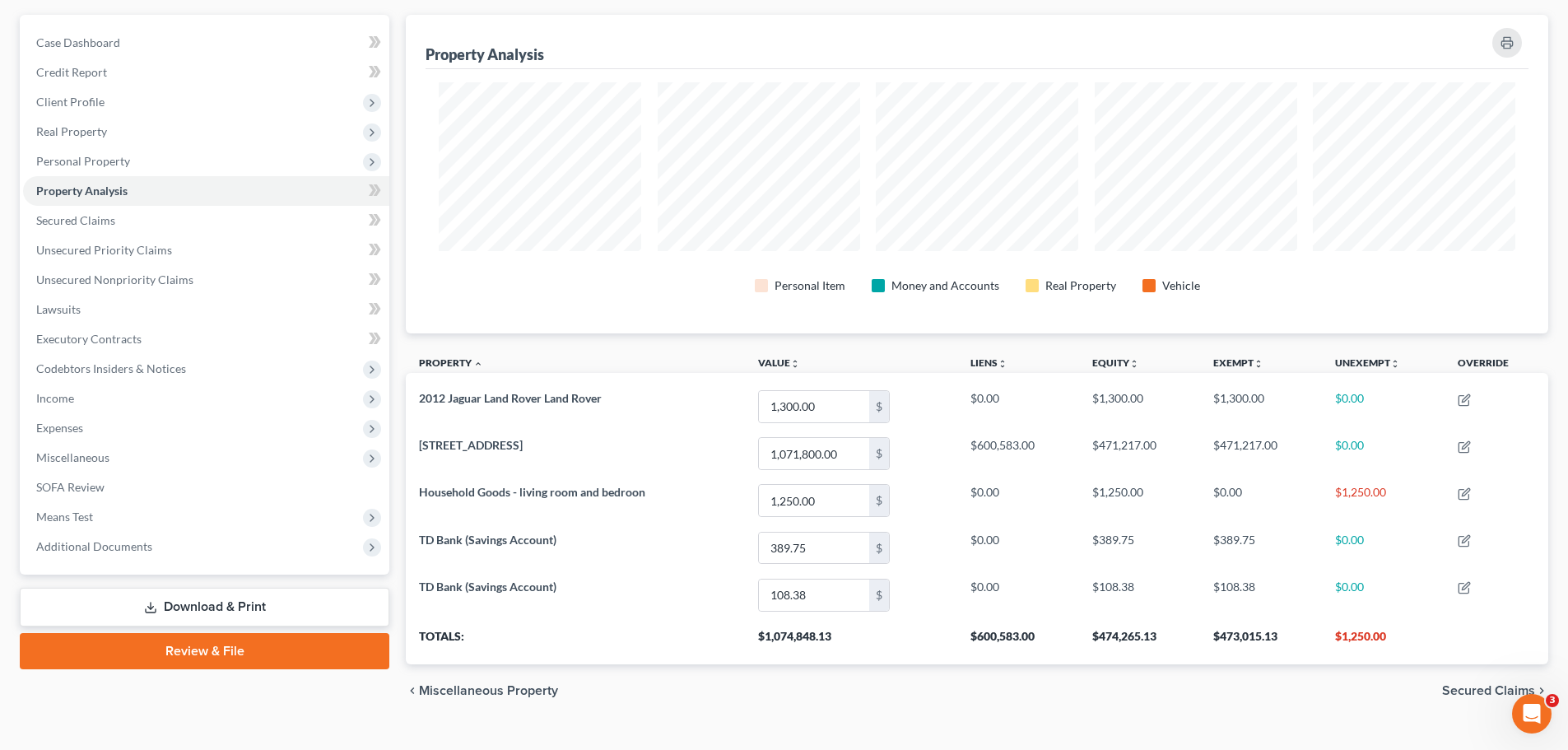
scroll to position [151, 0]
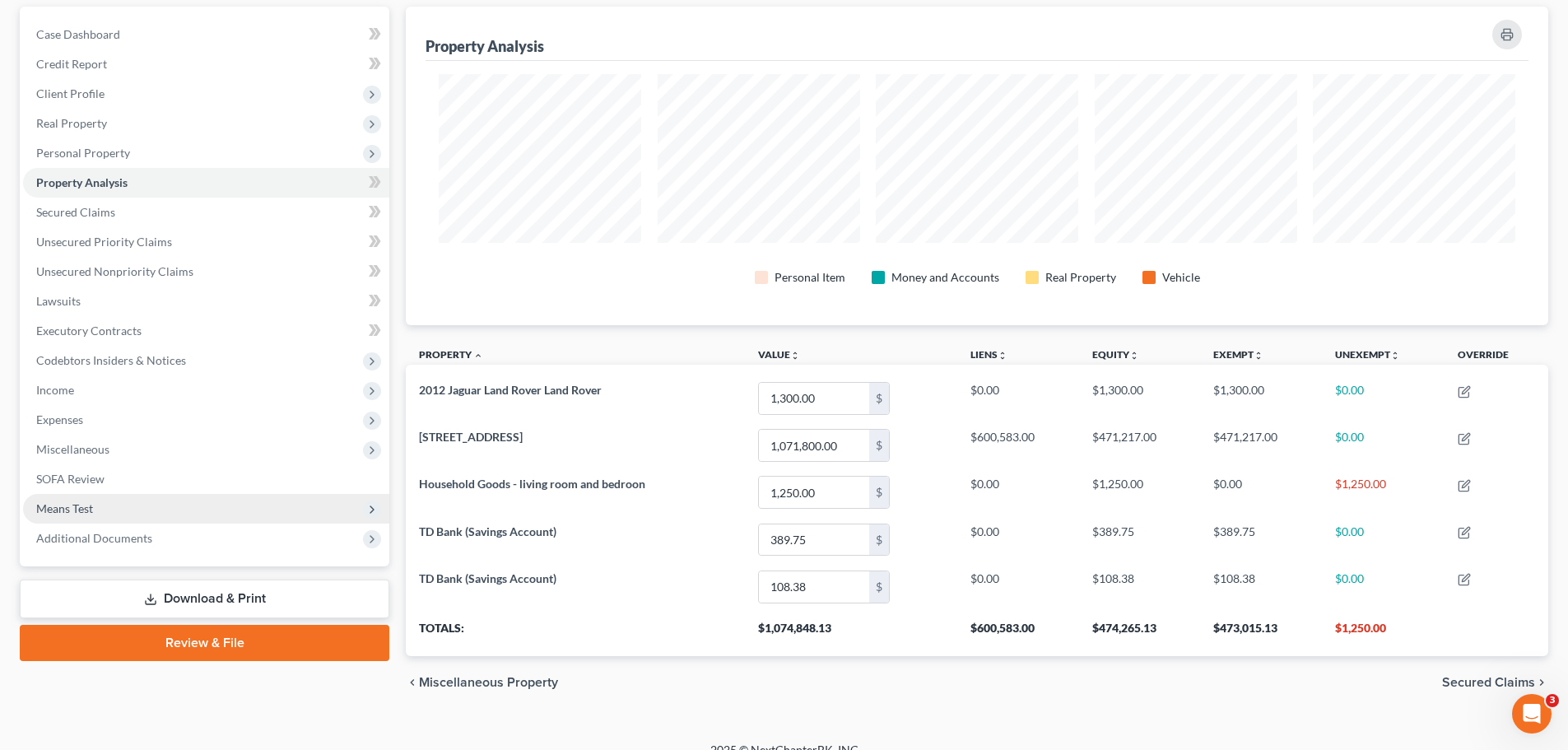
click at [97, 510] on span "Means Test" at bounding box center [205, 509] width 366 height 30
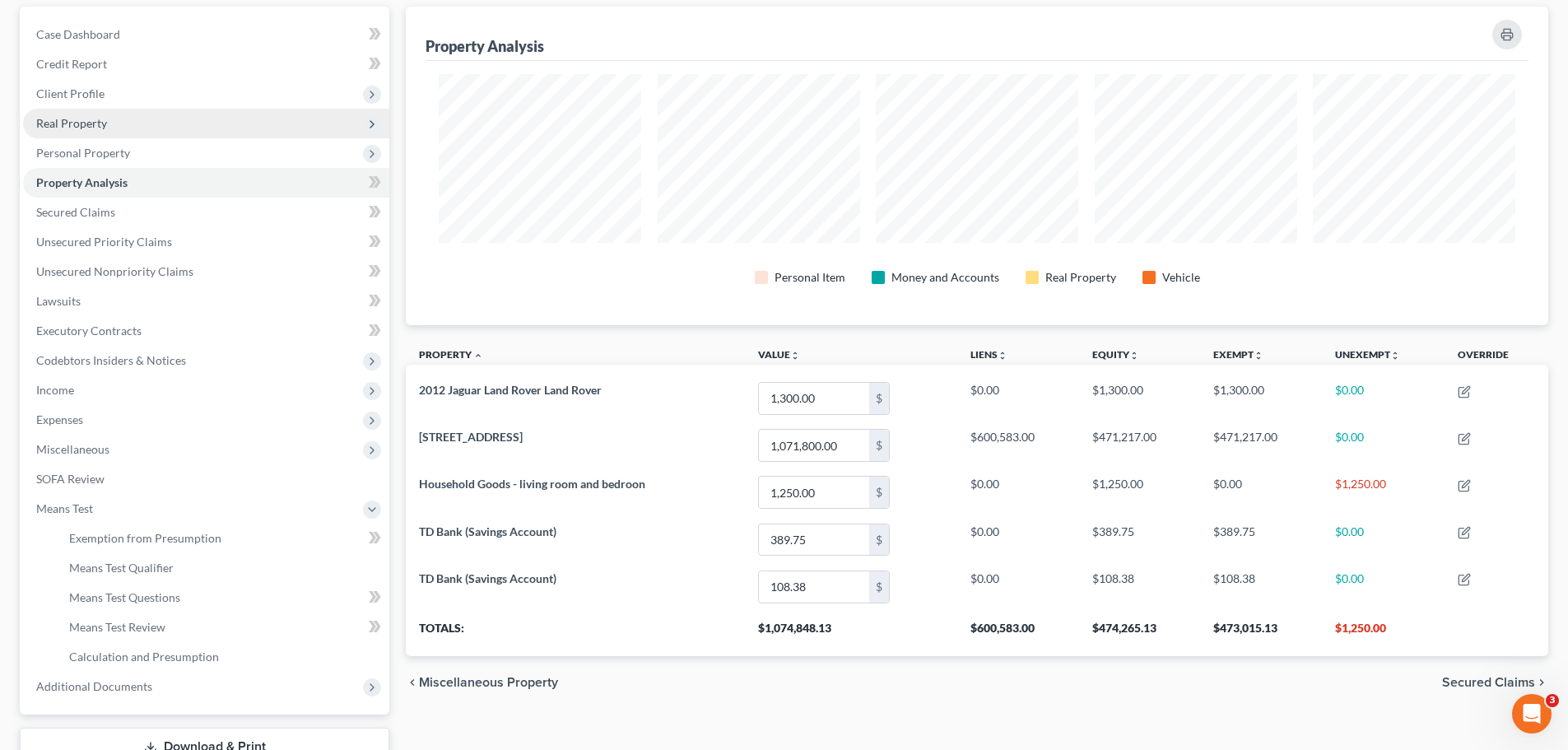
click at [79, 122] on span "Real Property" at bounding box center [72, 123] width 71 height 14
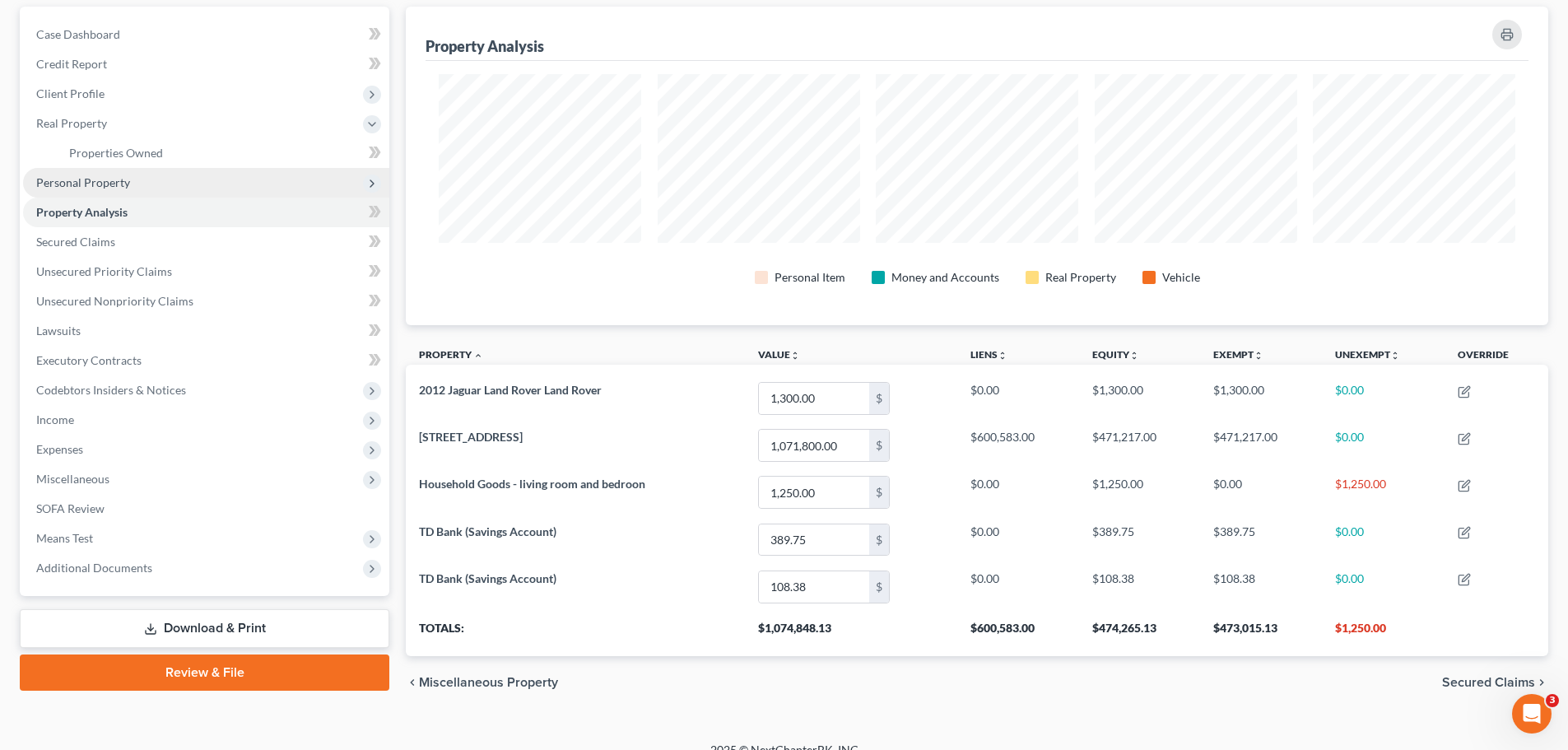
click at [107, 181] on span "Personal Property" at bounding box center [83, 183] width 94 height 14
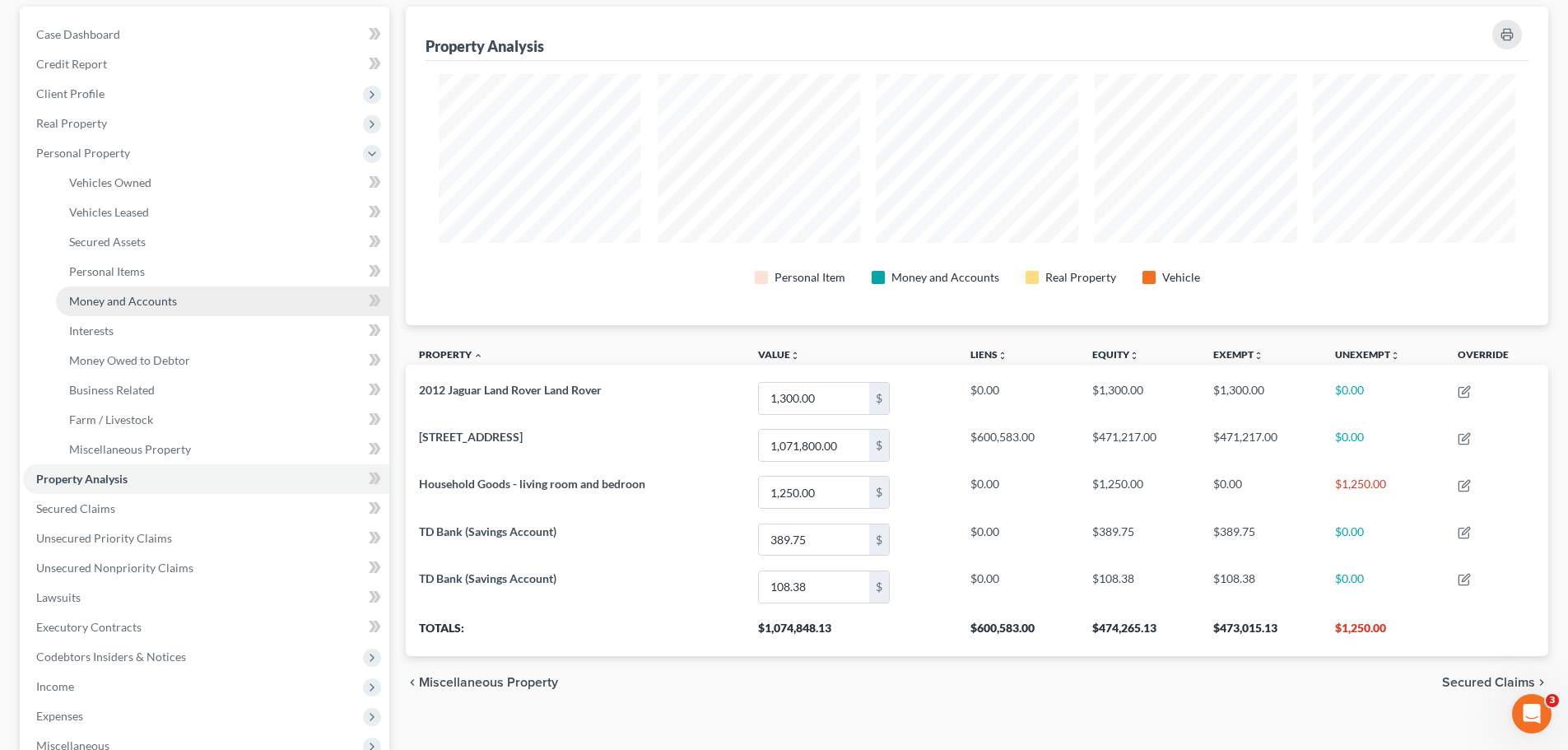
click at [141, 298] on span "Money and Accounts" at bounding box center [122, 301] width 108 height 14
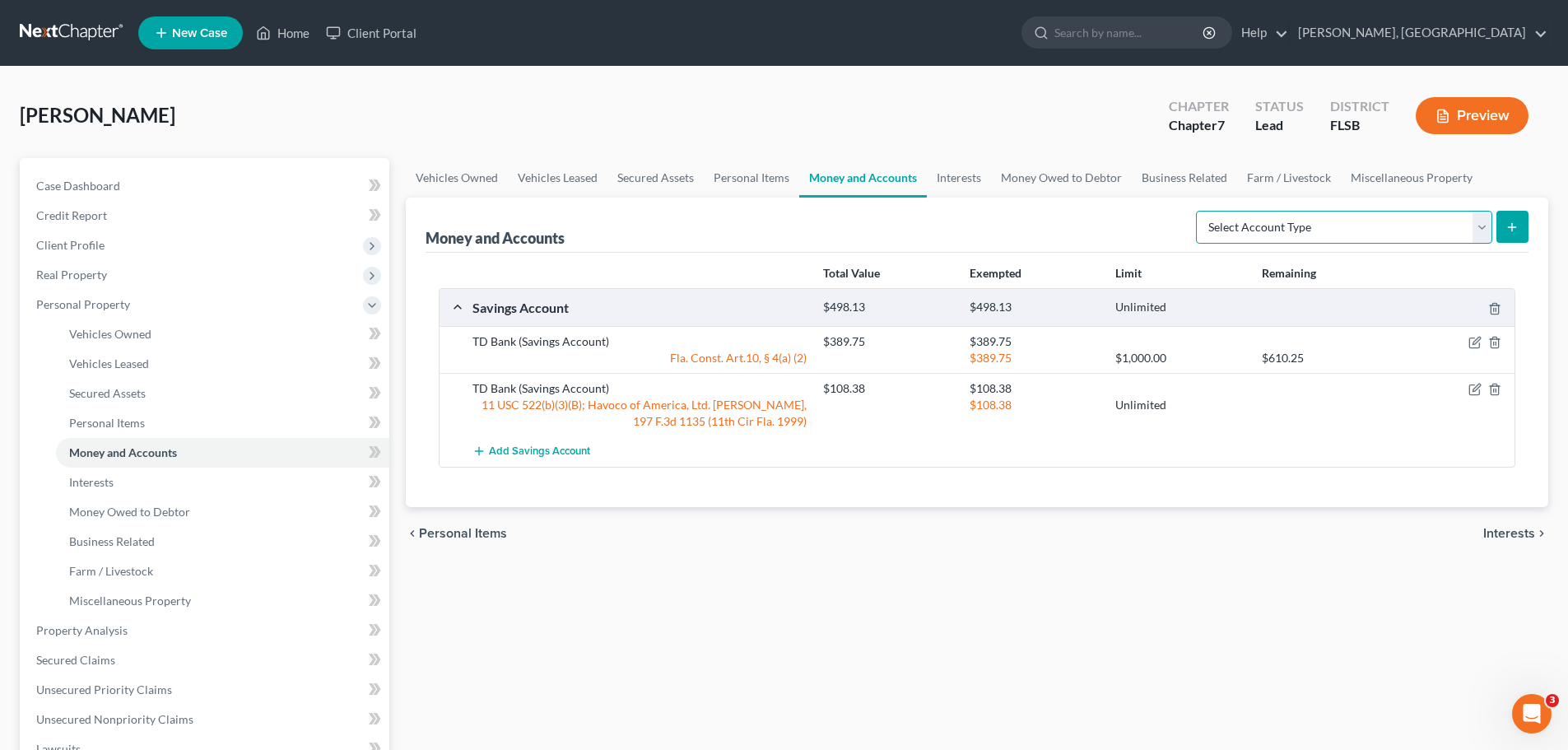
click at [1488, 231] on select "Select Account Type Brokerage Cash on Hand Certificates of Deposit Checking Acc…" at bounding box center [1344, 227] width 296 height 33
click at [1394, 184] on link "Miscellaneous Property" at bounding box center [1411, 178] width 141 height 39
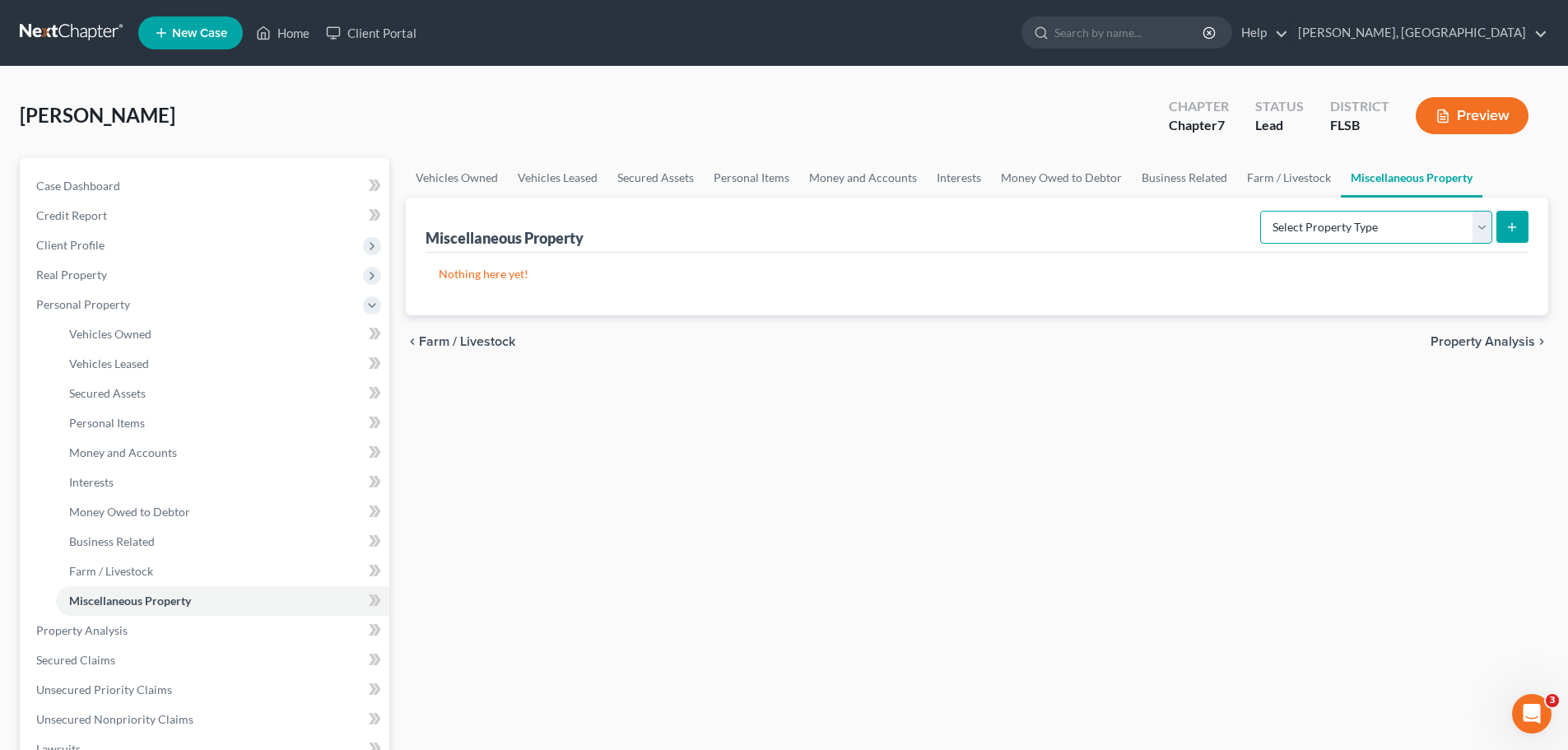
click at [1481, 225] on select "Select Property Type Assigned for Creditor Benefit Within 1 Year Holding for An…" at bounding box center [1376, 227] width 232 height 33
click at [946, 180] on link "Interests" at bounding box center [958, 178] width 64 height 39
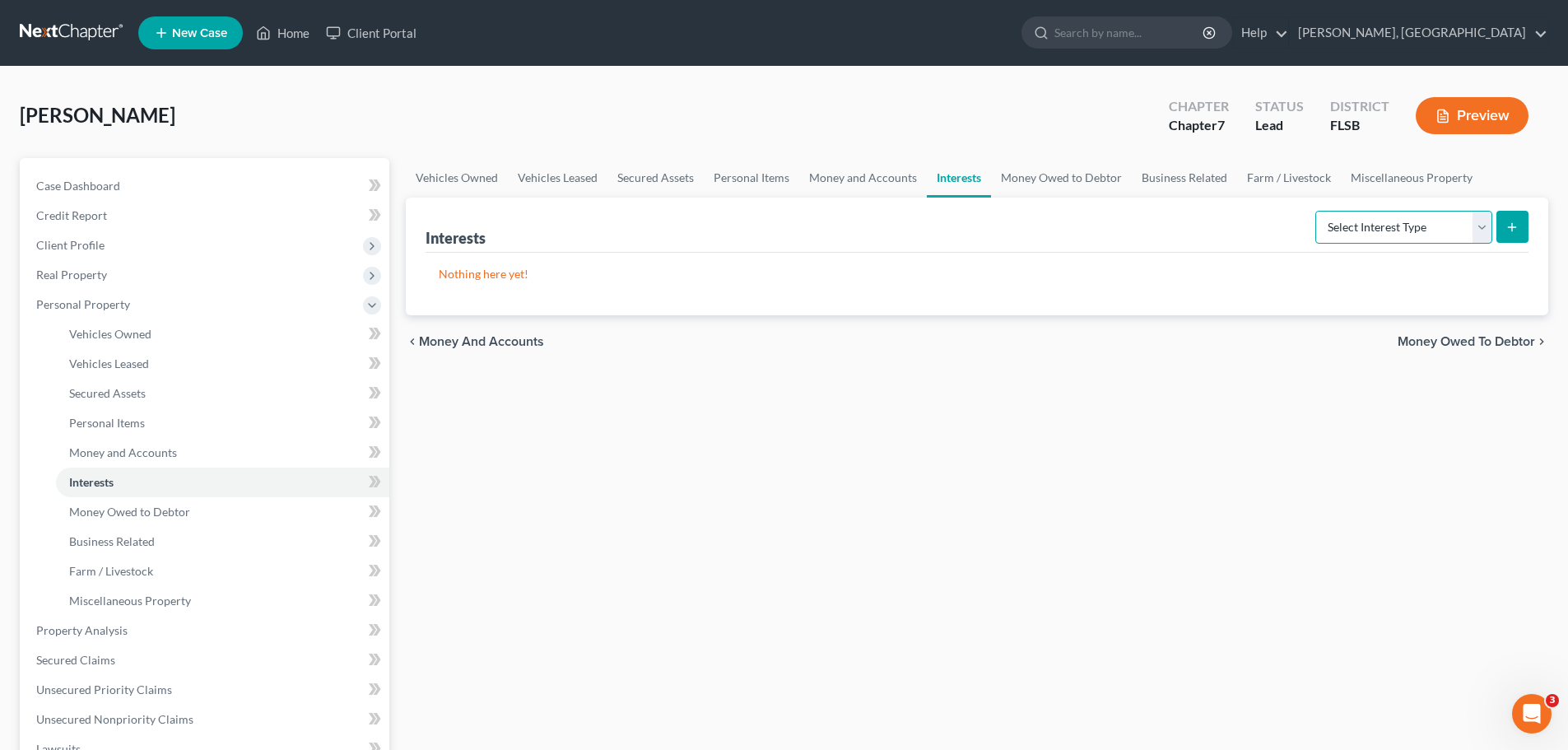
click at [1480, 228] on select "Select Interest Type 401K Annuity Bond Education IRA Government Bond Government…" at bounding box center [1403, 227] width 177 height 33
select select "other_retirement_plan"
click at [1317, 211] on select "Select Interest Type 401K Annuity Bond Education IRA Government Bond Government…" at bounding box center [1403, 227] width 177 height 33
click at [1510, 225] on icon "submit" at bounding box center [1512, 227] width 13 height 13
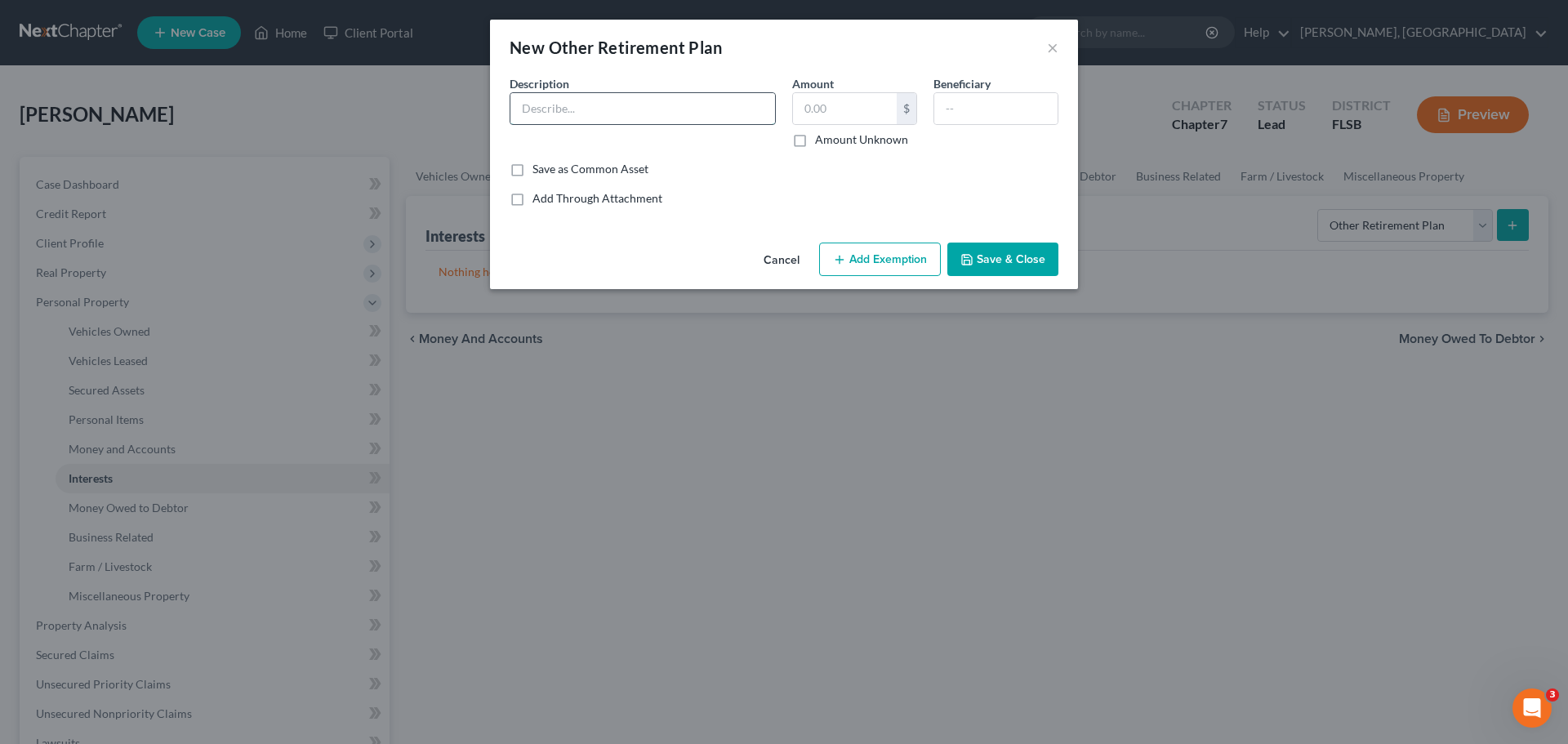
click at [598, 109] on input "text" at bounding box center [642, 109] width 264 height 31
type input "Principal"
type input "1,280.29"
click at [954, 101] on input "text" at bounding box center [995, 109] width 123 height 31
type input "debtor 1"
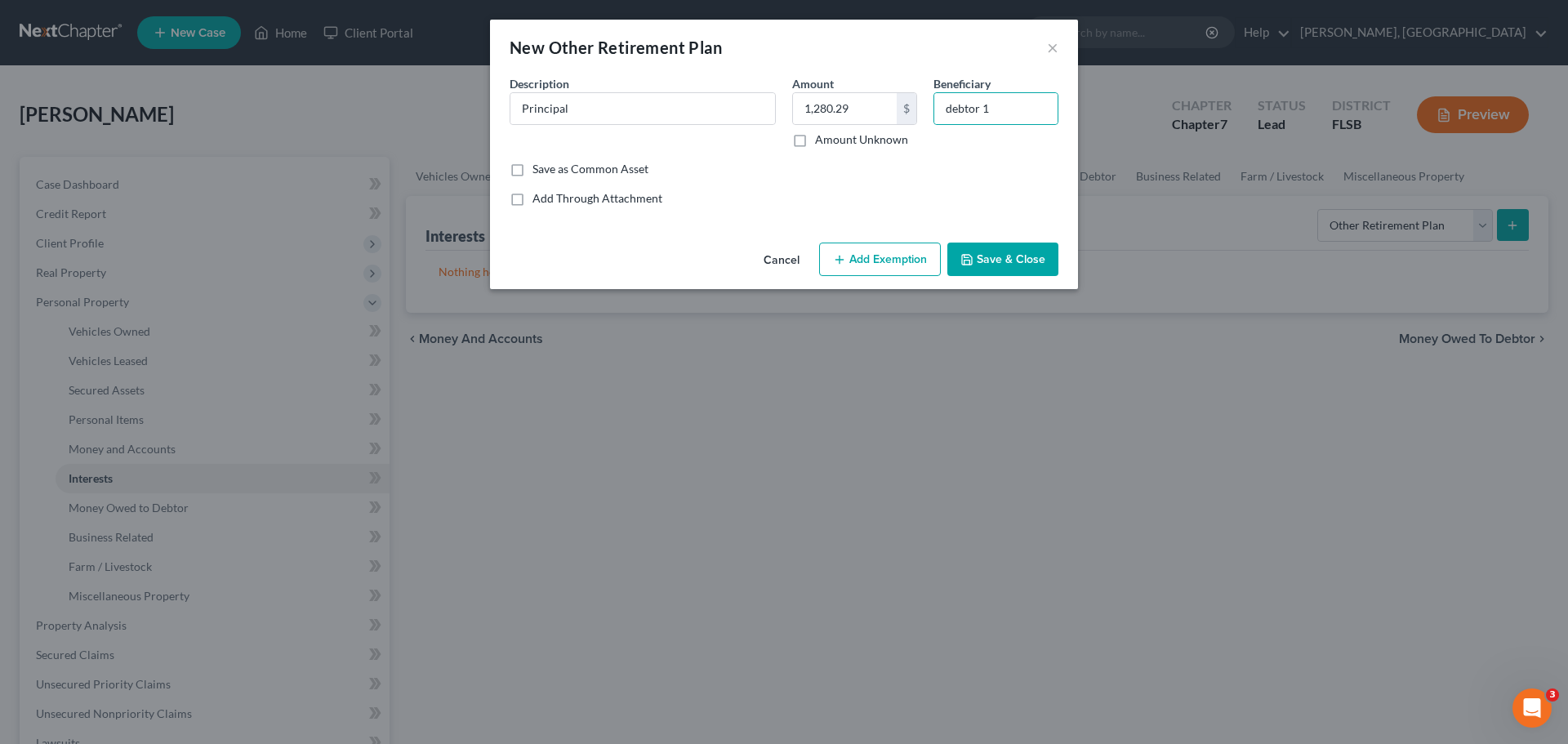
click at [871, 262] on button "Add Exemption" at bounding box center [880, 259] width 121 height 34
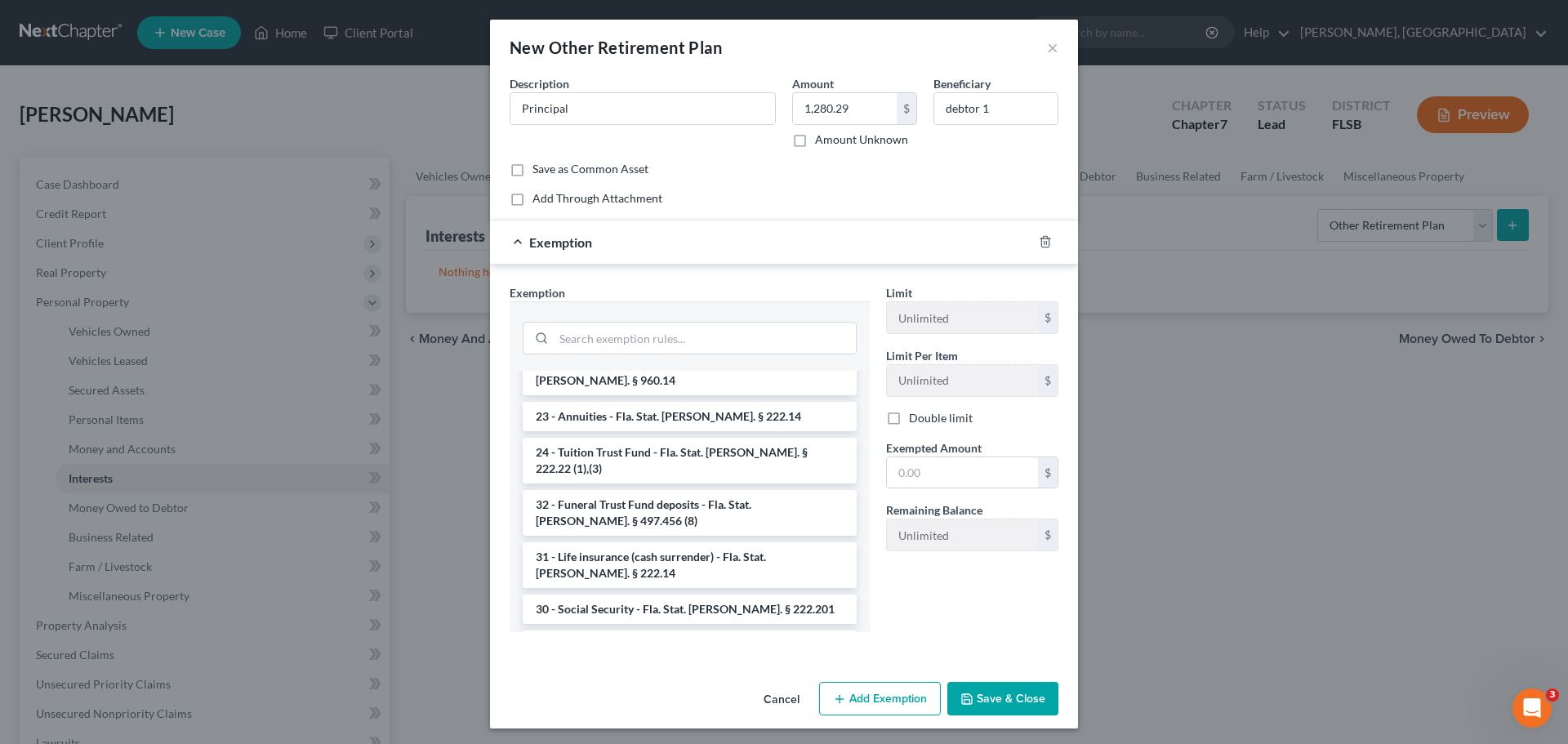
scroll to position [763, 0]
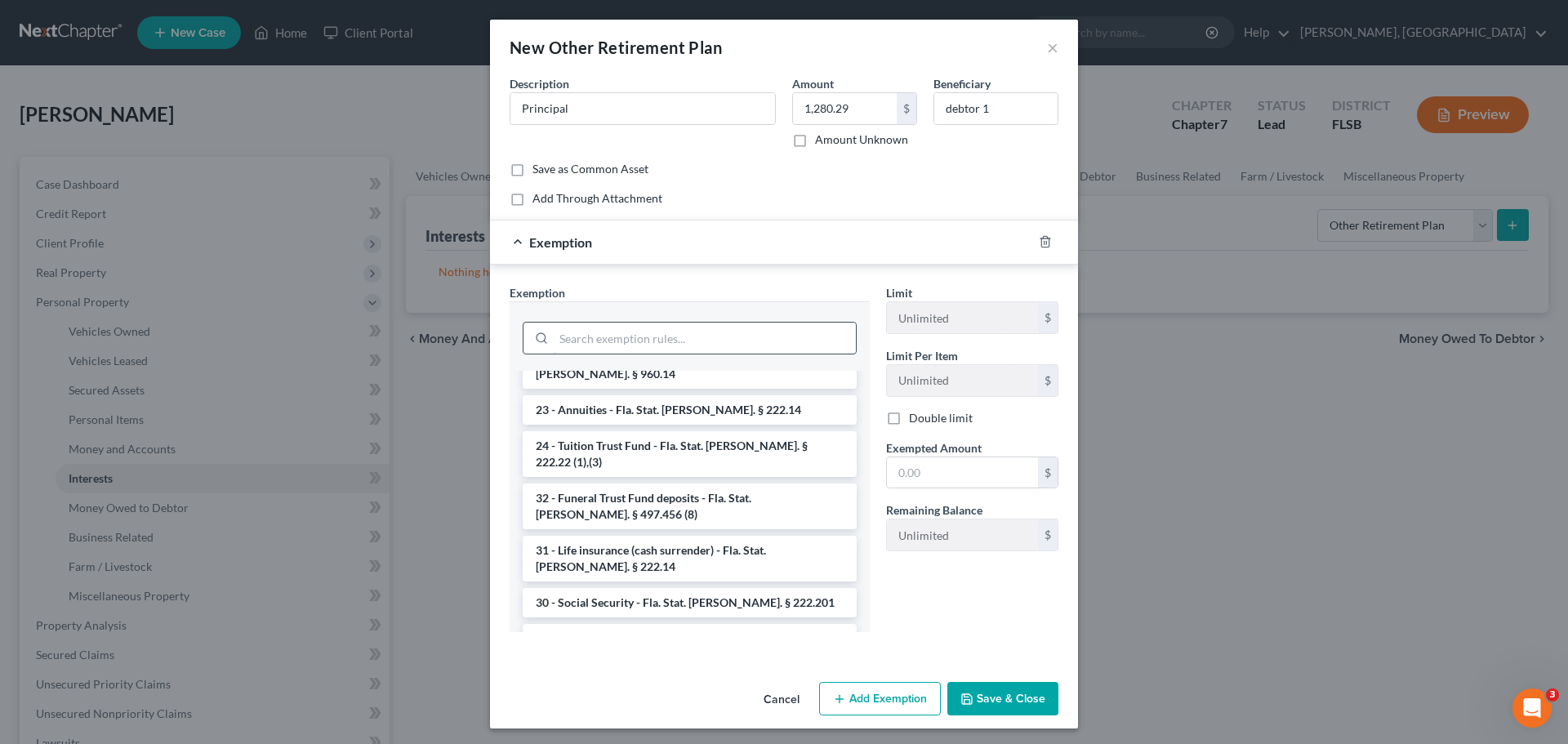
click at [590, 343] on input "search" at bounding box center [705, 339] width 302 height 31
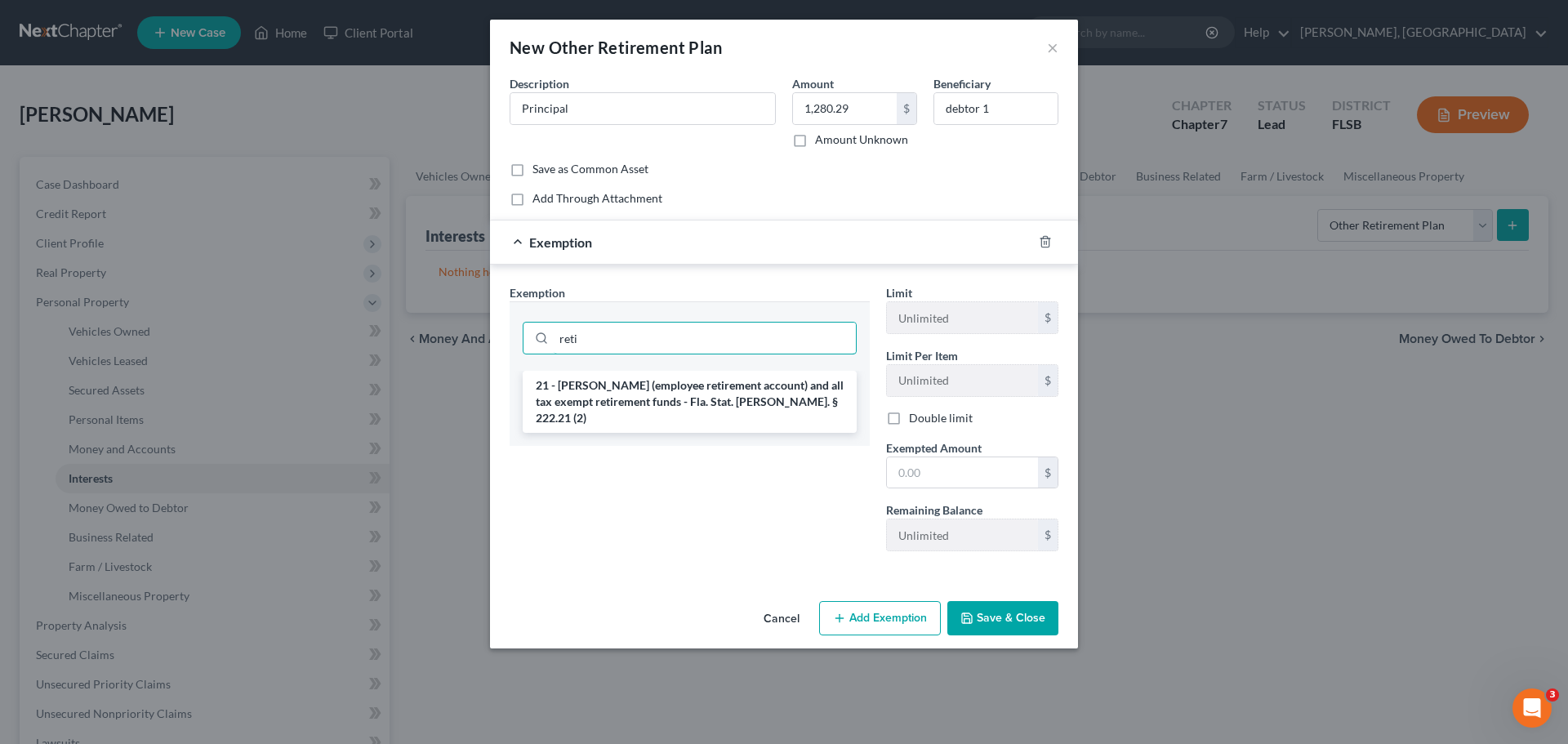
drag, startPoint x: 648, startPoint y: 338, endPoint x: 478, endPoint y: 343, distance: 170.1
click at [478, 343] on div "New Other Retirement Plan × An exemption set must first be selected from the Fi…" at bounding box center [784, 372] width 1568 height 744
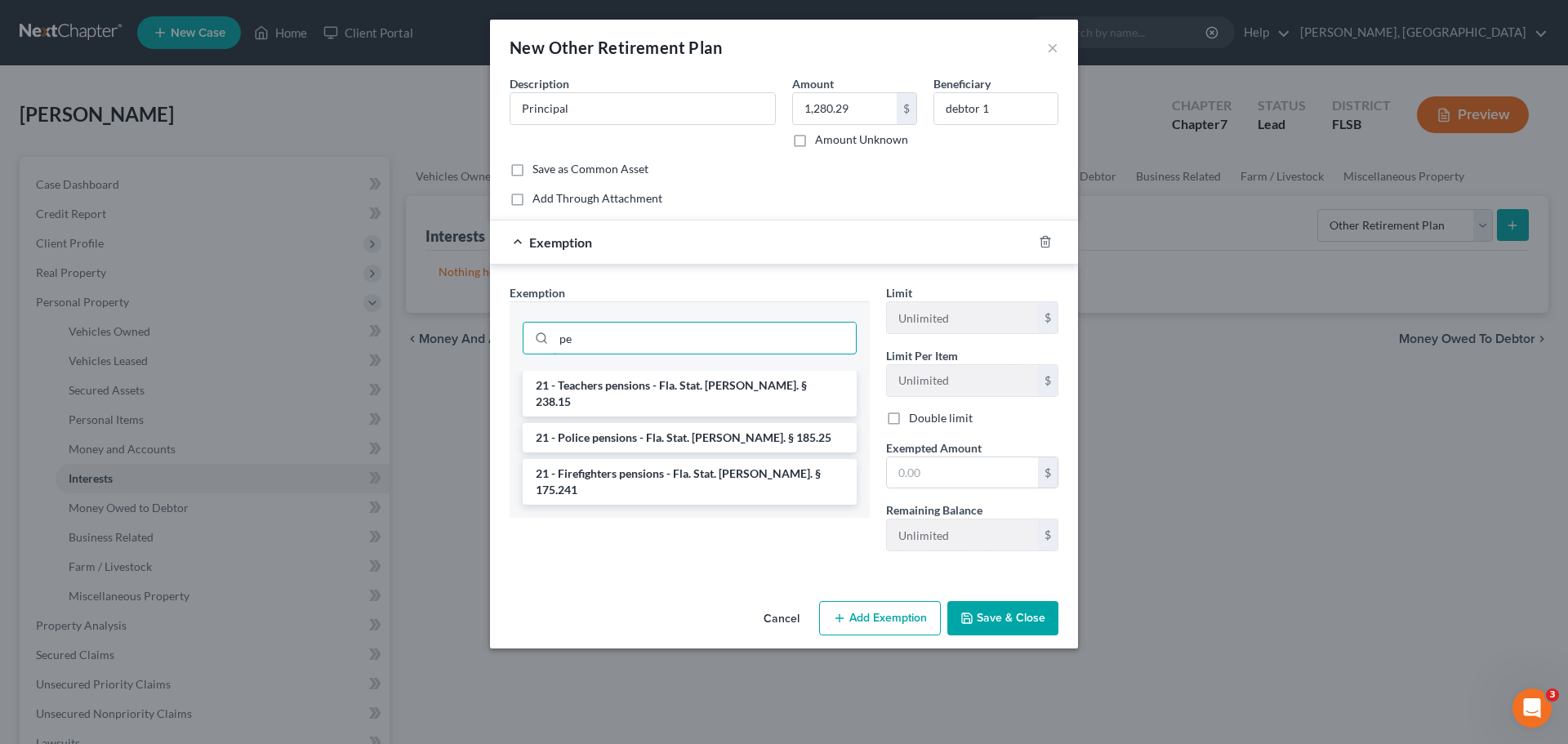
type input "p"
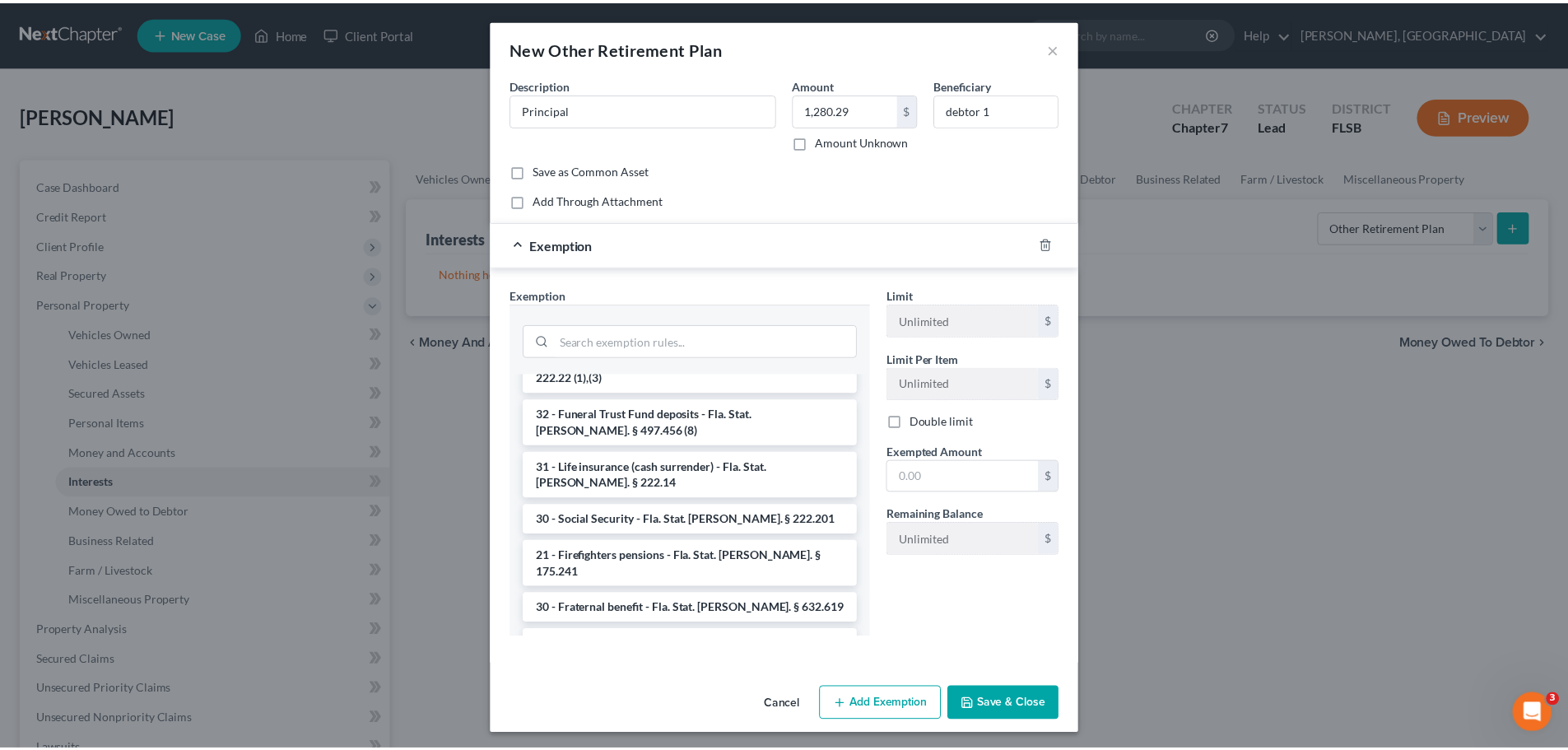
scroll to position [869, 0]
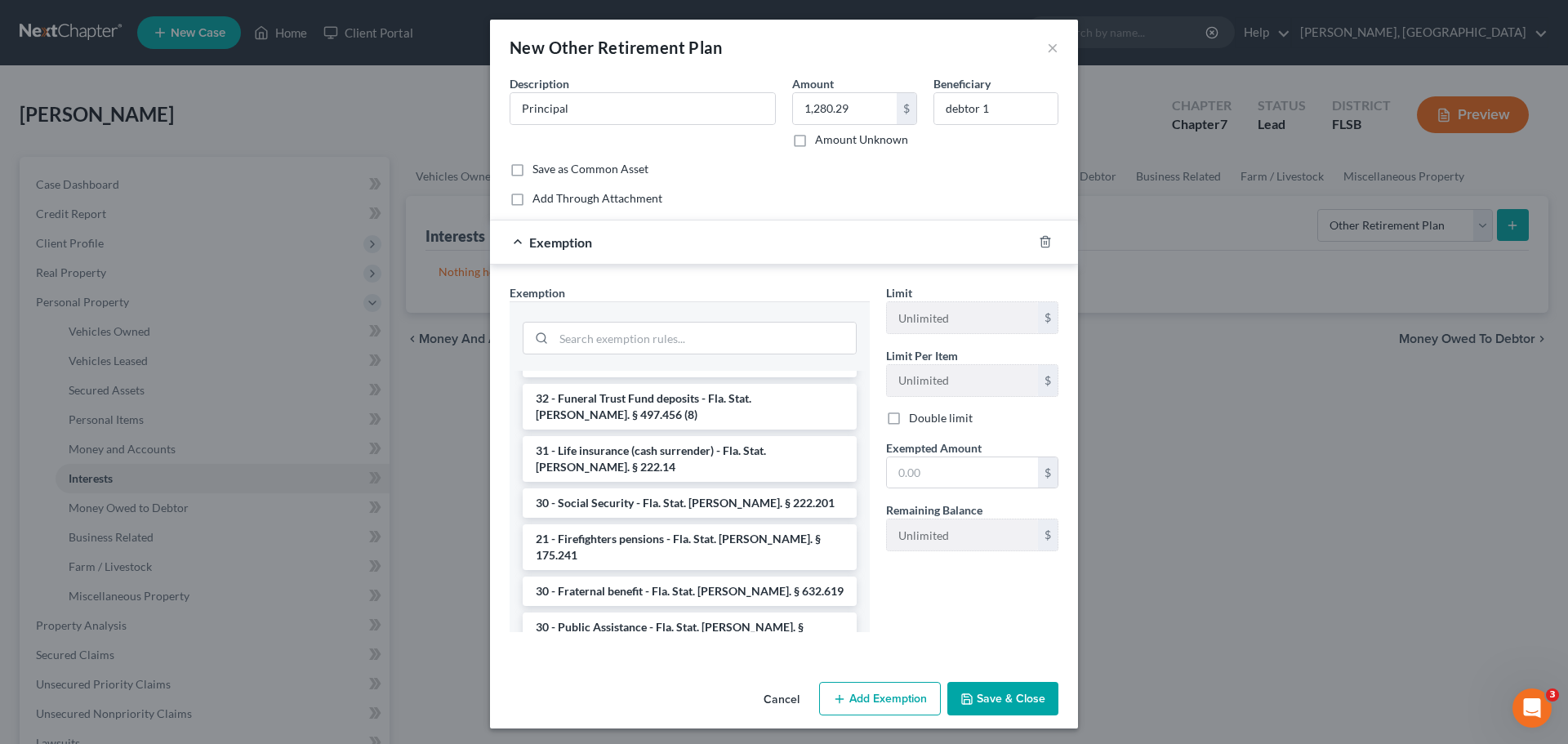
click at [596, 665] on li "21 - IRA & Roth IRA - Fla. Stat. Ann. § 222.21 (2)" at bounding box center [689, 687] width 334 height 46
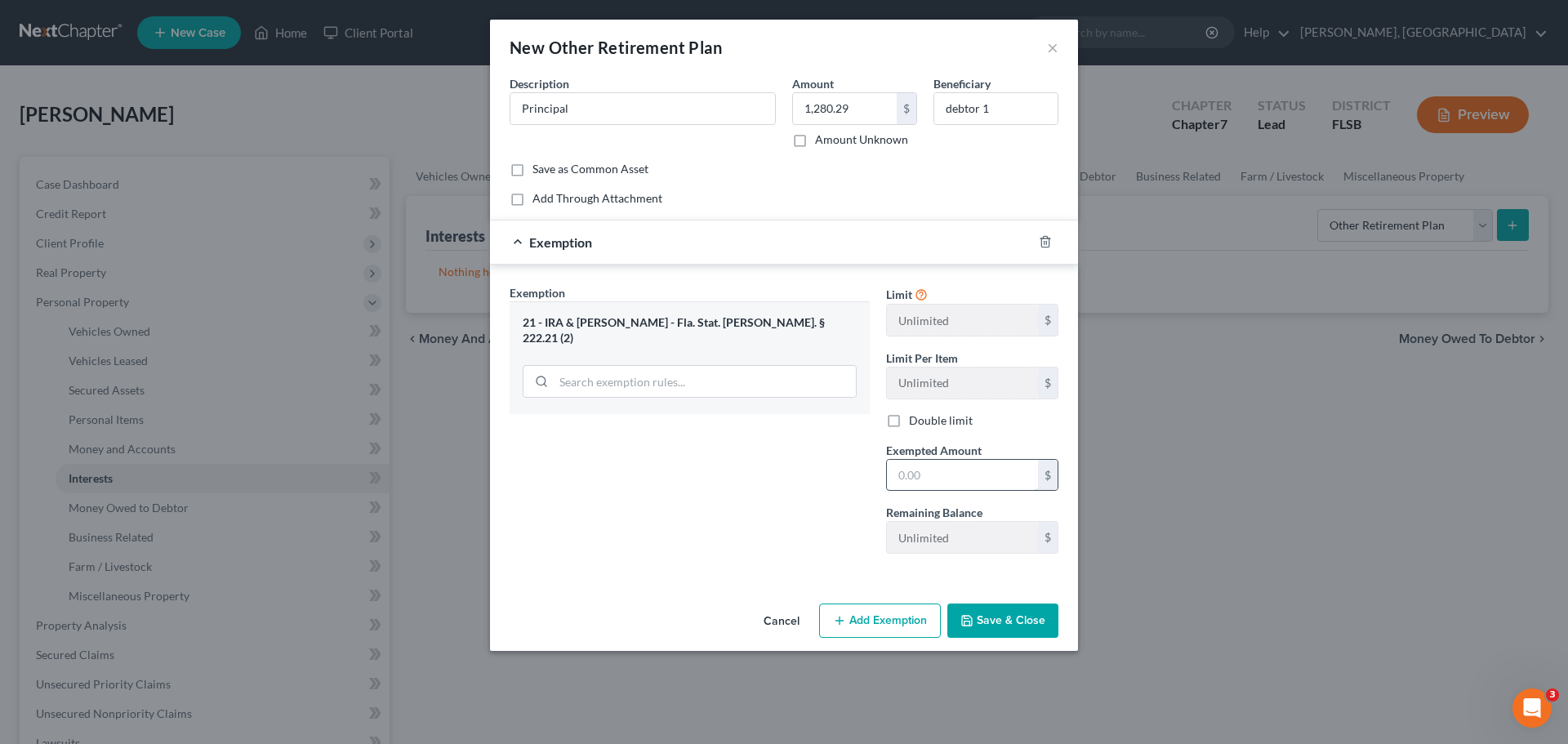
click at [949, 480] on input "text" at bounding box center [962, 476] width 151 height 31
type input "1,280.29"
click at [998, 627] on button "Save & Close" at bounding box center [1002, 620] width 111 height 34
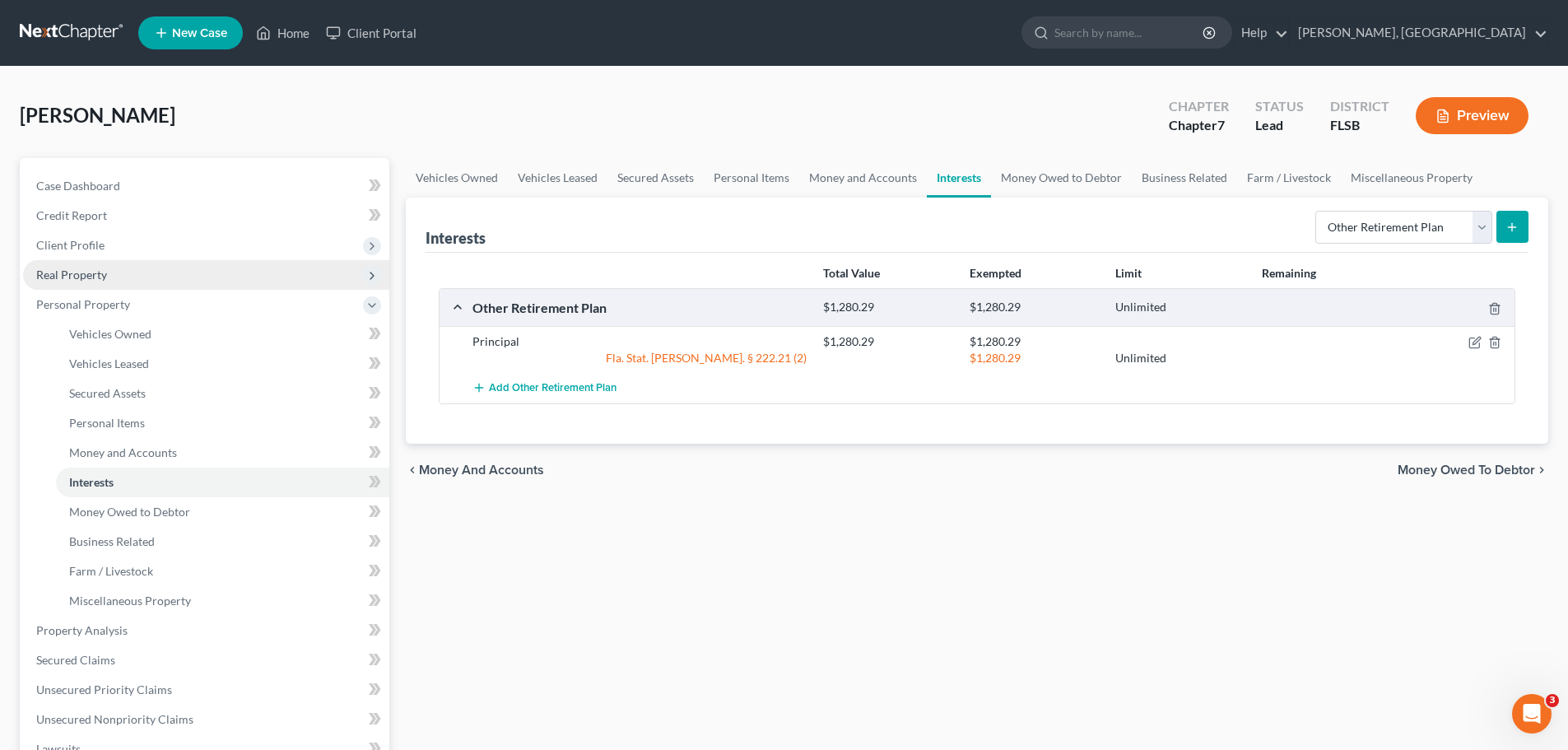
click at [84, 267] on span "Real Property" at bounding box center [72, 274] width 71 height 14
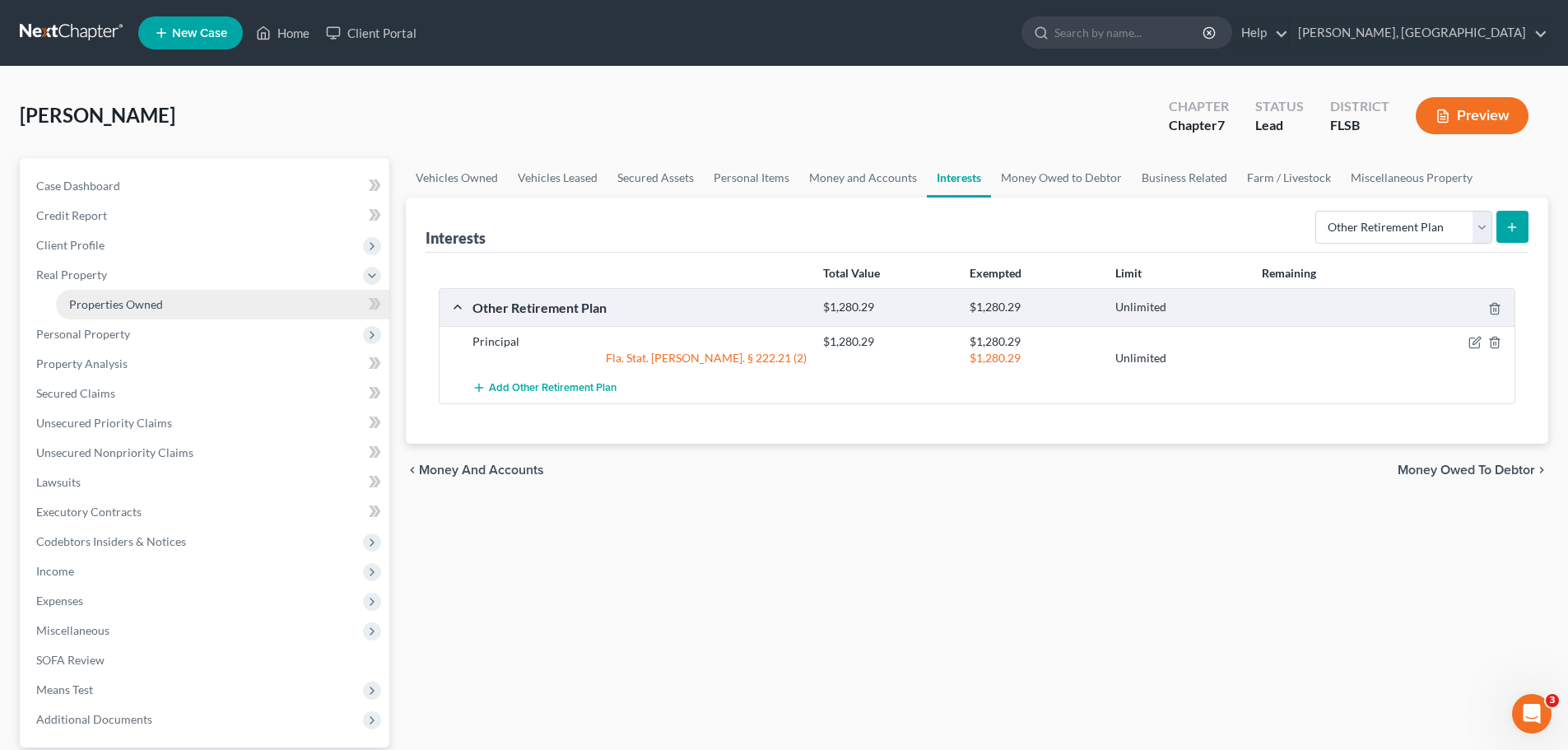
click at [117, 311] on span "Properties Owned" at bounding box center [115, 304] width 94 height 14
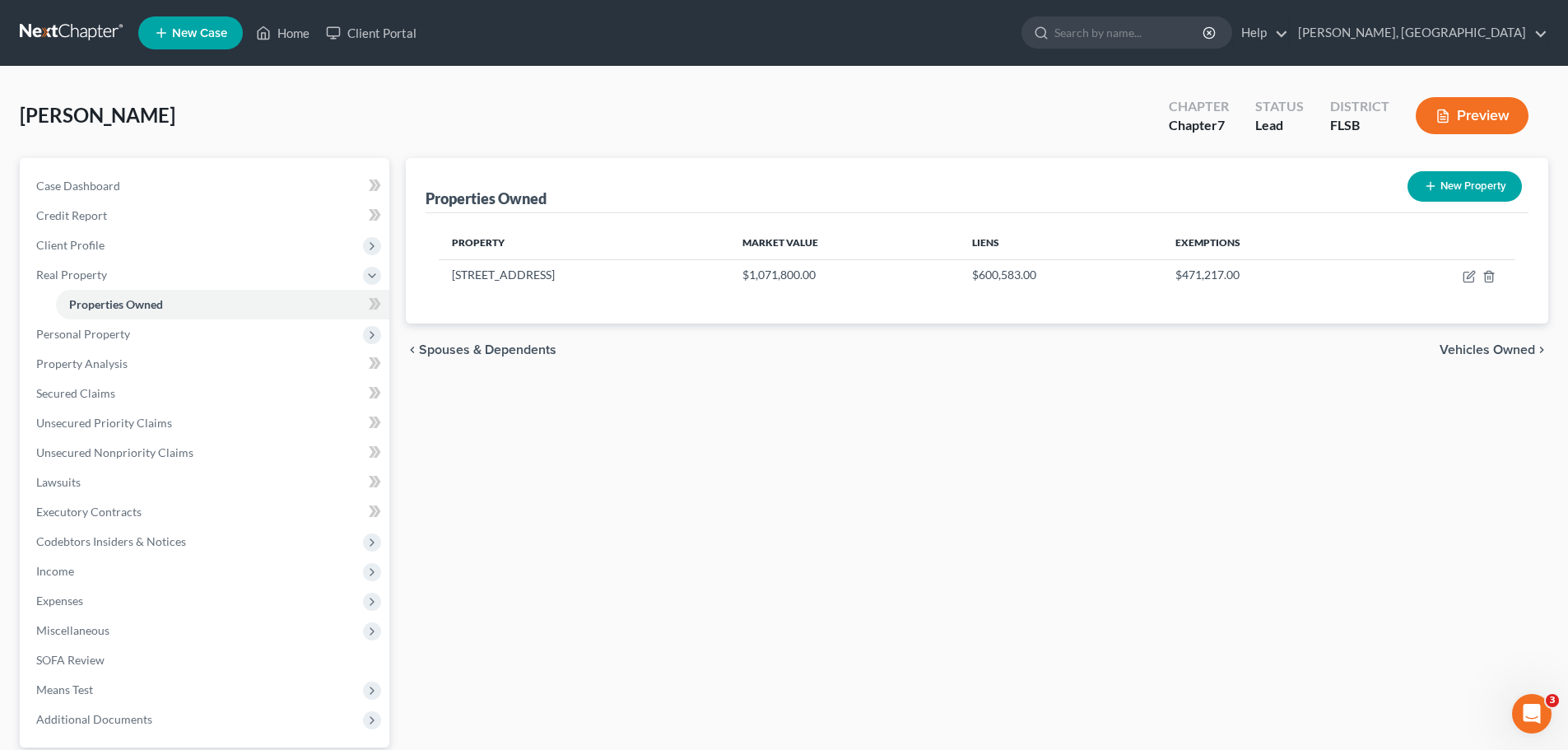
click at [1464, 187] on button "New Property" at bounding box center [1465, 187] width 114 height 31
select select "9"
select select "5"
select select "0"
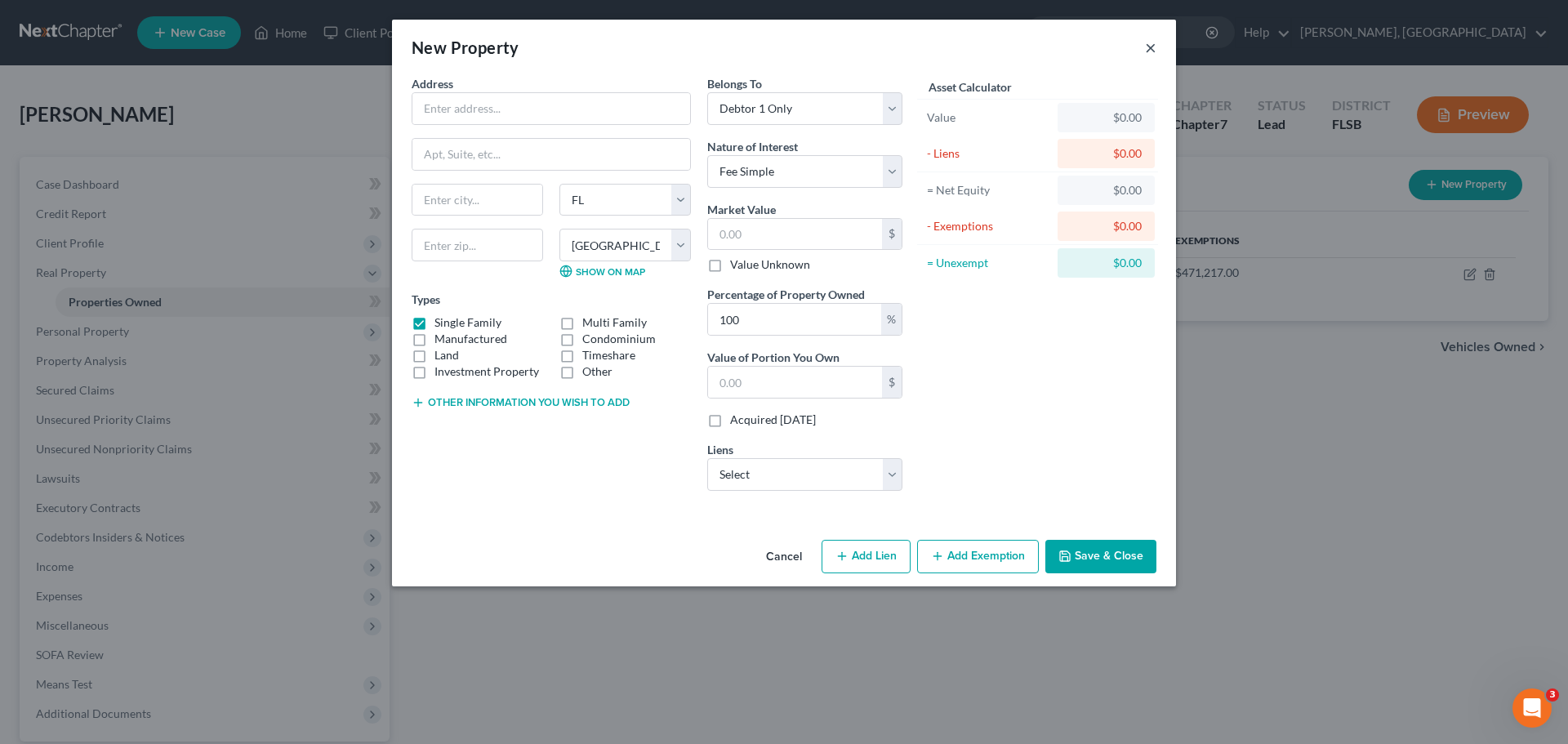
click at [1153, 46] on button "×" at bounding box center [1151, 47] width 12 height 20
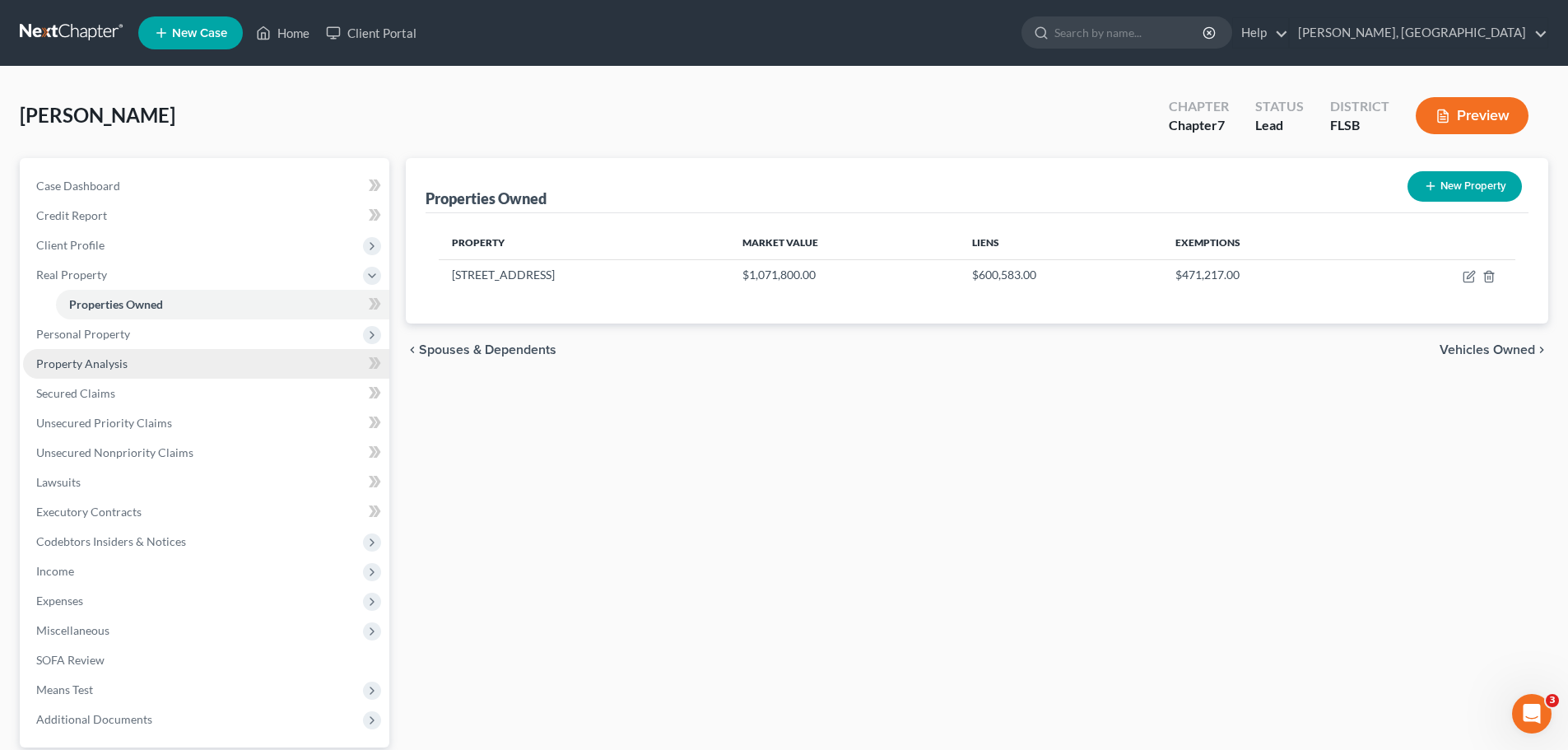
click at [96, 363] on span "Property Analysis" at bounding box center [82, 363] width 92 height 14
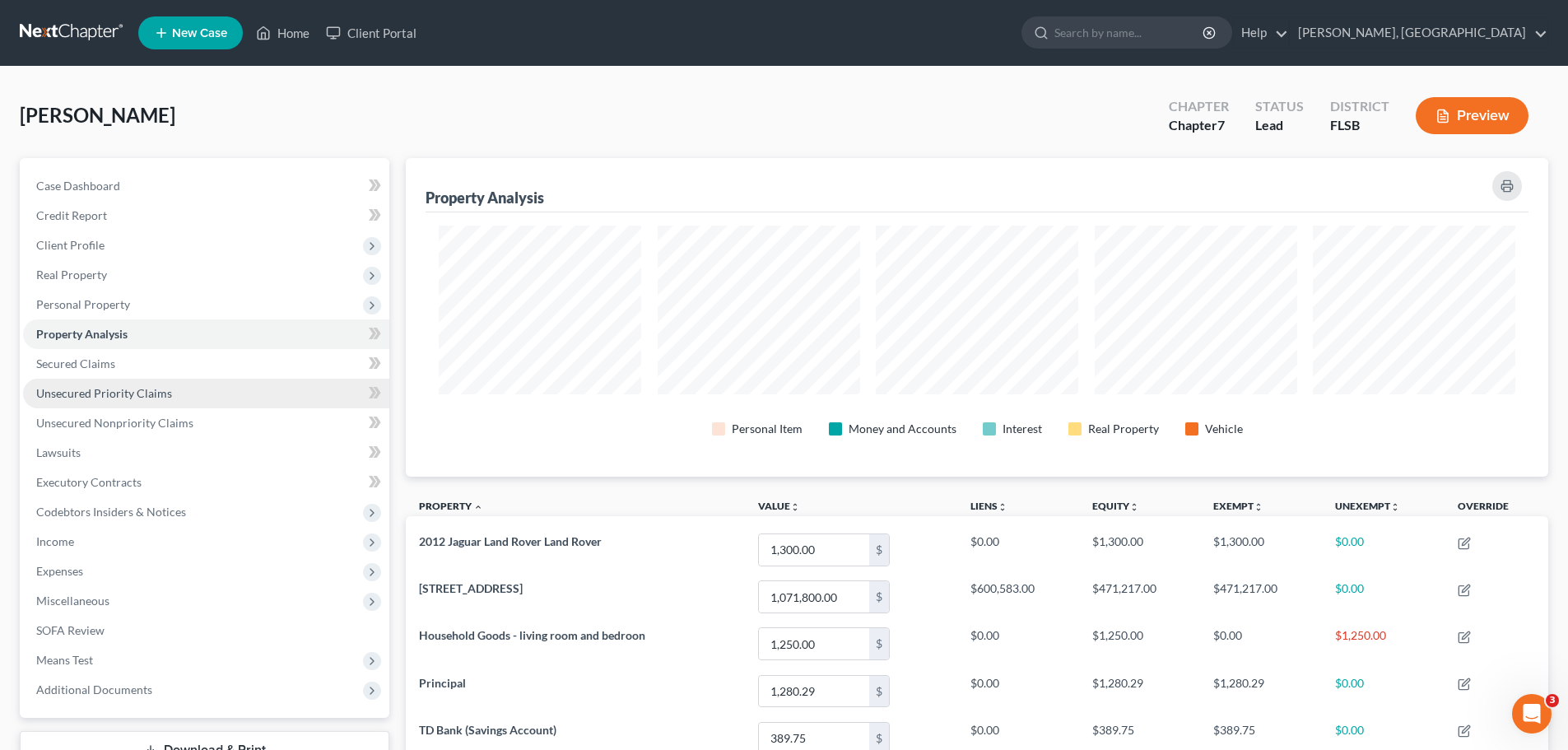
scroll to position [319, 1143]
click at [97, 392] on span "Unsecured Priority Claims" at bounding box center [105, 393] width 136 height 14
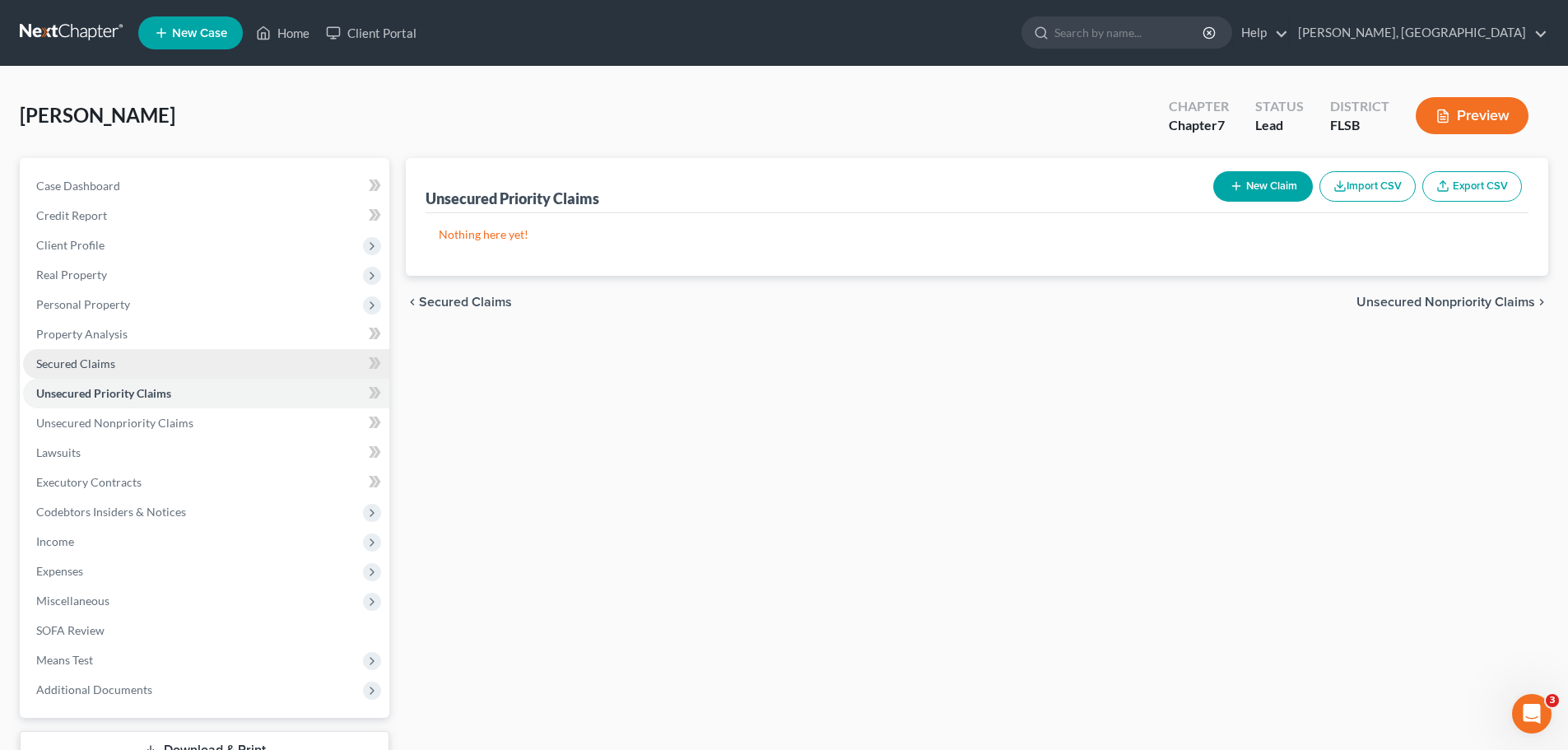
click at [95, 364] on span "Secured Claims" at bounding box center [76, 363] width 79 height 14
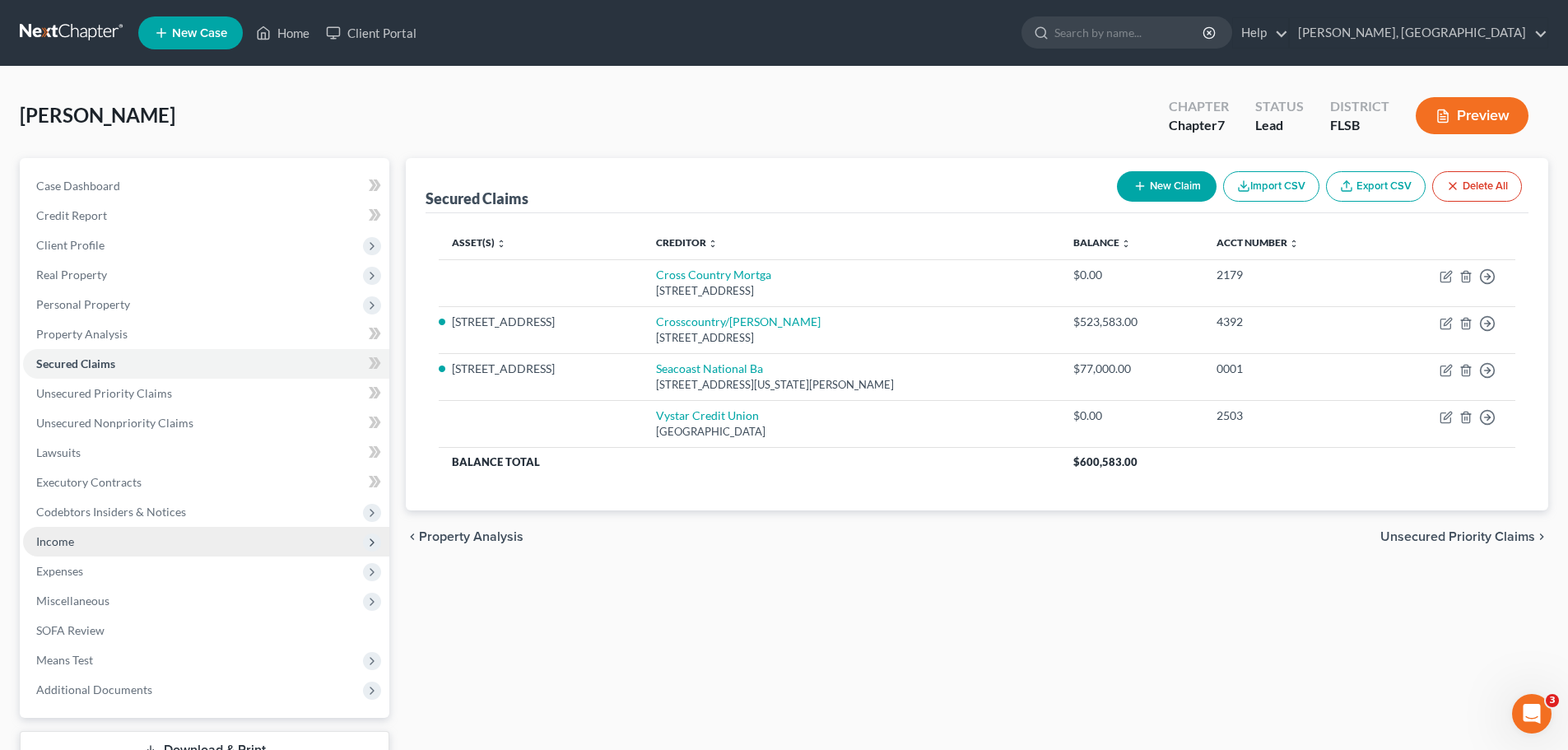
click at [51, 538] on span "Income" at bounding box center [55, 541] width 37 height 14
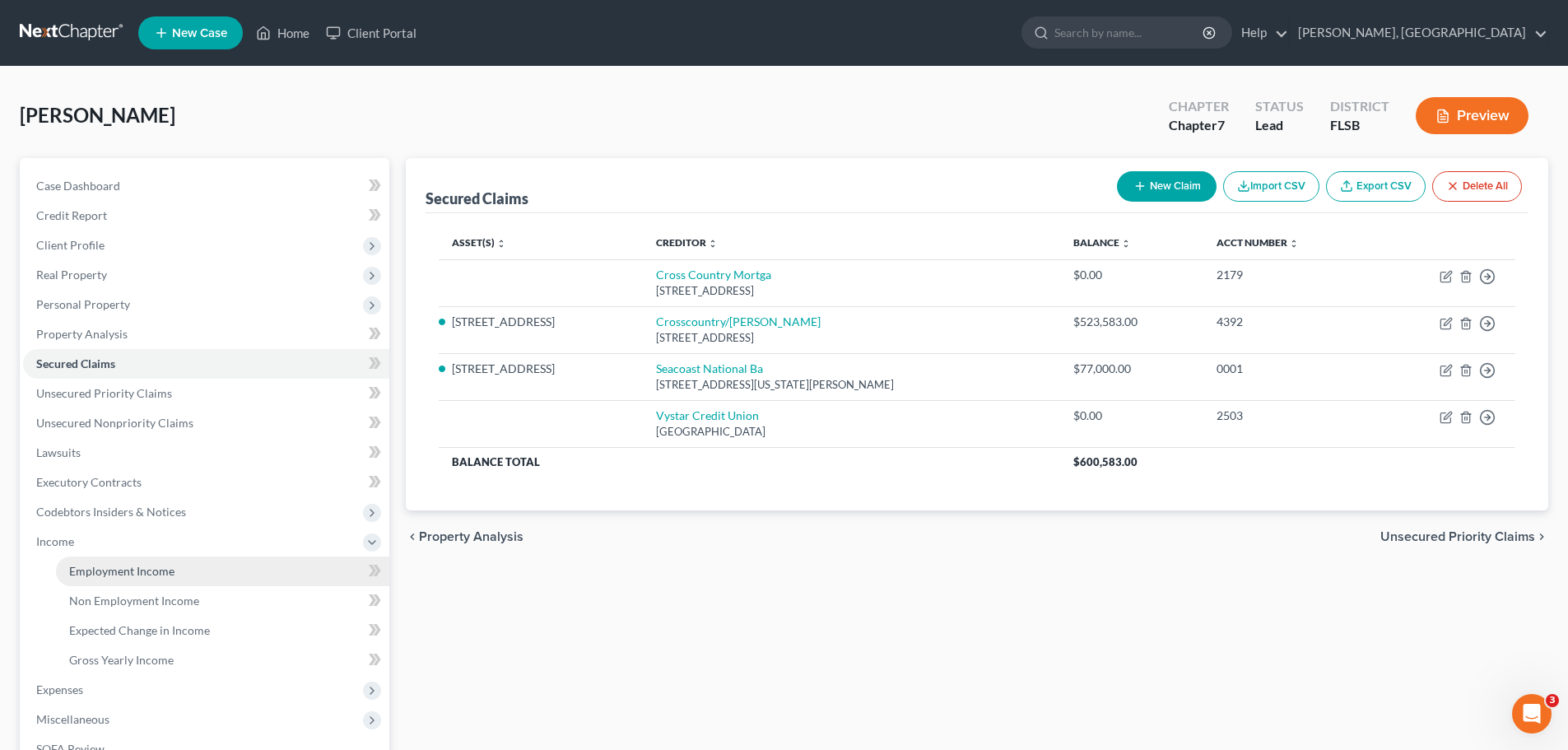
click at [128, 572] on span "Employment Income" at bounding box center [121, 570] width 106 height 14
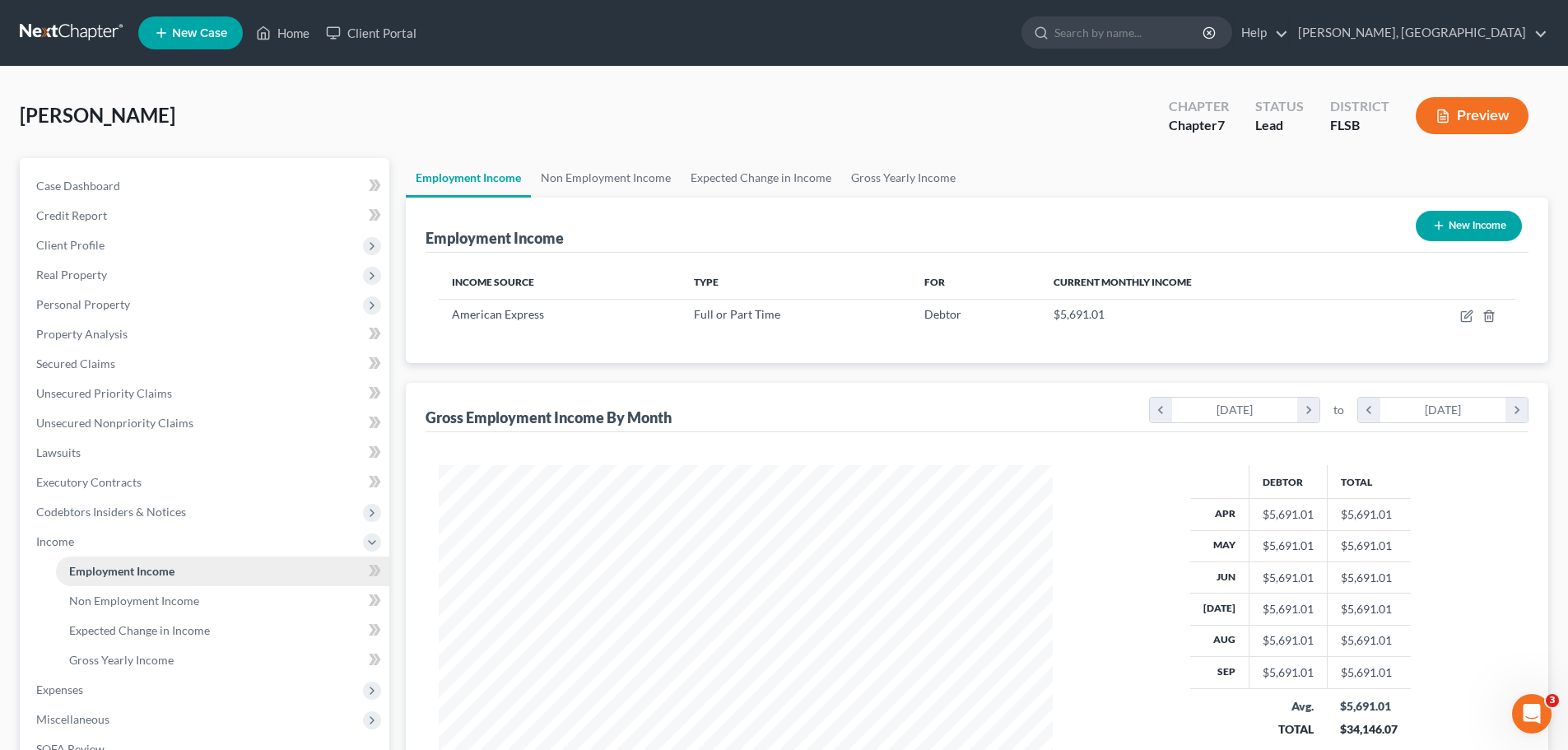
scroll to position [307, 647]
click at [80, 241] on span "Client Profile" at bounding box center [70, 245] width 68 height 14
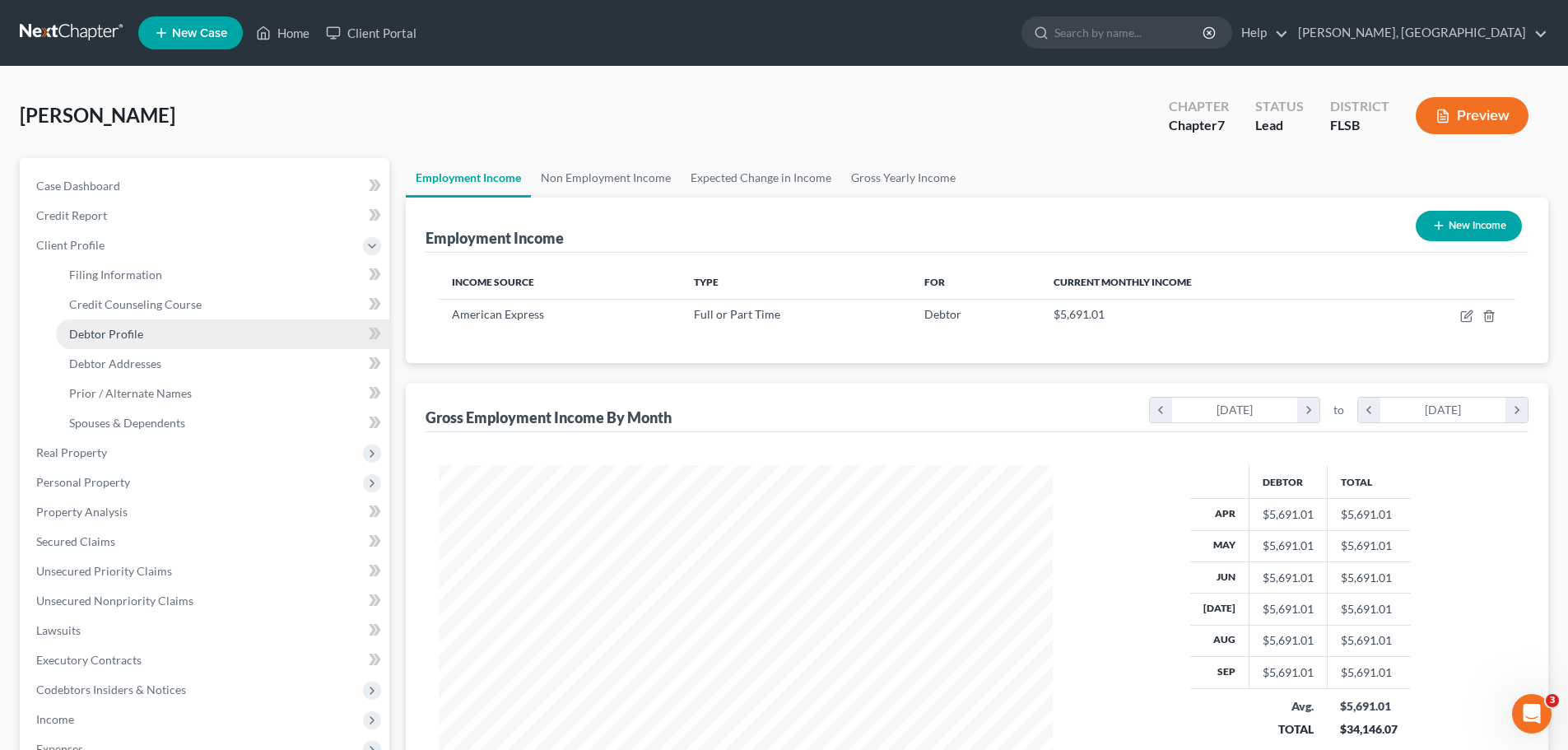
click at [123, 331] on span "Debtor Profile" at bounding box center [106, 334] width 74 height 14
select select "0"
select select "3"
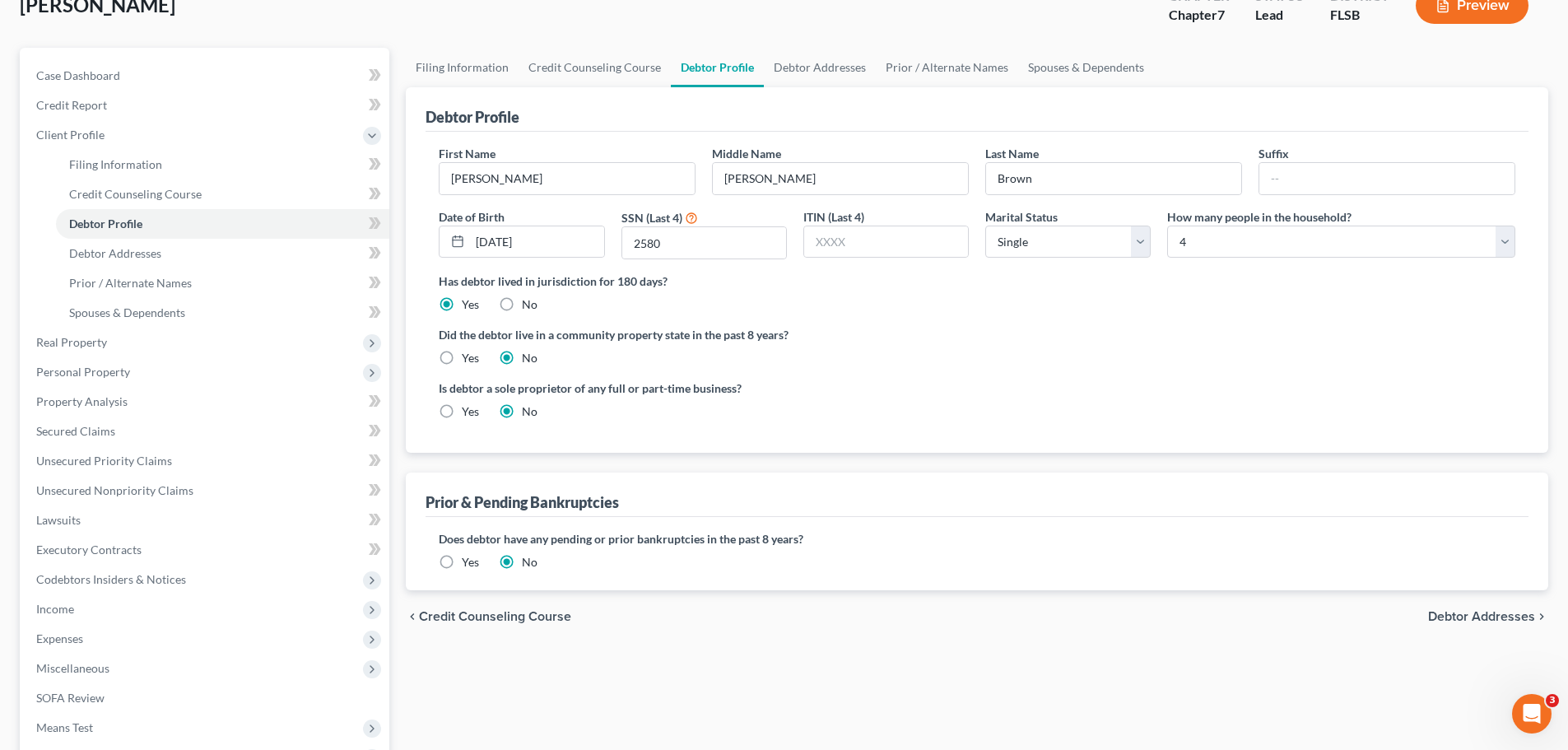
scroll to position [303, 0]
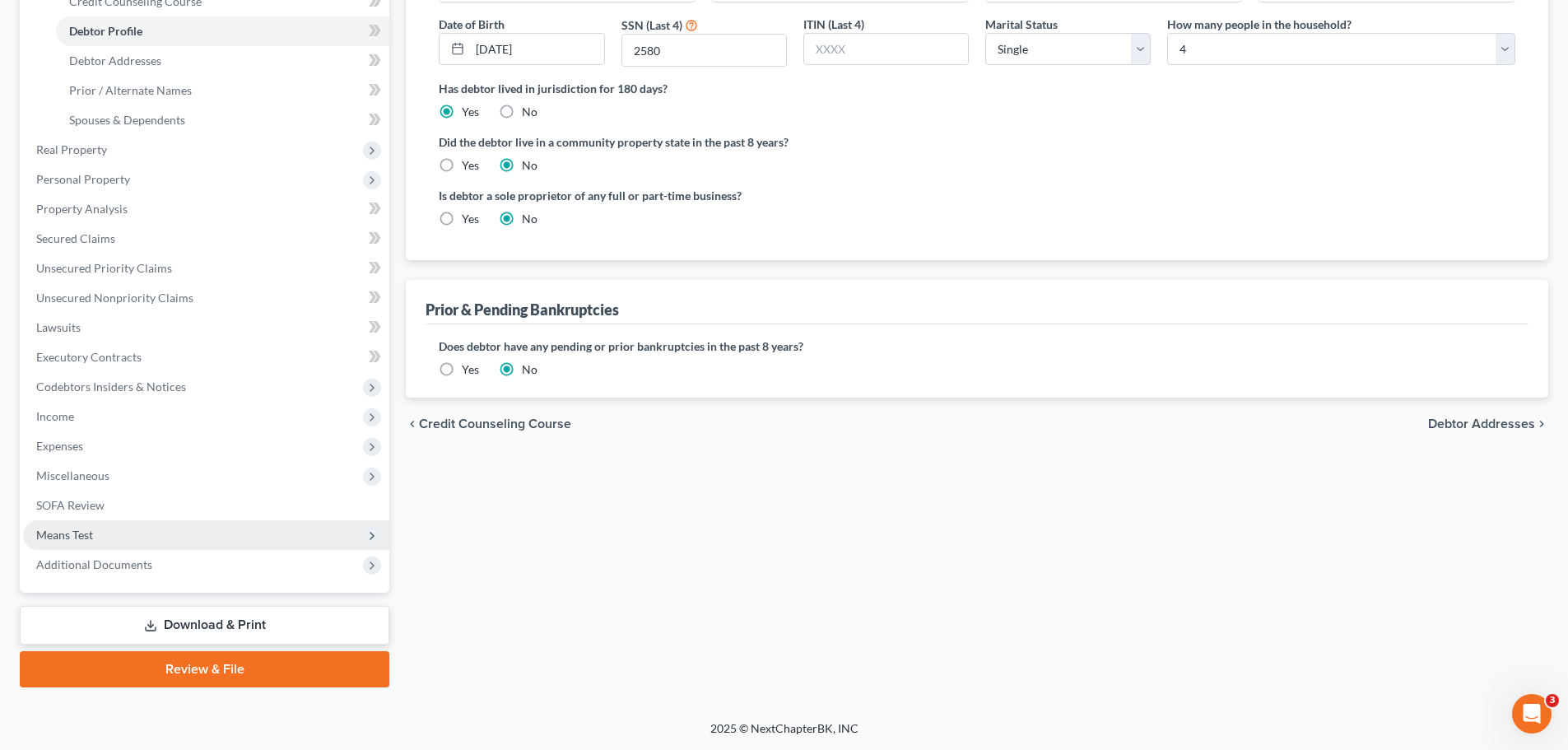
click at [90, 534] on span "Means Test" at bounding box center [65, 535] width 57 height 14
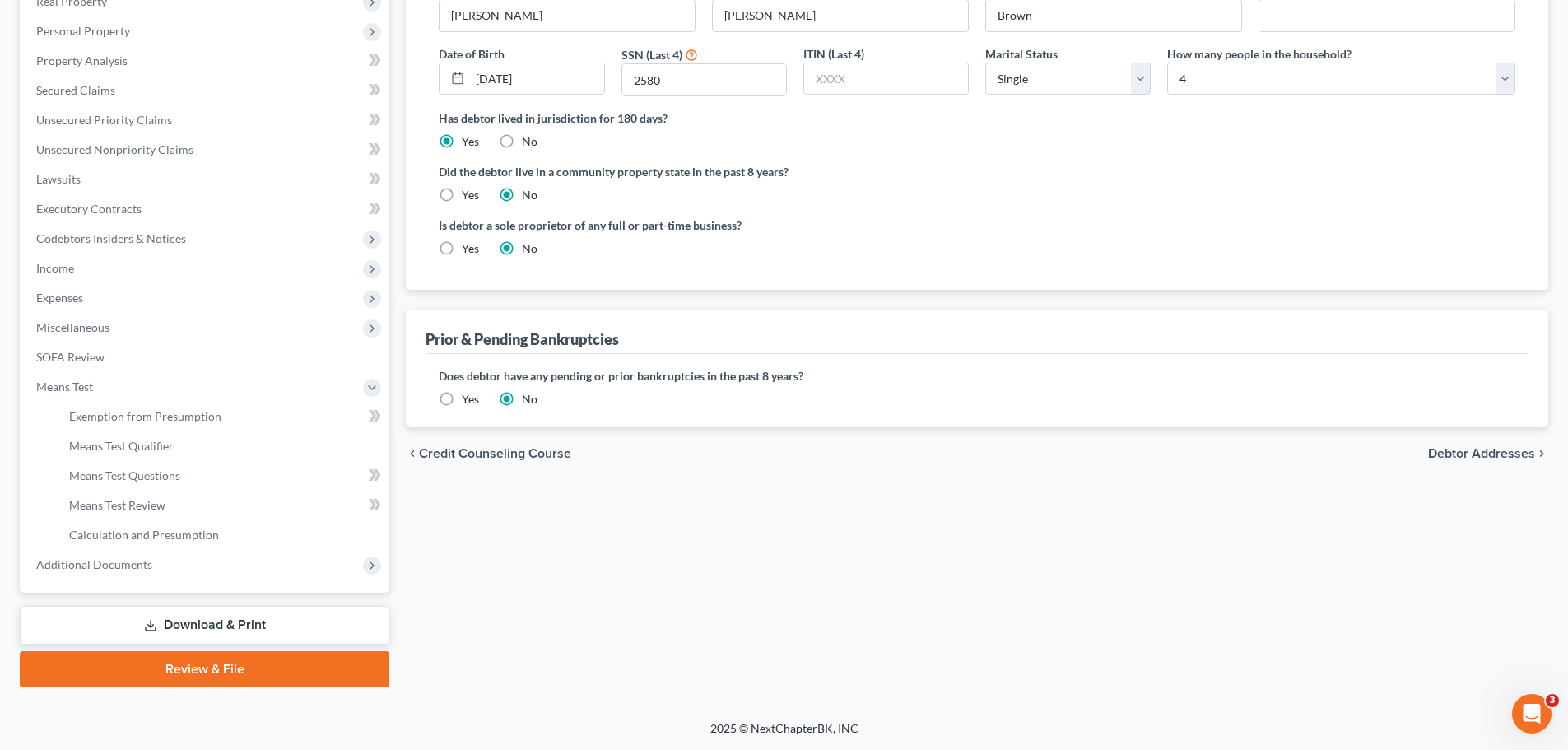
scroll to position [273, 0]
click at [136, 444] on span "Means Test Qualifier" at bounding box center [121, 446] width 105 height 14
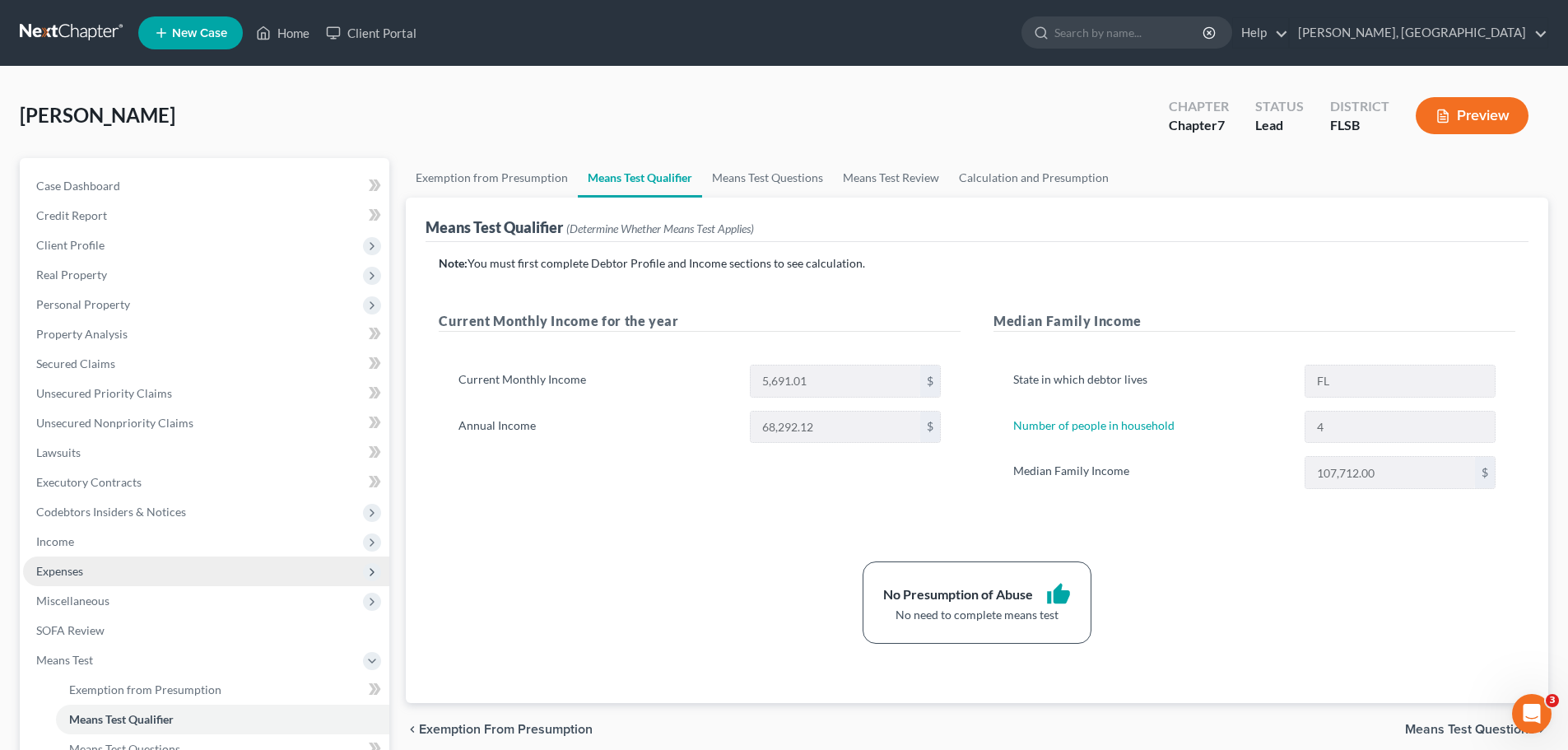
click at [80, 572] on span "Expenses" at bounding box center [60, 570] width 47 height 14
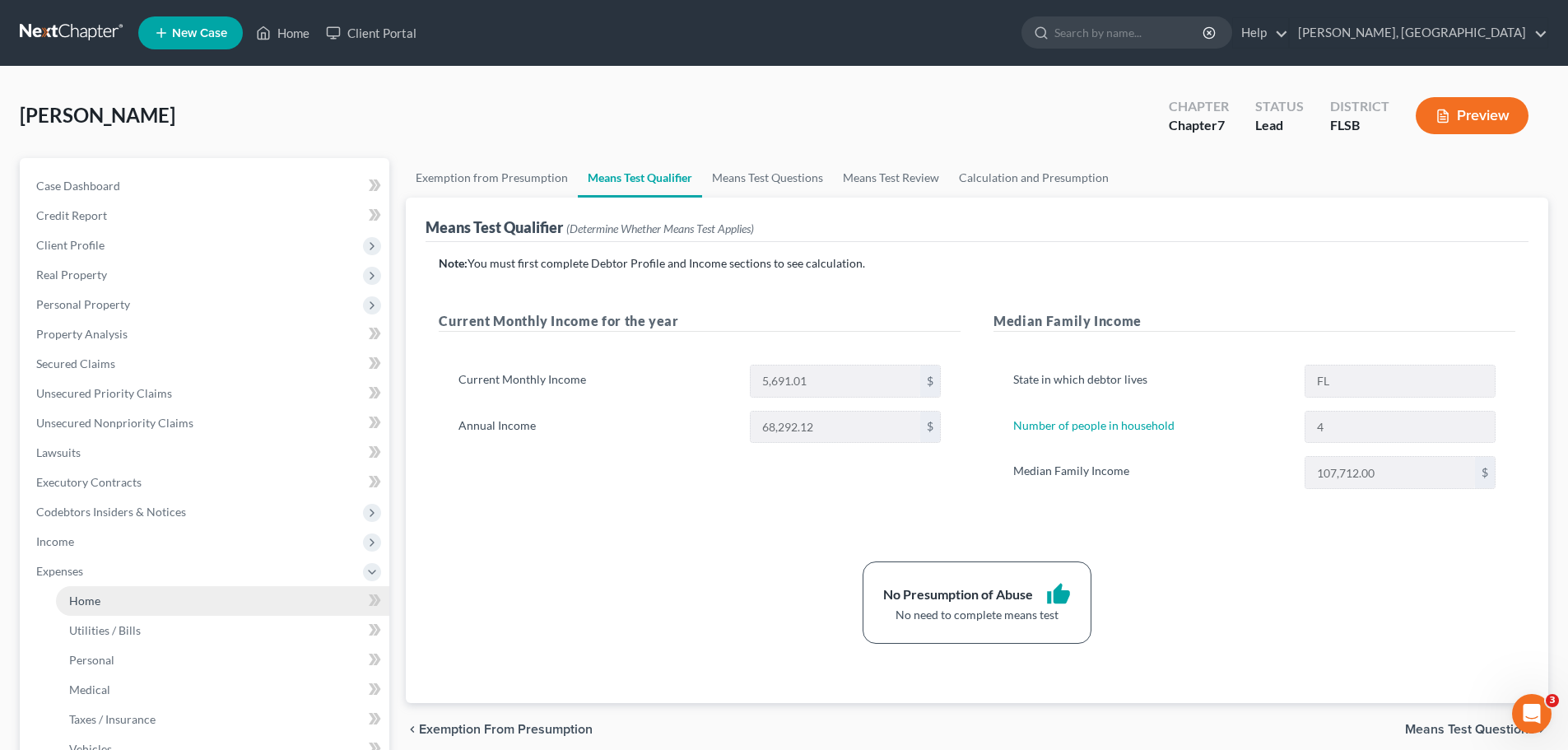
click at [77, 604] on span "Home" at bounding box center [85, 600] width 32 height 14
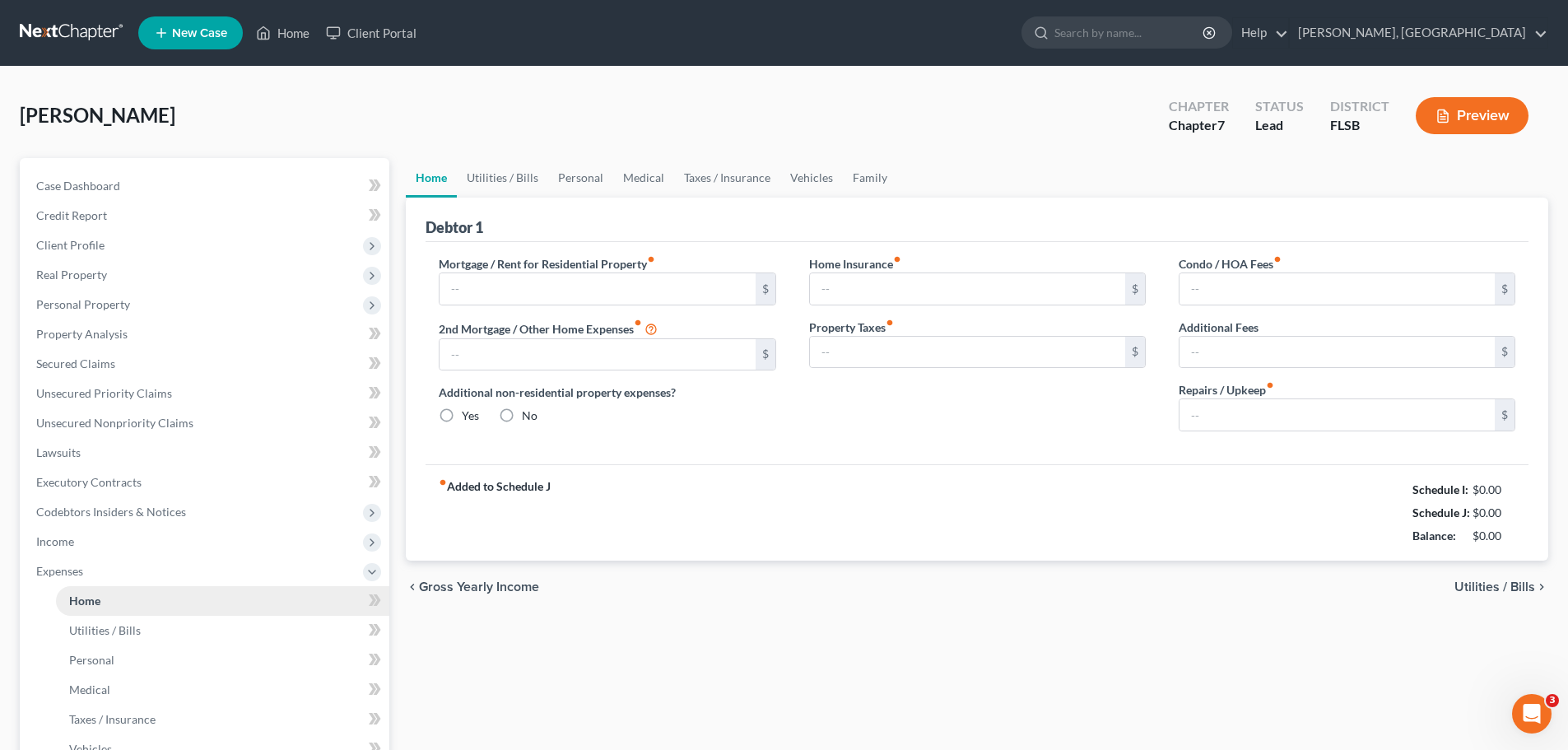
type input "4,945.00"
type input "0.00"
radio input "true"
type input "0.00"
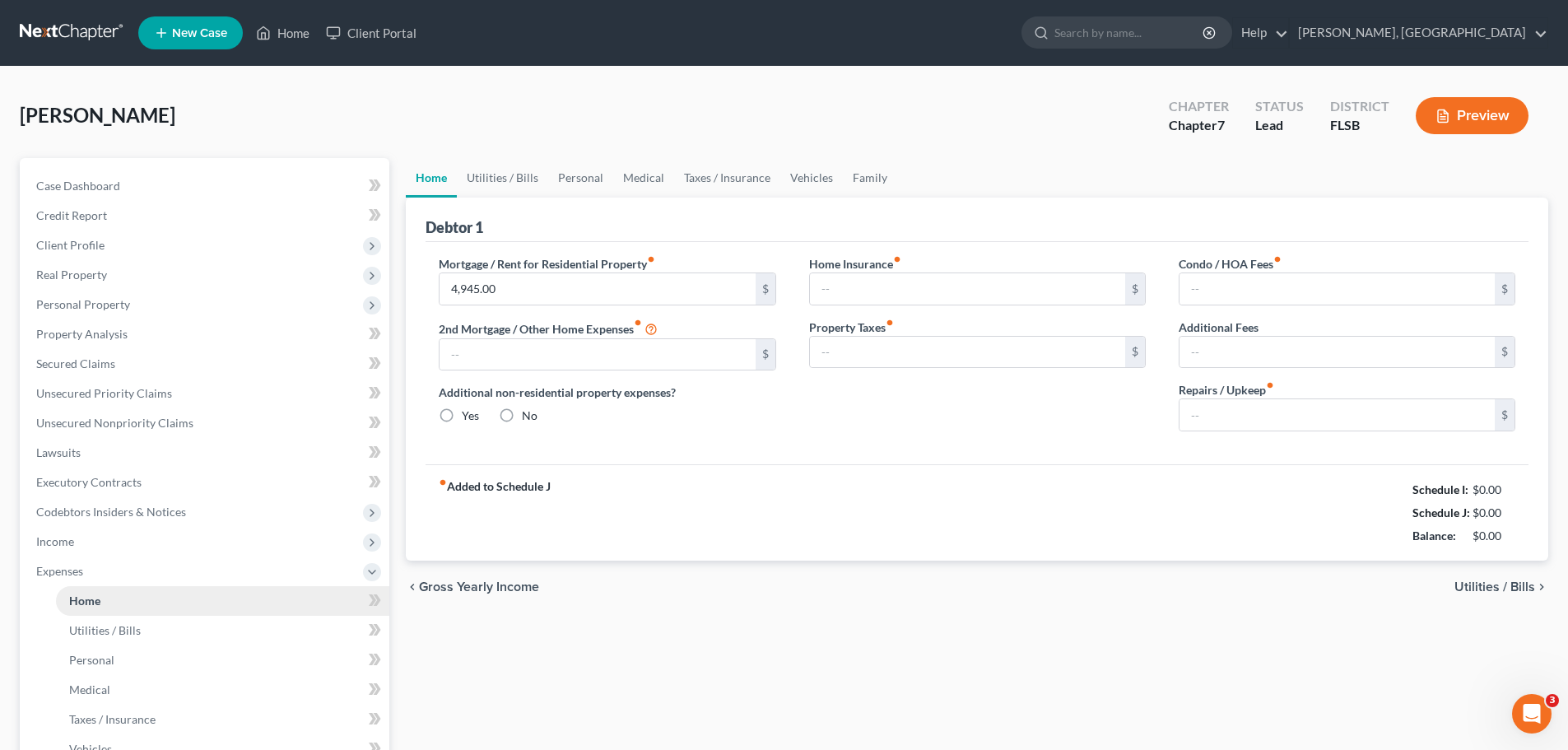
type input "0.00"
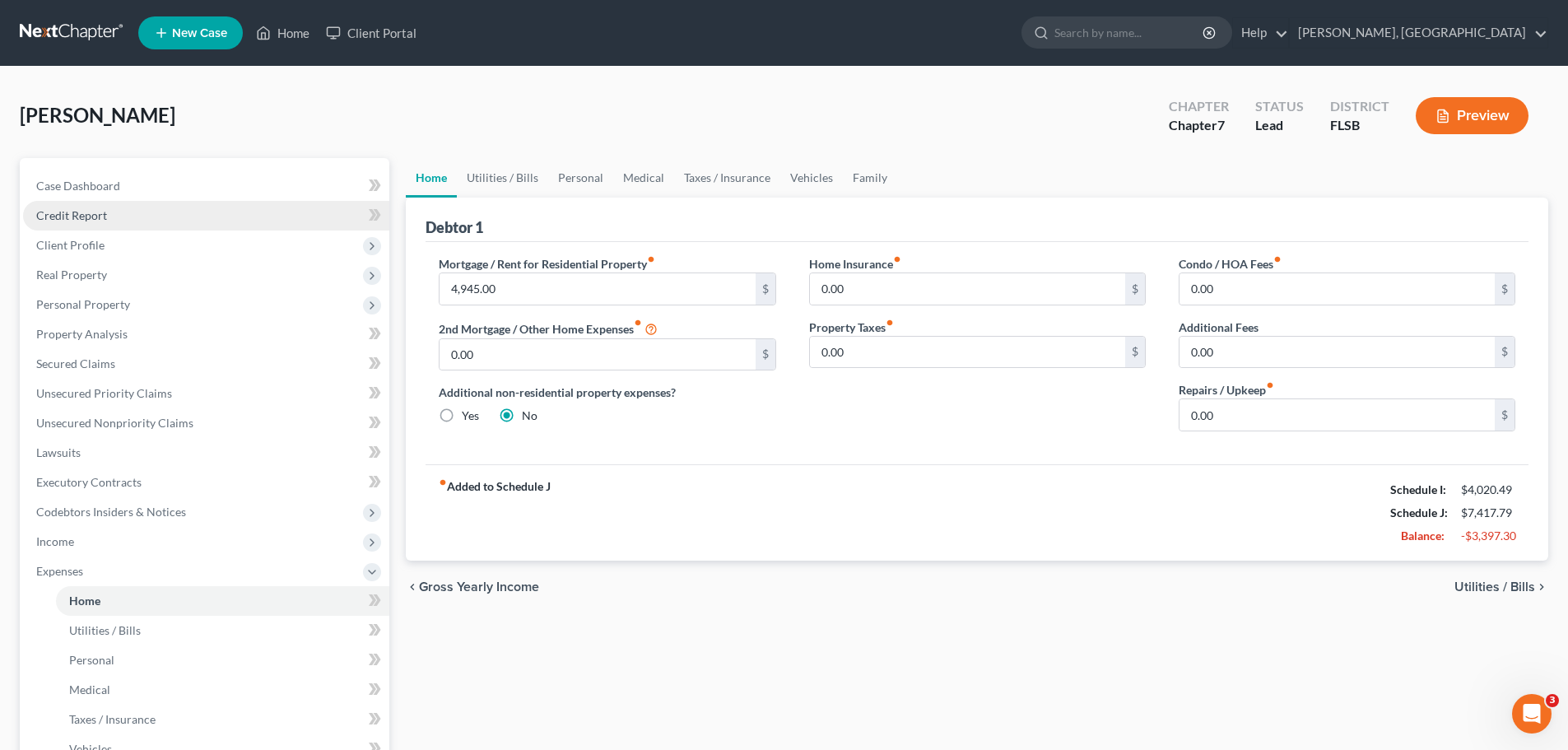
click at [60, 211] on span "Credit Report" at bounding box center [72, 215] width 71 height 14
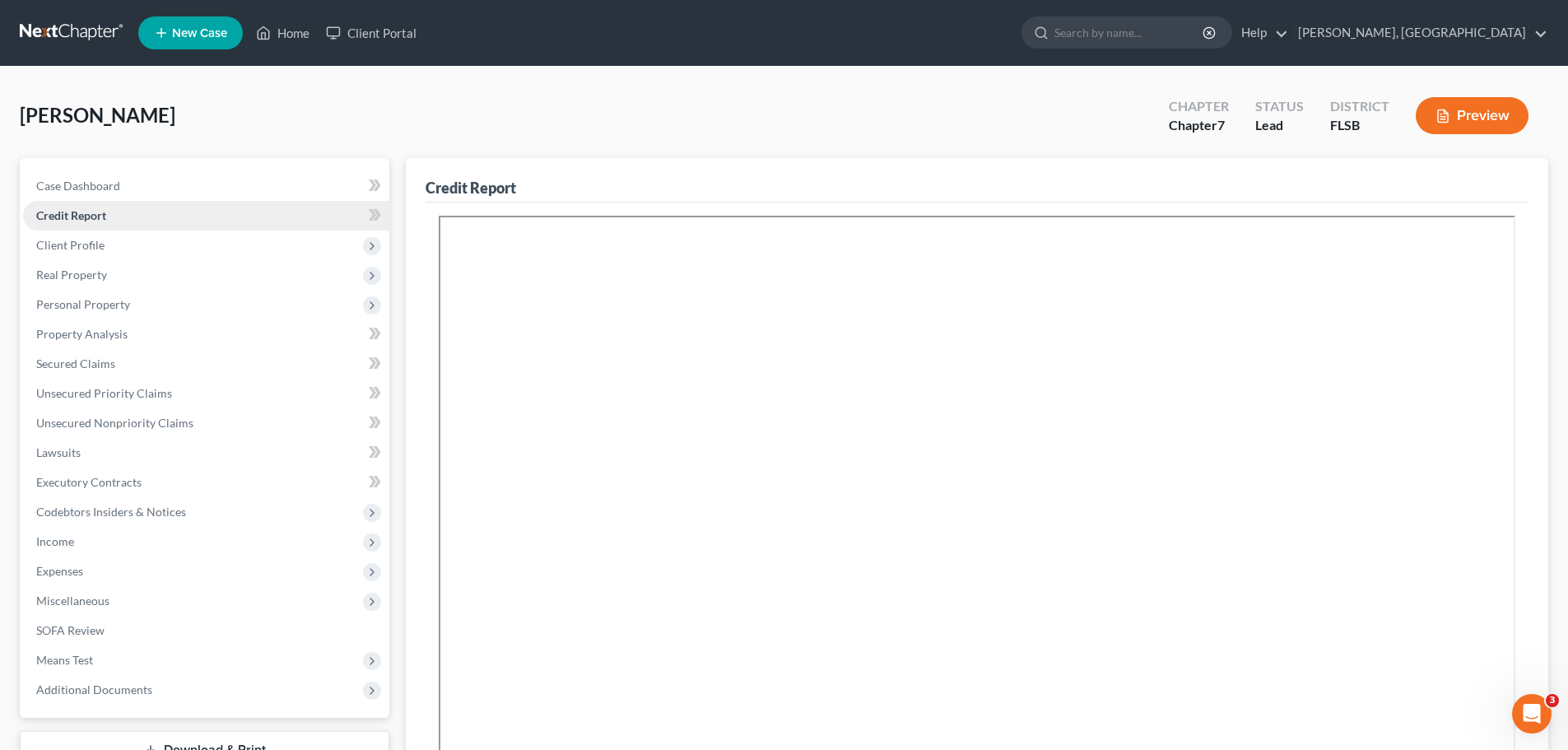
click at [71, 211] on span "Credit Report" at bounding box center [71, 215] width 70 height 14
click at [59, 573] on span "Expenses" at bounding box center [60, 570] width 47 height 14
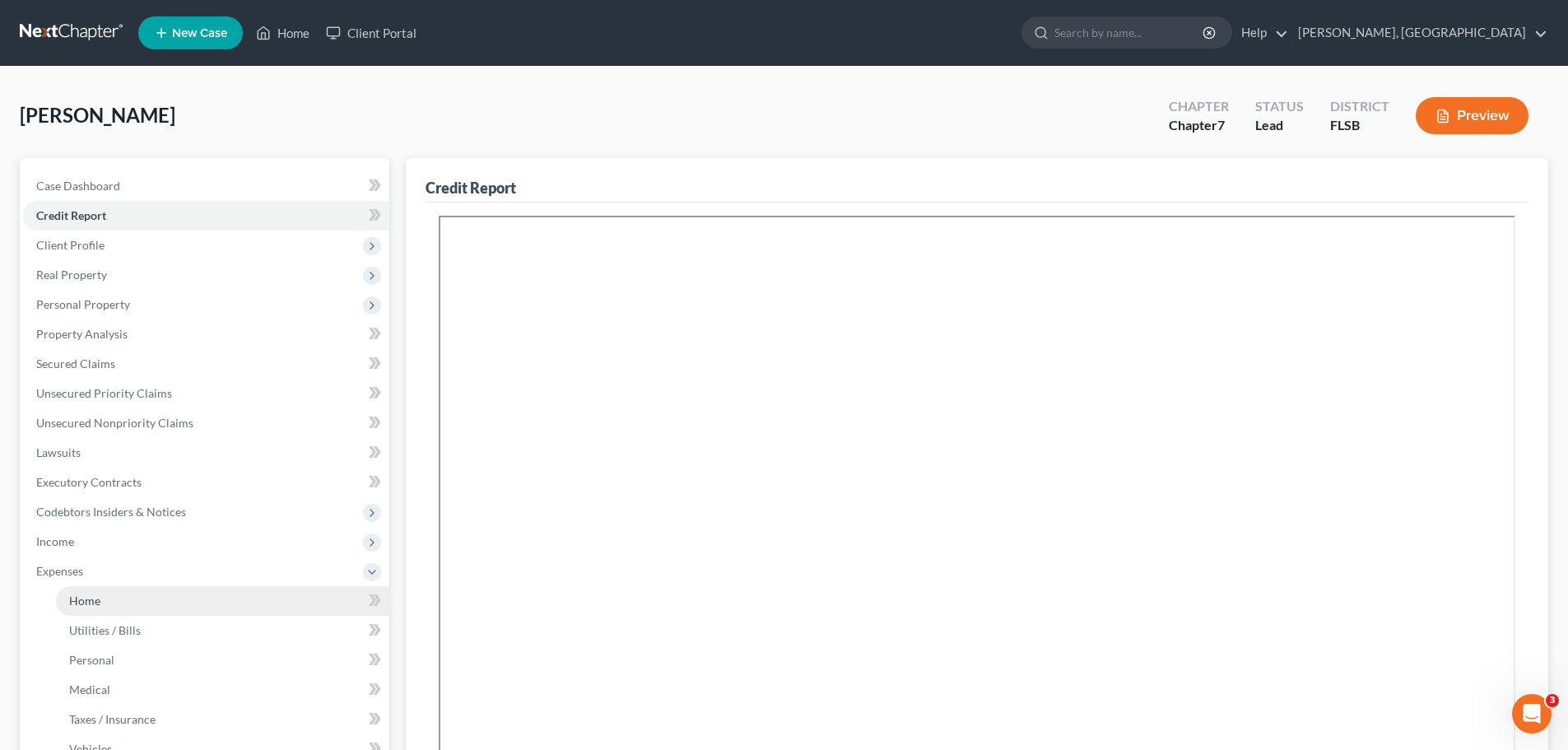
click at [91, 600] on span "Home" at bounding box center [85, 600] width 32 height 14
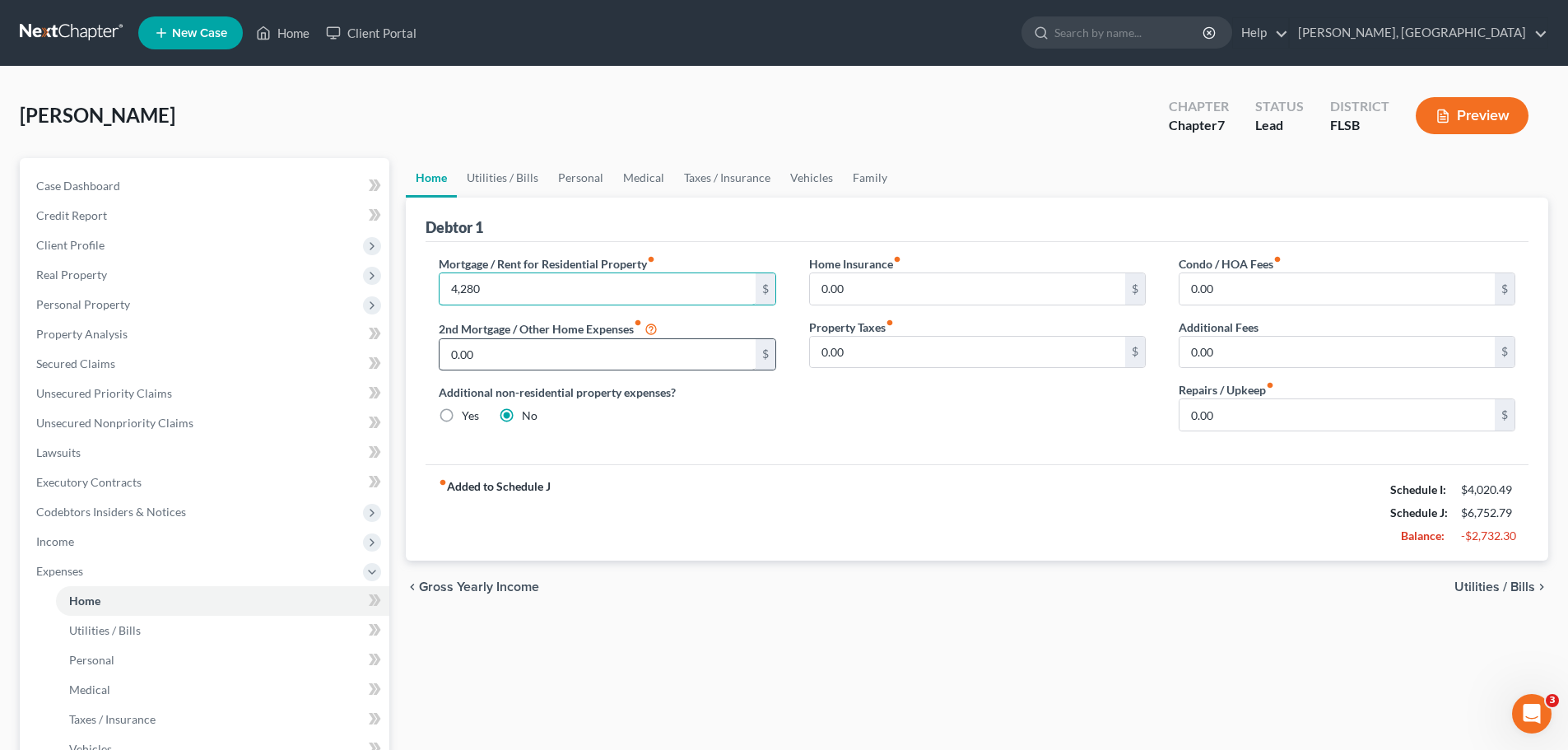
type input "4,280"
click at [499, 351] on input "0.00" at bounding box center [597, 355] width 316 height 32
click at [1502, 589] on span "Utilities / Bills" at bounding box center [1495, 586] width 81 height 13
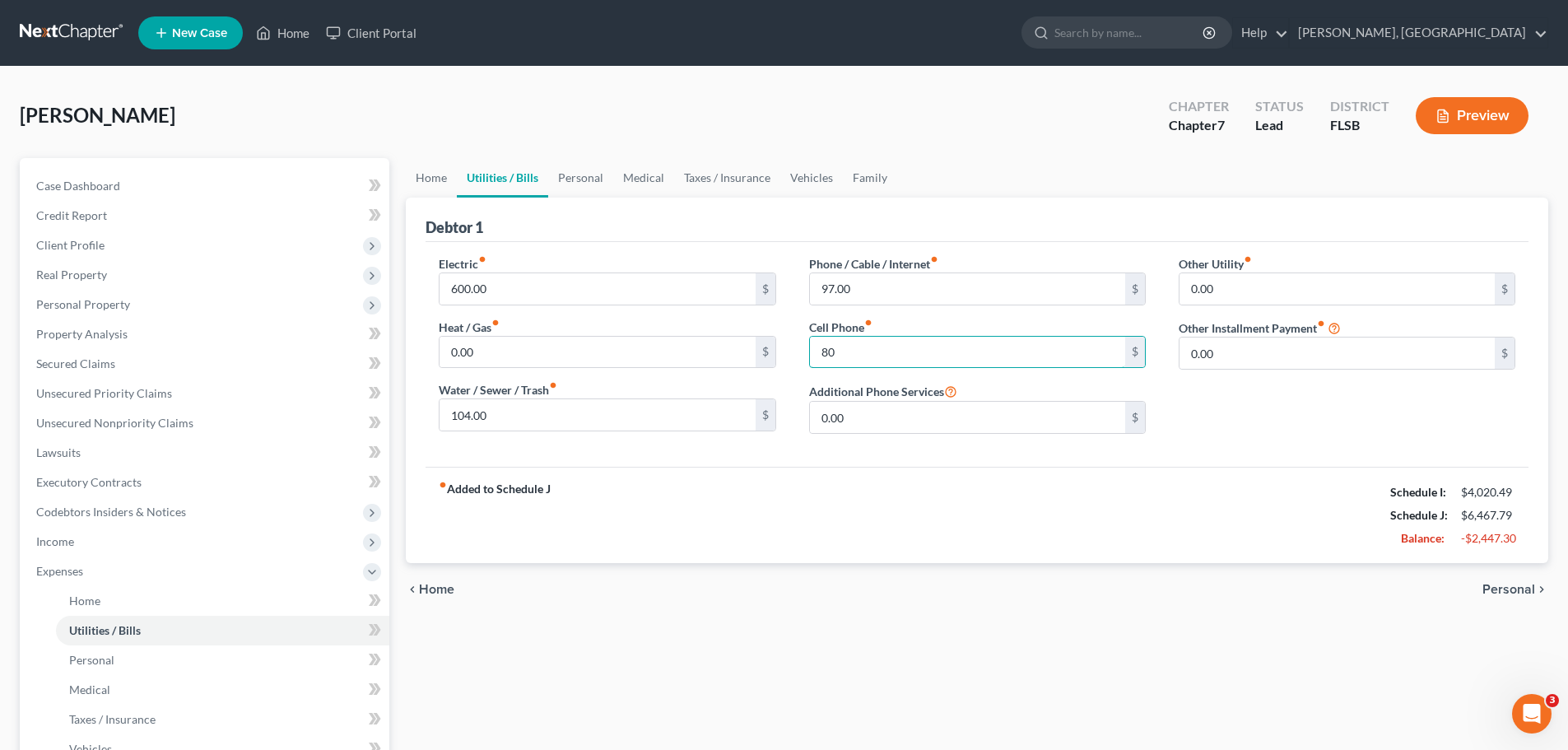
type input "80"
click at [1512, 587] on span "Personal" at bounding box center [1508, 589] width 52 height 13
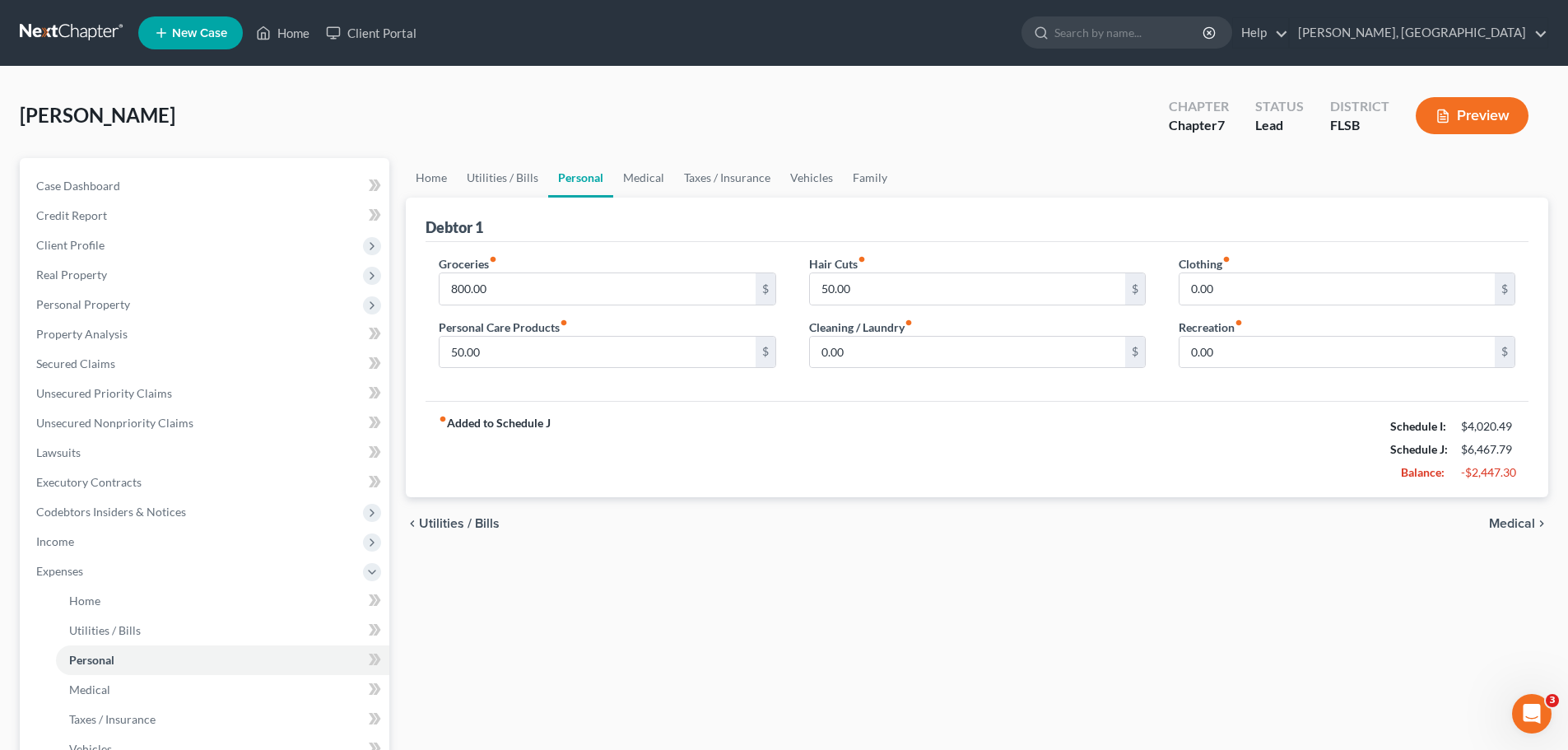
click at [1516, 522] on span "Medical" at bounding box center [1512, 523] width 46 height 13
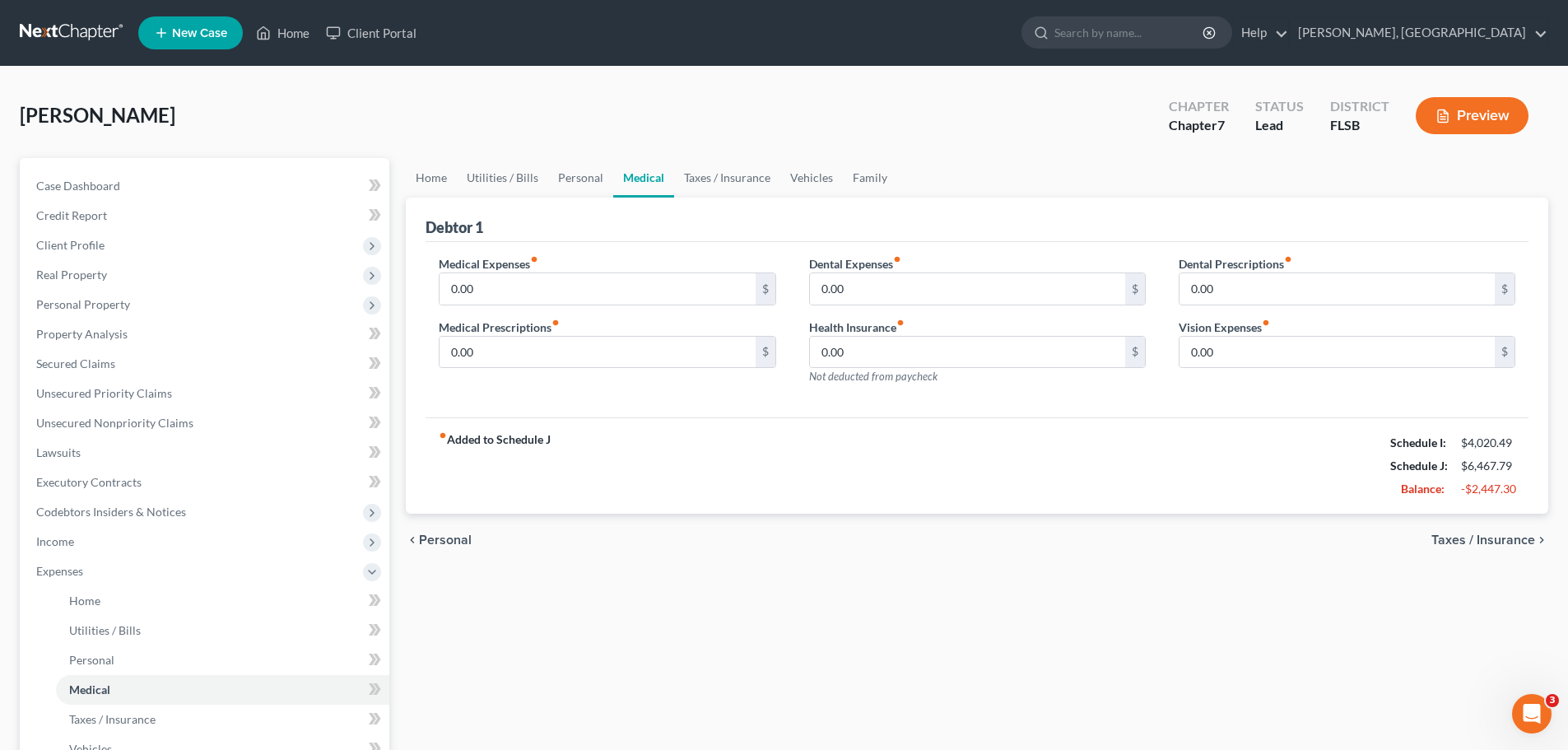
click at [1508, 538] on span "Taxes / Insurance" at bounding box center [1483, 540] width 104 height 13
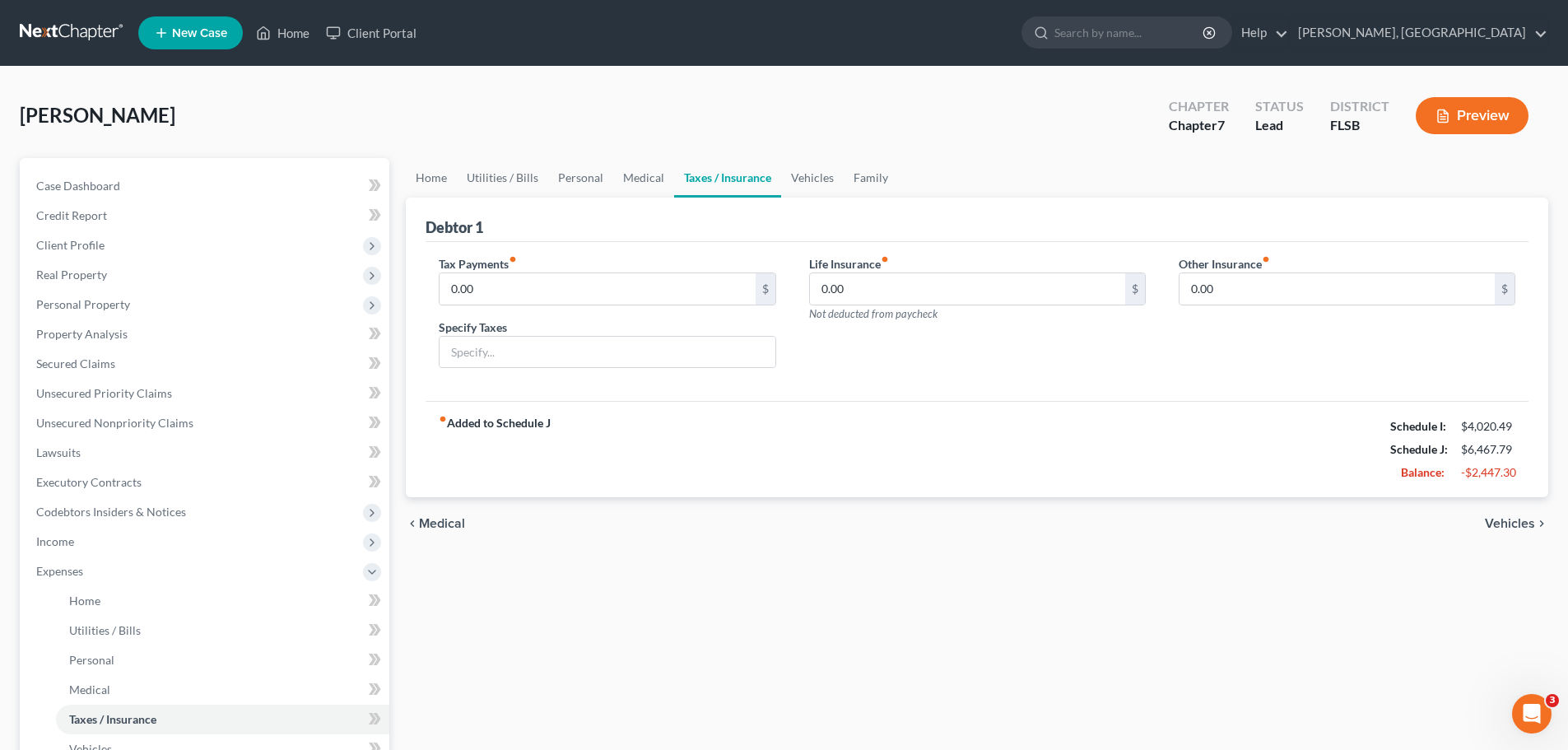
click at [1512, 526] on span "Vehicles" at bounding box center [1510, 523] width 50 height 13
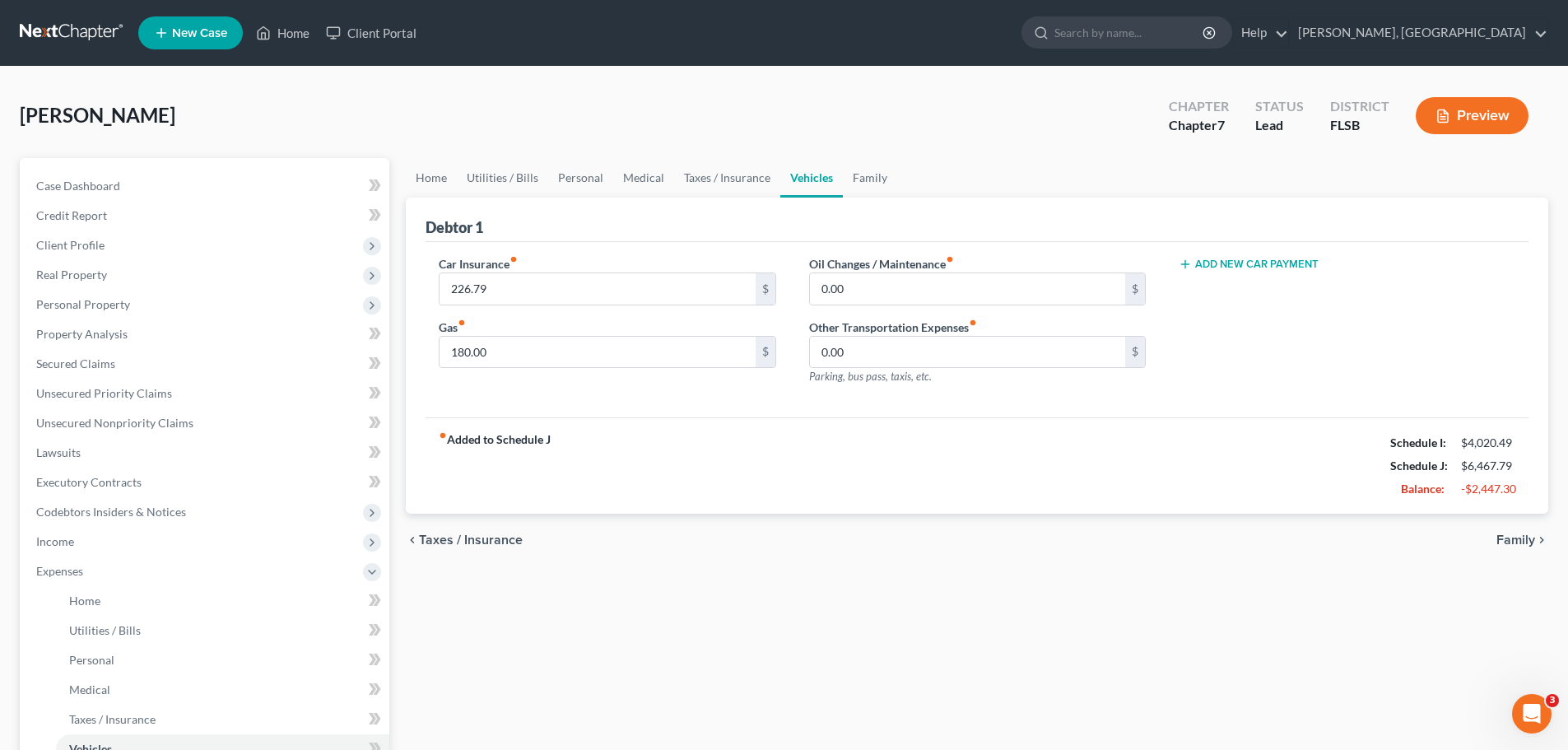
click at [1520, 539] on span "Family" at bounding box center [1516, 540] width 38 height 13
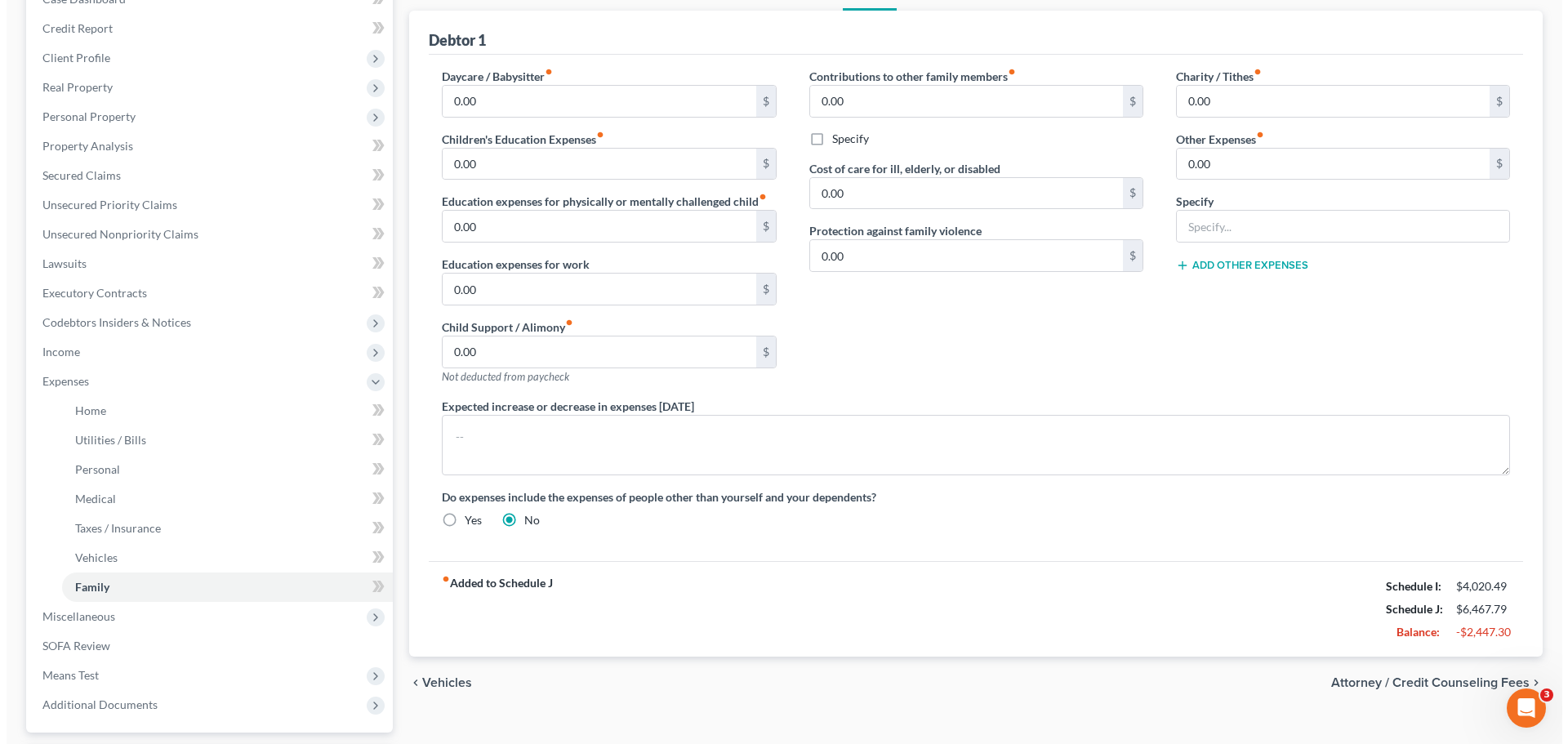
scroll to position [191, 0]
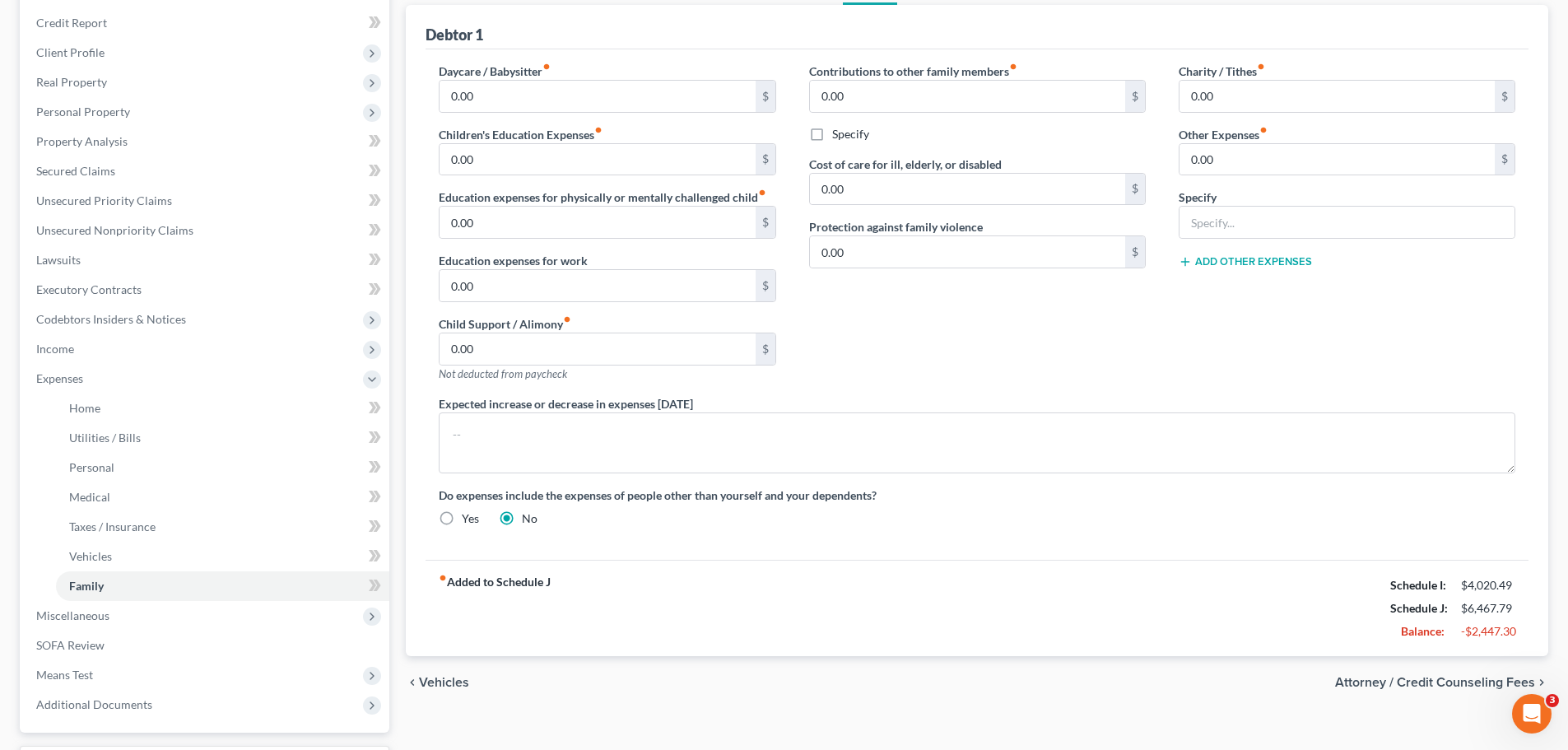
click at [1449, 679] on span "Attorney / Credit Counseling Fees" at bounding box center [1435, 682] width 200 height 13
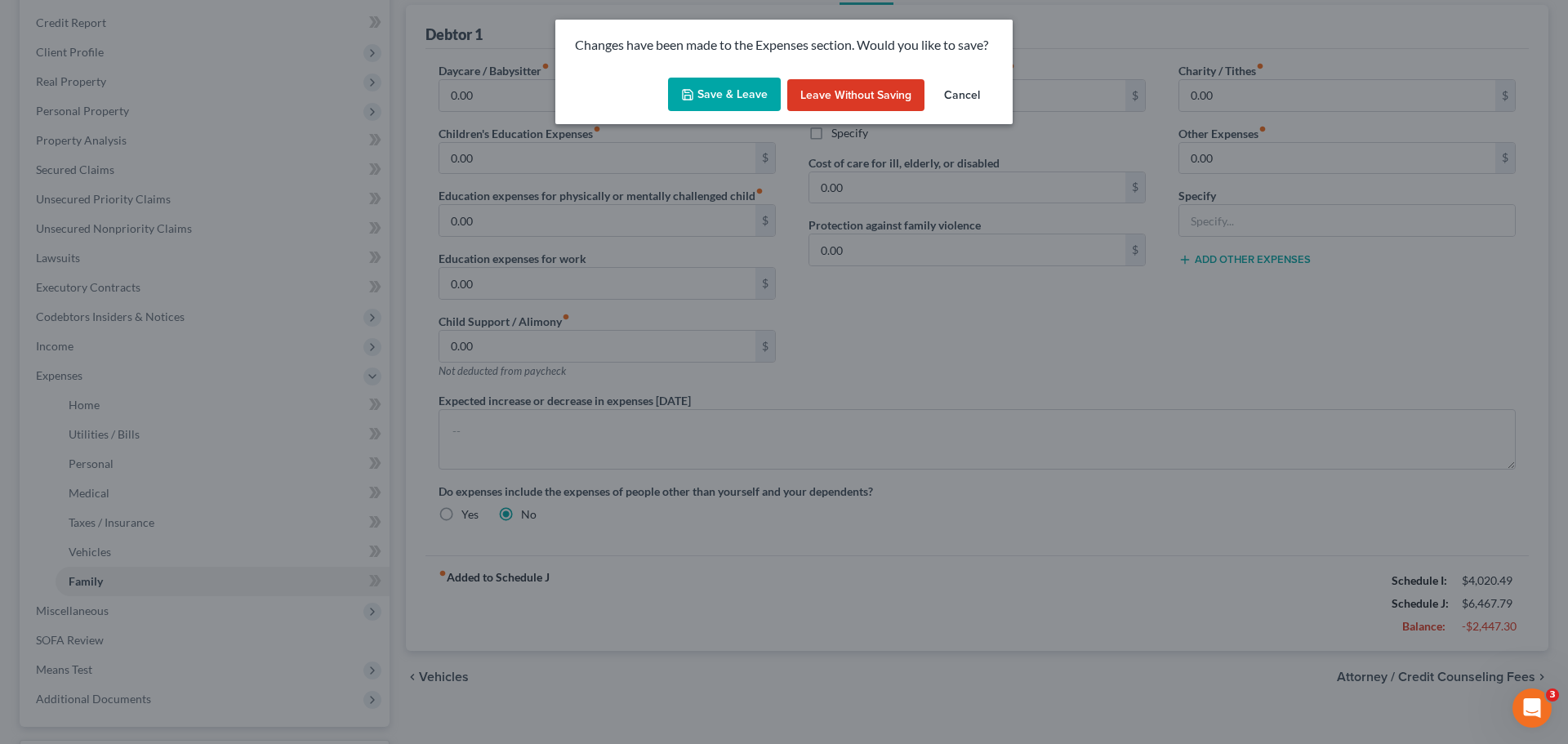
click at [711, 88] on button "Save & Leave" at bounding box center [723, 94] width 113 height 34
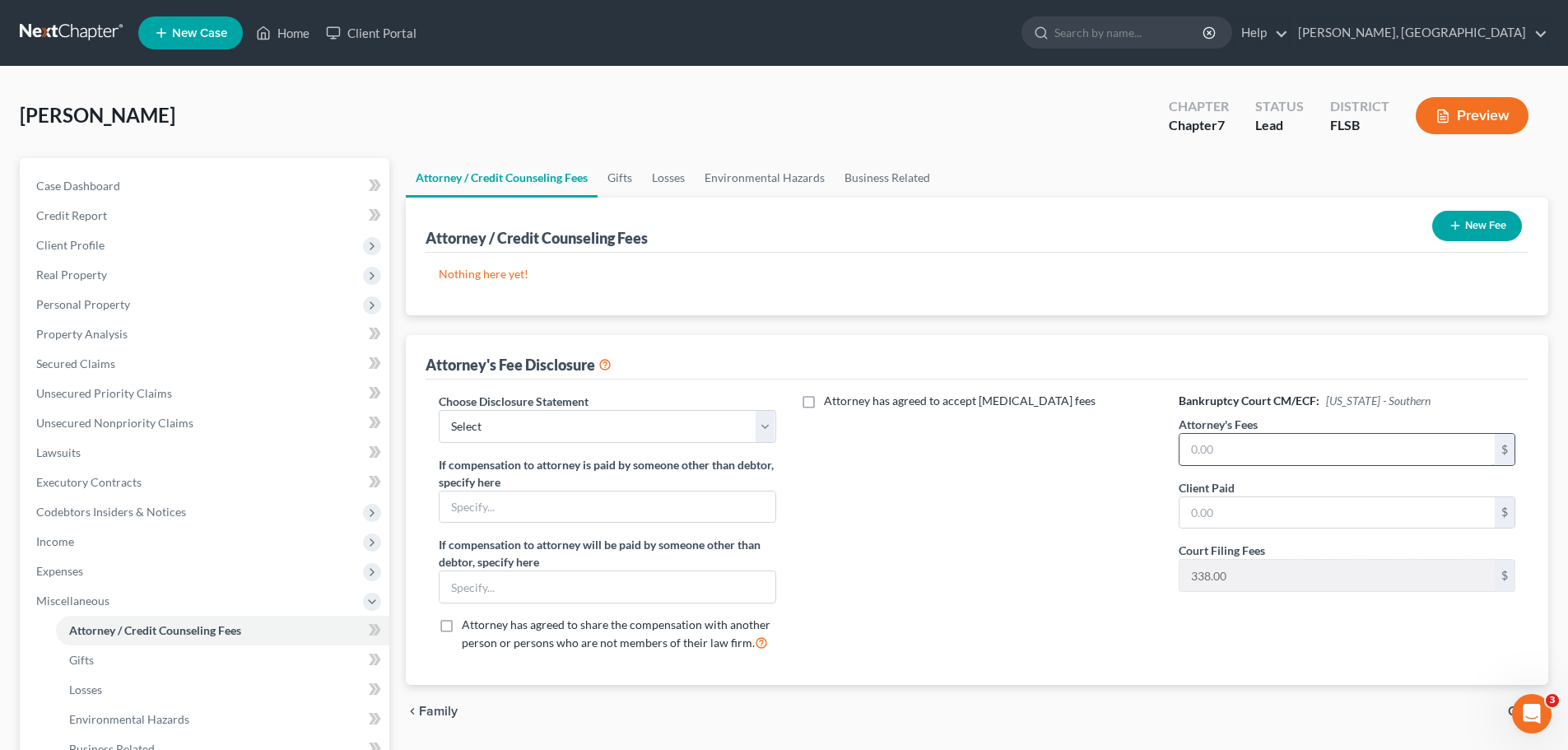
click at [1244, 447] on input "text" at bounding box center [1337, 450] width 316 height 32
type input "2,300"
click at [1315, 514] on input "text" at bounding box center [1337, 513] width 316 height 32
type input "2,300"
type input "1,962"
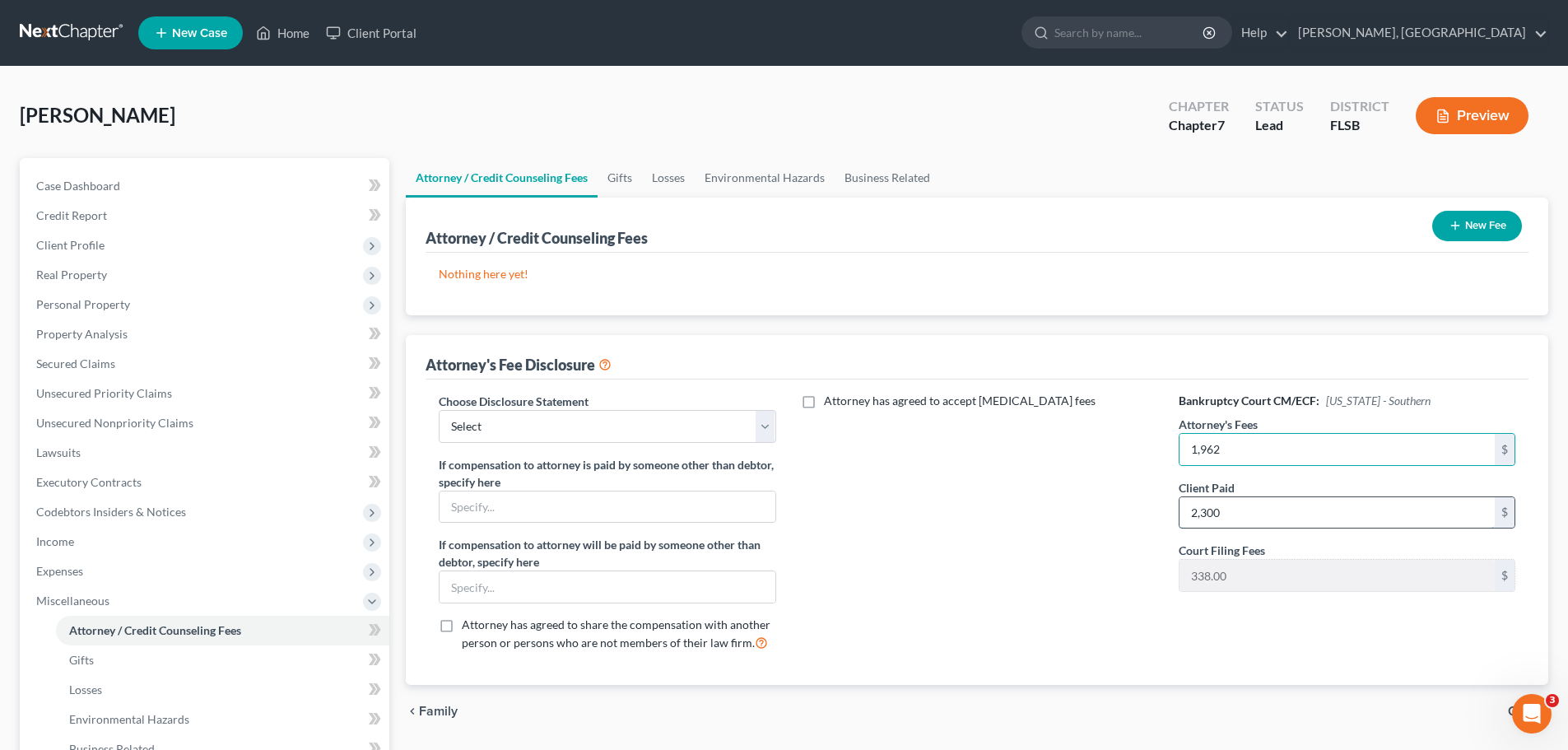
click at [1337, 515] on input "2,300" at bounding box center [1337, 513] width 316 height 32
click at [763, 425] on select "Select Fl Middle District Attorney Fee Disclosure FL Northern District Attorney…" at bounding box center [607, 425] width 336 height 33
select select "2"
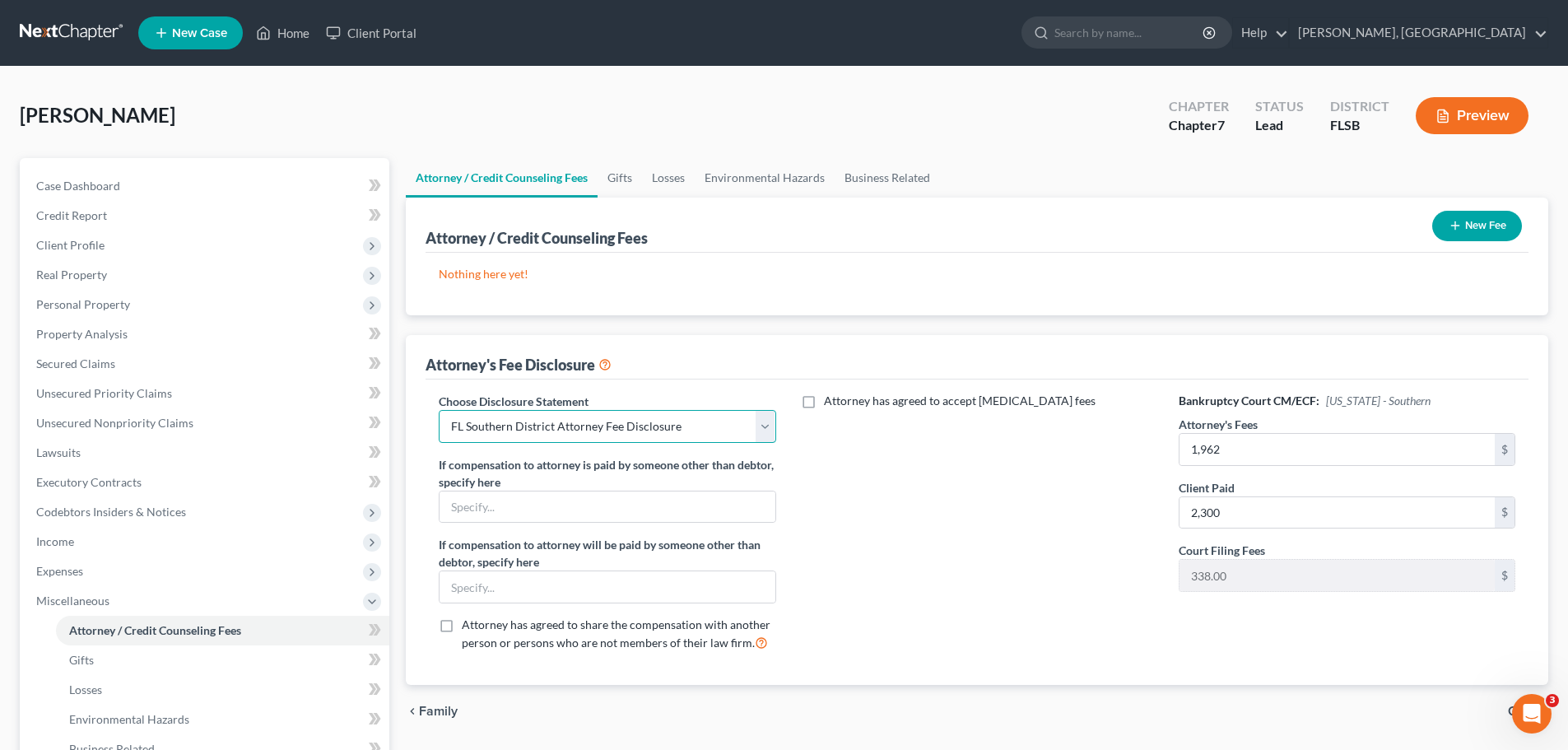
click at [439, 410] on select "Select Fl Middle District Attorney Fee Disclosure FL Northern District Attorney…" at bounding box center [607, 425] width 336 height 33
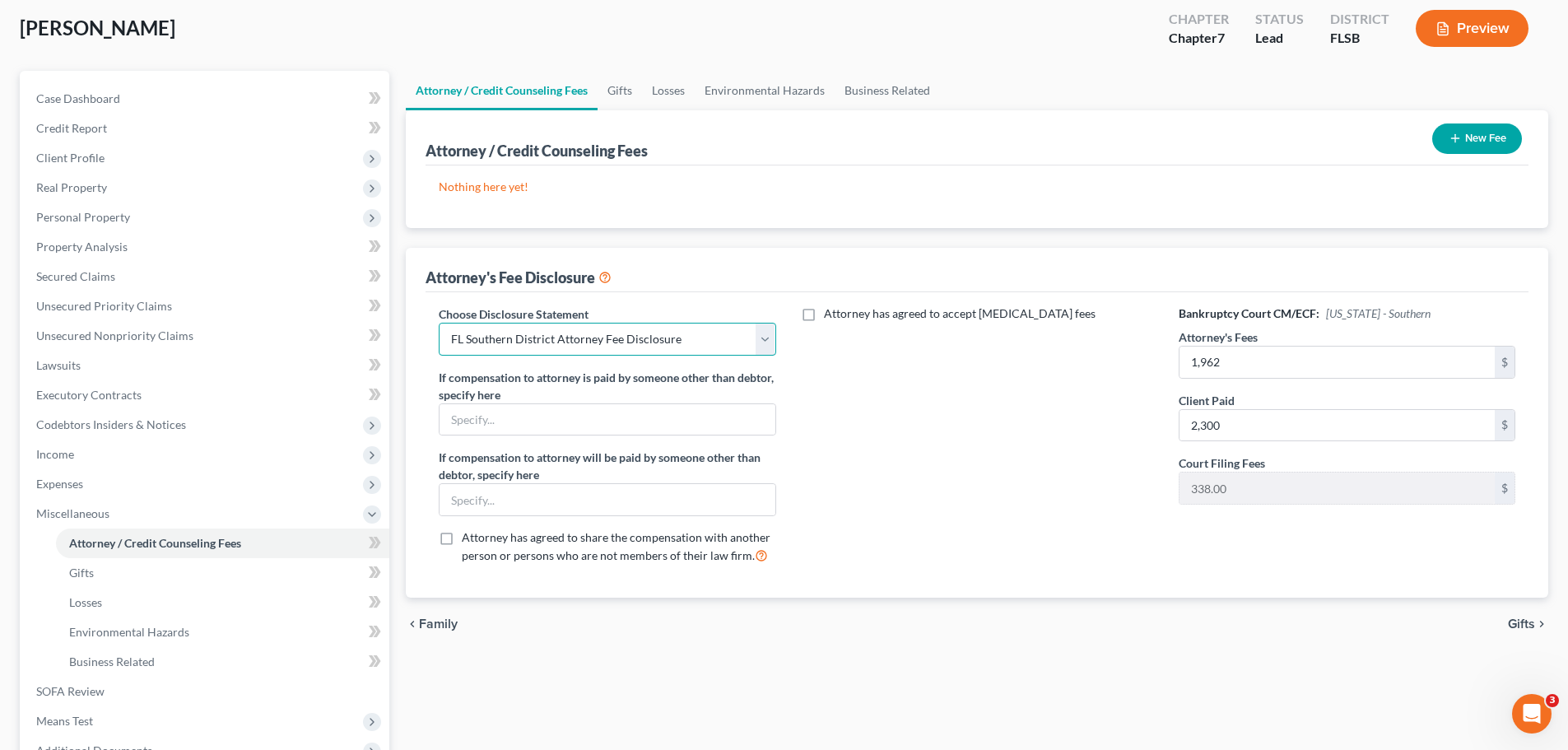
scroll to position [120, 0]
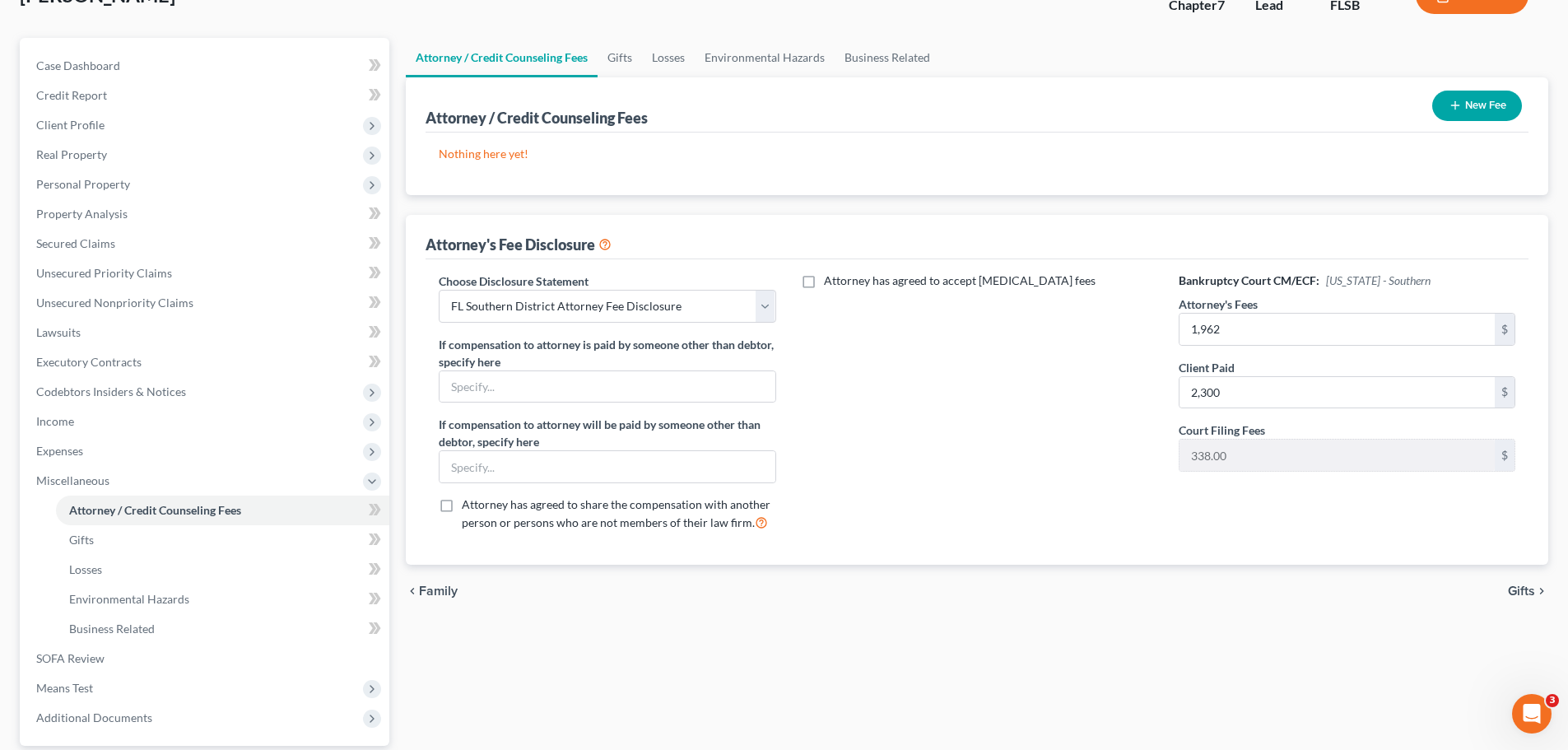
click at [1515, 601] on div "chevron_left Family Gifts chevron_right" at bounding box center [977, 590] width 1143 height 52
click at [84, 661] on span "SOFA Review" at bounding box center [70, 658] width 68 height 14
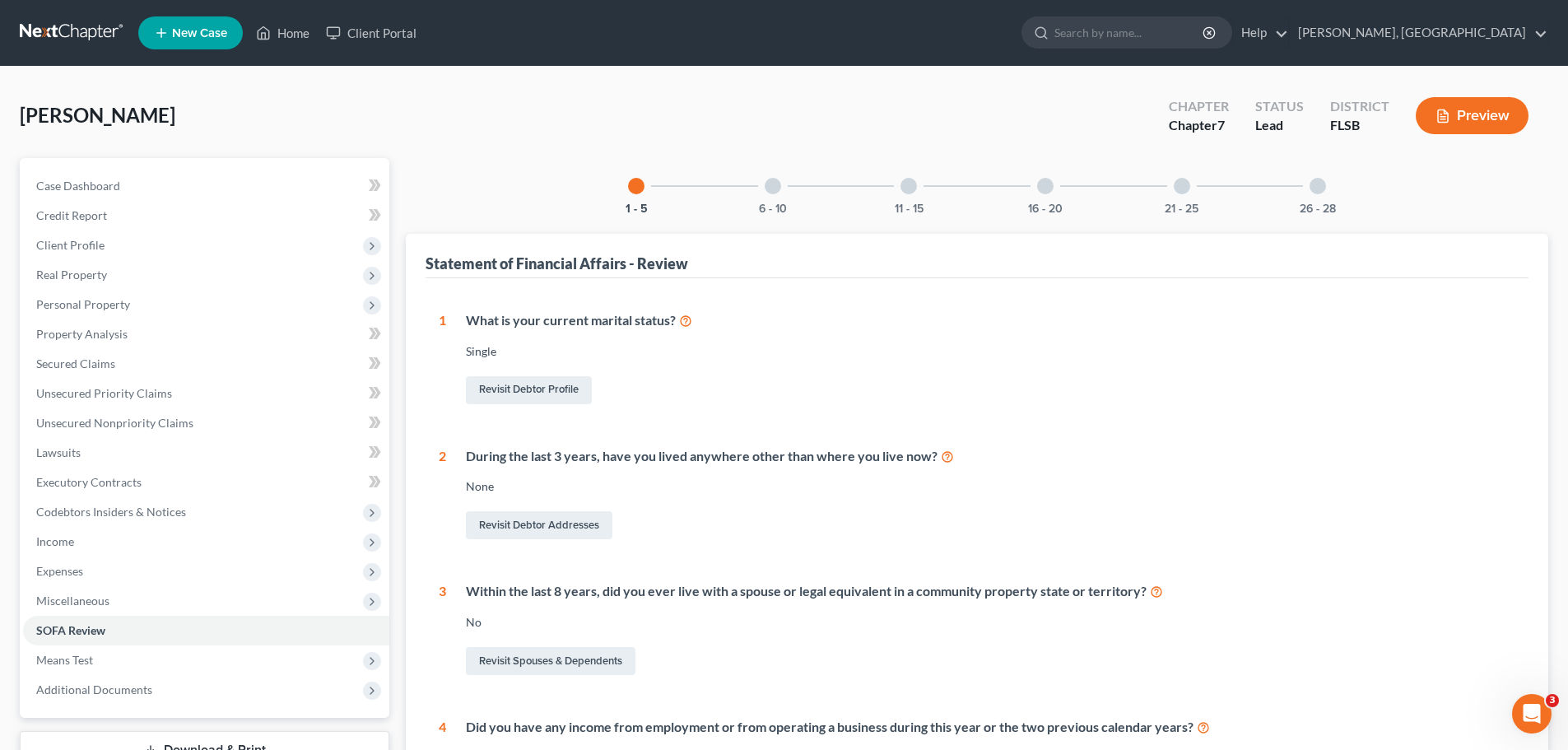
scroll to position [375, 0]
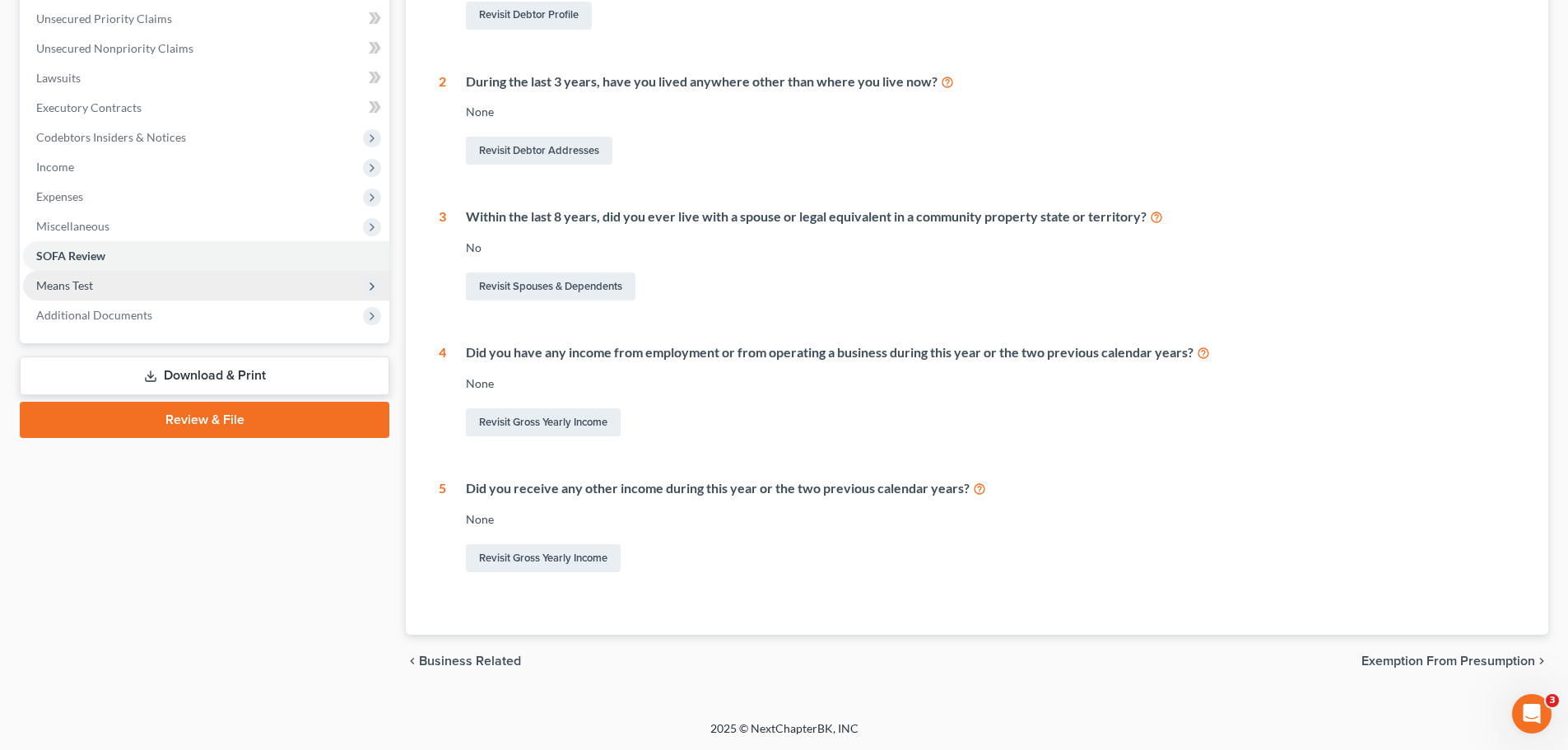
click at [86, 283] on span "Means Test" at bounding box center [65, 285] width 57 height 14
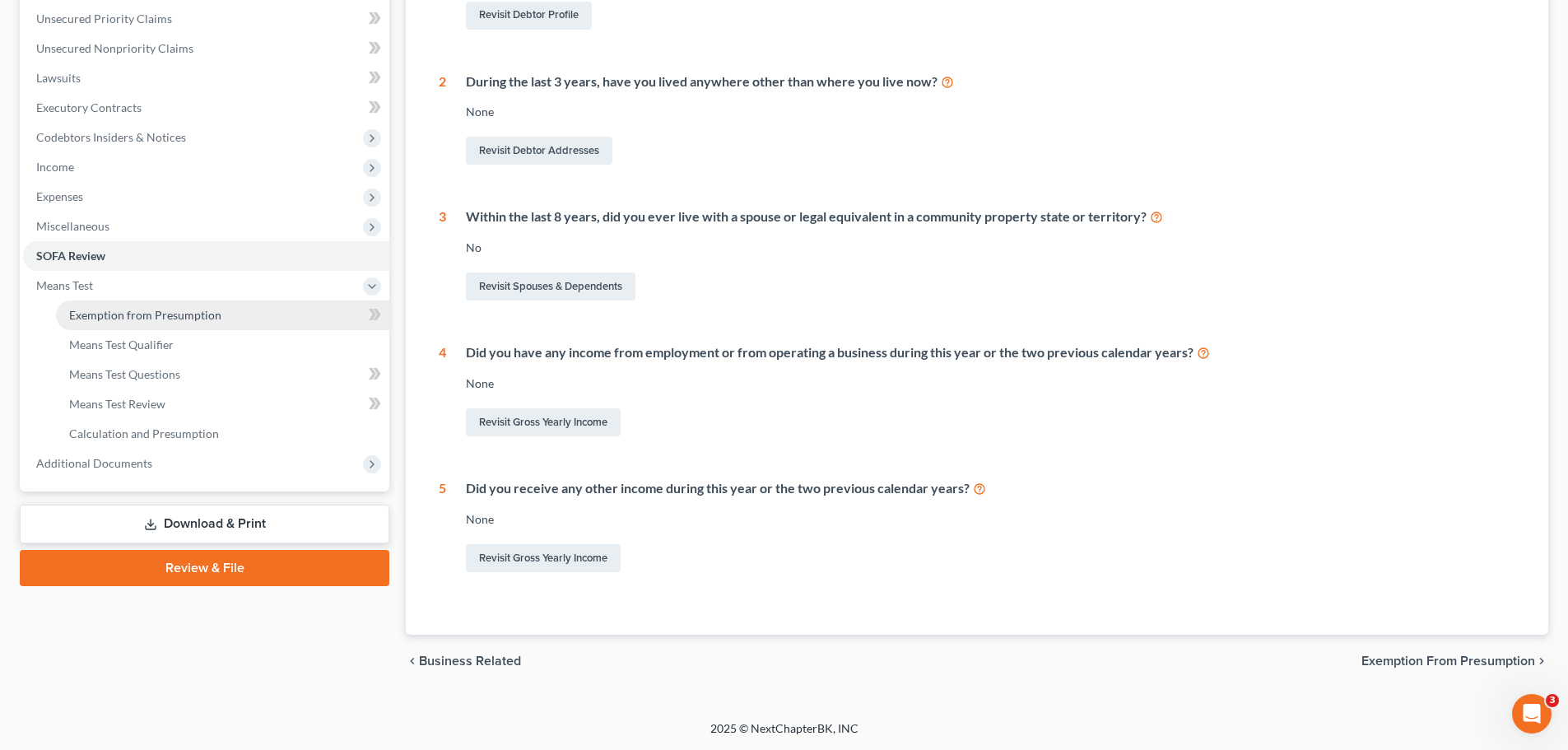
click at [142, 311] on span "Exemption from Presumption" at bounding box center [145, 315] width 152 height 14
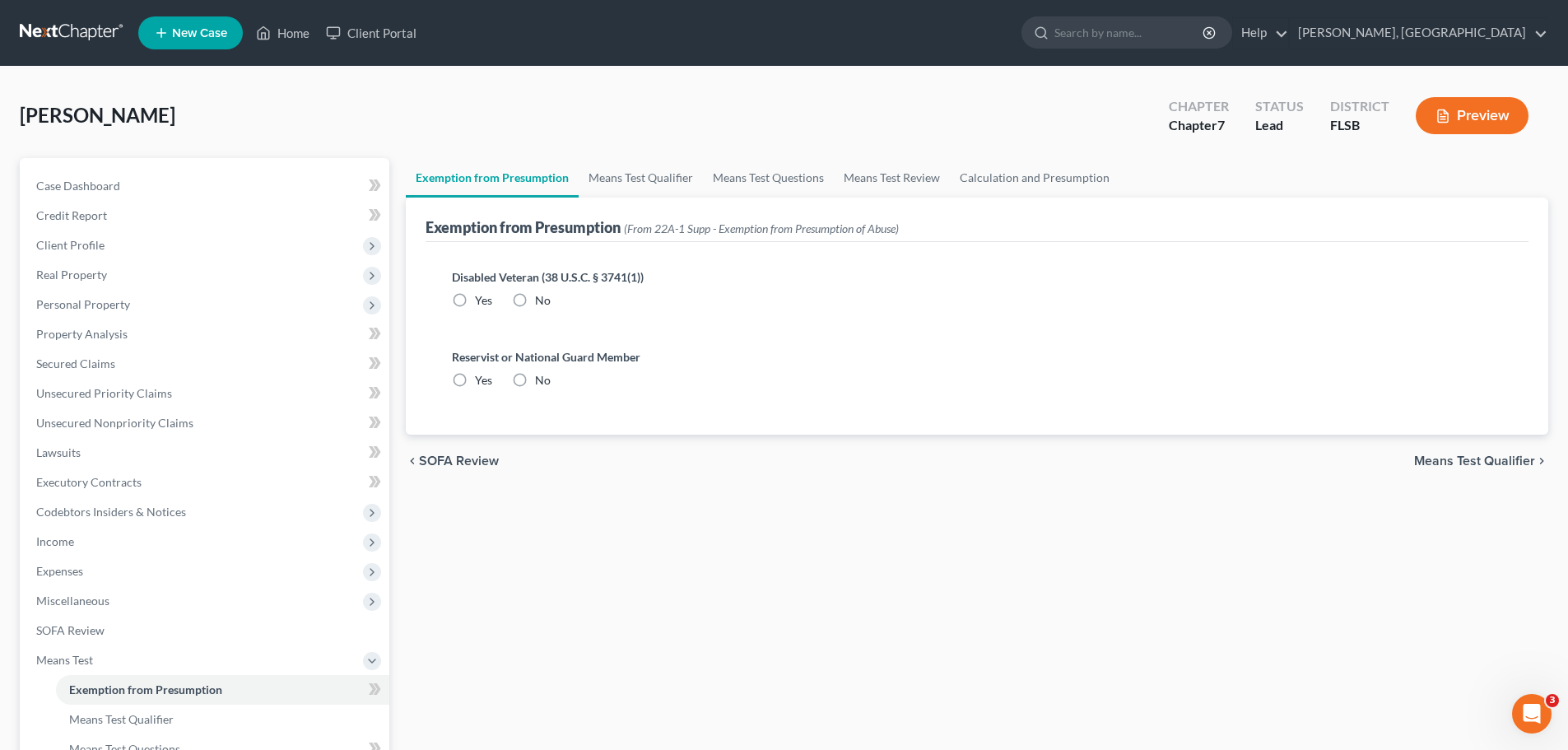
click at [535, 298] on label "No" at bounding box center [543, 300] width 16 height 17
click at [542, 298] on input "No" at bounding box center [547, 297] width 11 height 11
radio input "true"
click at [535, 379] on label "No" at bounding box center [543, 380] width 16 height 17
click at [542, 379] on input "No" at bounding box center [547, 377] width 11 height 11
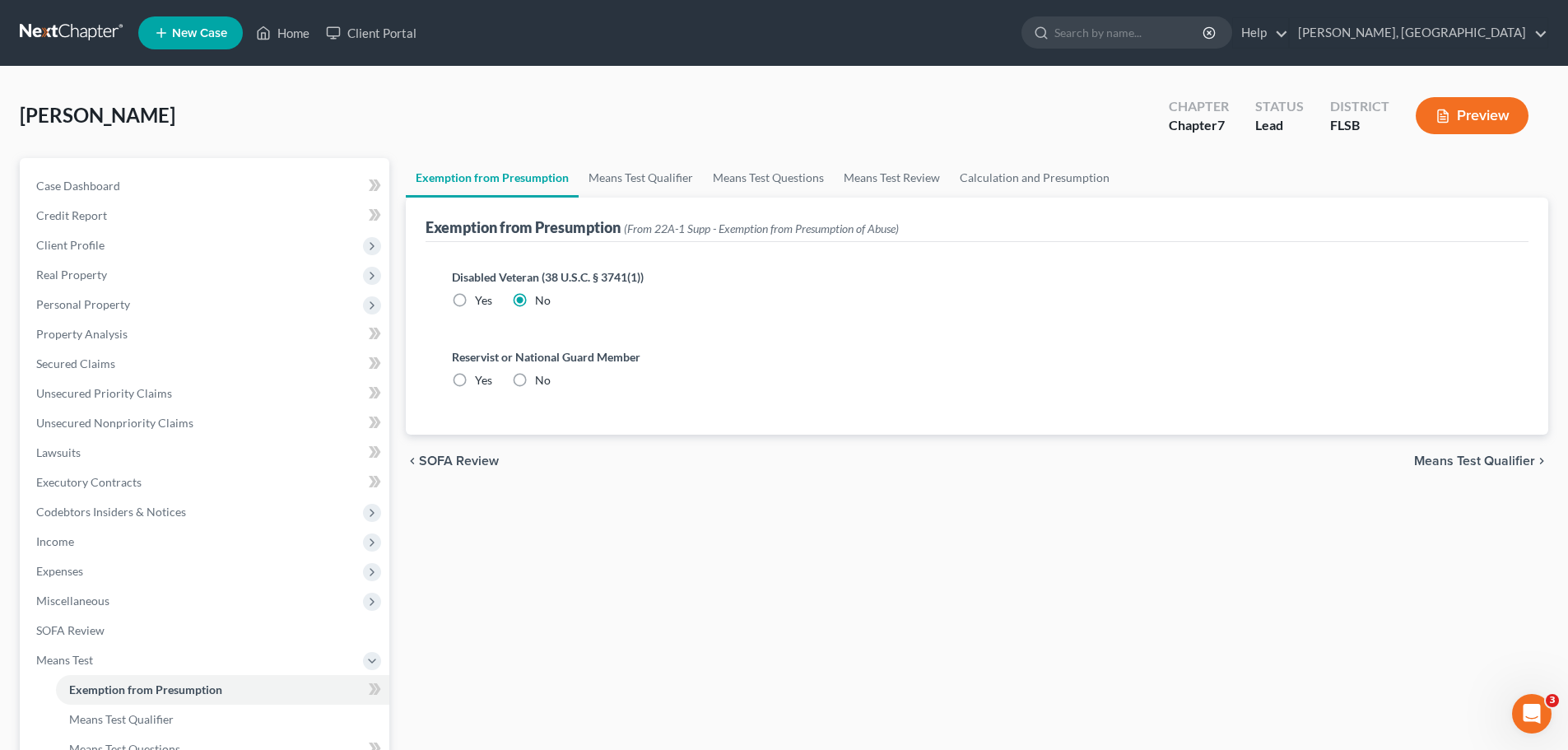
radio input "true"
click at [1492, 462] on span "Means Test Qualifier" at bounding box center [1474, 460] width 121 height 13
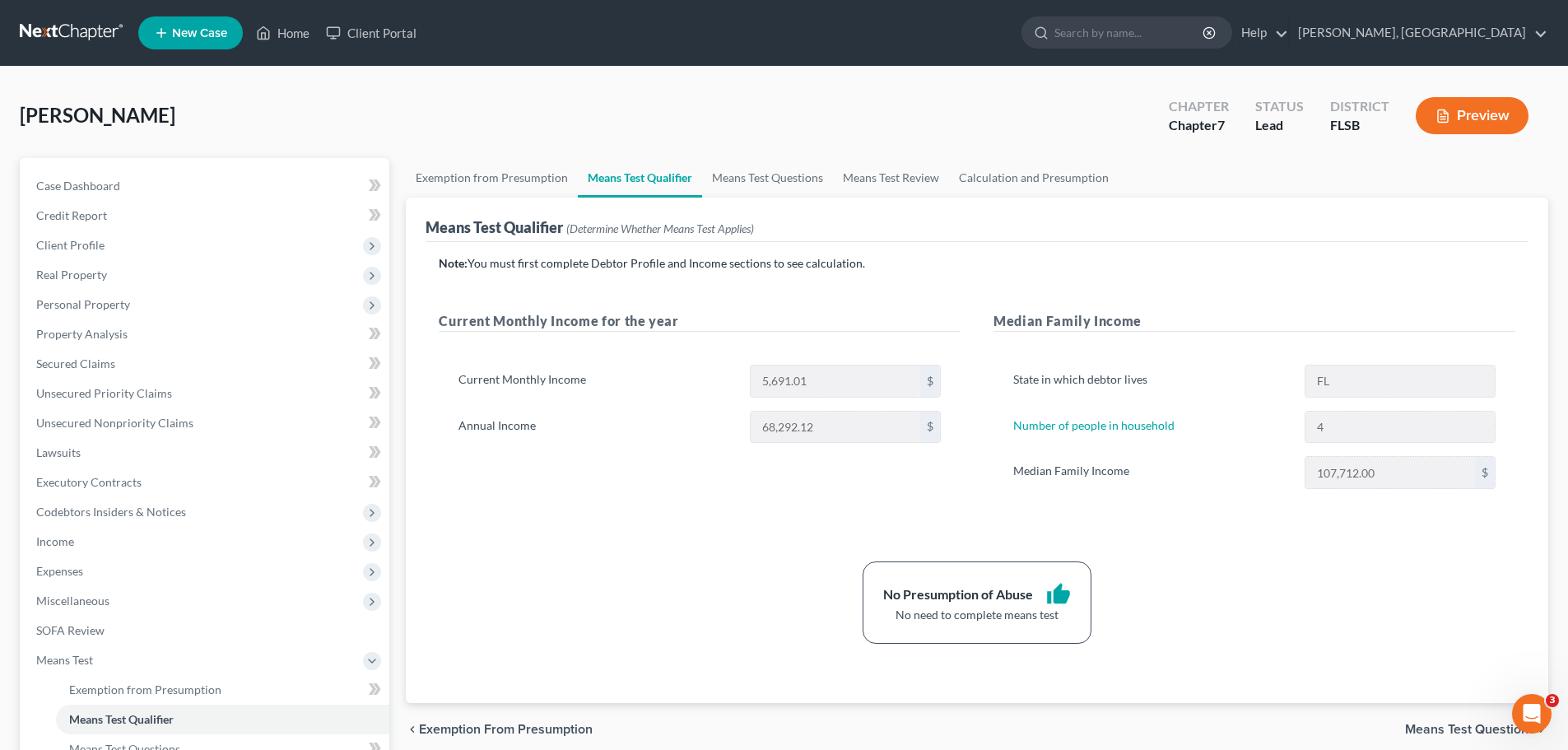
click at [1443, 730] on span "Means Test Questions" at bounding box center [1470, 728] width 130 height 13
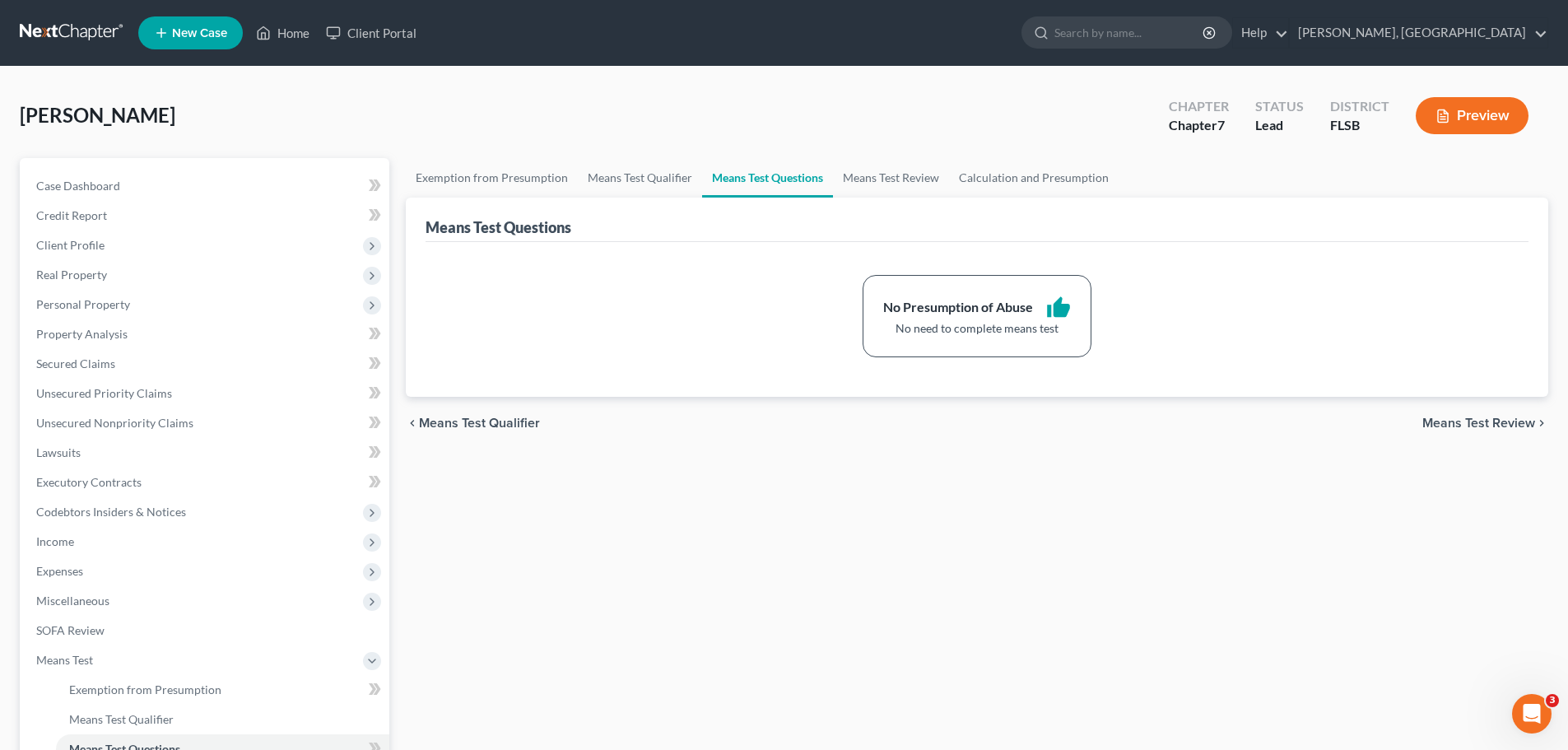
click at [1485, 419] on span "Means Test Review" at bounding box center [1479, 422] width 112 height 13
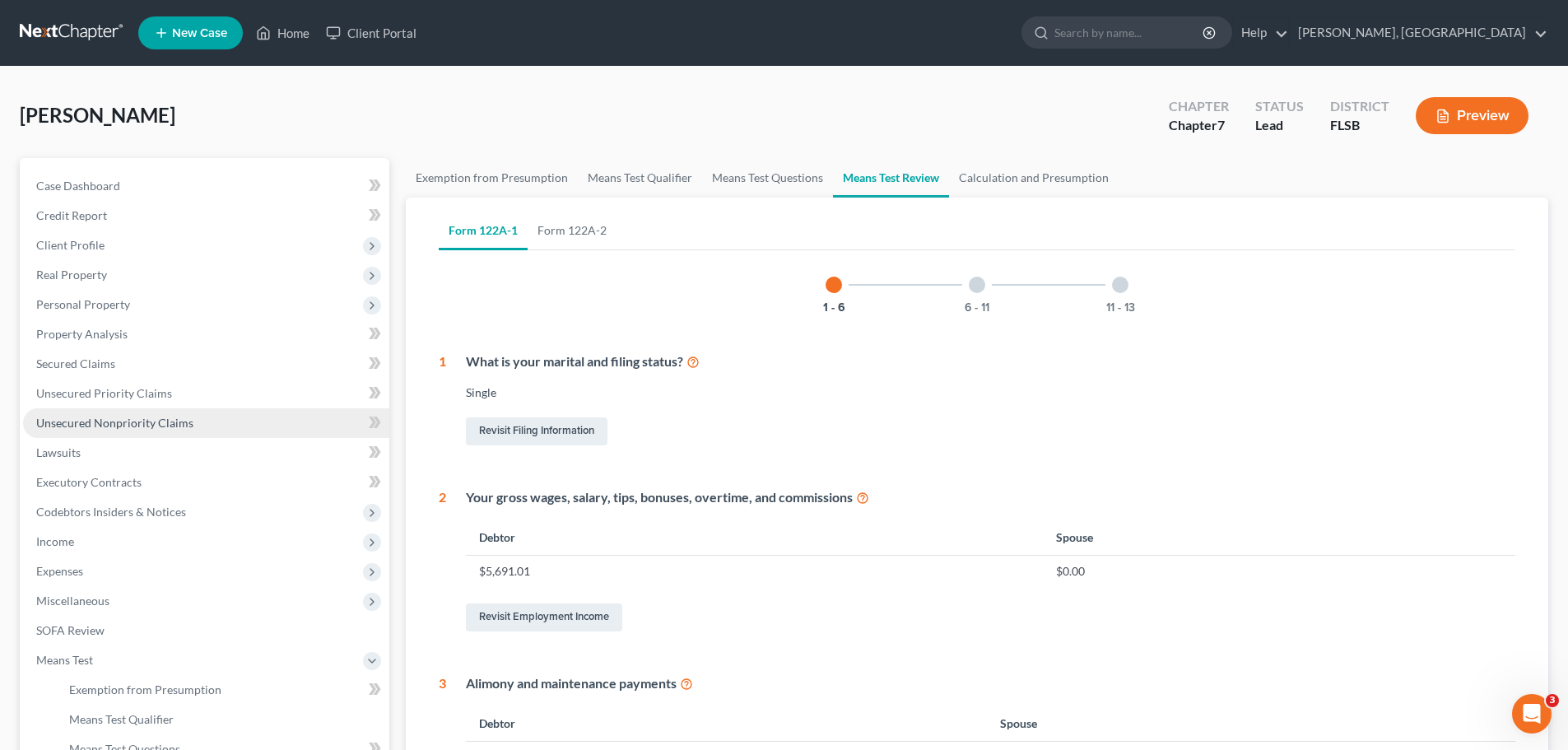
click at [82, 426] on span "Unsecured Nonpriority Claims" at bounding box center [114, 422] width 157 height 14
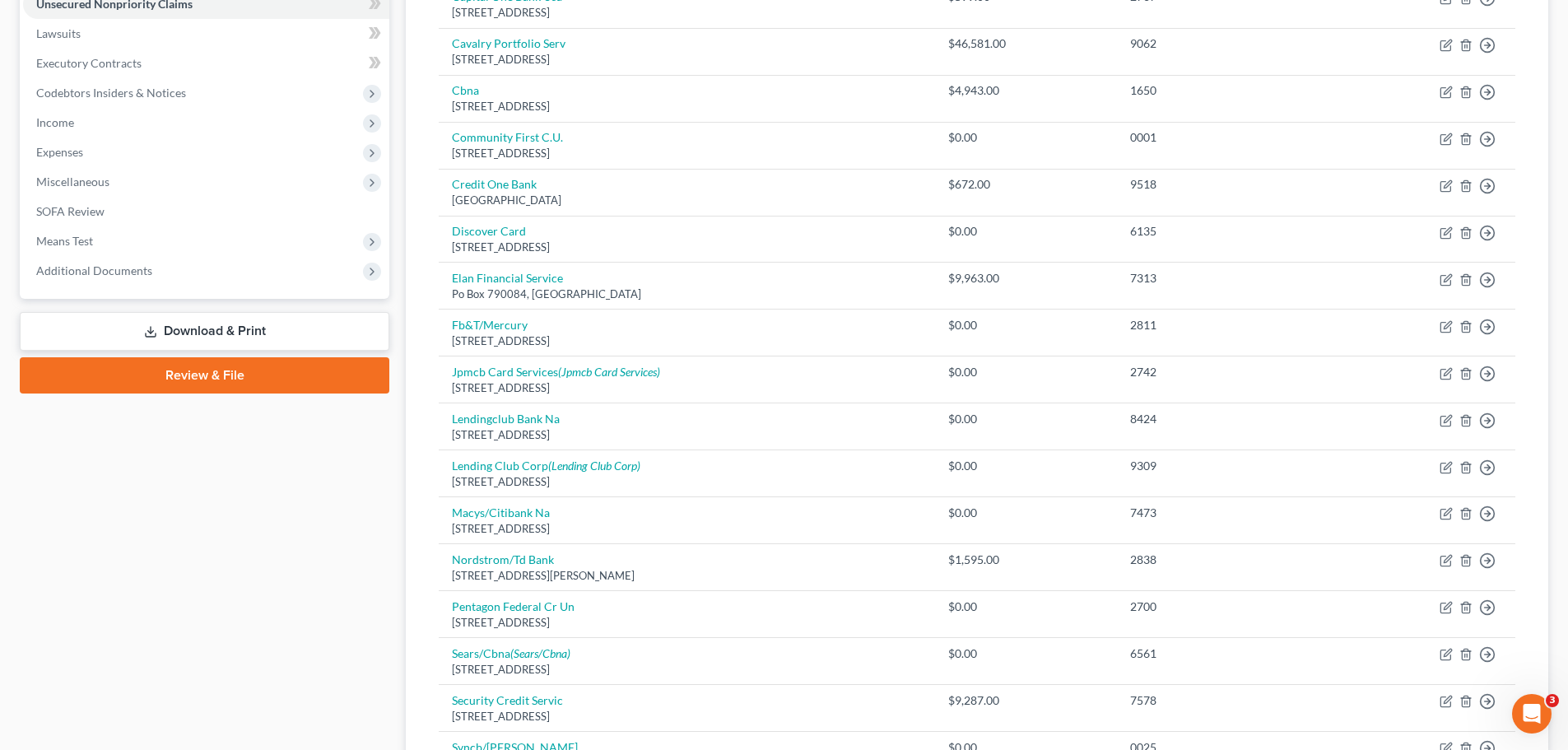
scroll to position [395, 0]
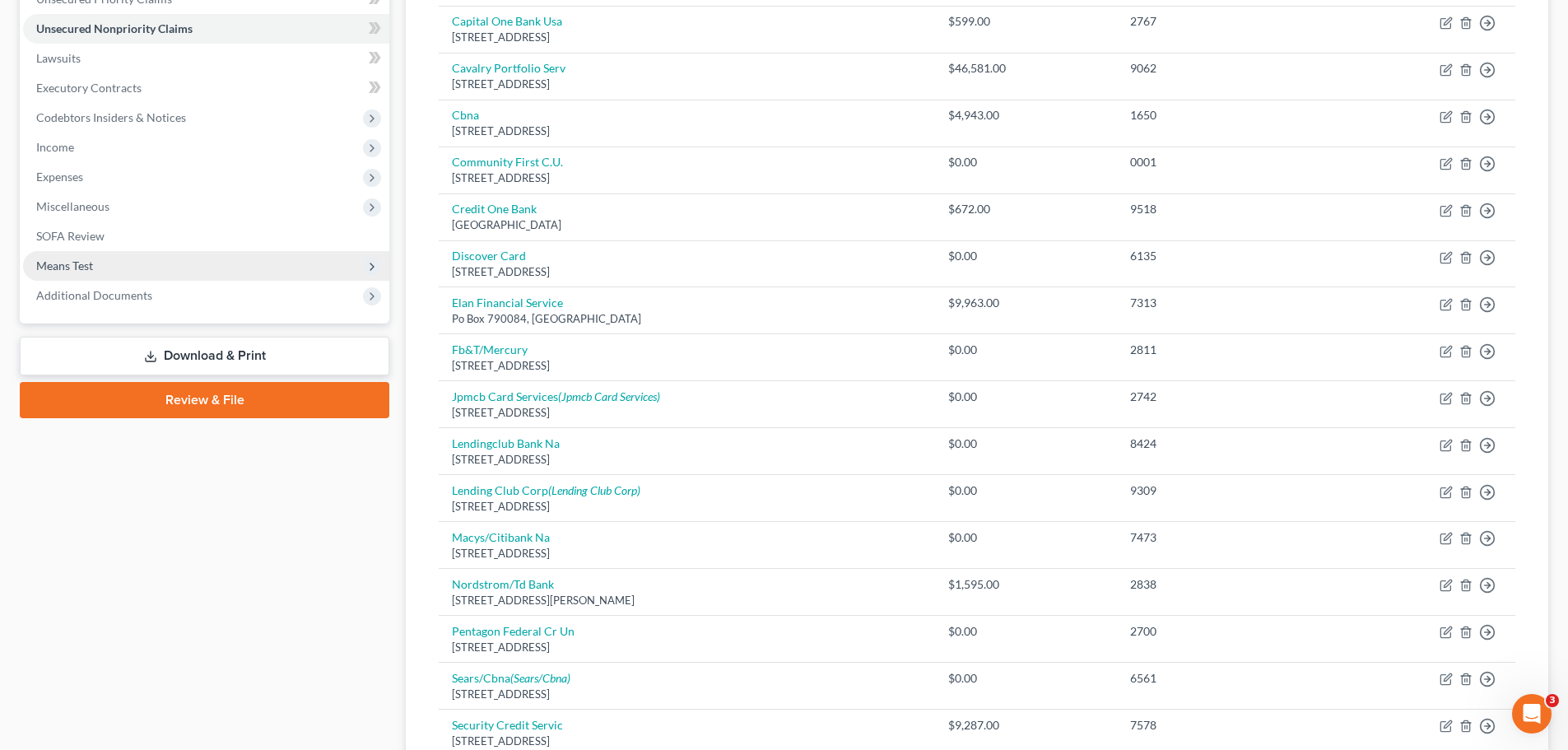
click at [76, 267] on span "Means Test" at bounding box center [65, 265] width 57 height 14
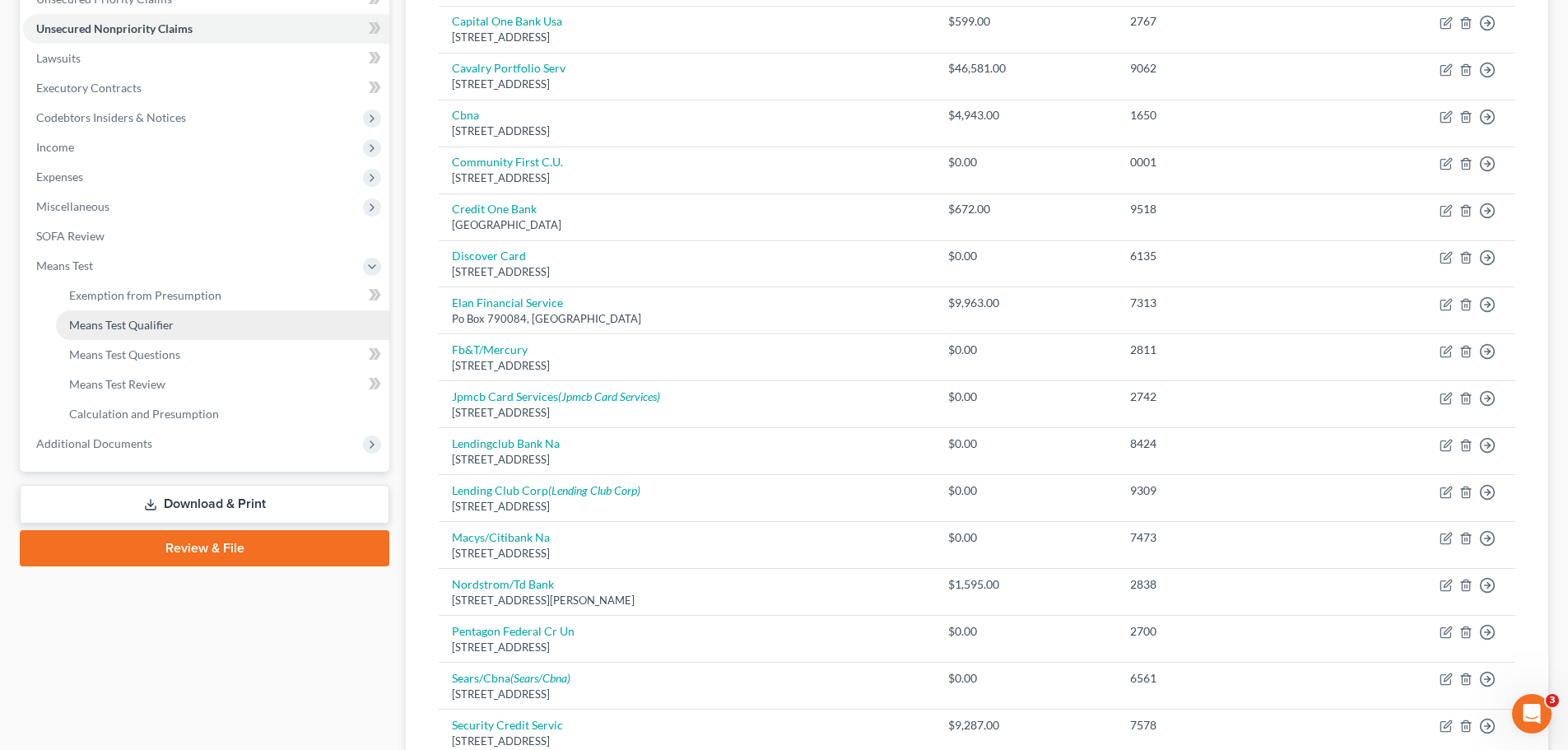
click at [156, 327] on span "Means Test Qualifier" at bounding box center [121, 325] width 105 height 14
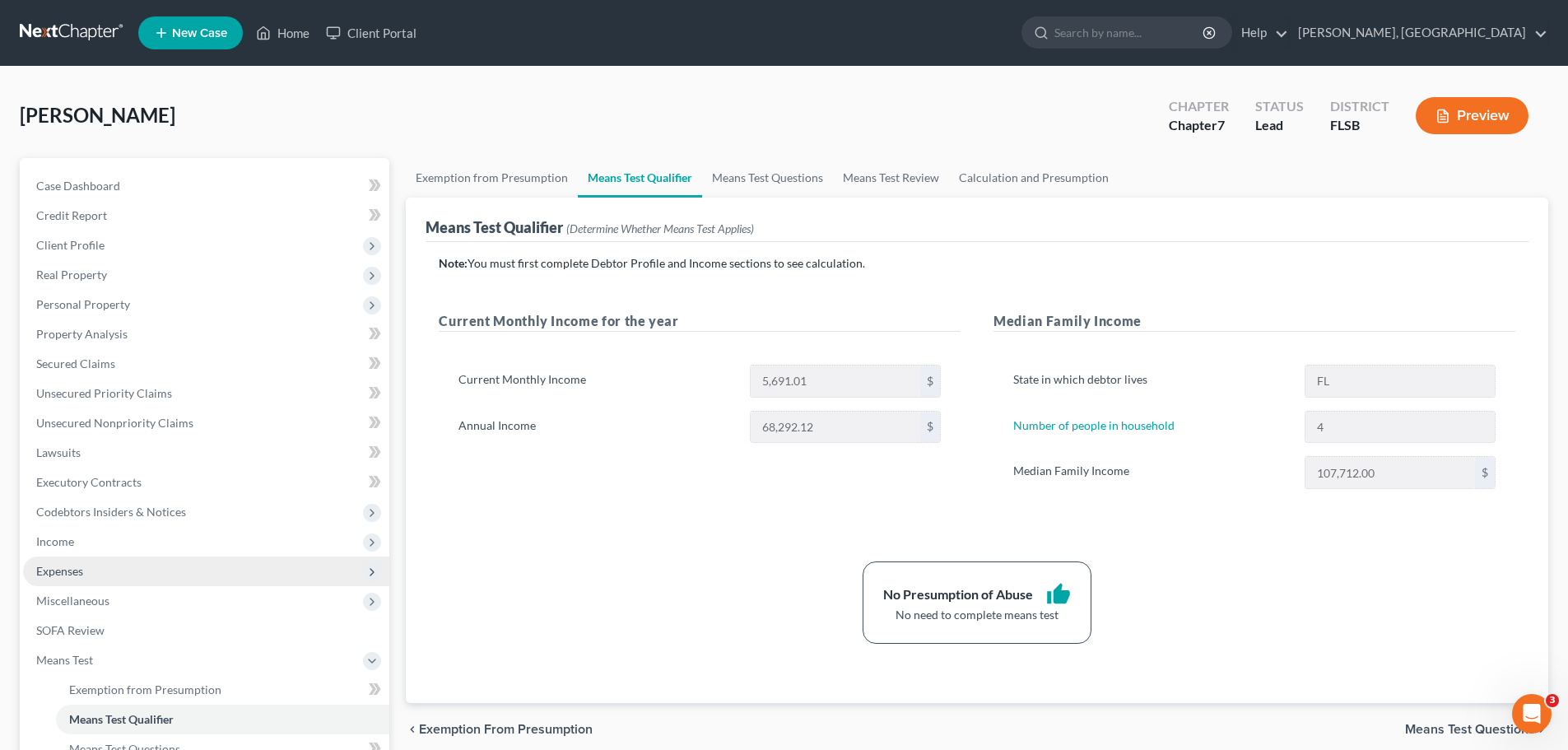
click at [70, 570] on span "Expenses" at bounding box center [60, 570] width 47 height 14
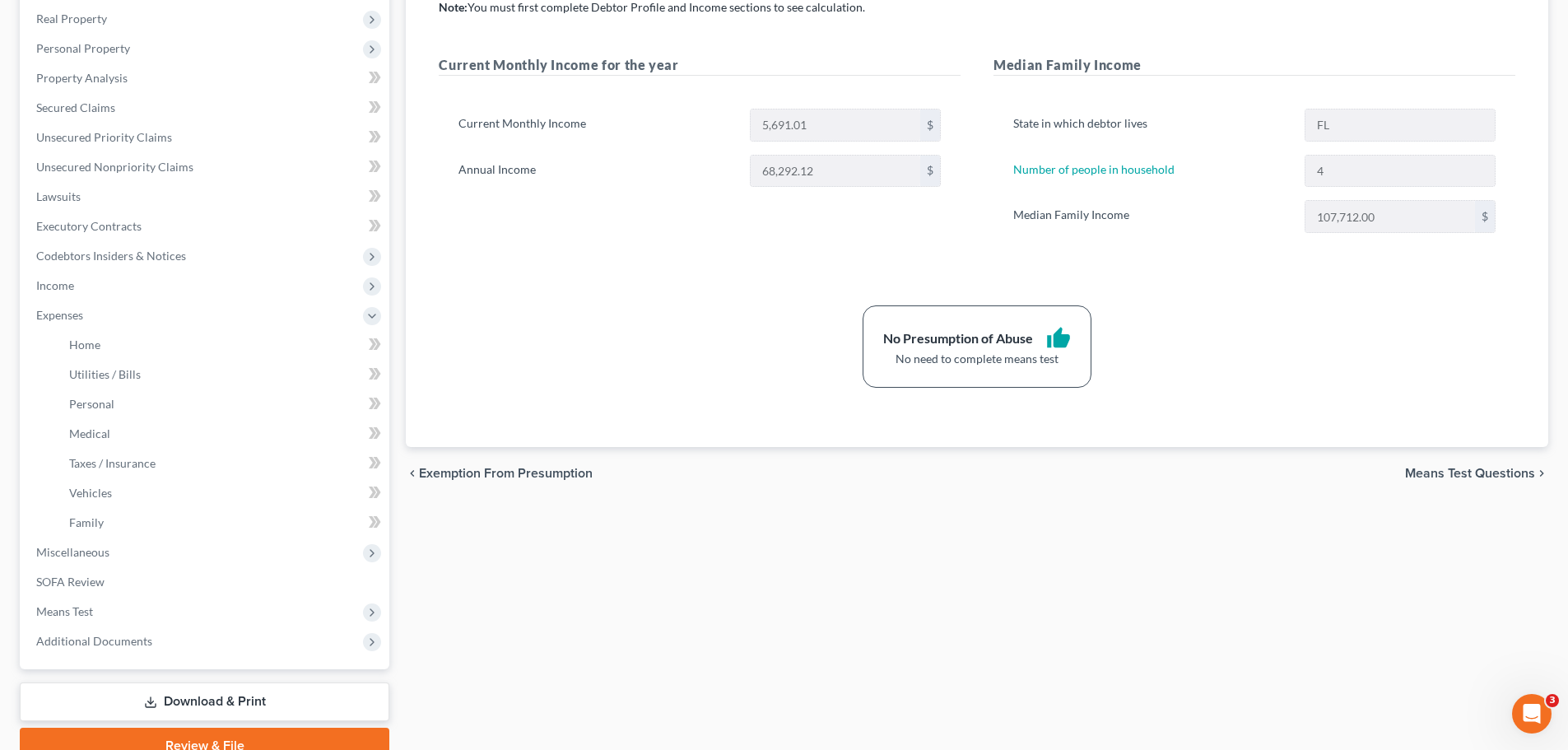
scroll to position [265, 0]
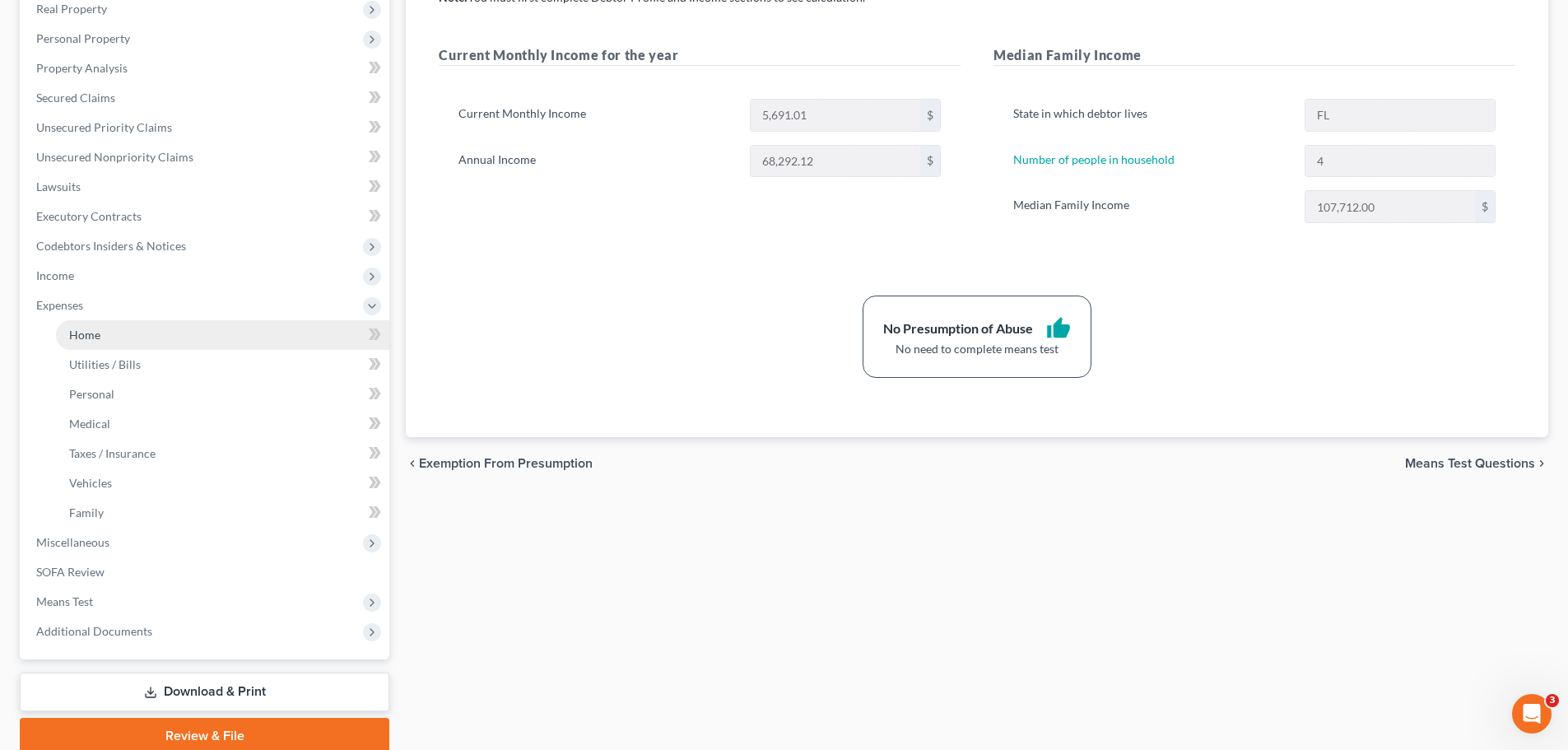
click at [87, 332] on span "Home" at bounding box center [85, 335] width 32 height 14
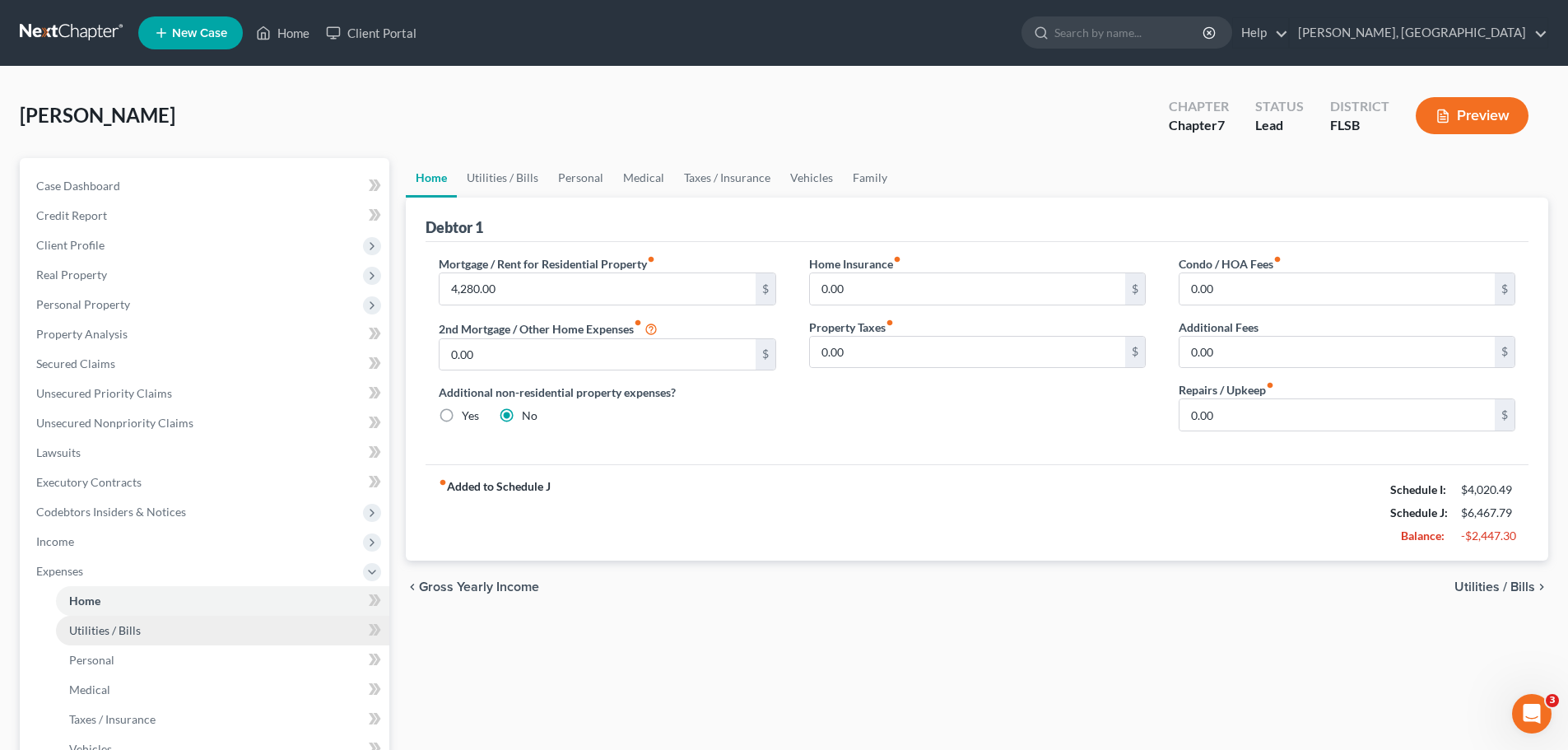
click at [121, 631] on span "Utilities / Bills" at bounding box center [105, 631] width 72 height 14
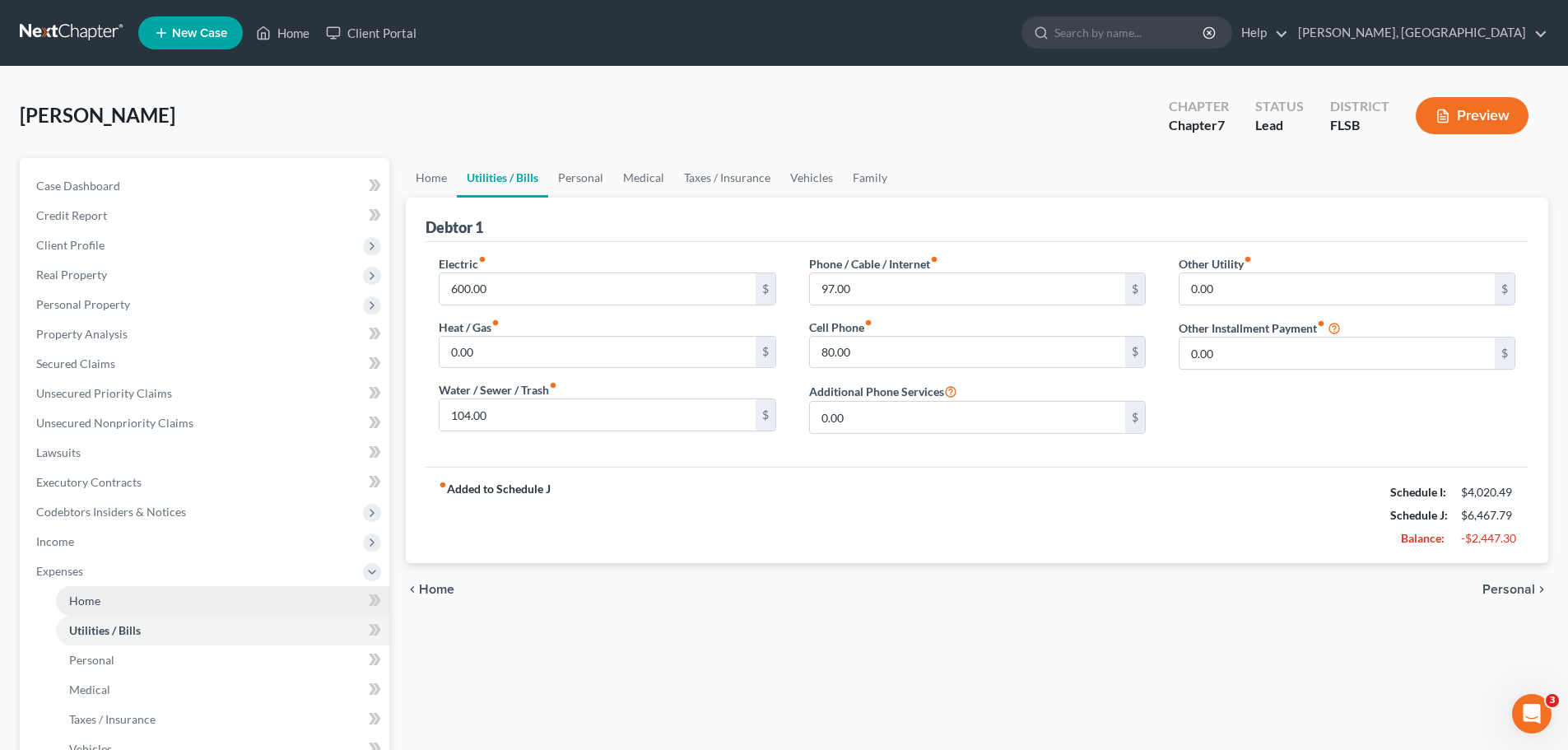
click at [74, 603] on span "Home" at bounding box center [85, 600] width 32 height 14
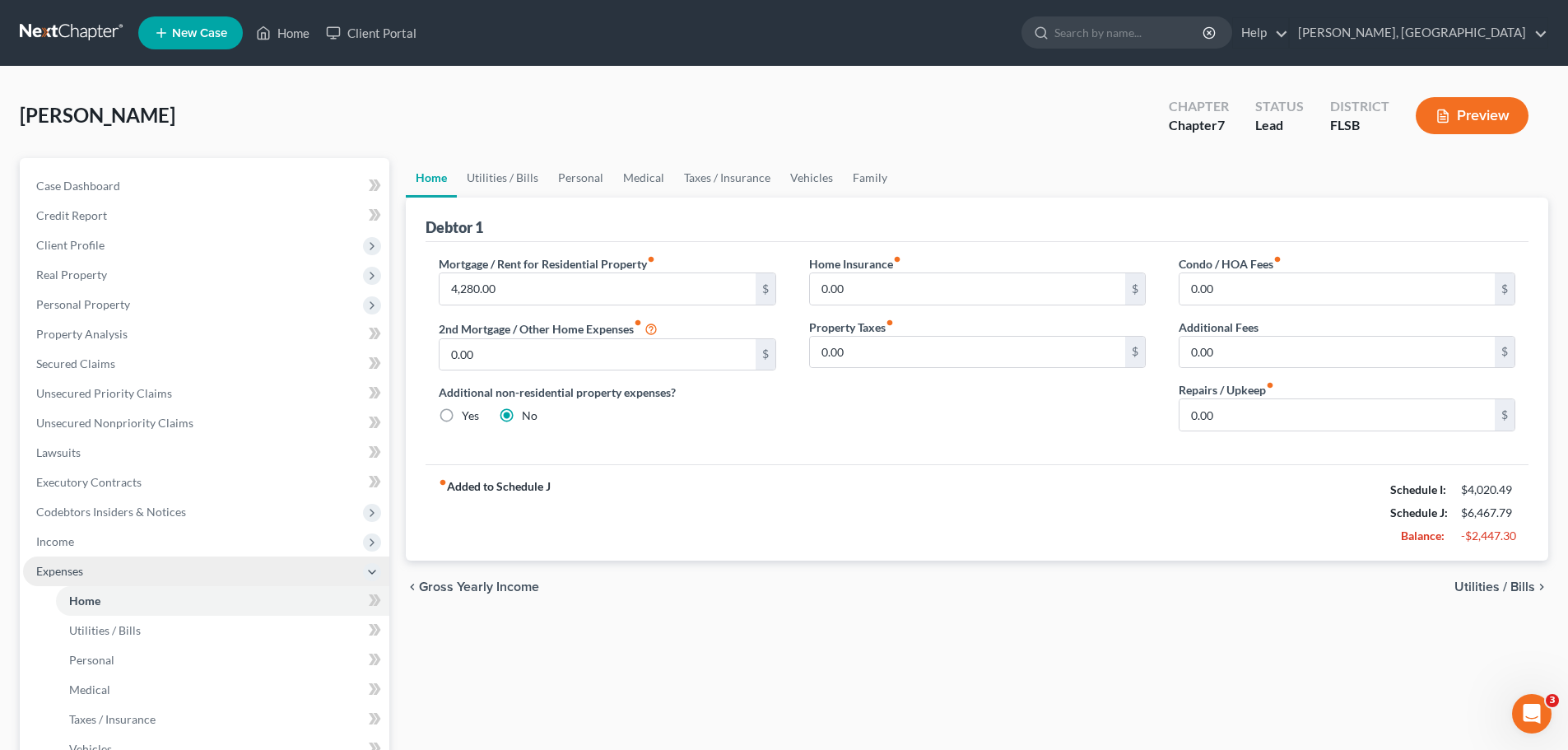
click at [67, 573] on span "Expenses" at bounding box center [60, 570] width 47 height 14
